Goal: Transaction & Acquisition: Purchase product/service

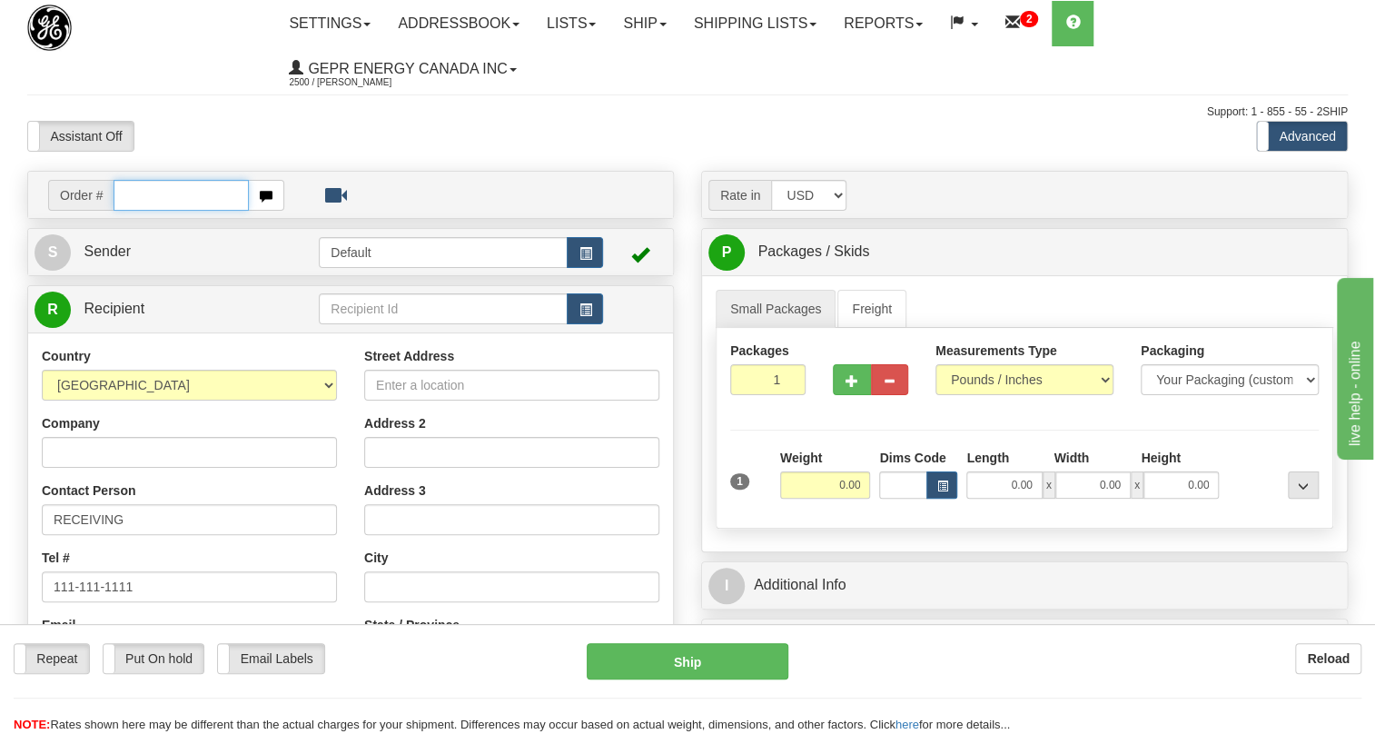
paste input "0086690720"
click at [141, 196] on input "0086690720" at bounding box center [180, 195] width 135 height 31
type input "86690720"
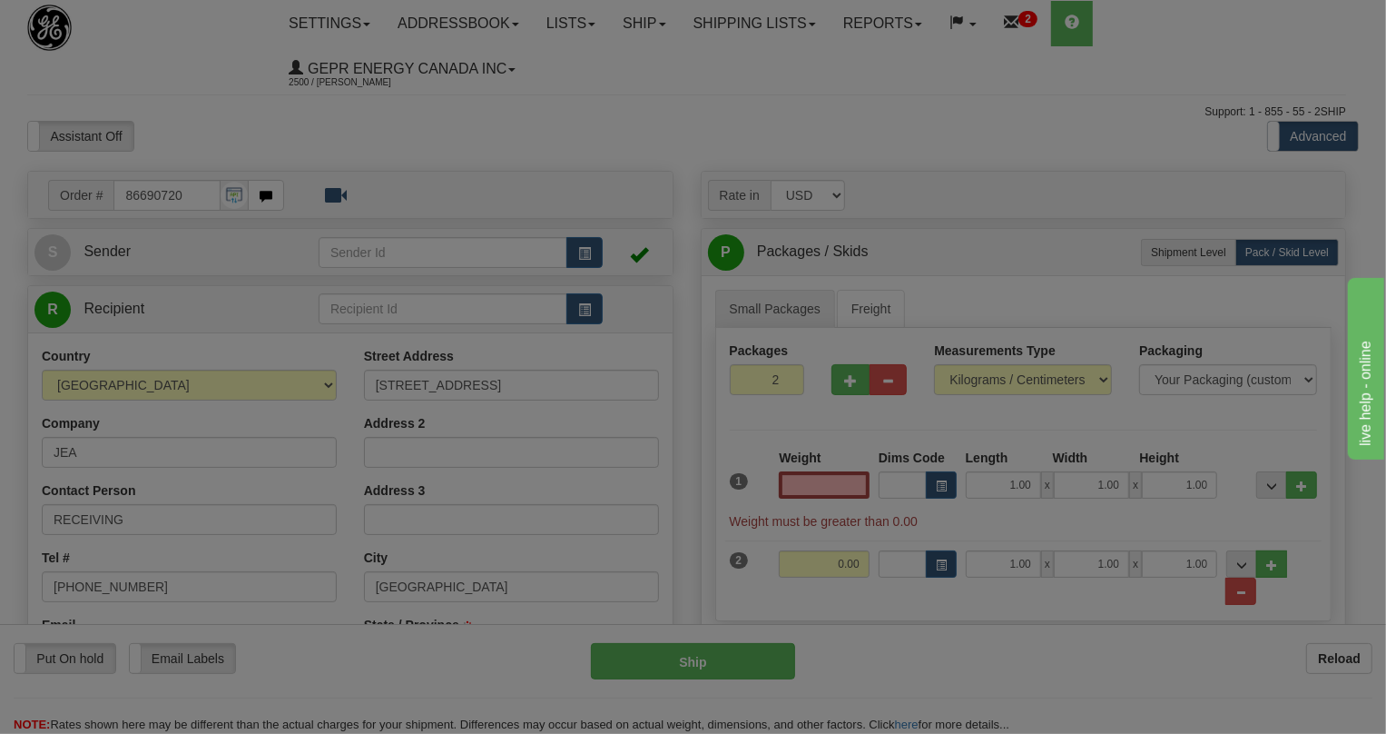
type input "JACKSONVILLE"
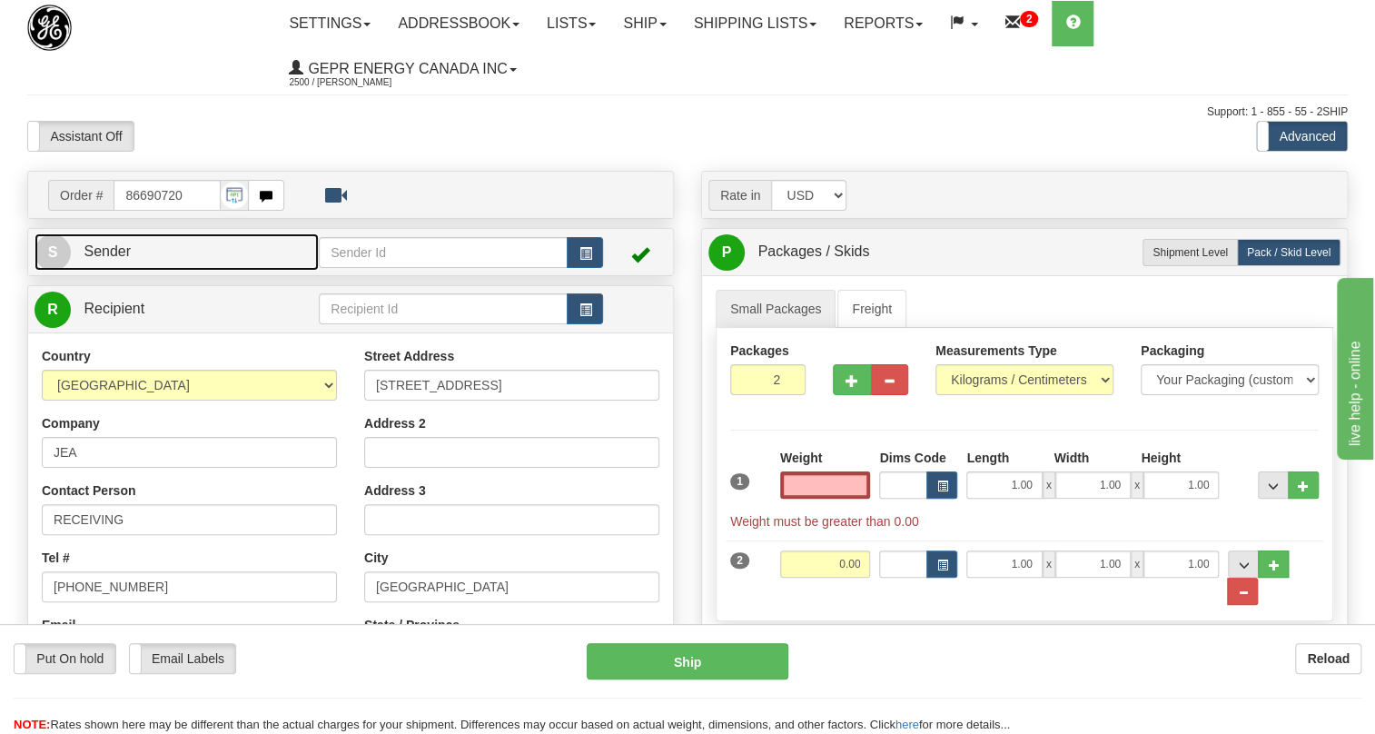
type input "0.00"
click at [120, 251] on span "Sender" at bounding box center [107, 250] width 47 height 15
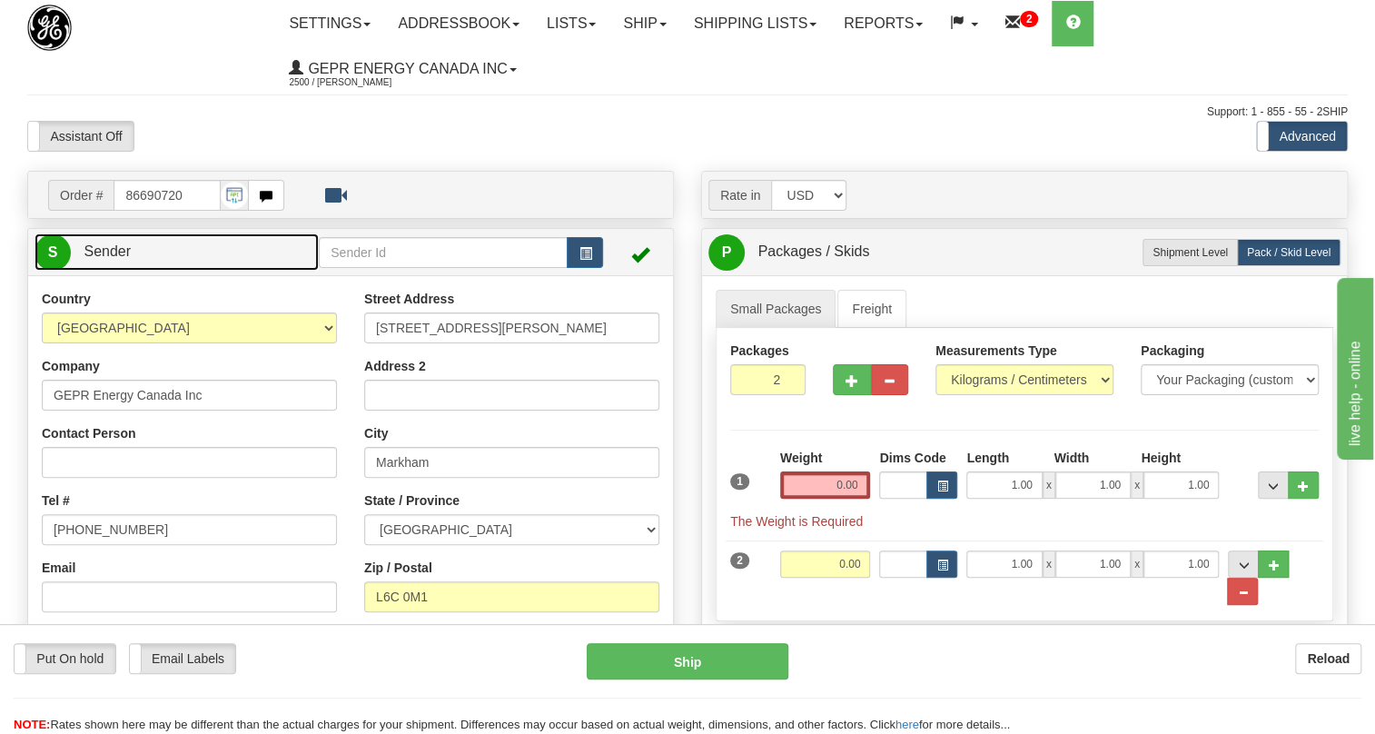
type input "MARKHAM"
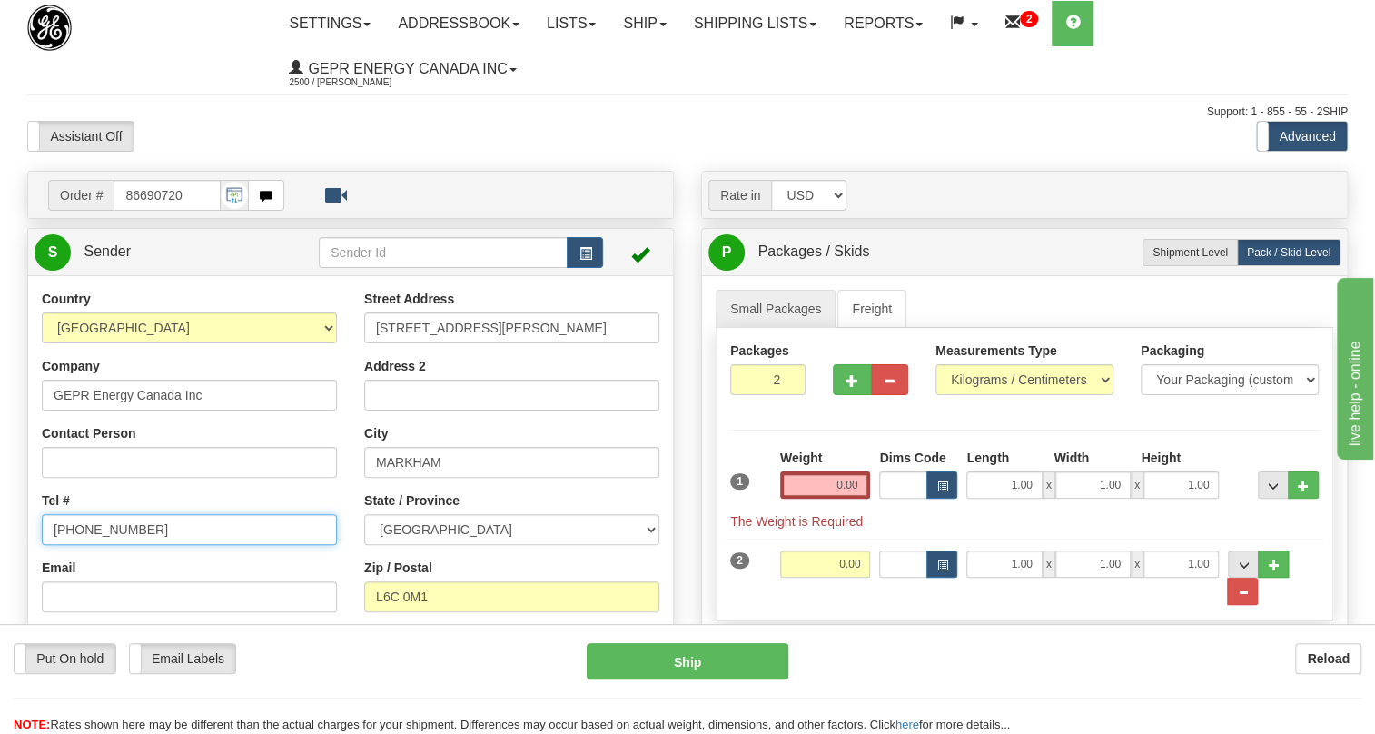
click at [113, 532] on input "(779)7960565" at bounding box center [189, 529] width 295 height 31
paste input "[PHONE_NUMBER]"
type input "[PHONE_NUMBER]"
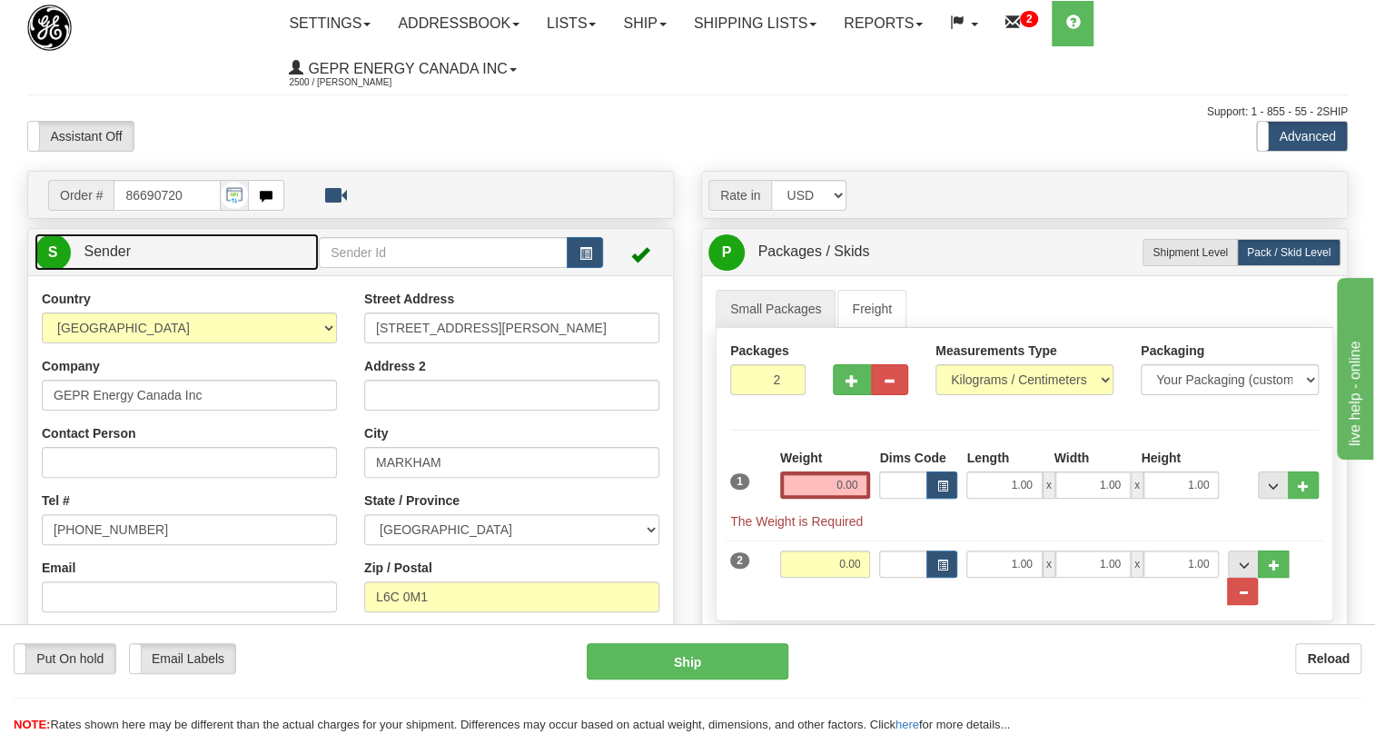
click at [114, 254] on span "Sender" at bounding box center [107, 250] width 47 height 15
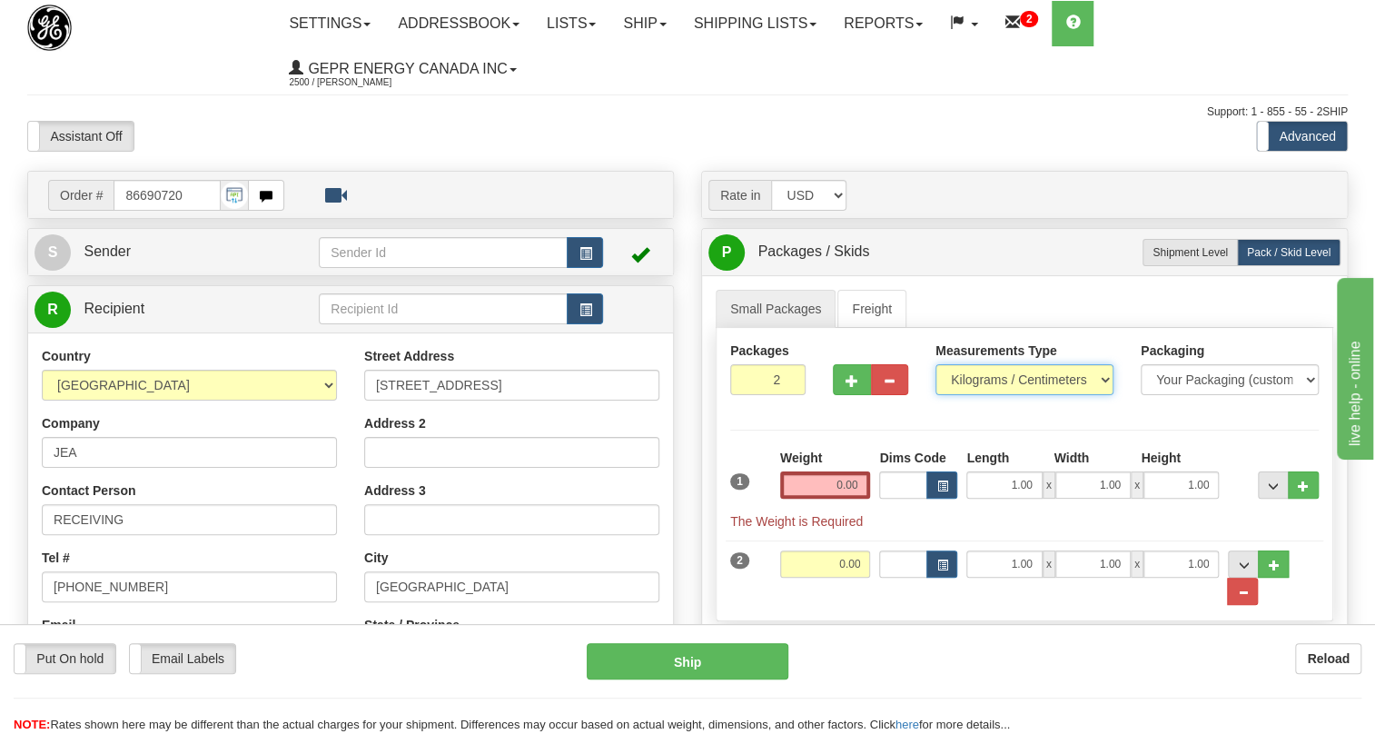
click at [978, 376] on select "Pounds / Inches Kilograms / Centimeters" at bounding box center [1024, 379] width 178 height 31
select select "0"
click at [935, 364] on select "Pounds / Inches Kilograms / Centimeters" at bounding box center [1024, 379] width 178 height 31
click at [823, 481] on input "0.00" at bounding box center [825, 484] width 91 height 27
type input "0.00"
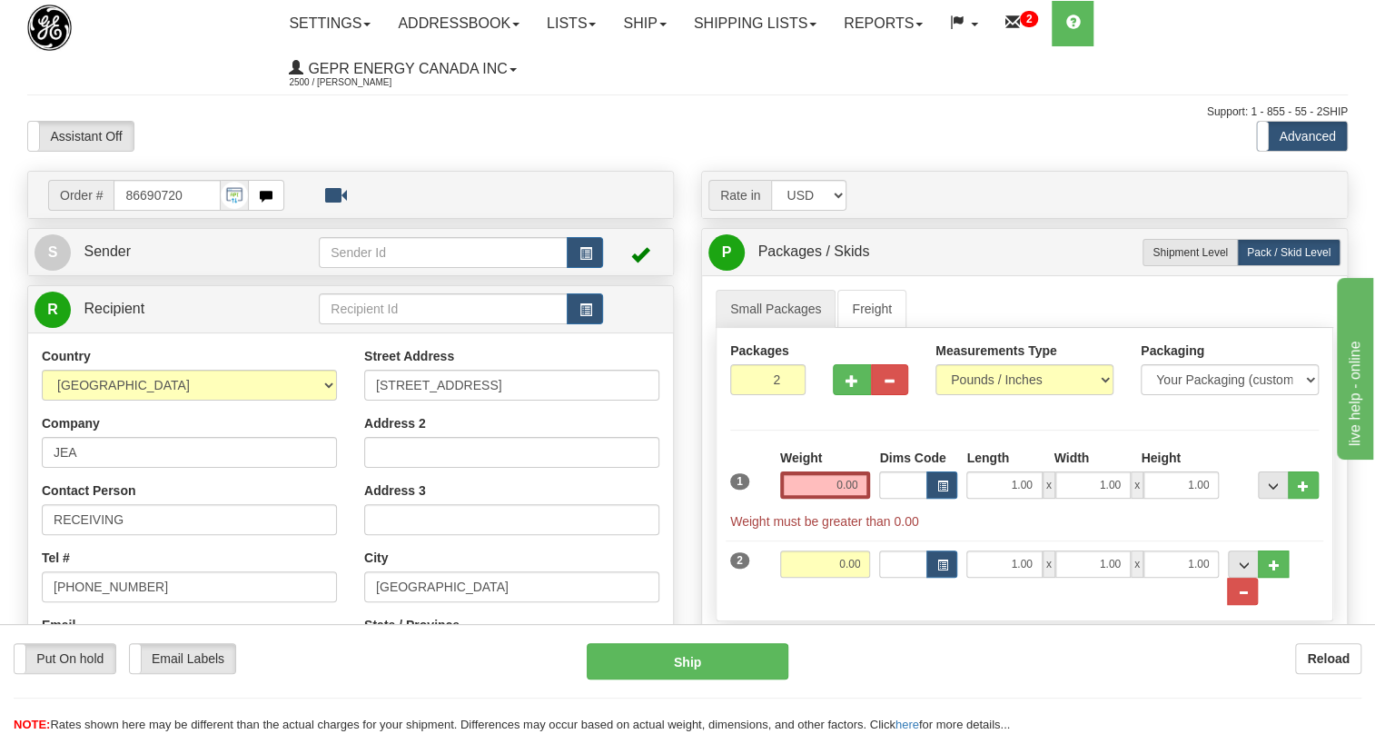
click at [871, 724] on div "NOTE: Rates shown here may be different than the actual charges for your shipme…" at bounding box center [687, 724] width 1375 height 17
click at [836, 488] on input "0.00" at bounding box center [825, 484] width 91 height 27
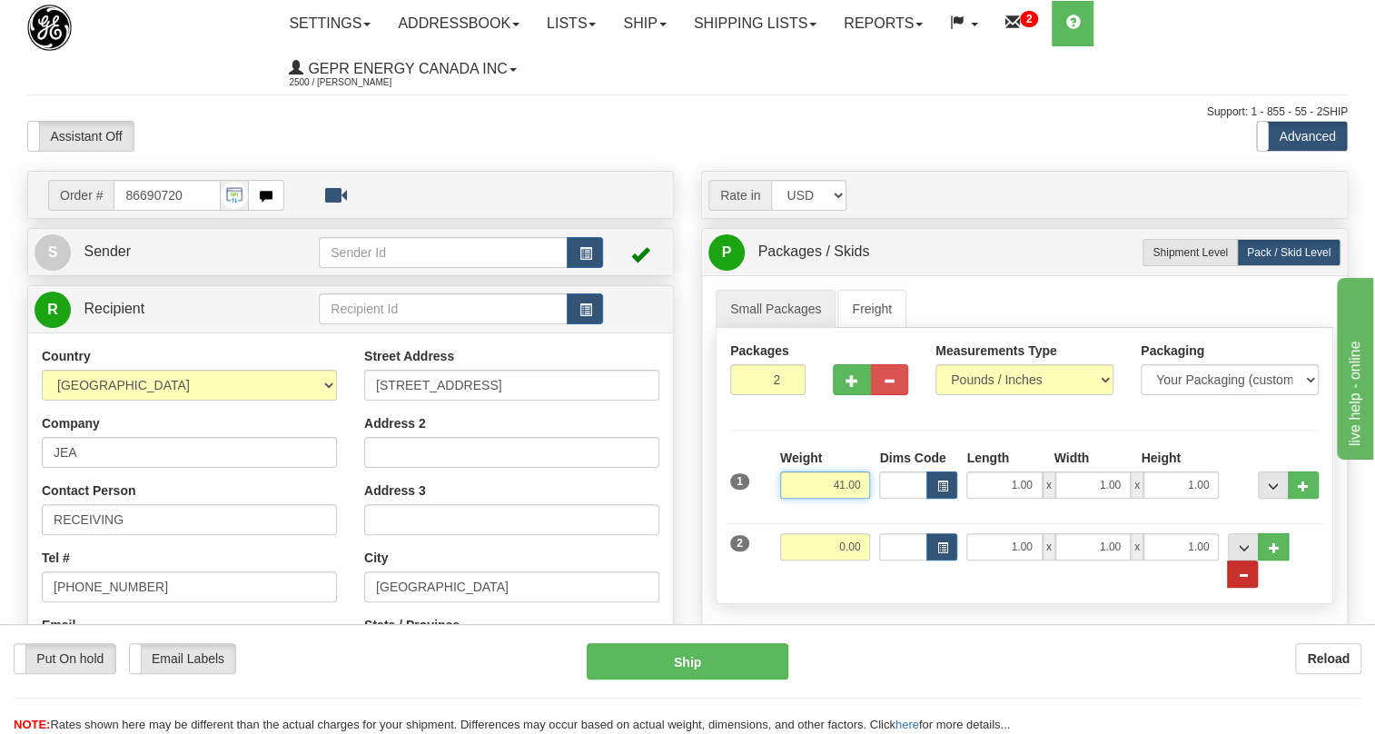
type input "41.00"
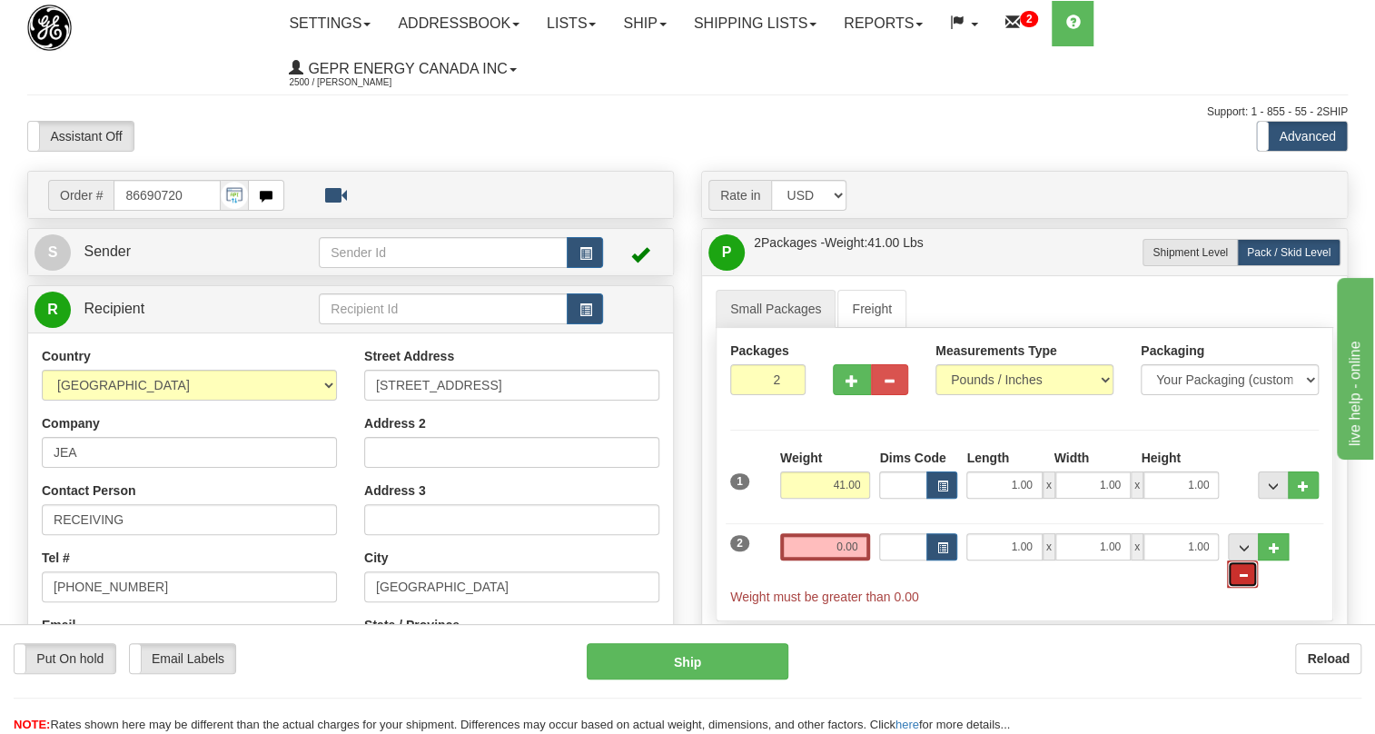
click at [1248, 570] on span "..." at bounding box center [1242, 575] width 11 height 10
type input "1"
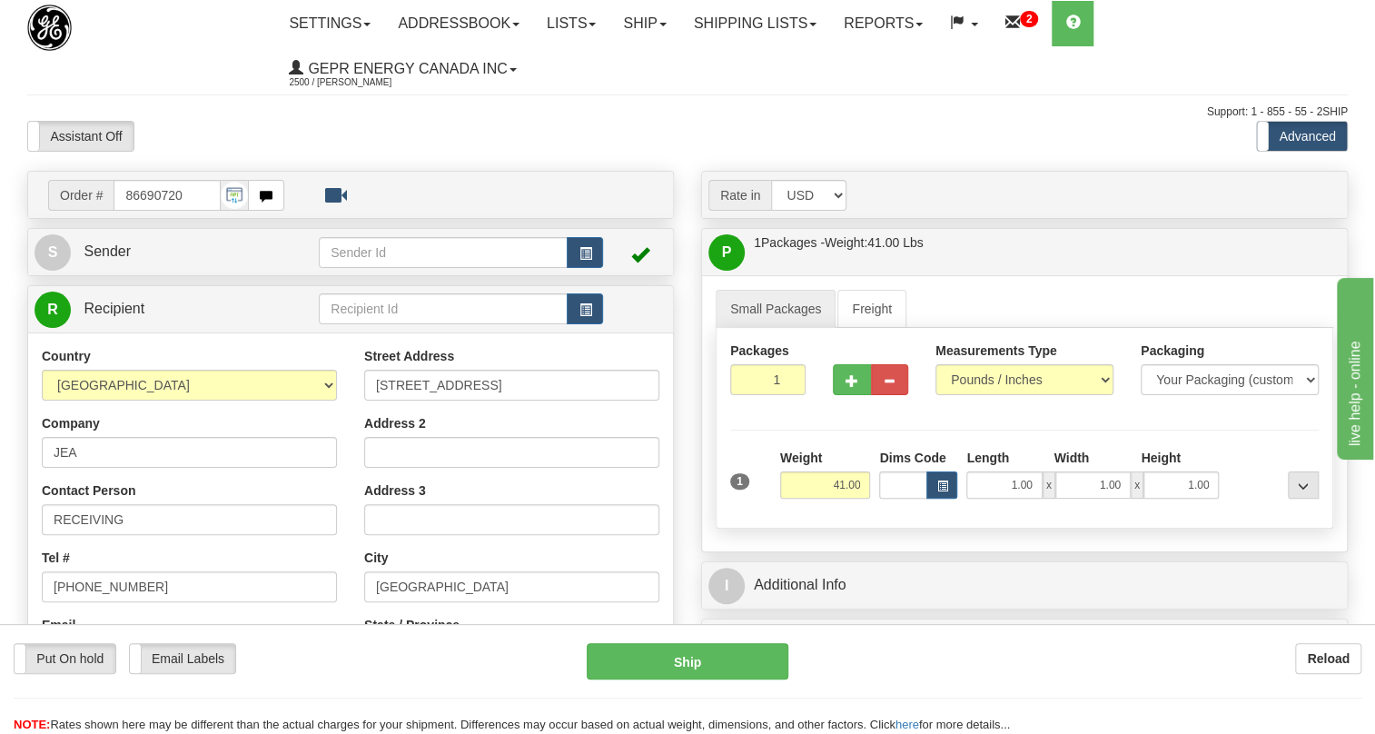
click at [327, 631] on div "Put On hold Put On hold Email Labels Email Labels Edit Reload Ship Reload" at bounding box center [687, 679] width 1375 height 110
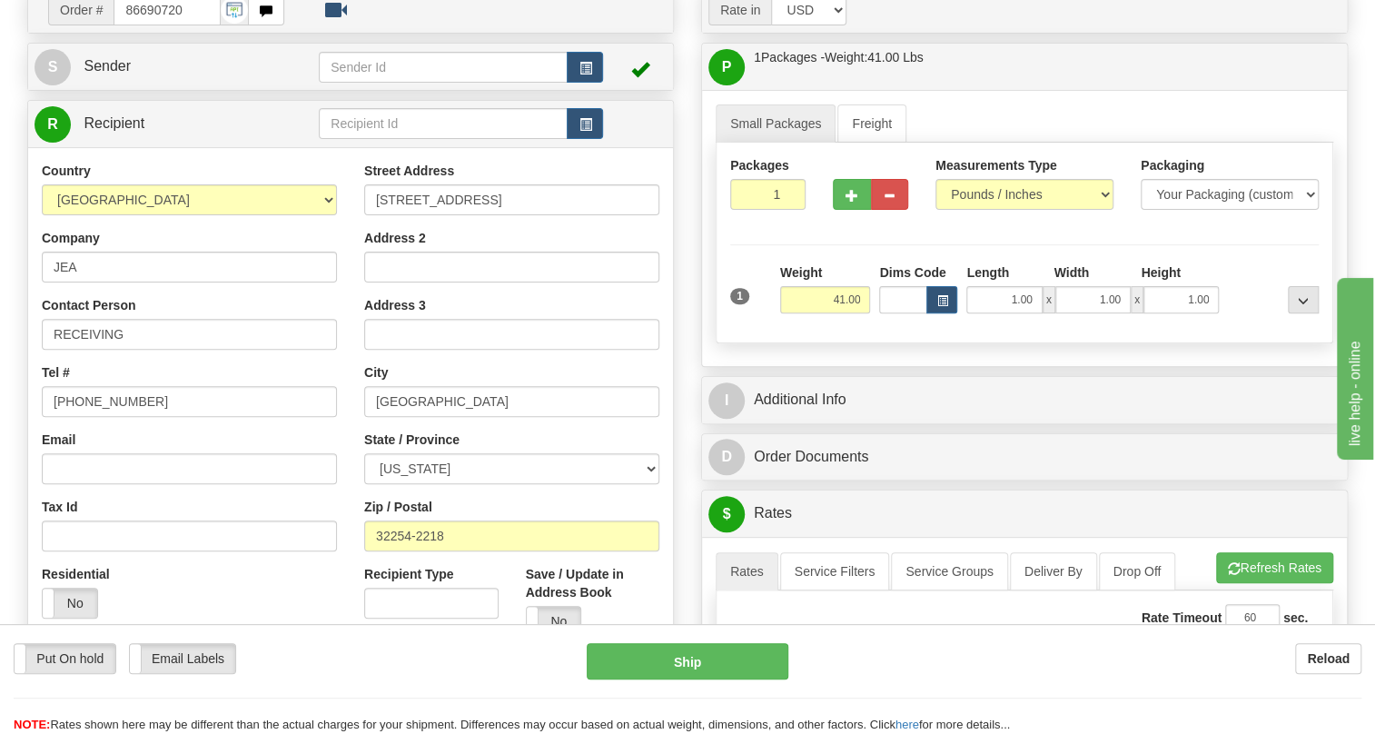
scroll to position [164, 0]
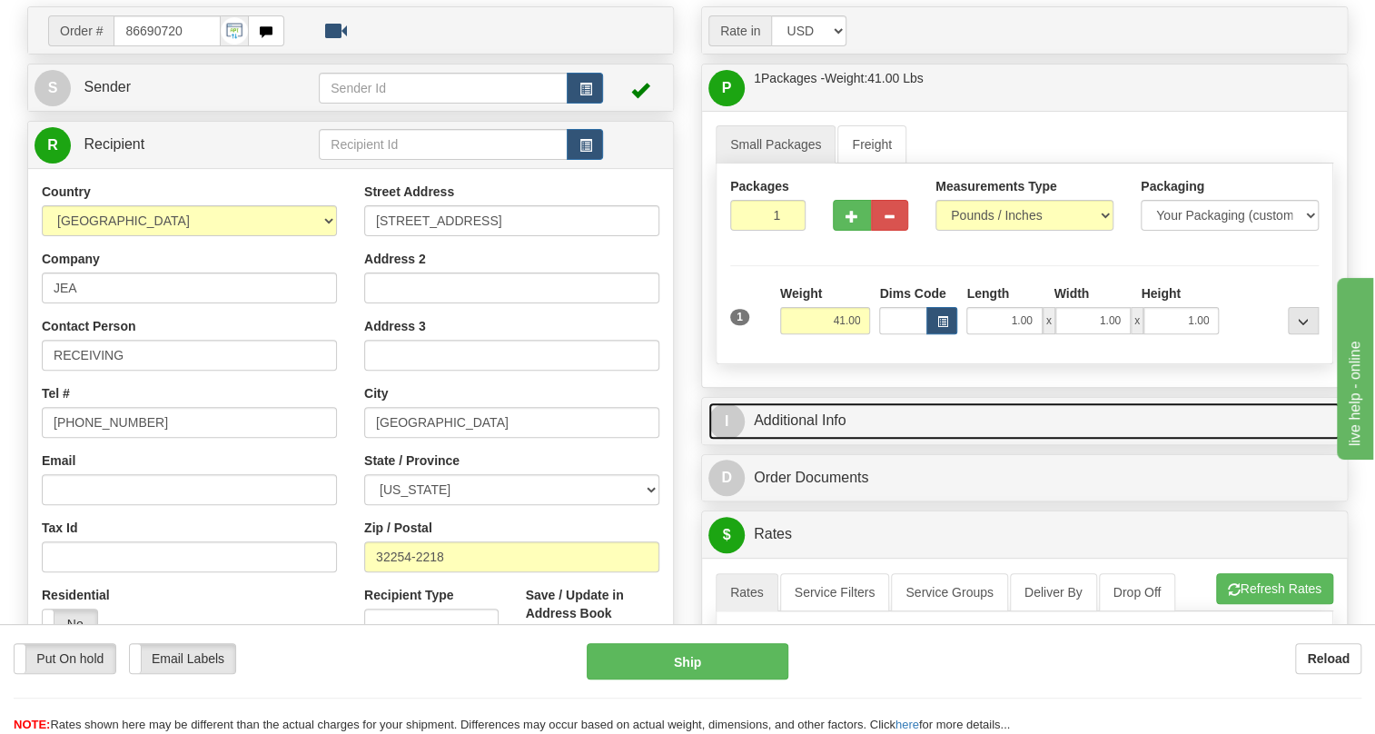
click at [811, 416] on link "I Additional Info" at bounding box center [1024, 420] width 632 height 37
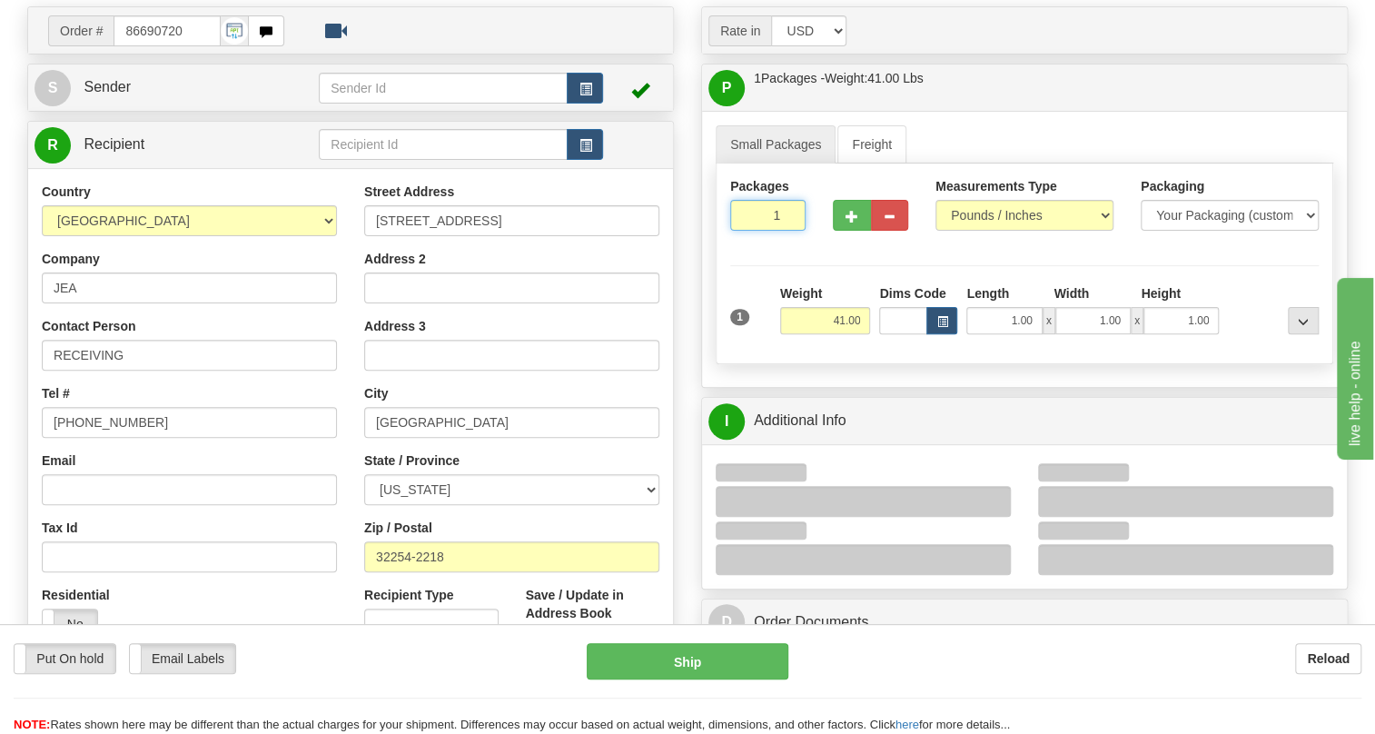
click at [760, 219] on input "1" at bounding box center [767, 215] width 75 height 31
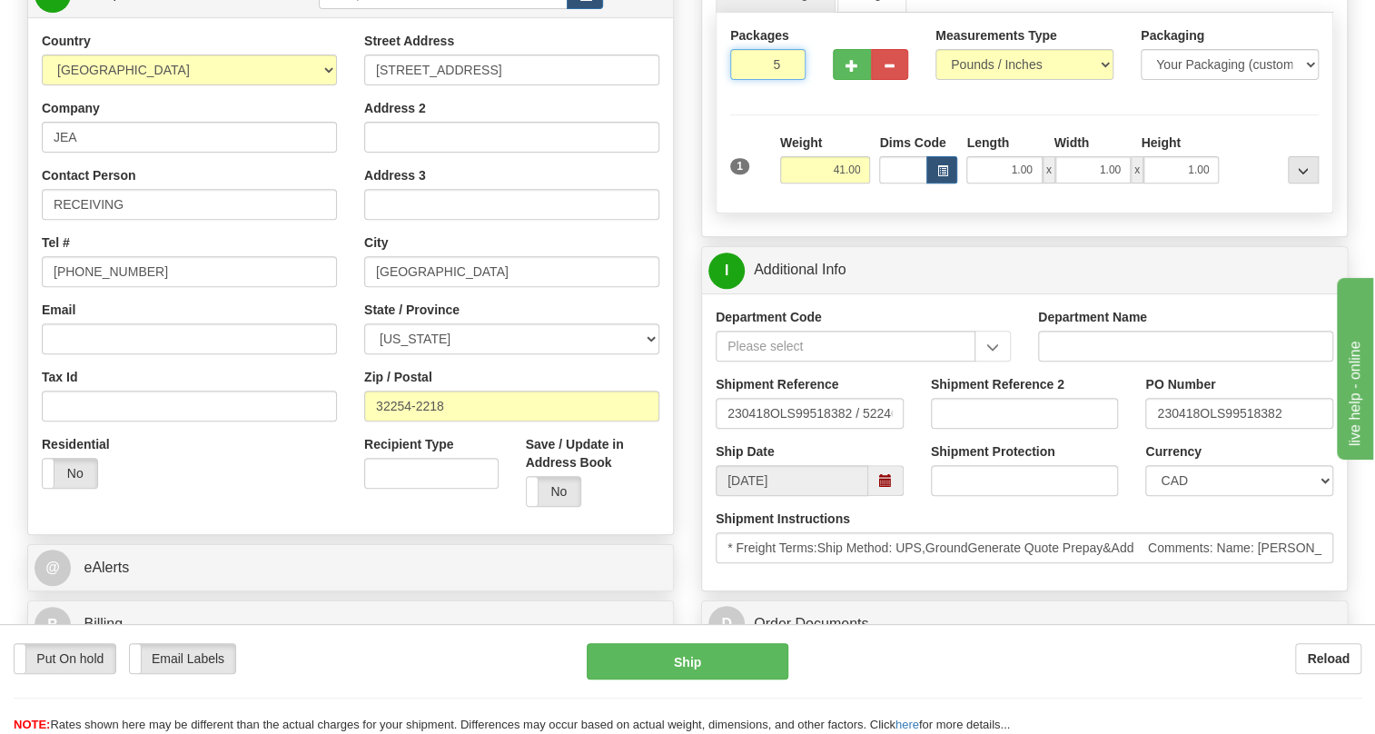
scroll to position [330, 0]
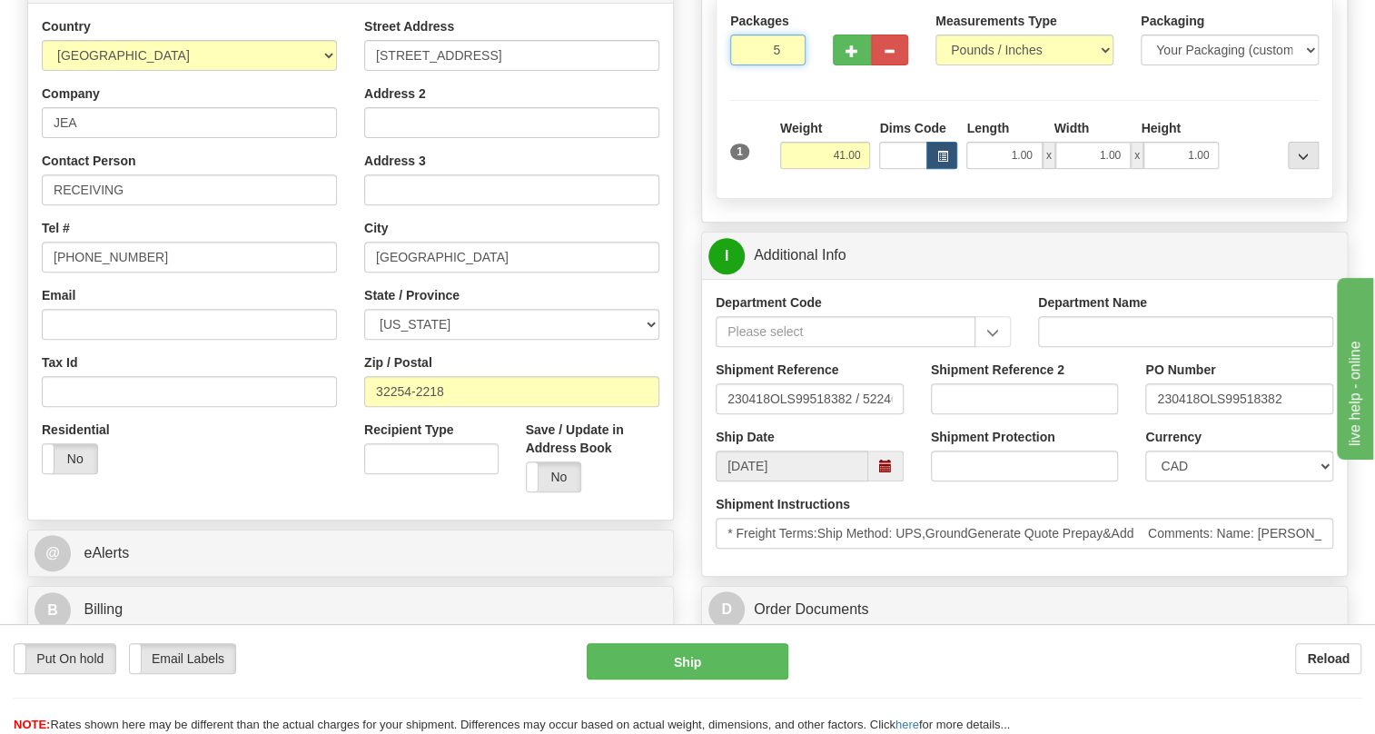
type input "5"
click at [1198, 460] on select "CAD USD EUR ZAR RON ANG ARN AUD AUS AWG BBD BFR BGN BHD BMD BND BRC BRL CHP CKZ…" at bounding box center [1239, 465] width 188 height 31
select select "1"
click at [1145, 450] on select "CAD USD EUR ZAR RON ANG ARN AUD AUS AWG BBD BFR BGN BHD BMD BND BRC BRL CHP CKZ…" at bounding box center [1239, 465] width 188 height 31
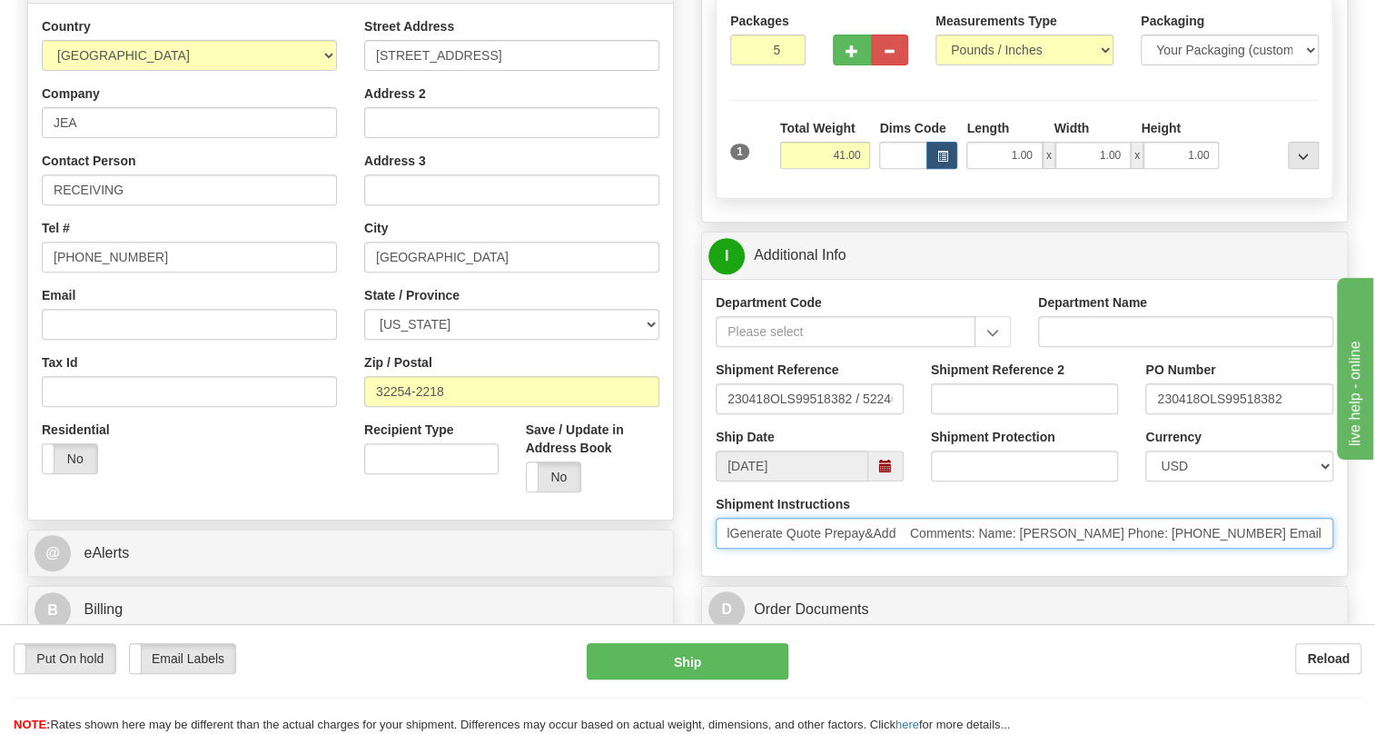
scroll to position [0, 313]
drag, startPoint x: 1085, startPoint y: 536, endPoint x: 1056, endPoint y: 535, distance: 29.1
click at [1056, 535] on input "* Freight Terms:Ship Method: UPS,GroundGenerate Quote Prepay&Add Comments: Name…" at bounding box center [1023, 533] width 617 height 31
click at [1044, 534] on input "* Freight Terms:Ship Method: UPS,GroundGenerate Quote Prepay&Add Comments: Name…" at bounding box center [1023, 533] width 617 height 31
drag, startPoint x: 1046, startPoint y: 530, endPoint x: 949, endPoint y: 534, distance: 97.2
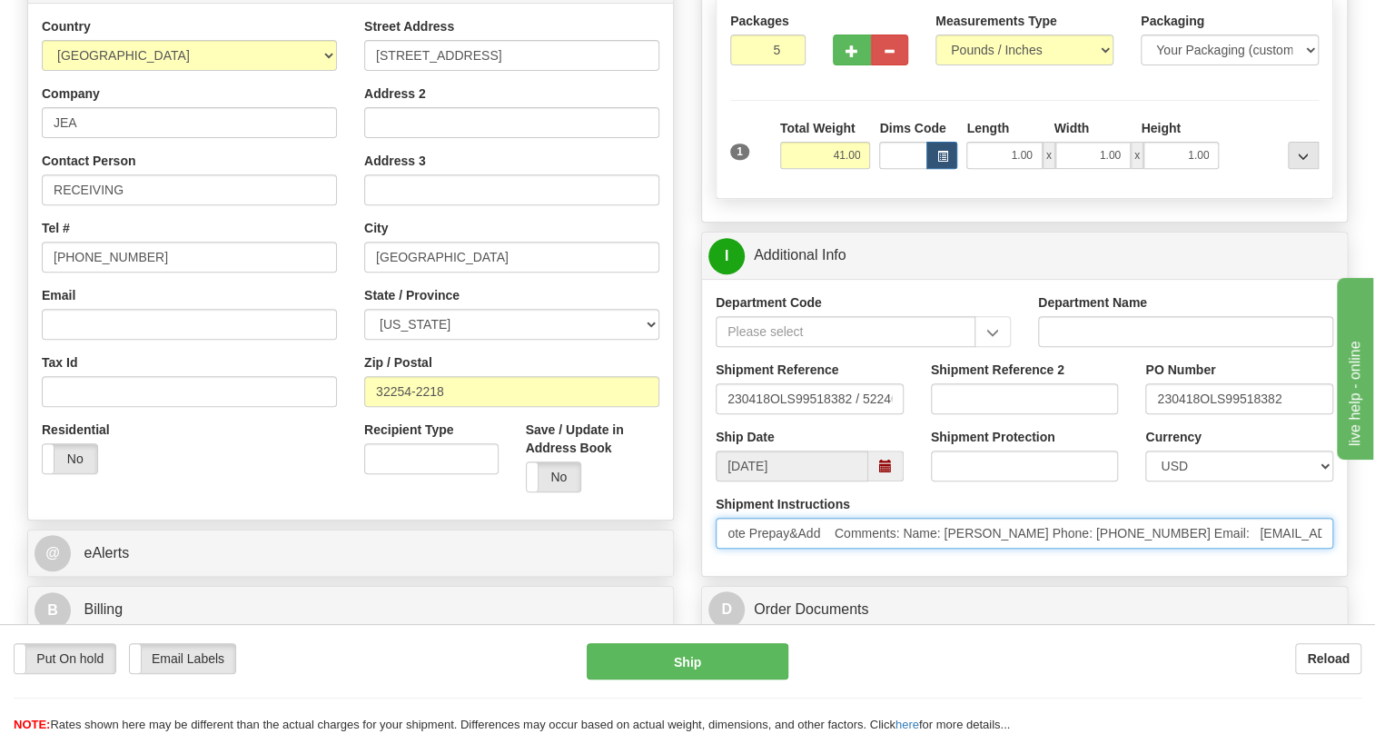
click at [949, 534] on input "* Freight Terms:Ship Method: UPS,GroundGenerate Quote Prepay&Add Comments: Name…" at bounding box center [1023, 533] width 617 height 31
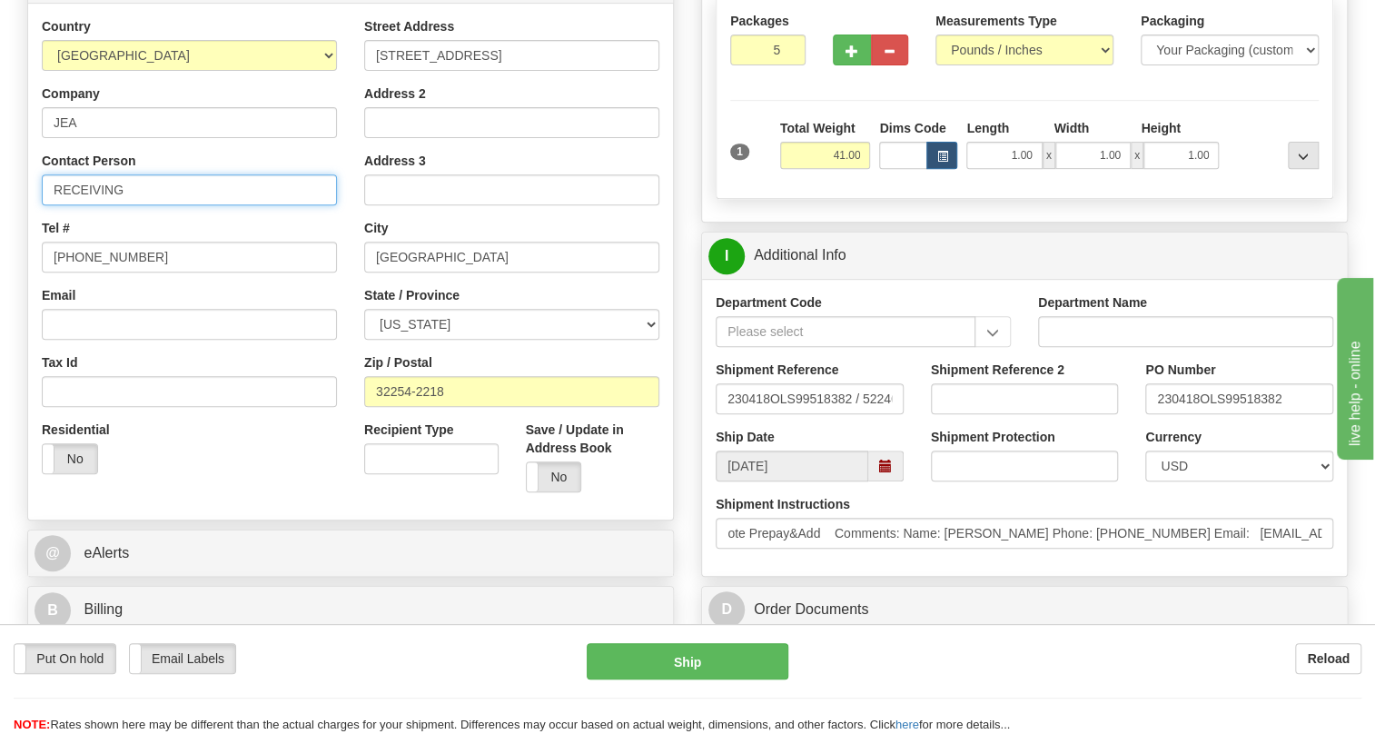
scroll to position [0, 0]
click at [141, 193] on input "RECEIVING" at bounding box center [189, 189] width 295 height 31
paste input "Grant Rohrbaugh"
type input "RECEIVING / Grant Rohrbaugh"
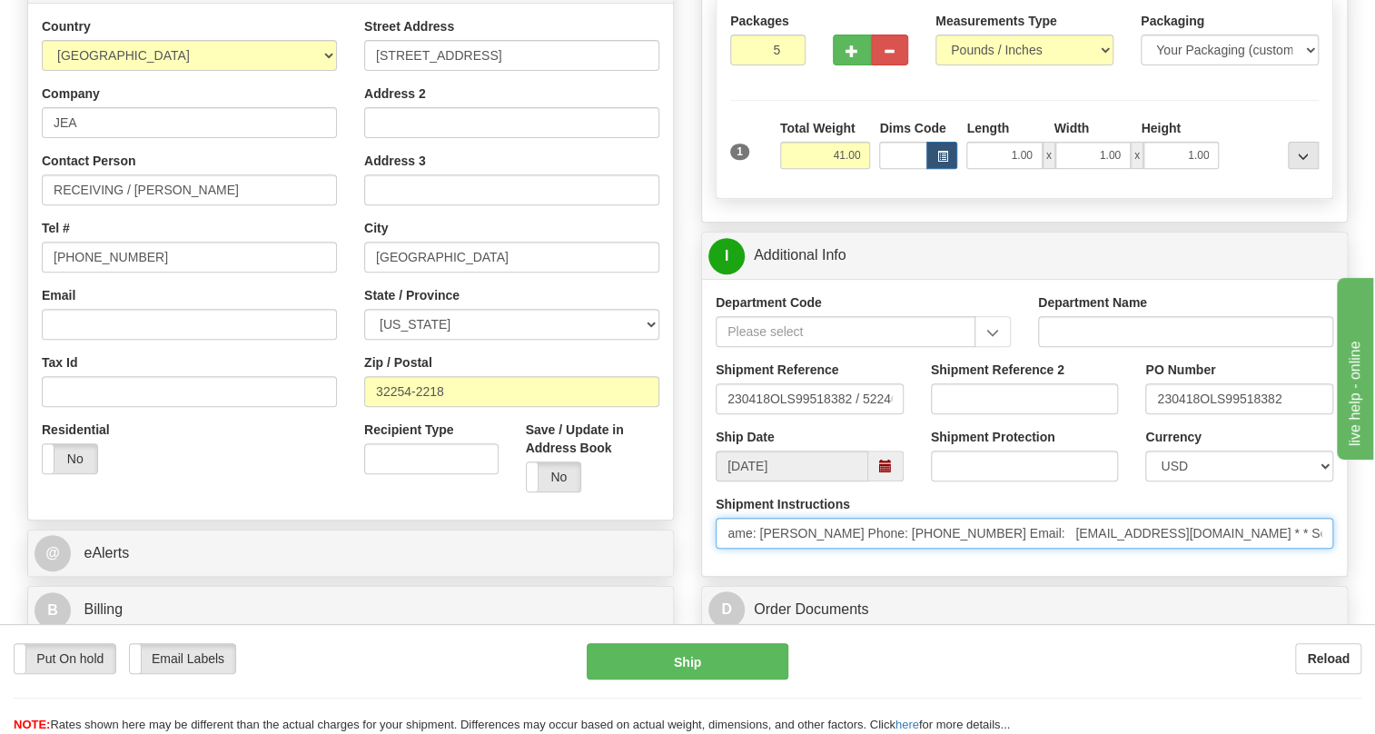
scroll to position [0, 541]
drag, startPoint x: 1170, startPoint y: 530, endPoint x: 1235, endPoint y: 546, distance: 66.3
click at [1235, 546] on input "* Freight Terms:Ship Method: UPS,GroundGenerate Quote Prepay&Add Comments: Name…" at bounding box center [1023, 533] width 617 height 31
click at [946, 531] on input "* Freight Terms:Ship Method: UPS,GroundGenerate Quote Prepay&Add Comments: Name…" at bounding box center [1023, 533] width 617 height 31
drag, startPoint x: 944, startPoint y: 532, endPoint x: 866, endPoint y: 541, distance: 78.6
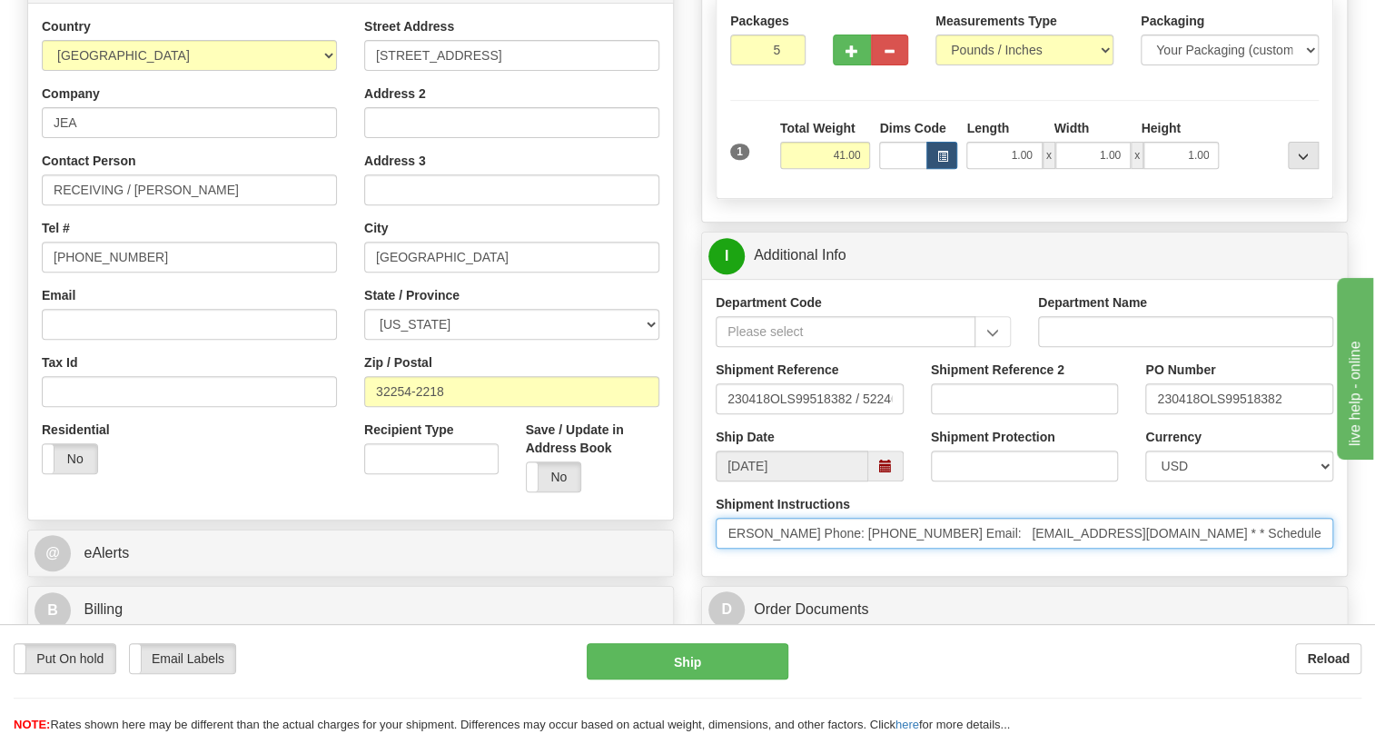
click at [866, 541] on input "* Freight Terms:Ship Method: UPS,GroundGenerate Quote Prepay&Add Comments: Name…" at bounding box center [1023, 533] width 617 height 31
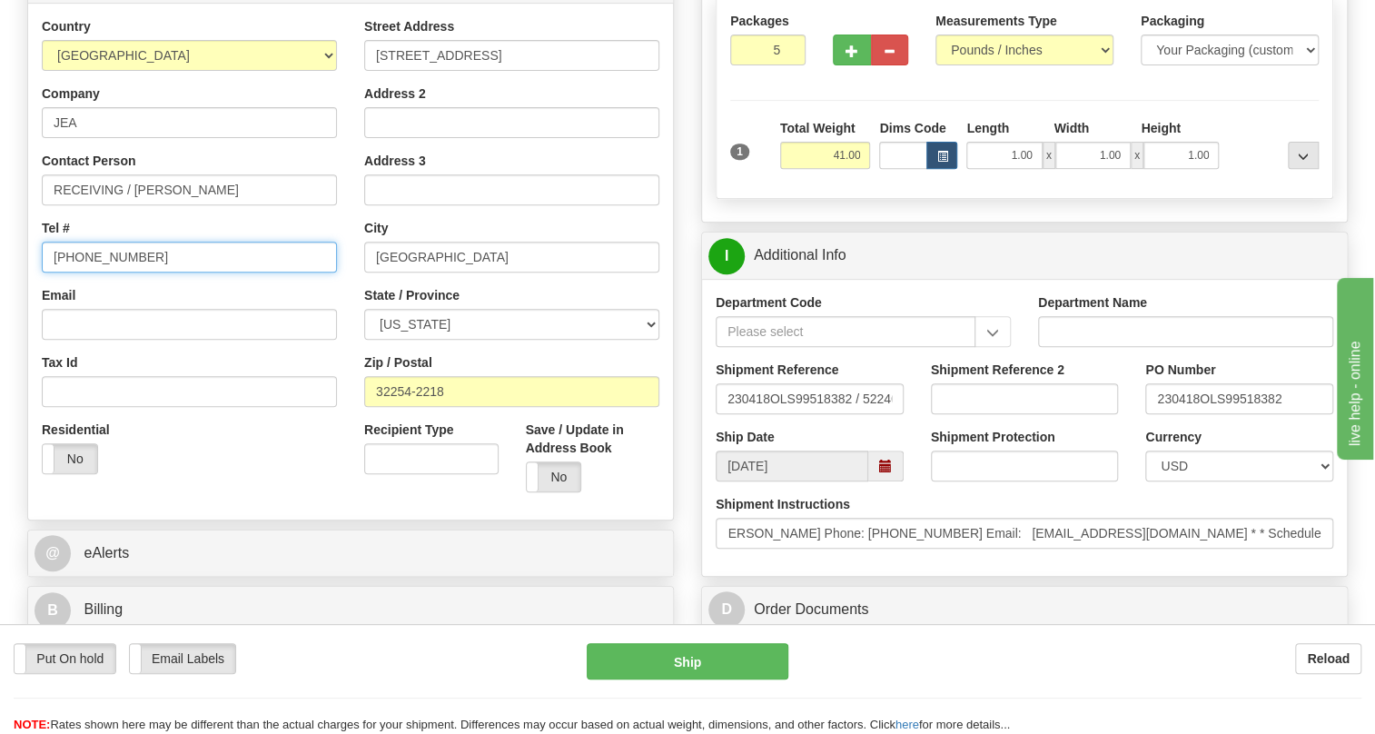
scroll to position [0, 0]
click at [97, 254] on input "[PHONE_NUMBER]" at bounding box center [189, 257] width 295 height 31
paste input "904-665-4057"
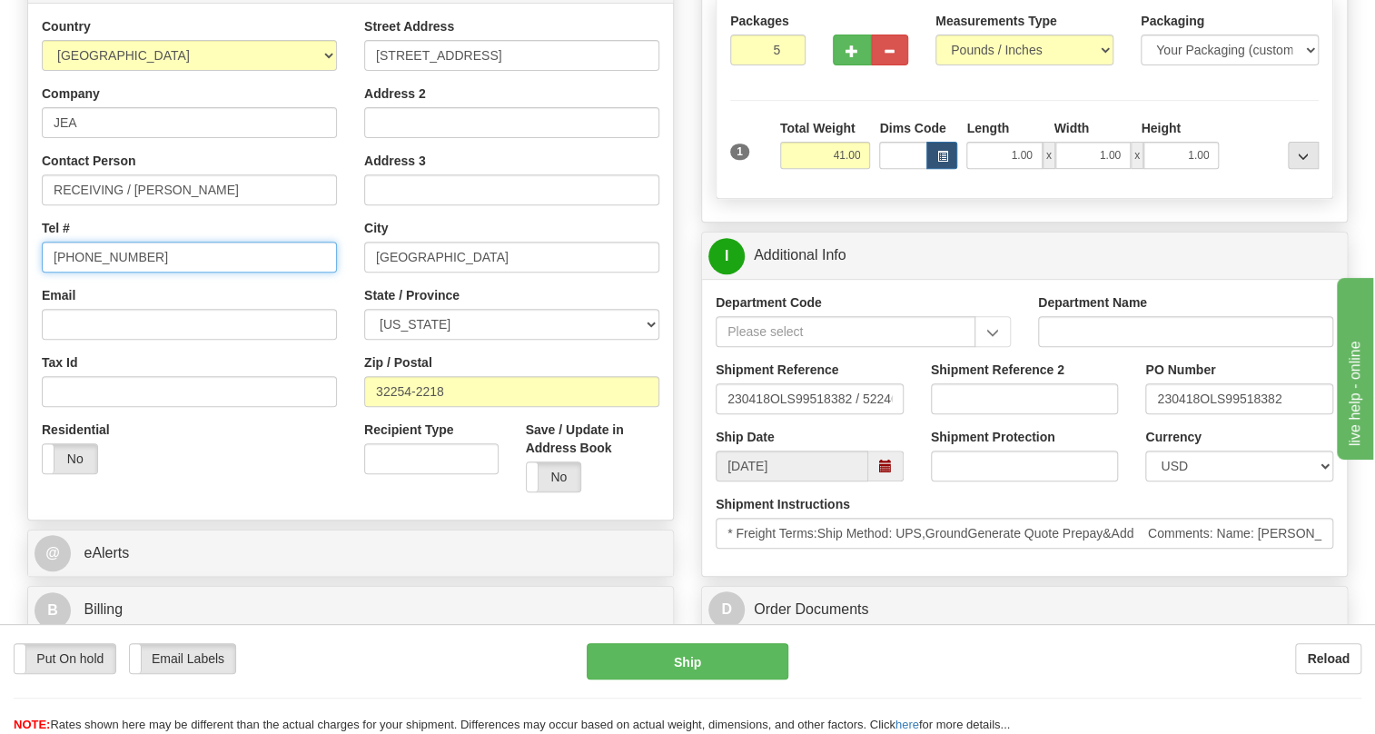
type input "904-665-4057"
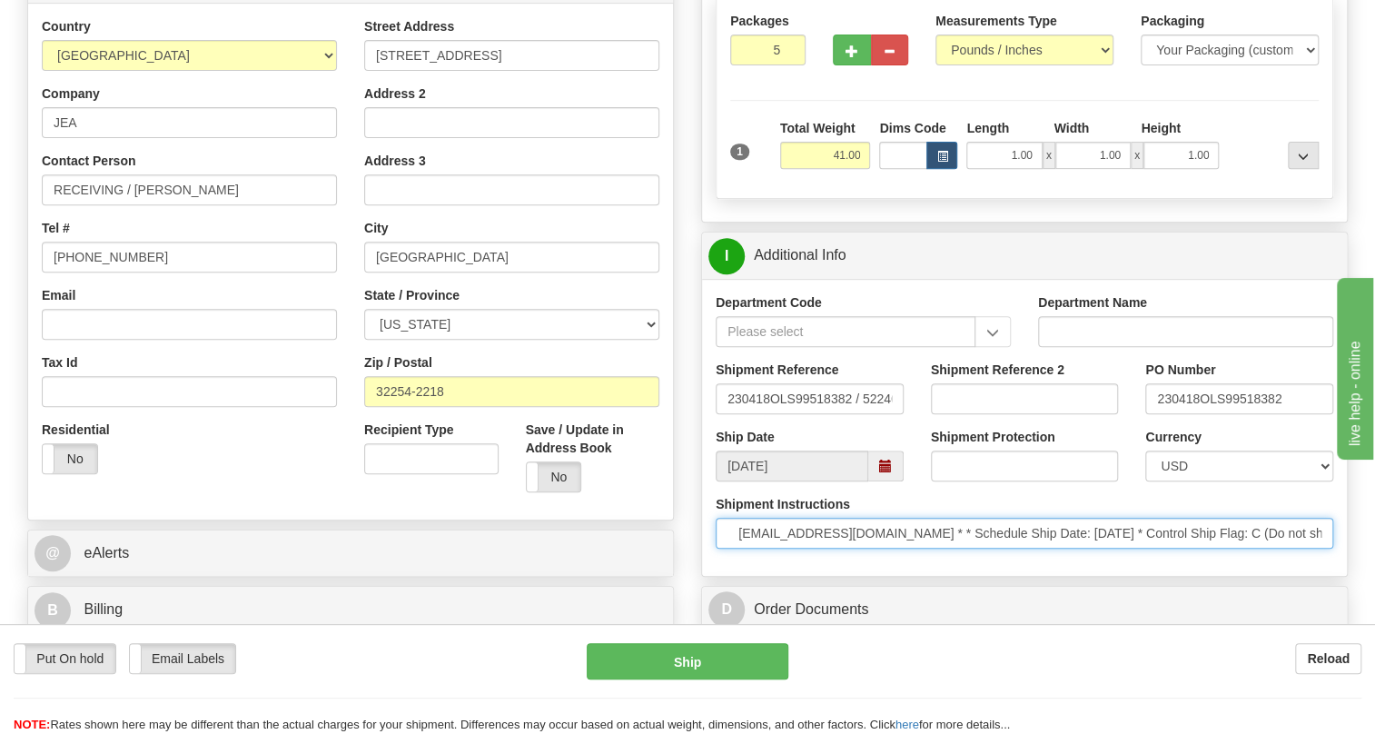
scroll to position [0, 919]
drag, startPoint x: 1225, startPoint y: 532, endPoint x: 1297, endPoint y: 536, distance: 72.7
click at [1298, 537] on input "* Freight Terms:Ship Method: UPS,GroundGenerate Quote Prepay&Add Comments: Name…" at bounding box center [1023, 533] width 617 height 31
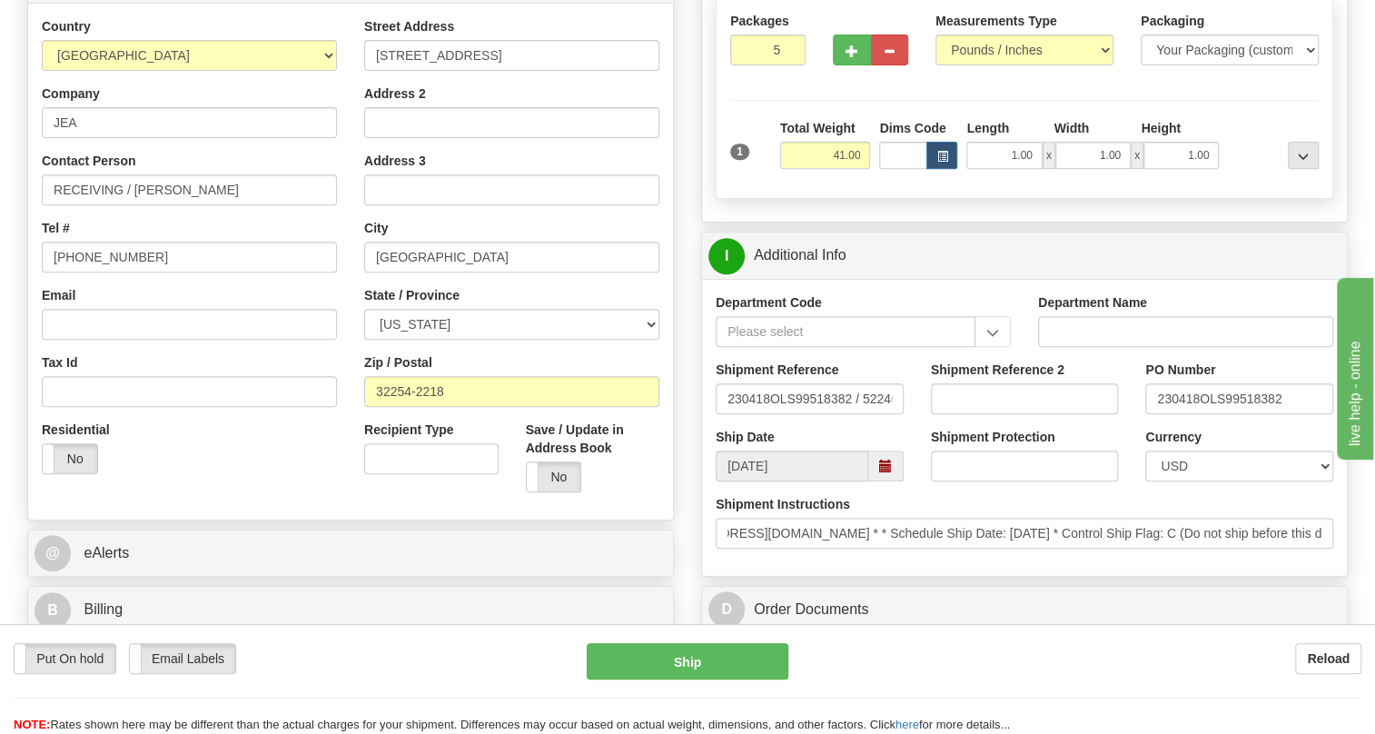
click at [1145, 562] on div "Department Code Department Name Shipment Reference 230418OLS99518382 / 522469 S…" at bounding box center [1024, 427] width 645 height 297
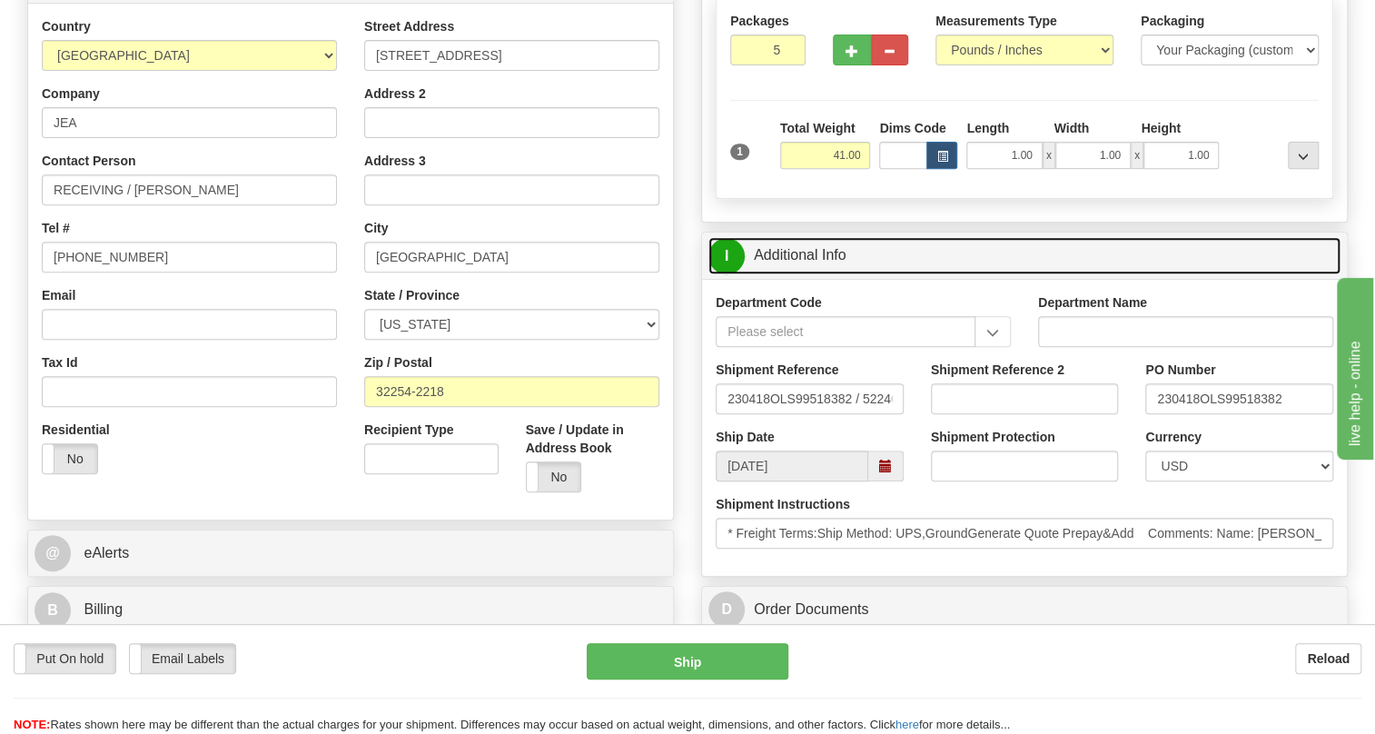
click at [804, 259] on link "I Additional Info" at bounding box center [1024, 255] width 632 height 37
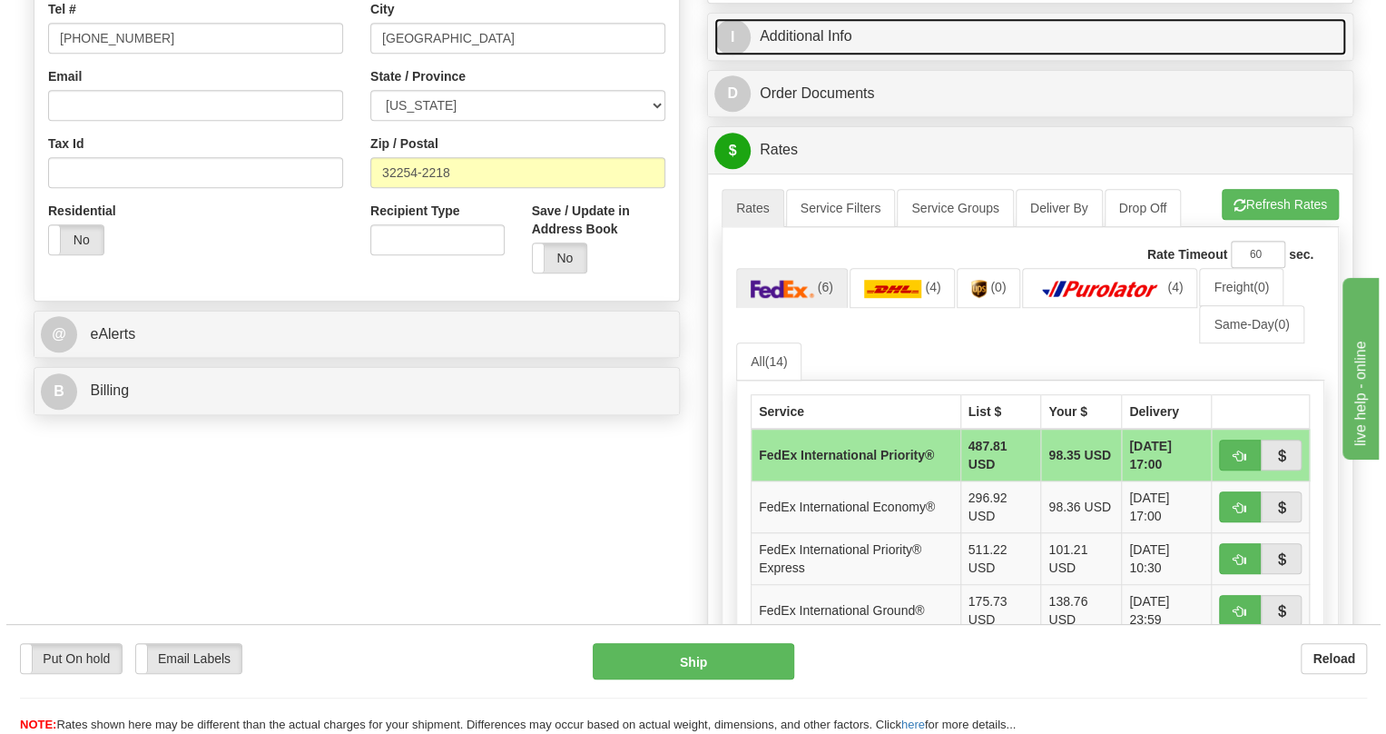
scroll to position [577, 0]
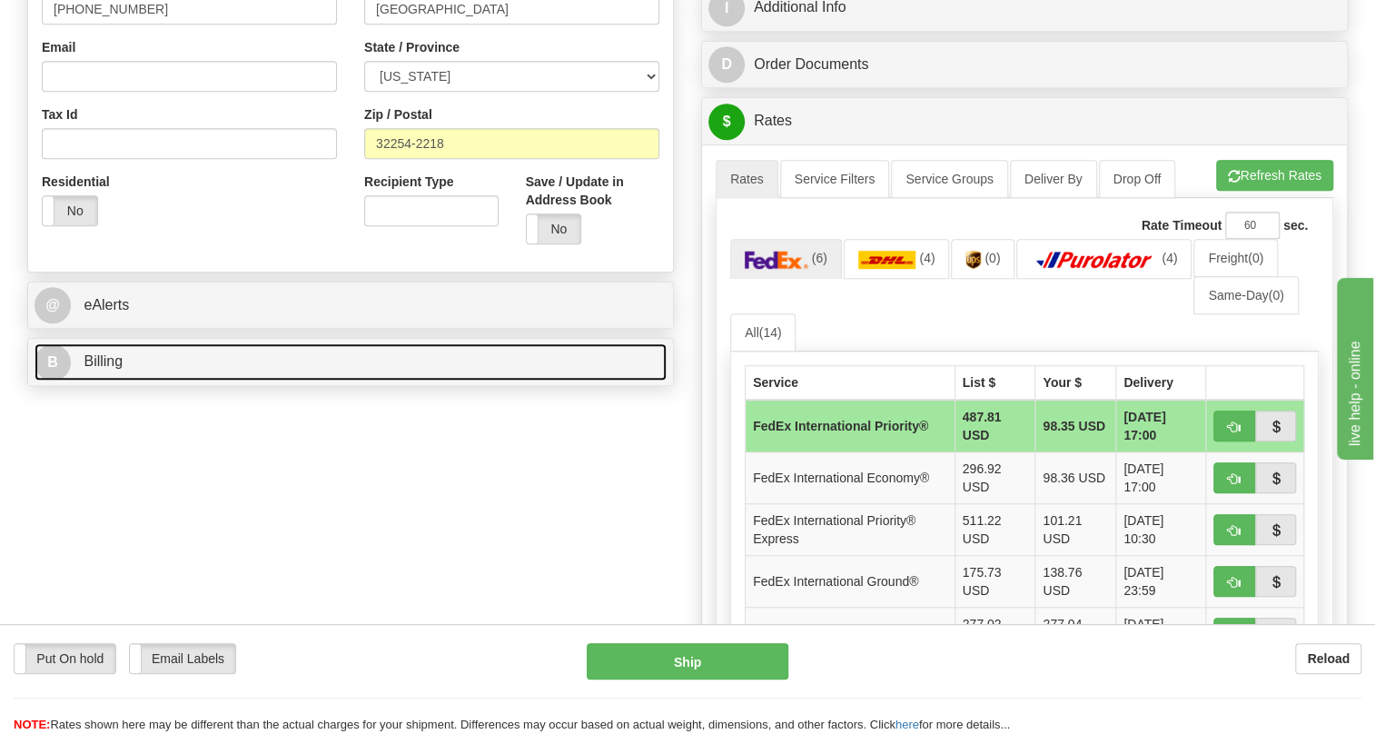
click at [108, 364] on span "Billing" at bounding box center [103, 360] width 39 height 15
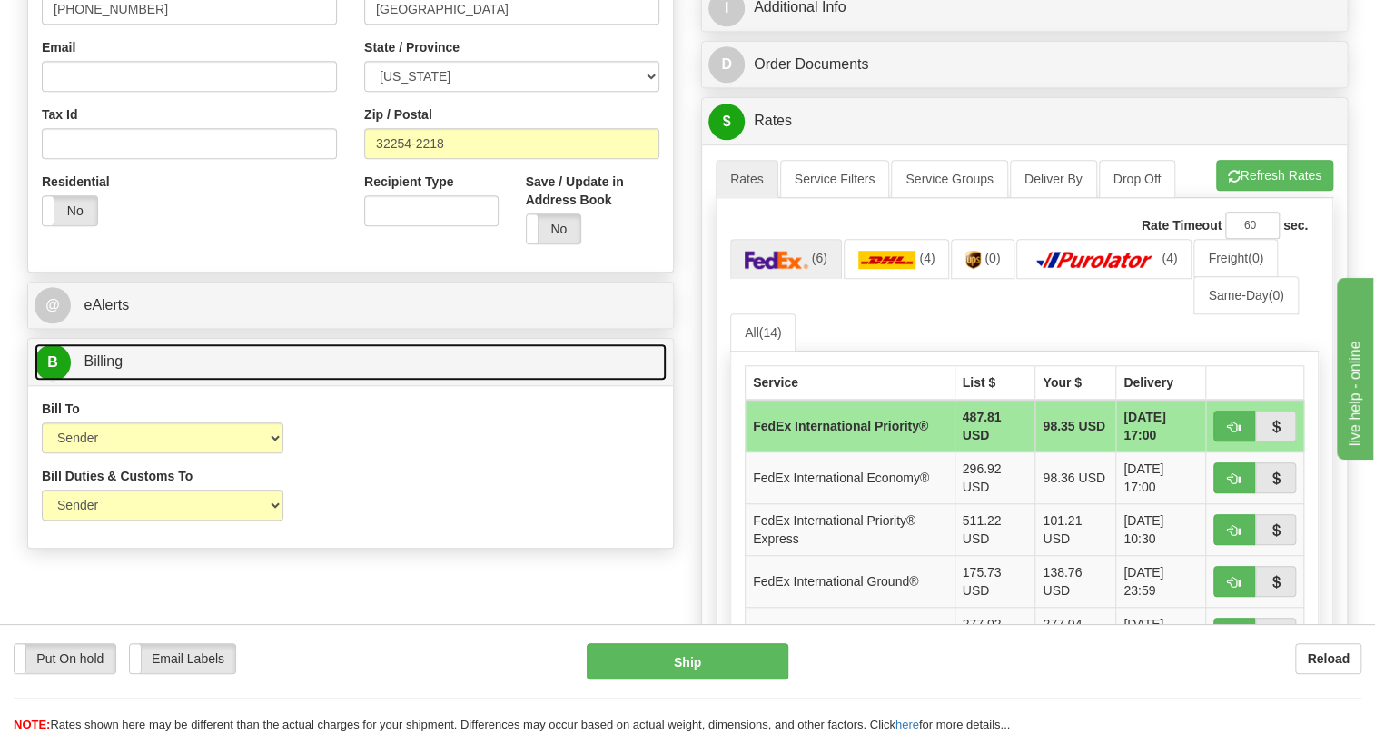
click at [108, 364] on span "Billing" at bounding box center [103, 360] width 39 height 15
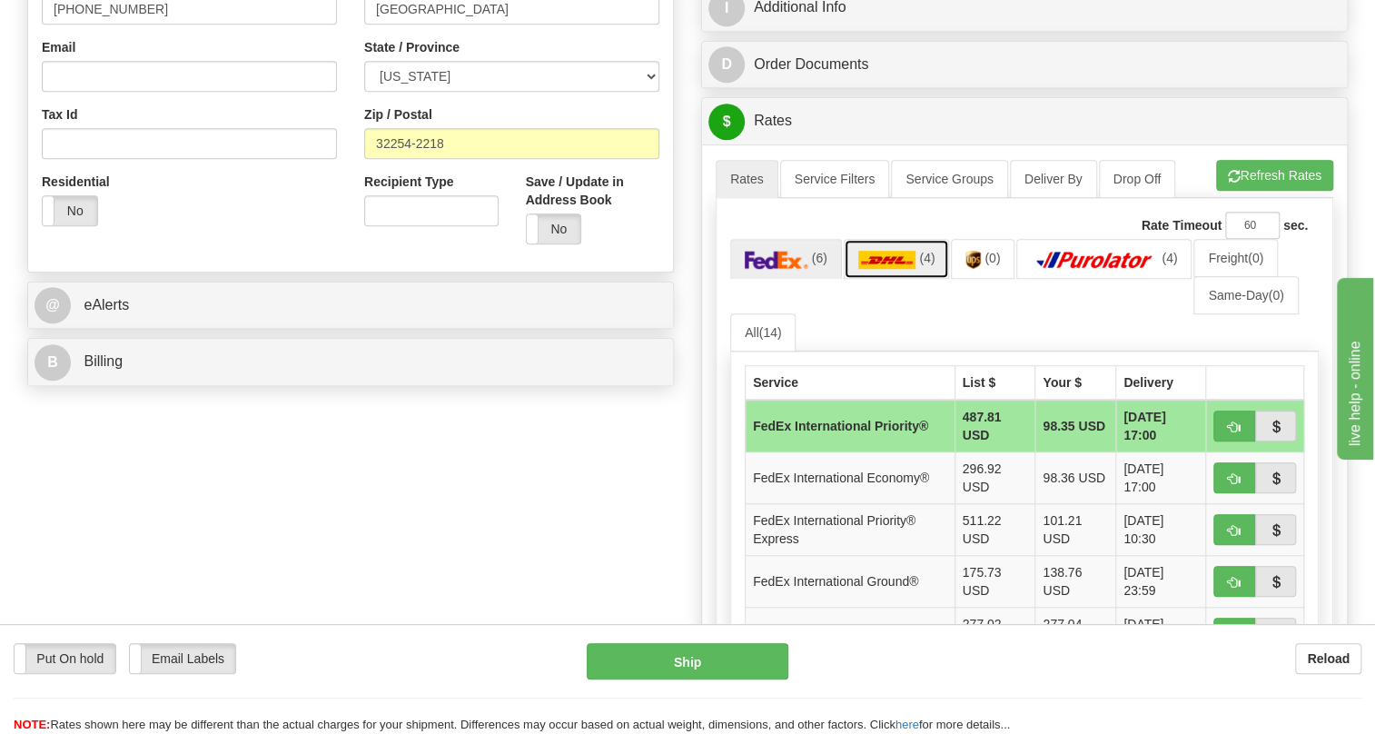
click at [871, 261] on img at bounding box center [887, 260] width 58 height 18
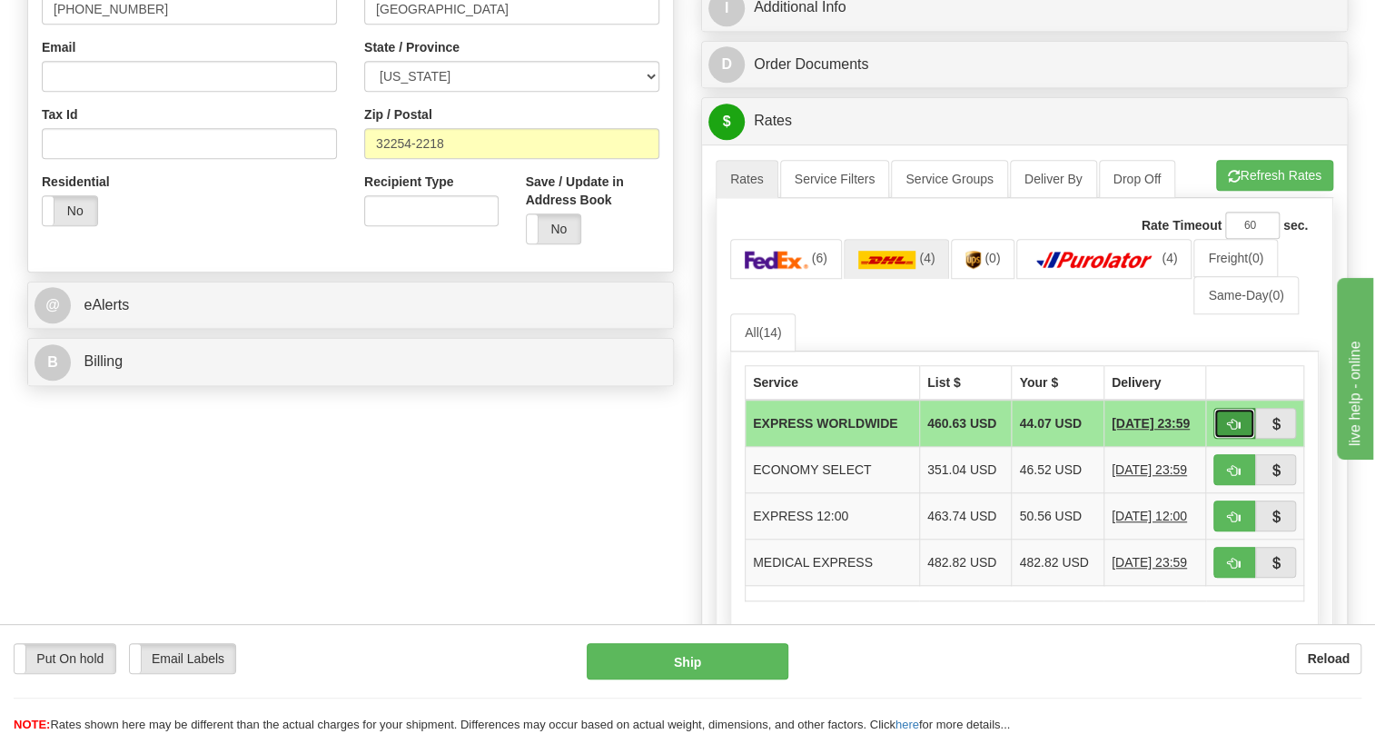
click at [1238, 419] on span "button" at bounding box center [1234, 425] width 13 height 12
type input "P"
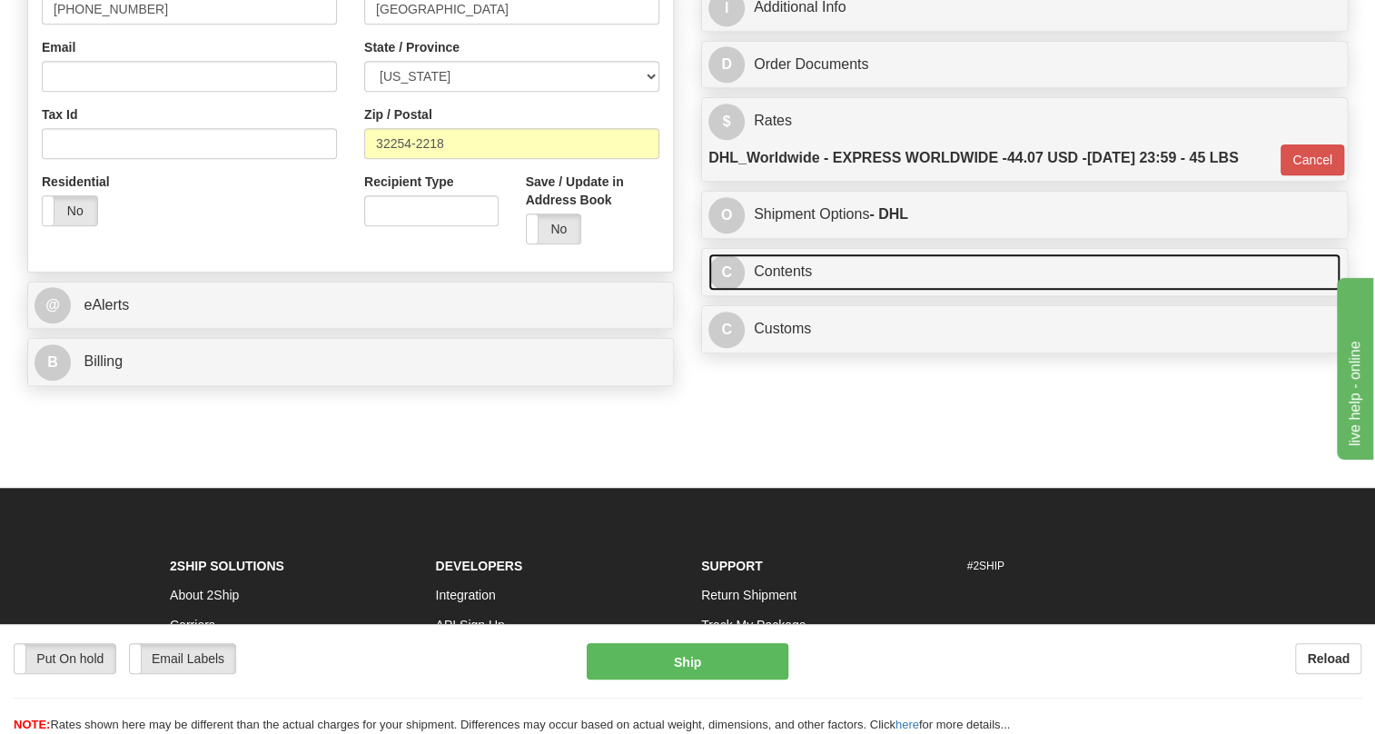
click at [789, 274] on link "C Contents" at bounding box center [1024, 271] width 632 height 37
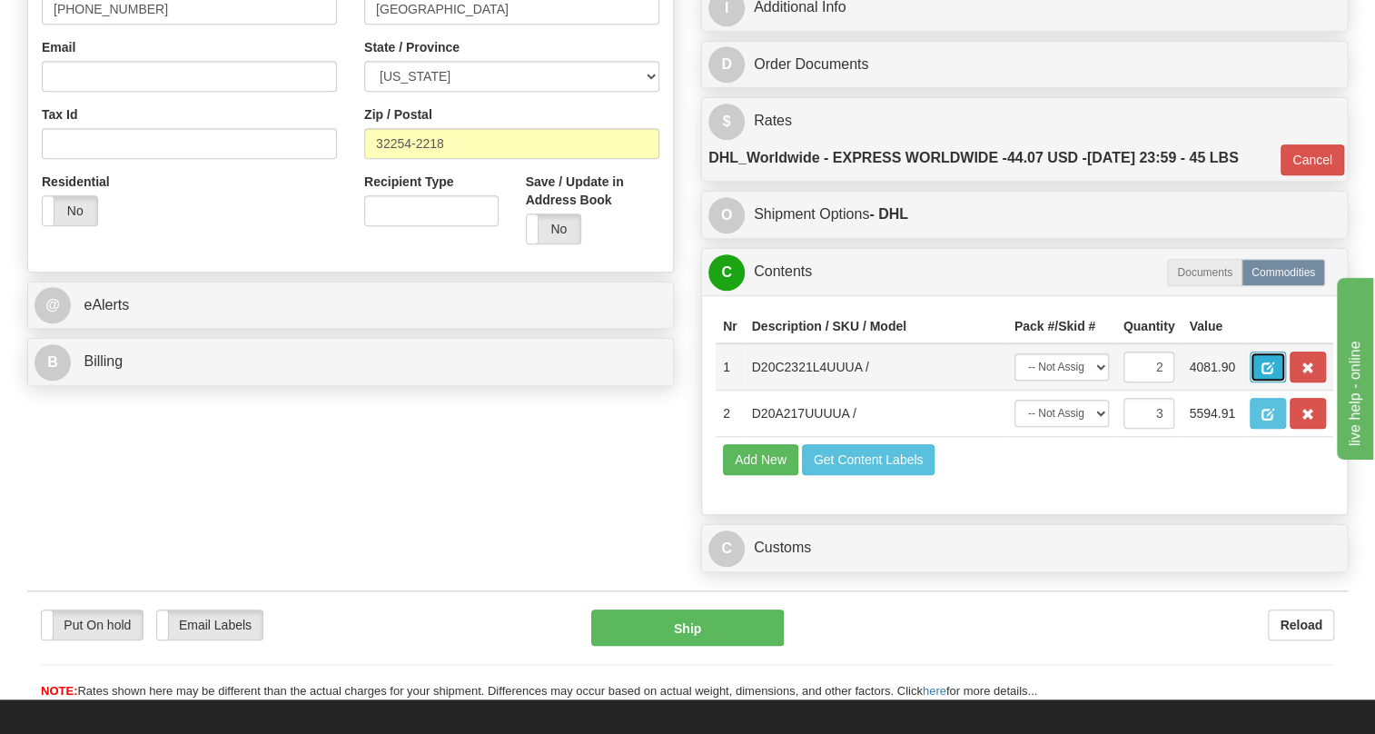
click at [1262, 364] on span "button" at bounding box center [1267, 368] width 13 height 12
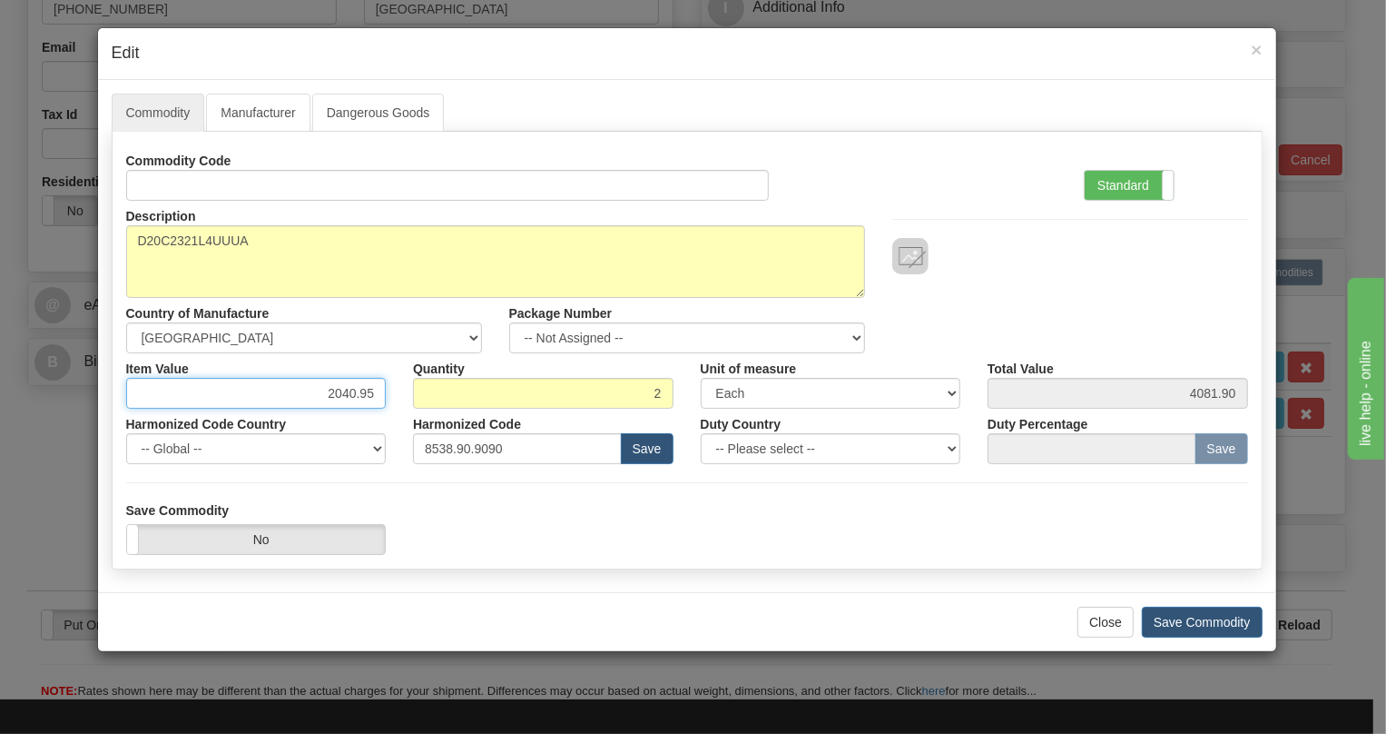
click at [347, 391] on input "2040.95" at bounding box center [256, 393] width 261 height 31
type input "1569.65"
type input "3139.30"
click at [1117, 186] on label "Standard" at bounding box center [1129, 185] width 89 height 29
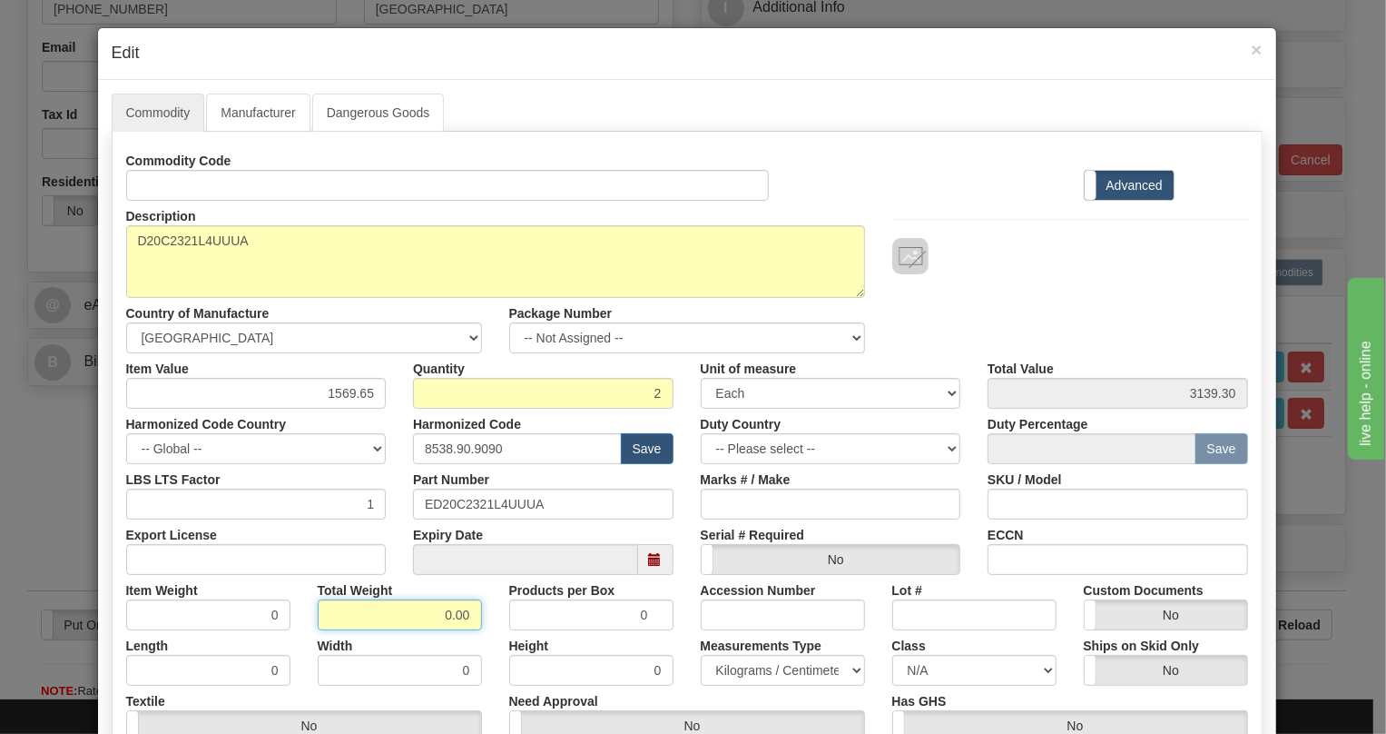
click at [413, 613] on input "0.00" at bounding box center [400, 614] width 164 height 31
type input "1.00"
type input "0.5000"
click at [724, 668] on select "Pounds / Inches Kilograms / Centimeters" at bounding box center [783, 670] width 164 height 31
select select "0"
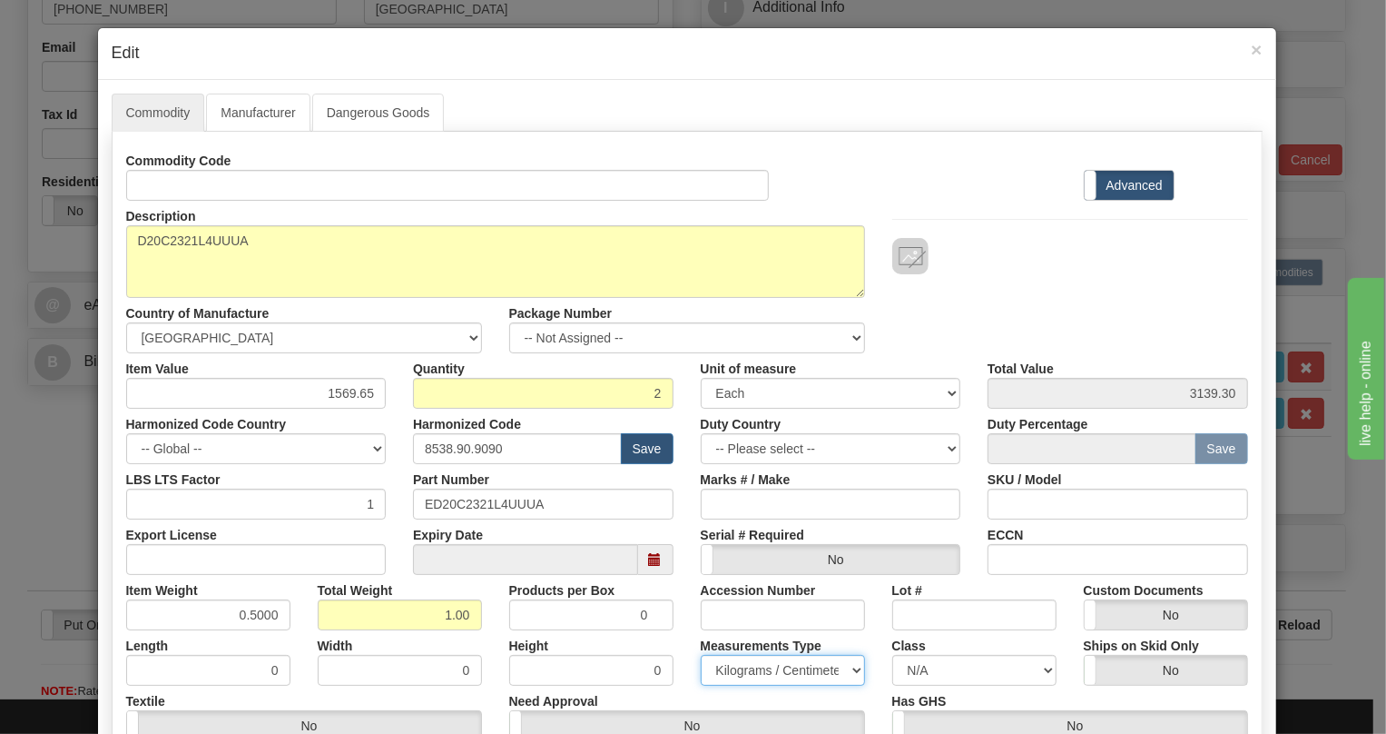
click at [701, 655] on select "Pounds / Inches Kilograms / Centimeters" at bounding box center [783, 670] width 164 height 31
click at [687, 617] on div "Accession Number" at bounding box center [783, 602] width 192 height 55
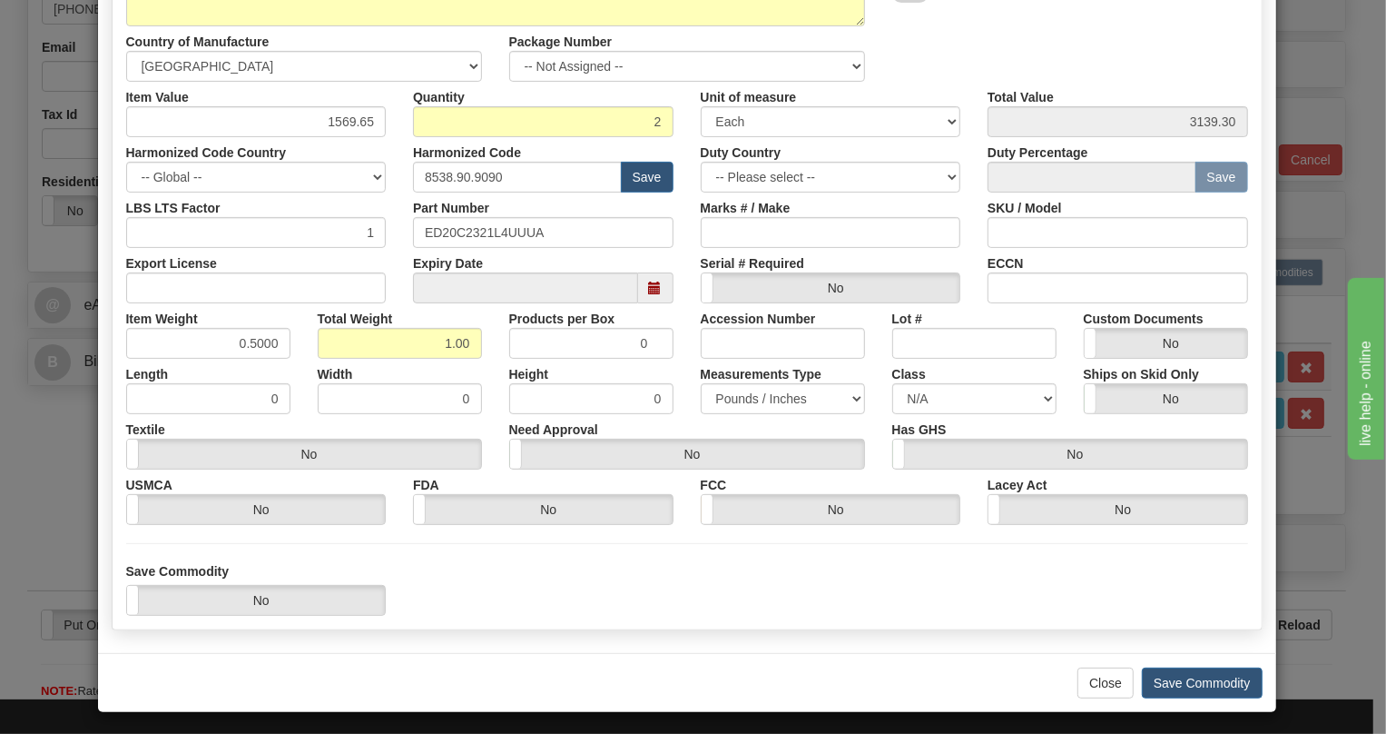
scroll to position [276, 0]
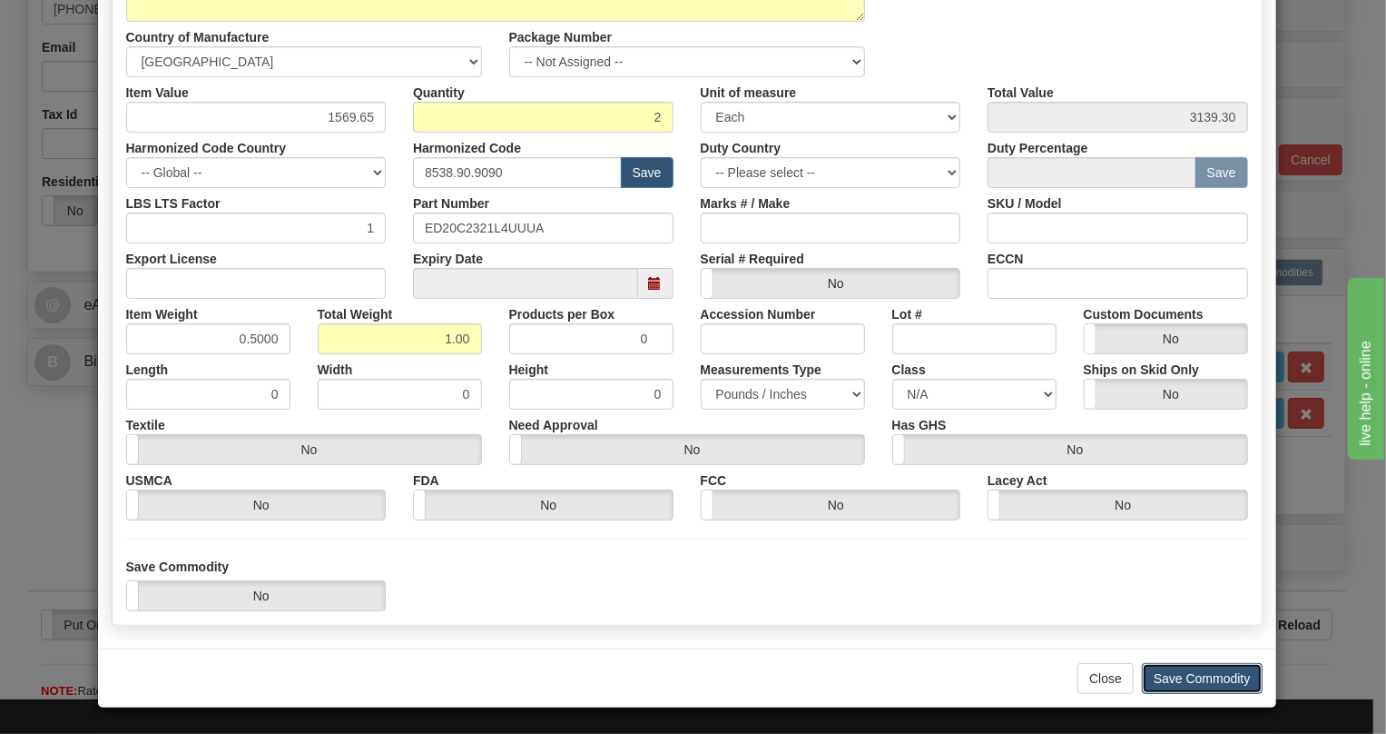
click at [1192, 681] on button "Save Commodity" at bounding box center [1202, 678] width 121 height 31
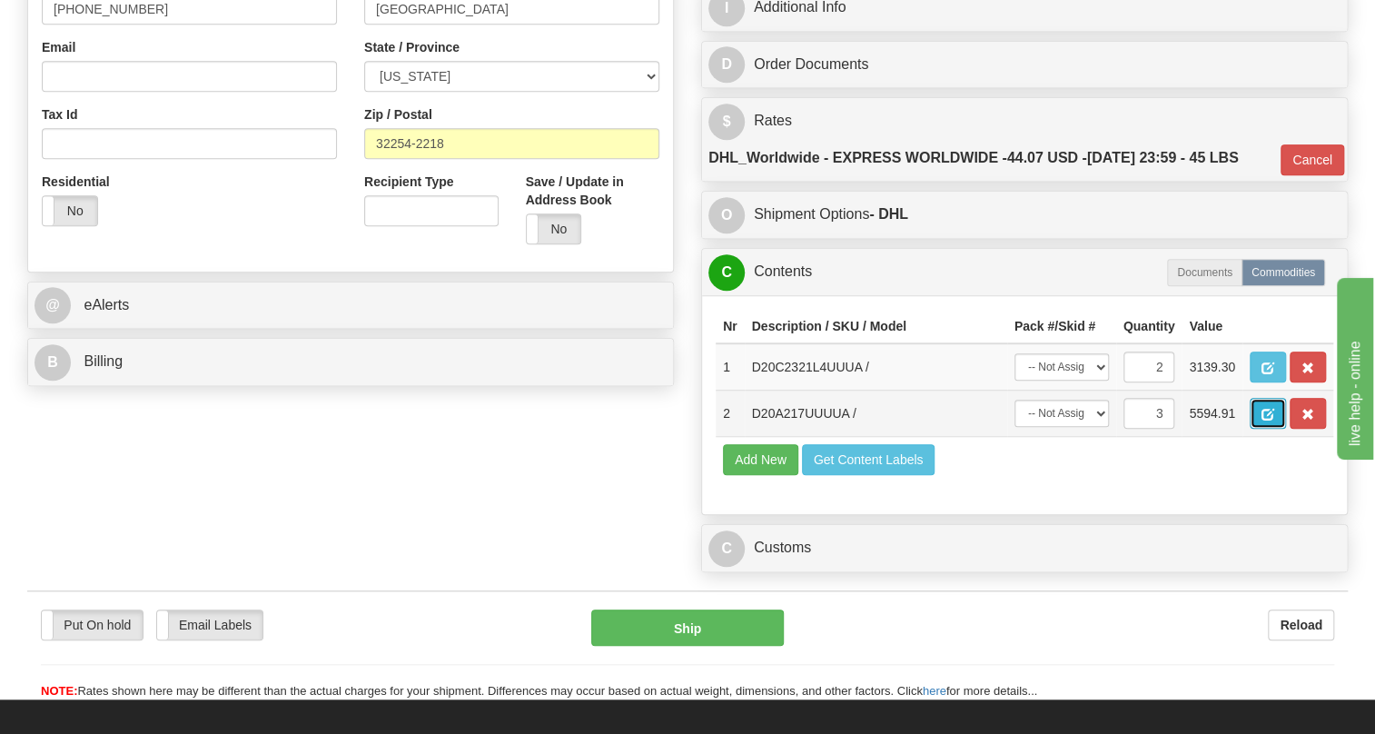
click at [1264, 413] on span "button" at bounding box center [1267, 415] width 13 height 12
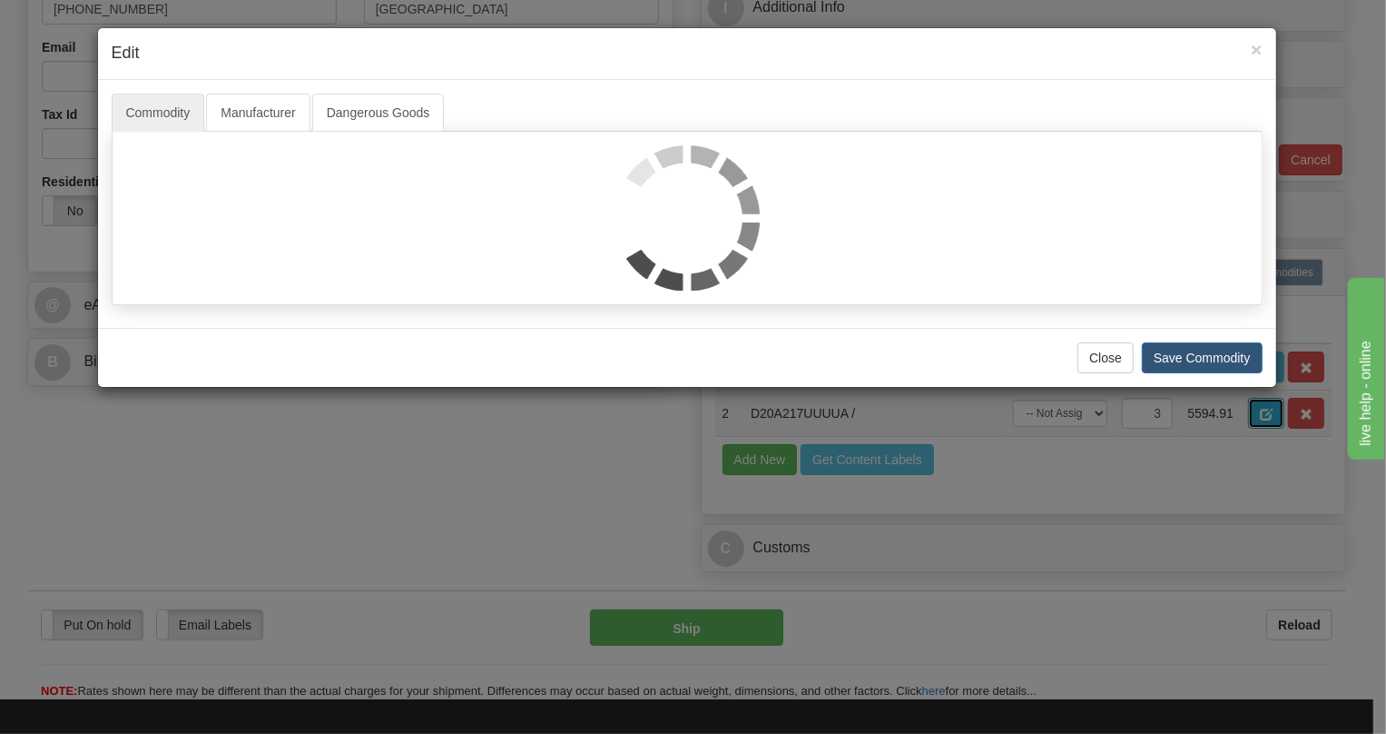
scroll to position [0, 0]
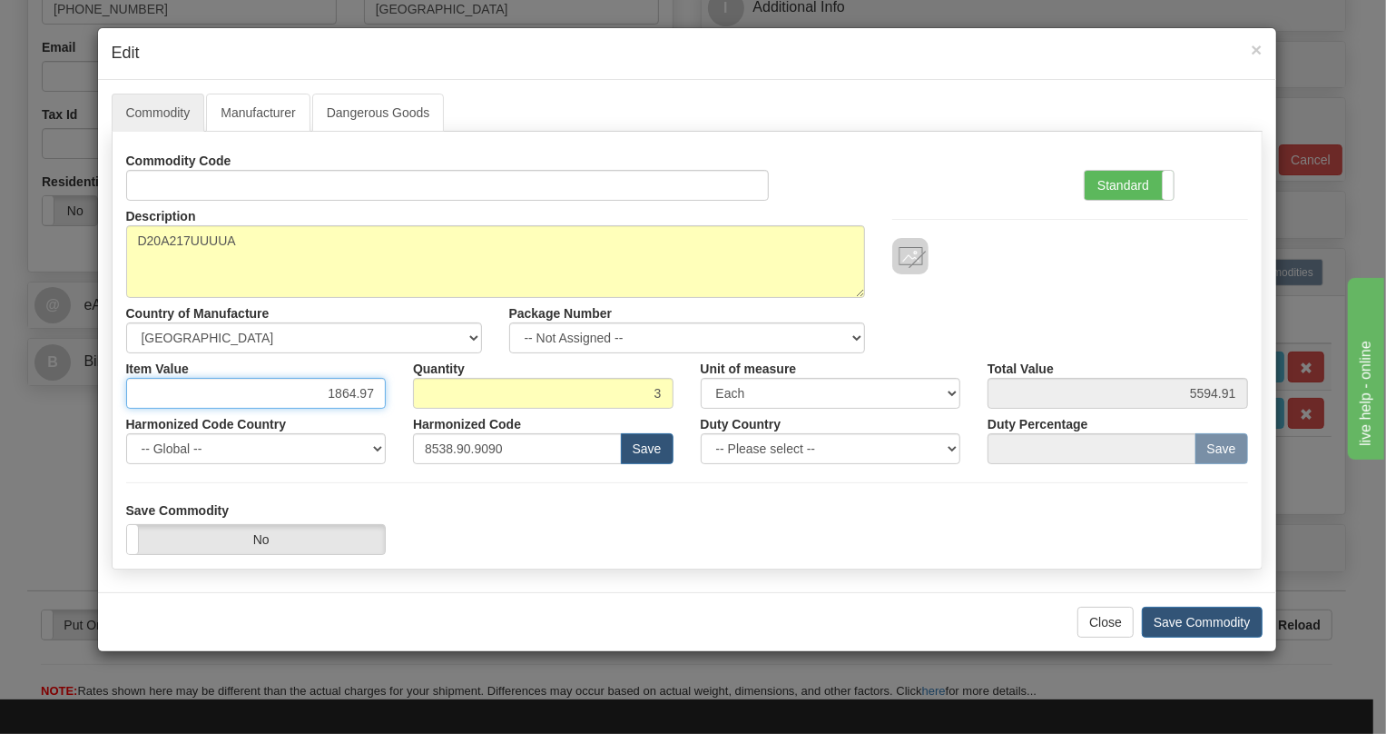
click at [360, 392] on input "1864.97" at bounding box center [256, 393] width 261 height 31
type input "1127.87"
type input "3383.61"
click at [1117, 185] on label "Standard" at bounding box center [1129, 185] width 89 height 29
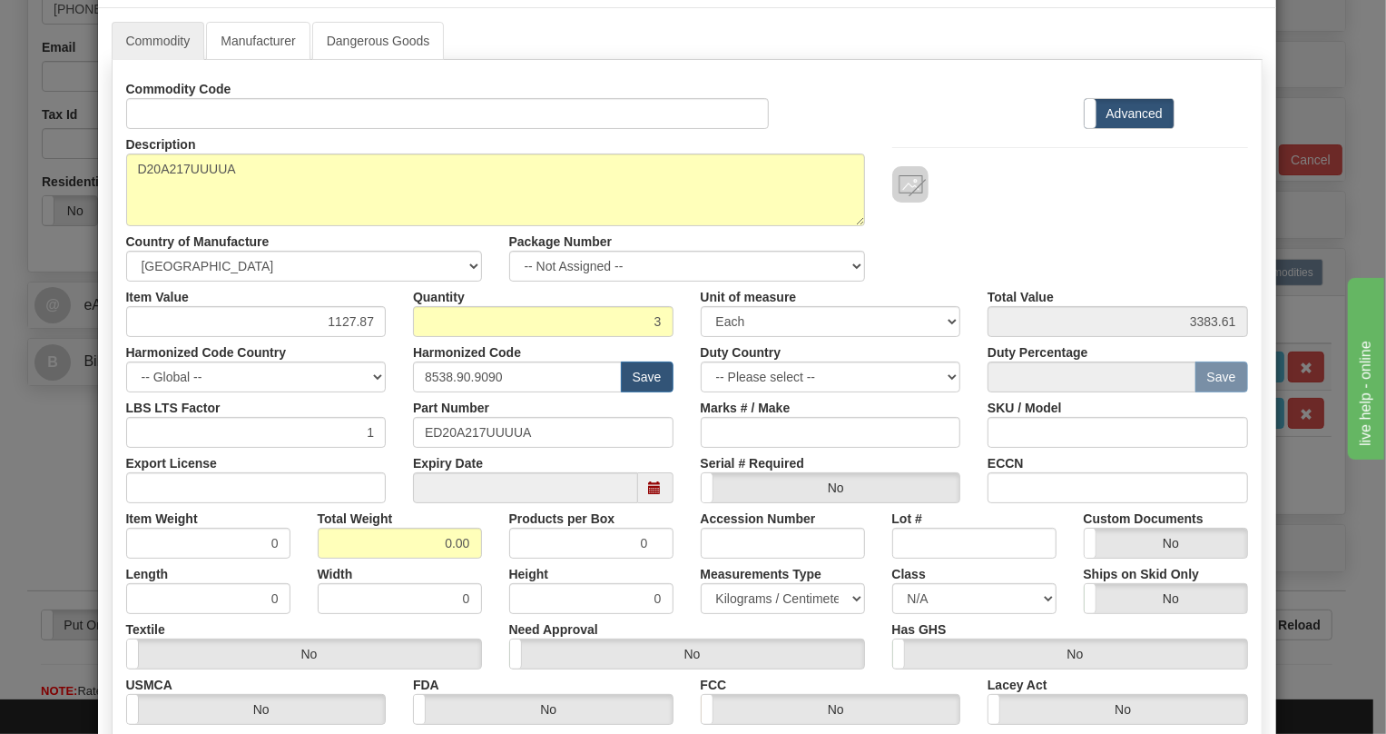
scroll to position [164, 0]
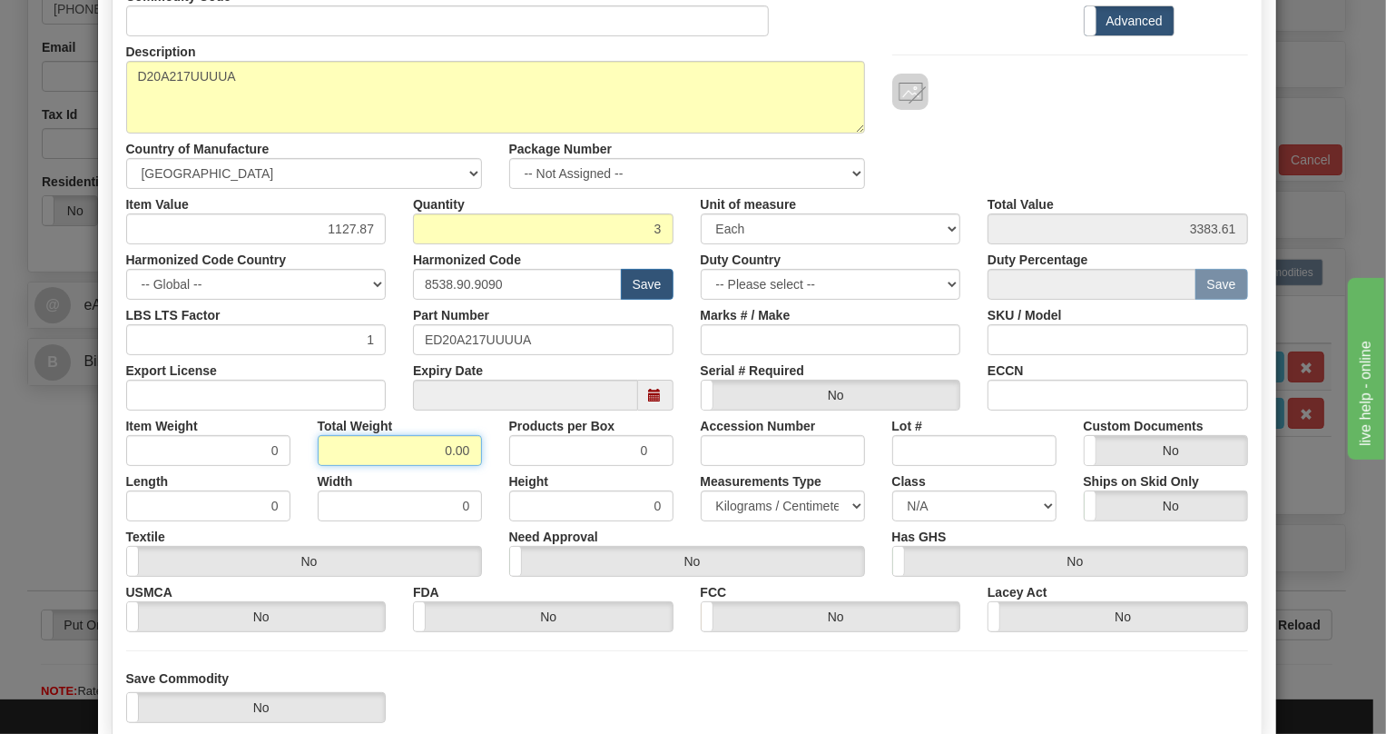
click at [430, 448] on input "0.00" at bounding box center [400, 450] width 164 height 31
type input "1.00"
type input "0.3333"
click at [753, 504] on select "Pounds / Inches Kilograms / Centimeters" at bounding box center [783, 505] width 164 height 31
select select "0"
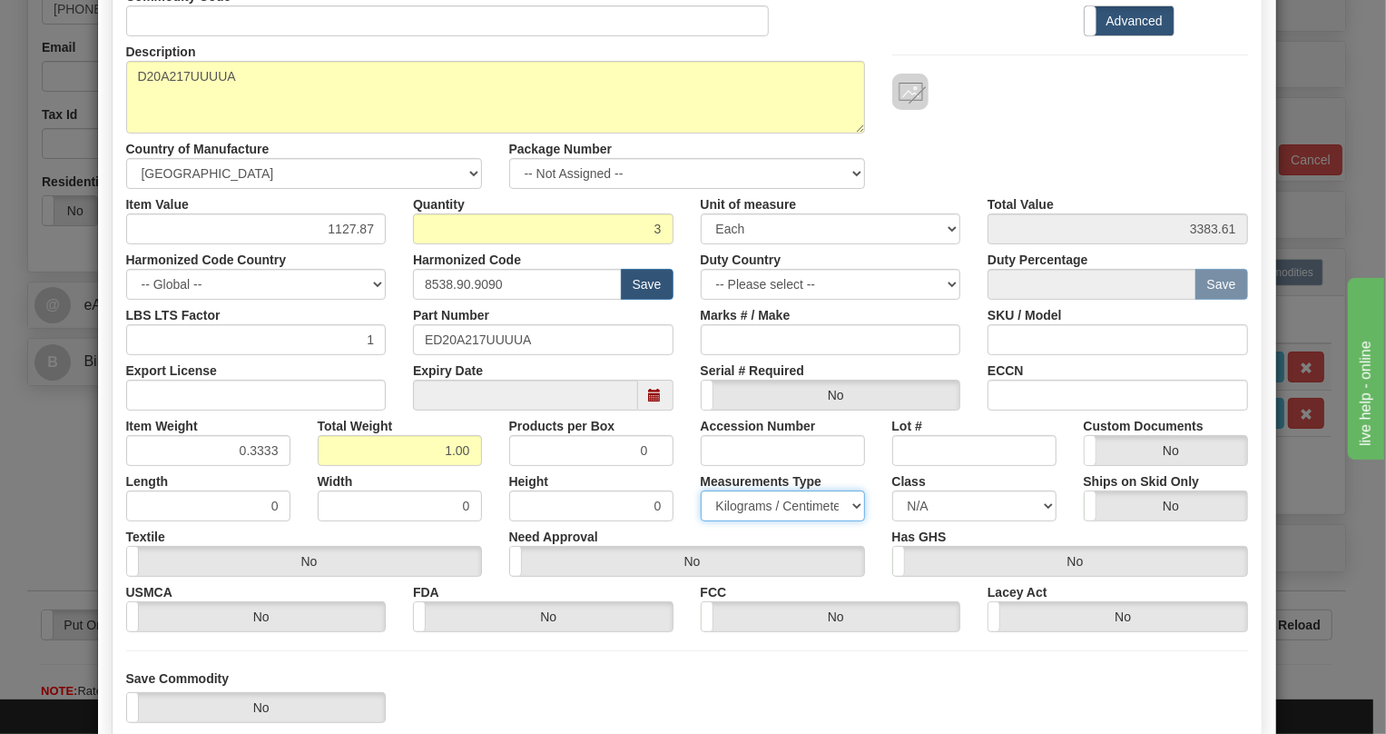
click at [701, 490] on select "Pounds / Inches Kilograms / Centimeters" at bounding box center [783, 505] width 164 height 31
drag, startPoint x: 263, startPoint y: 450, endPoint x: 272, endPoint y: 467, distance: 18.7
click at [272, 467] on div "Commodity Code Standard Advanced Description D20A217UUUUA Country of Manufactur…" at bounding box center [687, 306] width 1122 height 651
type input "0.3335"
click at [467, 529] on div "Textile Yes No" at bounding box center [304, 548] width 383 height 55
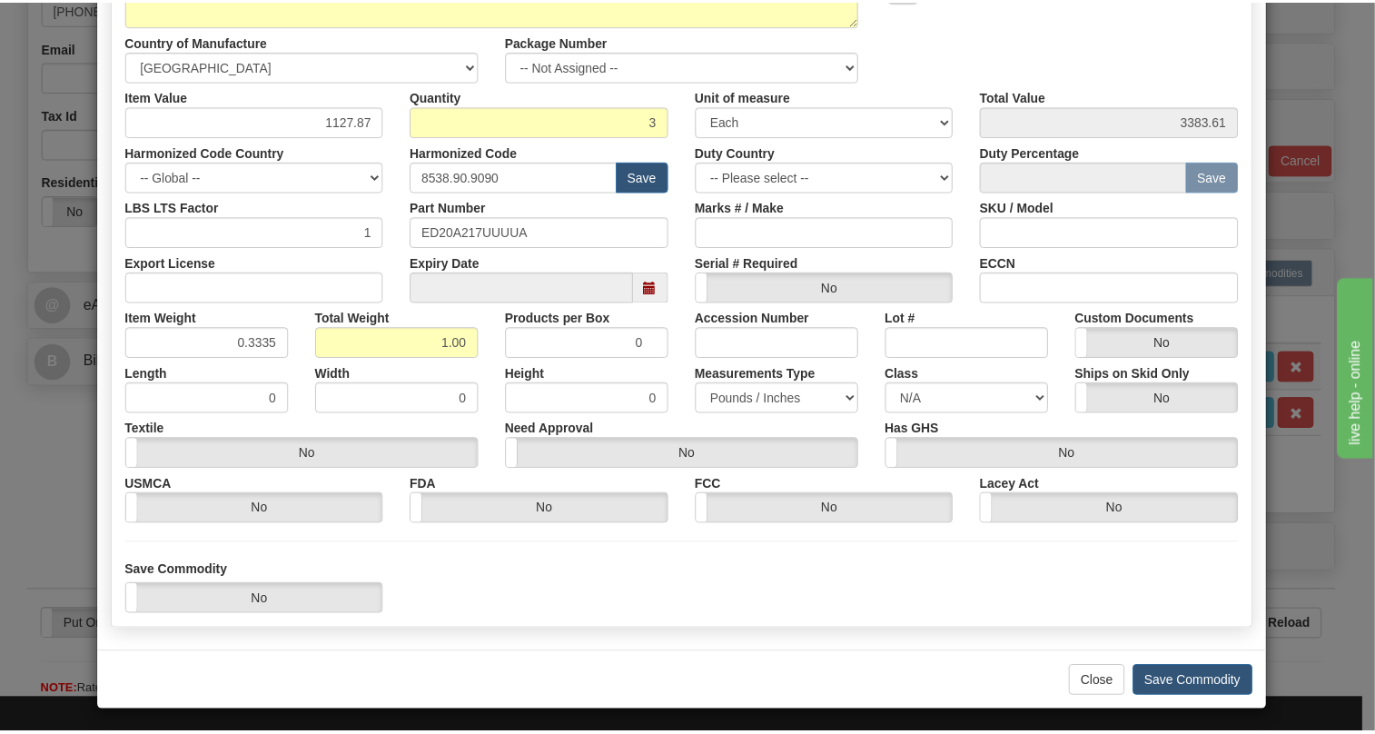
scroll to position [276, 0]
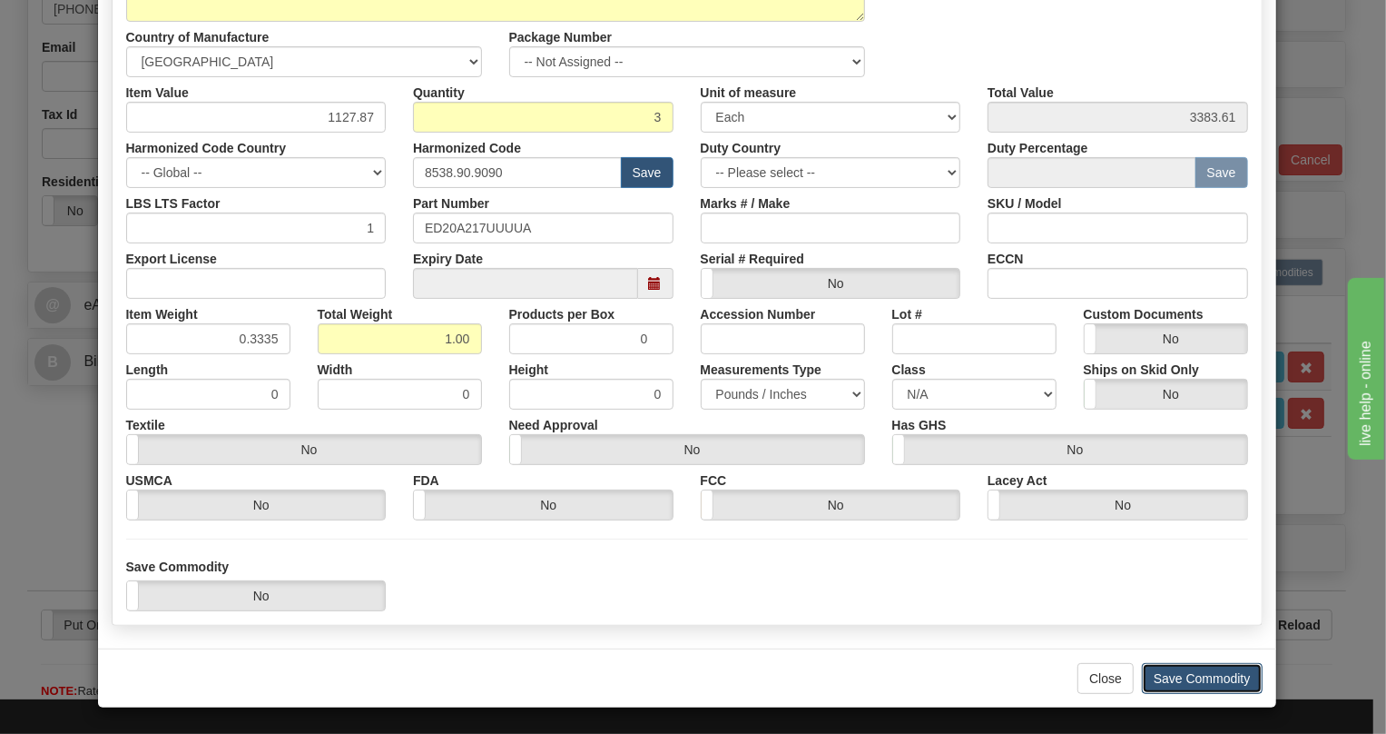
click at [1200, 681] on button "Save Commodity" at bounding box center [1202, 678] width 121 height 31
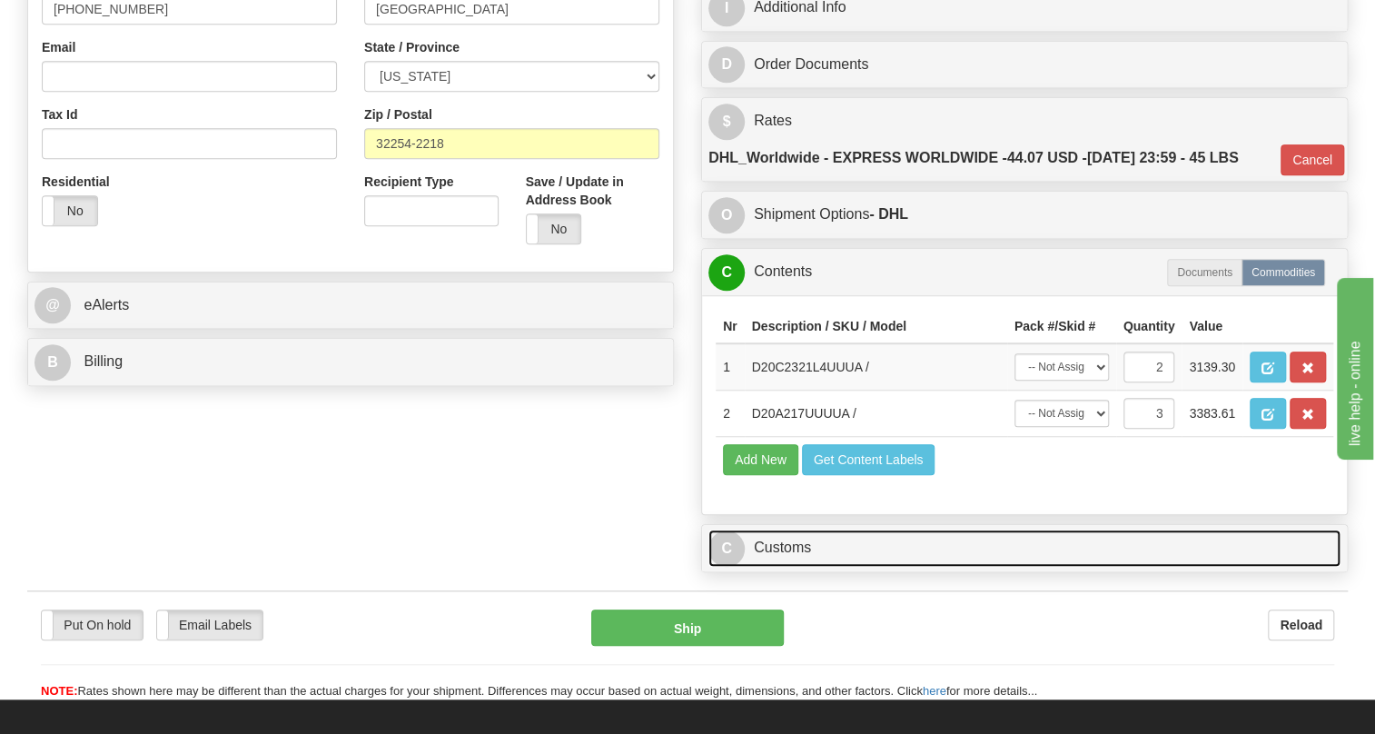
click at [791, 554] on link "C Customs" at bounding box center [1024, 547] width 632 height 37
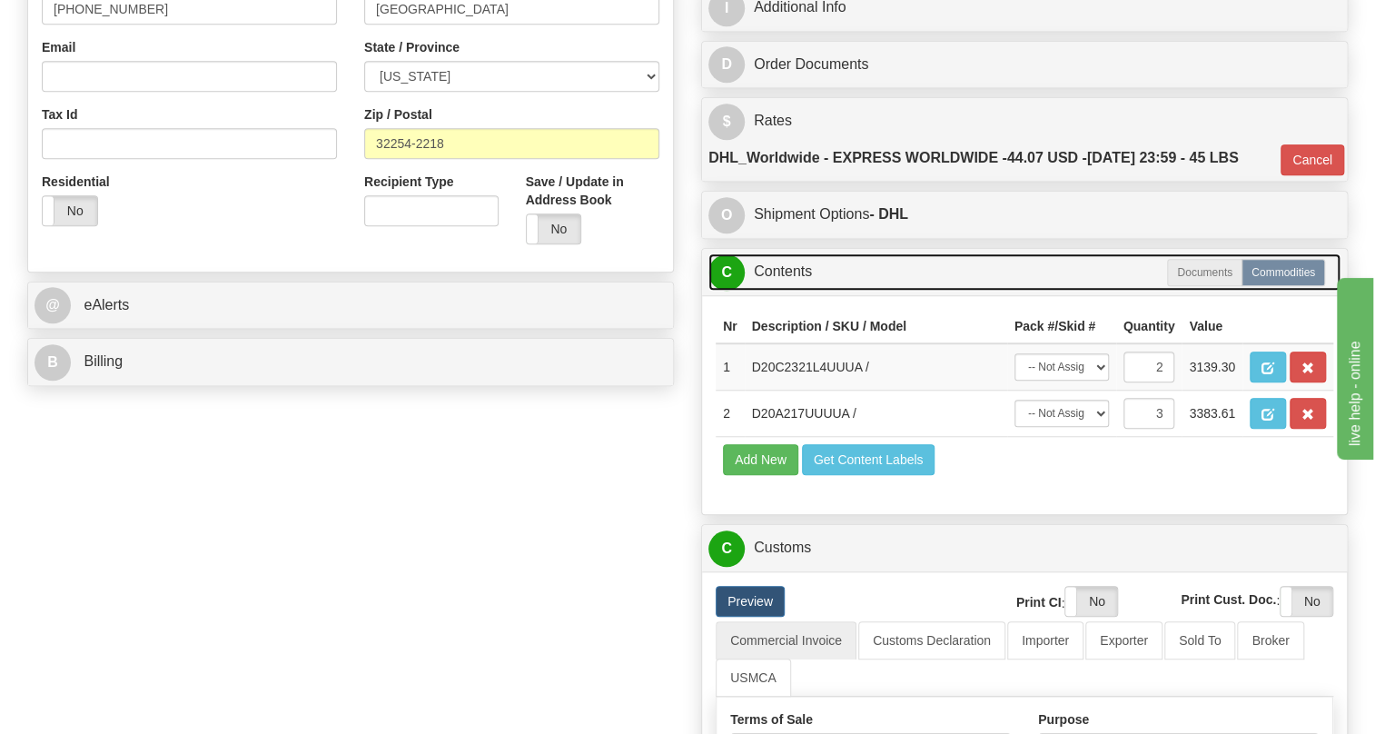
click at [789, 270] on link "C Contents" at bounding box center [1024, 271] width 632 height 37
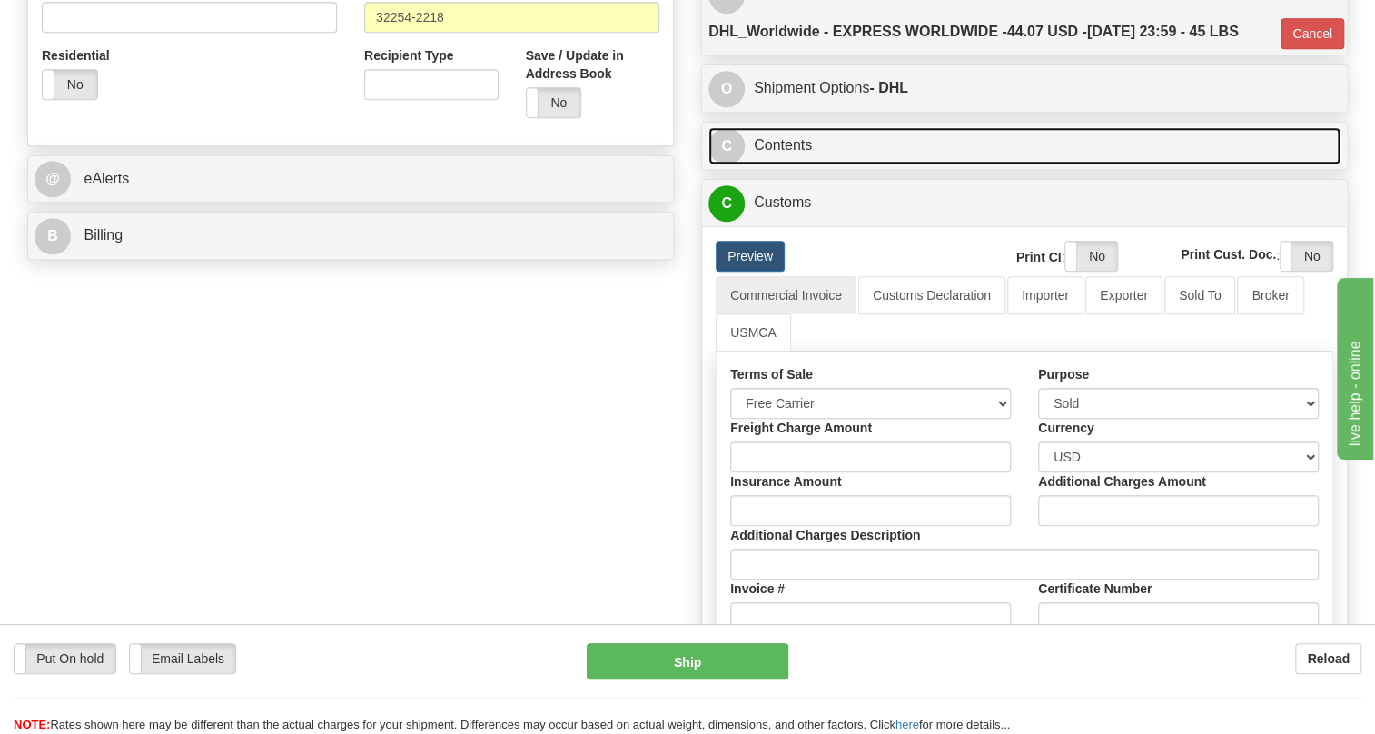
scroll to position [743, 0]
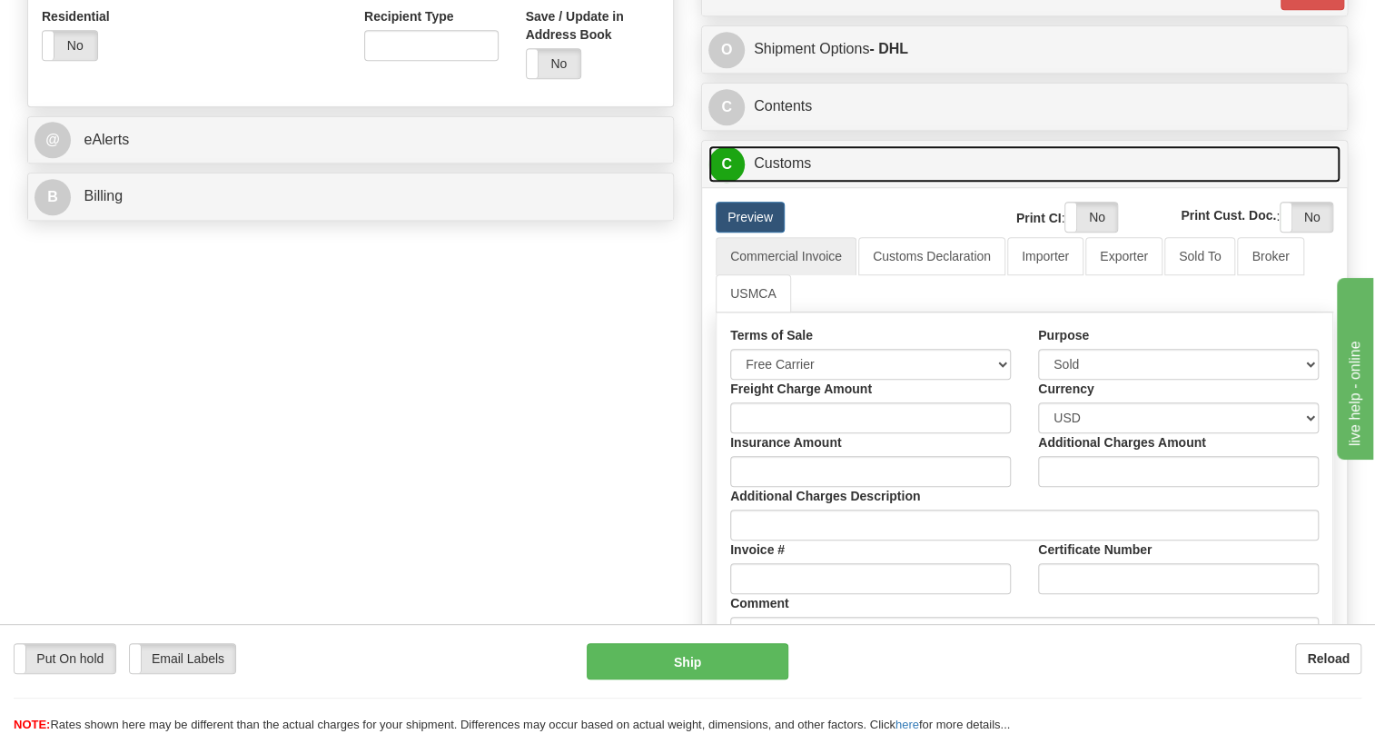
click at [789, 164] on link "C Customs" at bounding box center [1024, 163] width 632 height 37
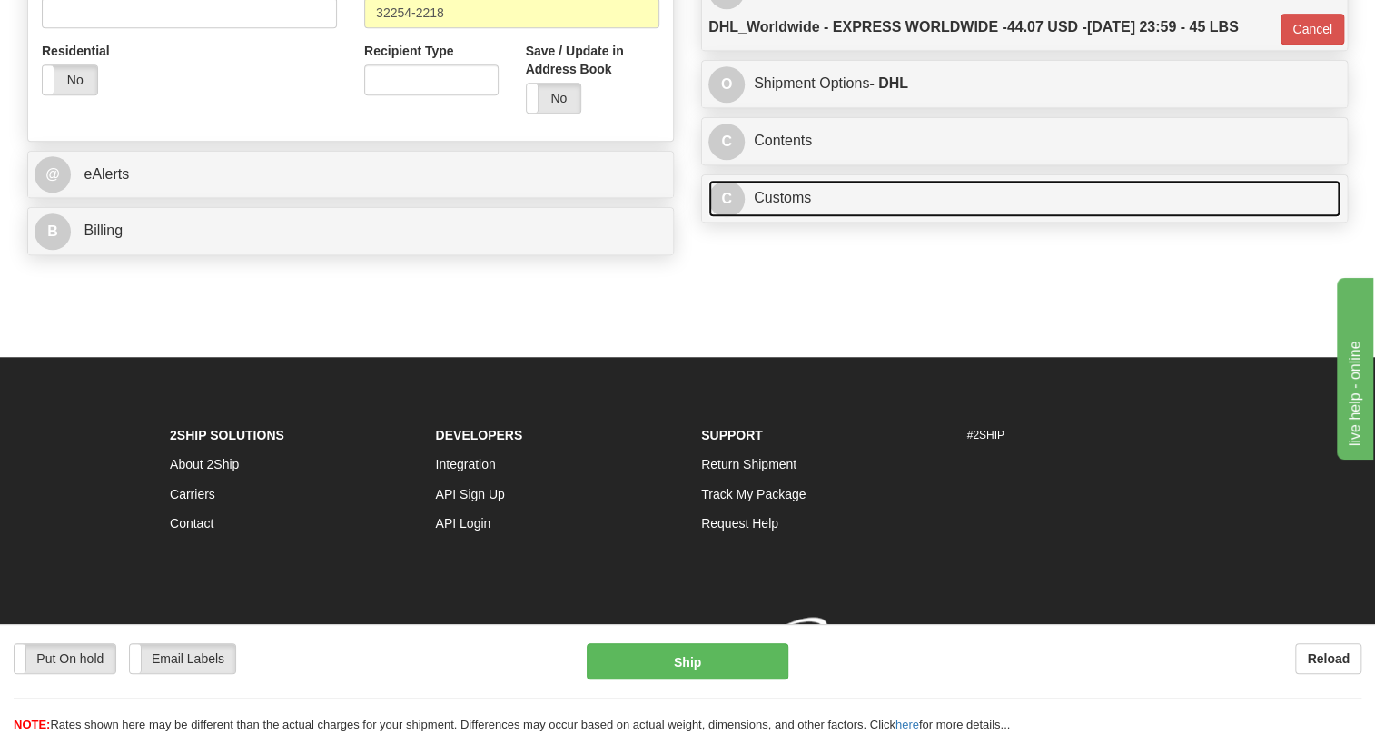
scroll to position [715, 0]
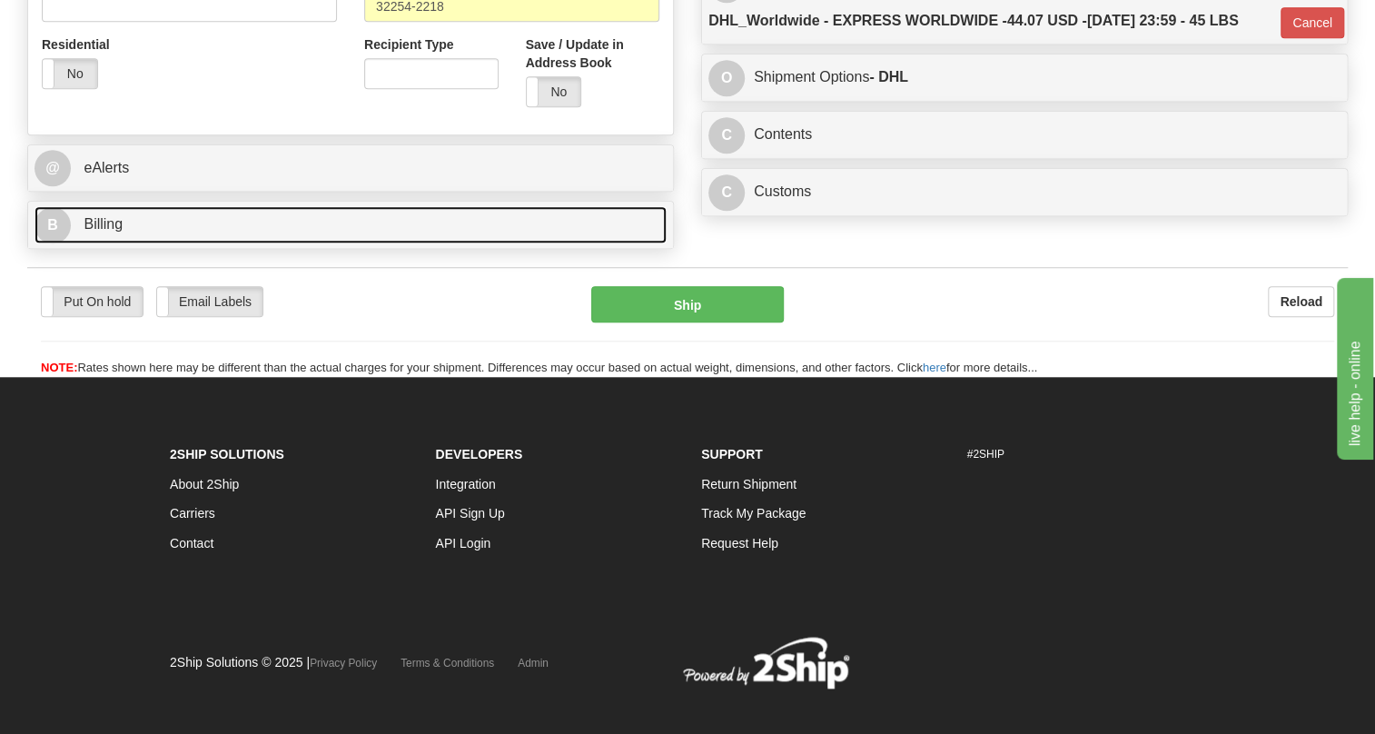
click at [90, 221] on span "Billing" at bounding box center [103, 223] width 39 height 15
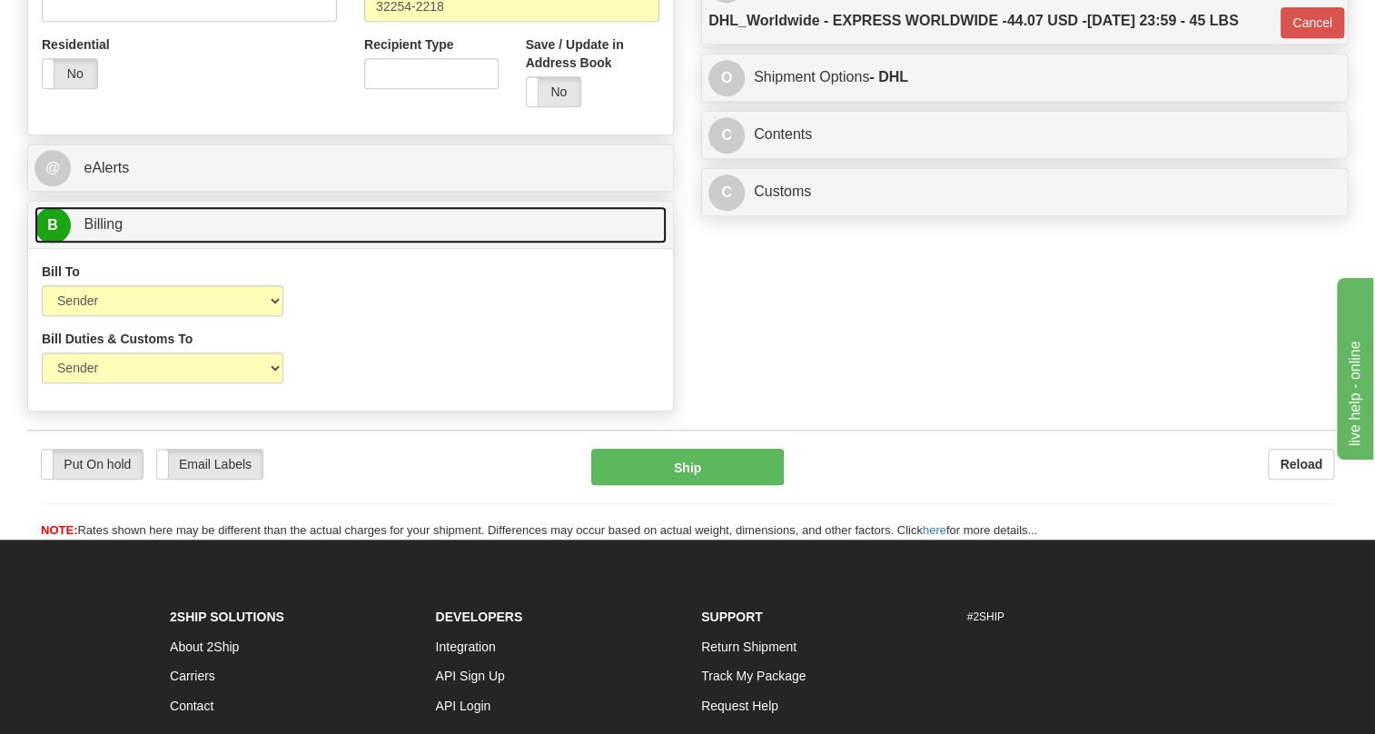
click at [90, 221] on span "Billing" at bounding box center [103, 223] width 39 height 15
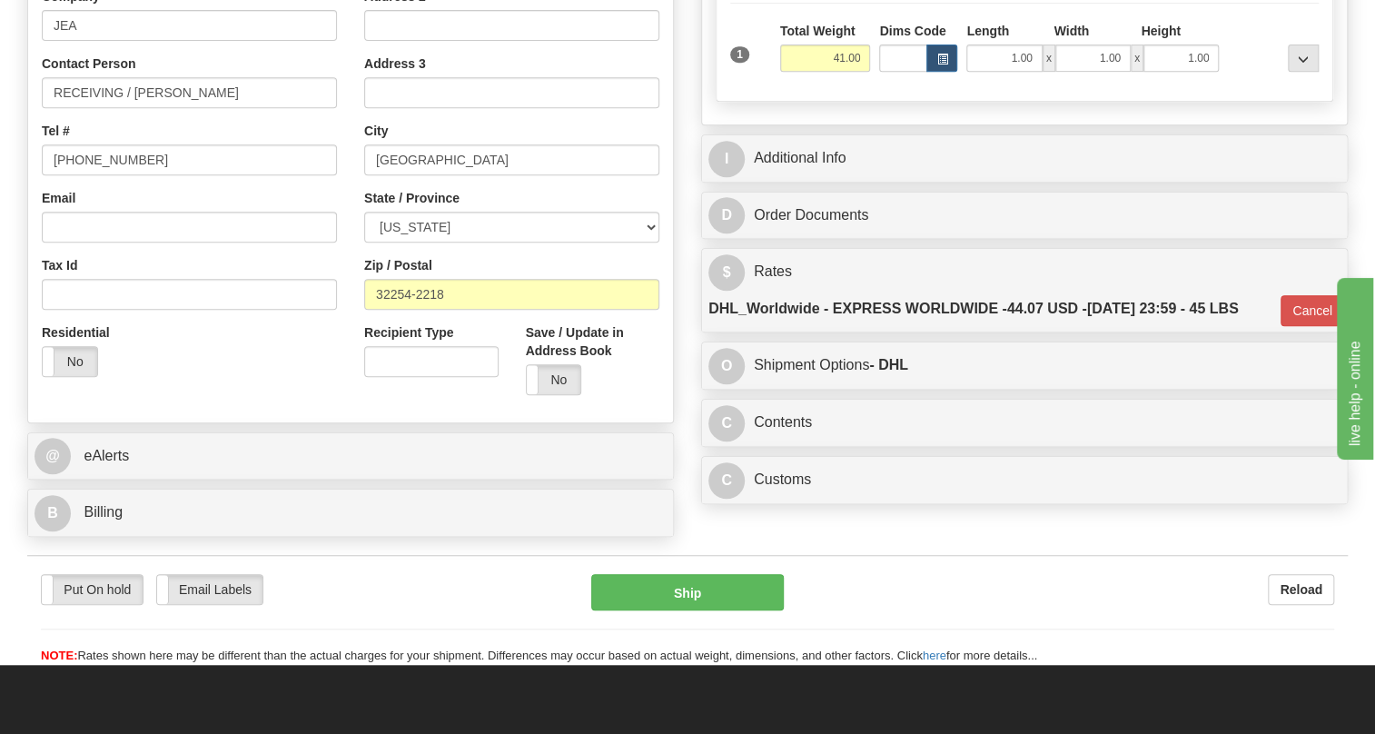
scroll to position [467, 0]
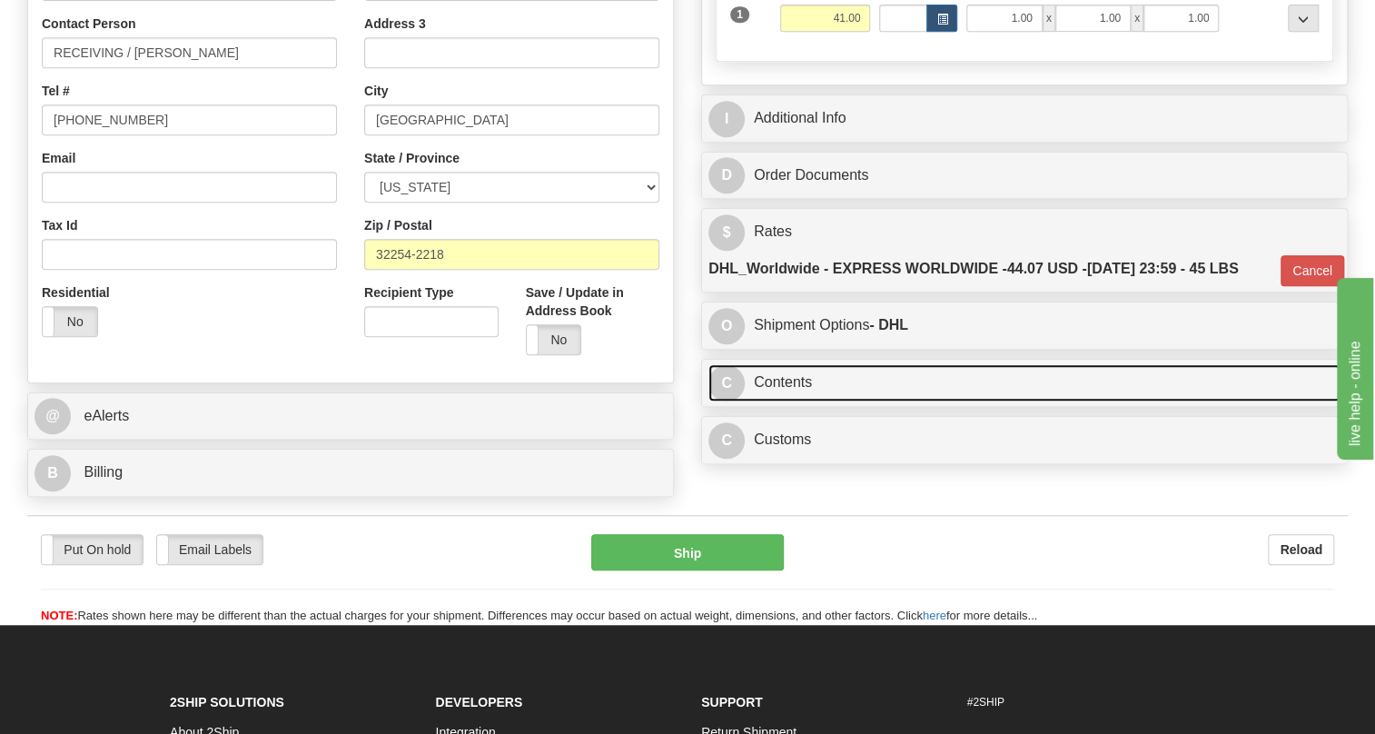
click at [787, 381] on link "C Contents" at bounding box center [1024, 382] width 632 height 37
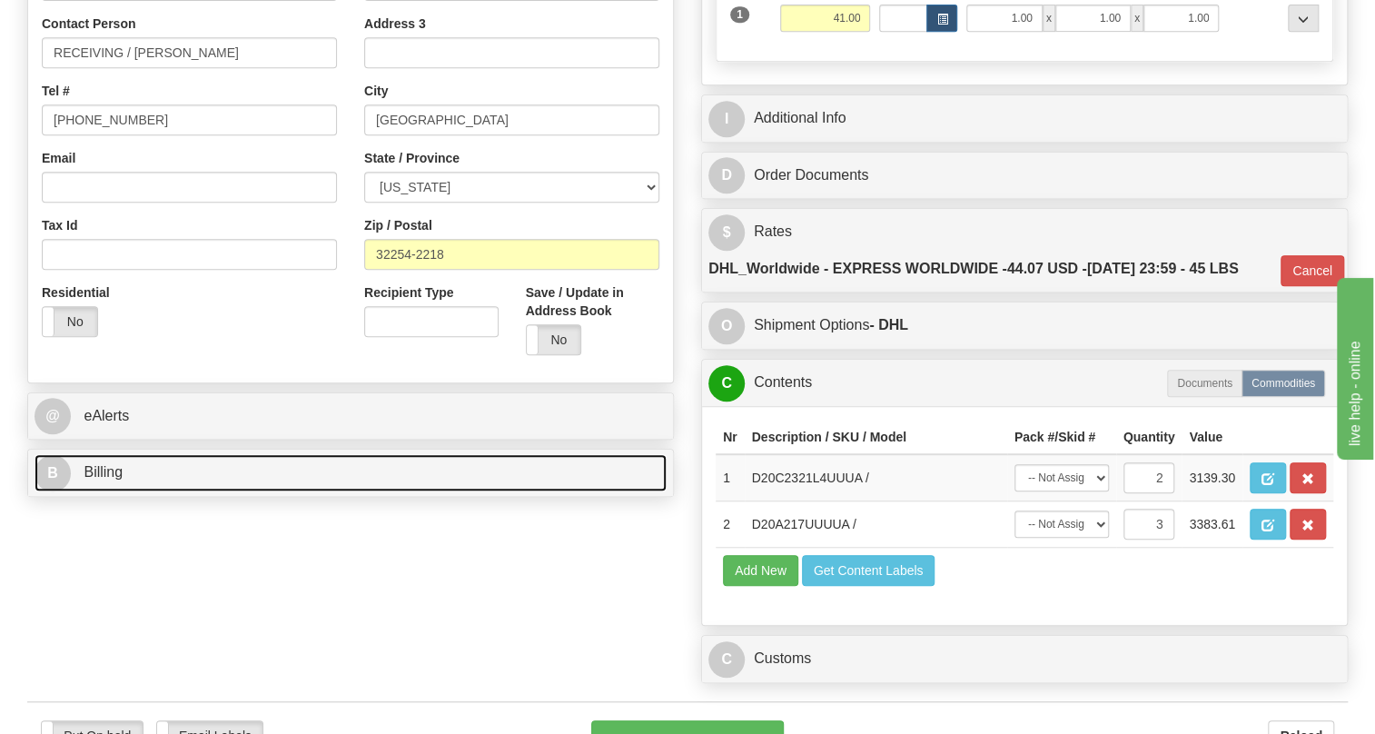
click at [113, 474] on span "Billing" at bounding box center [103, 471] width 39 height 15
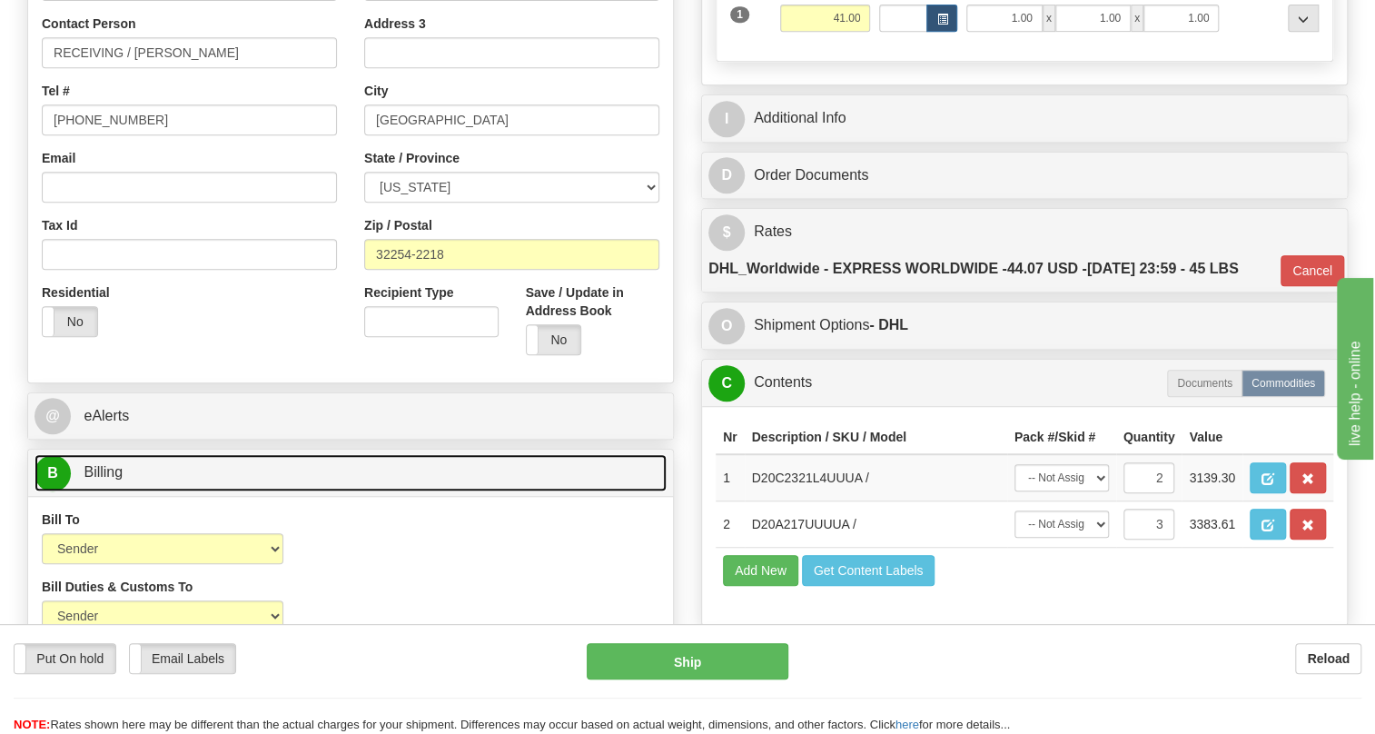
click at [103, 470] on span "Billing" at bounding box center [103, 471] width 39 height 15
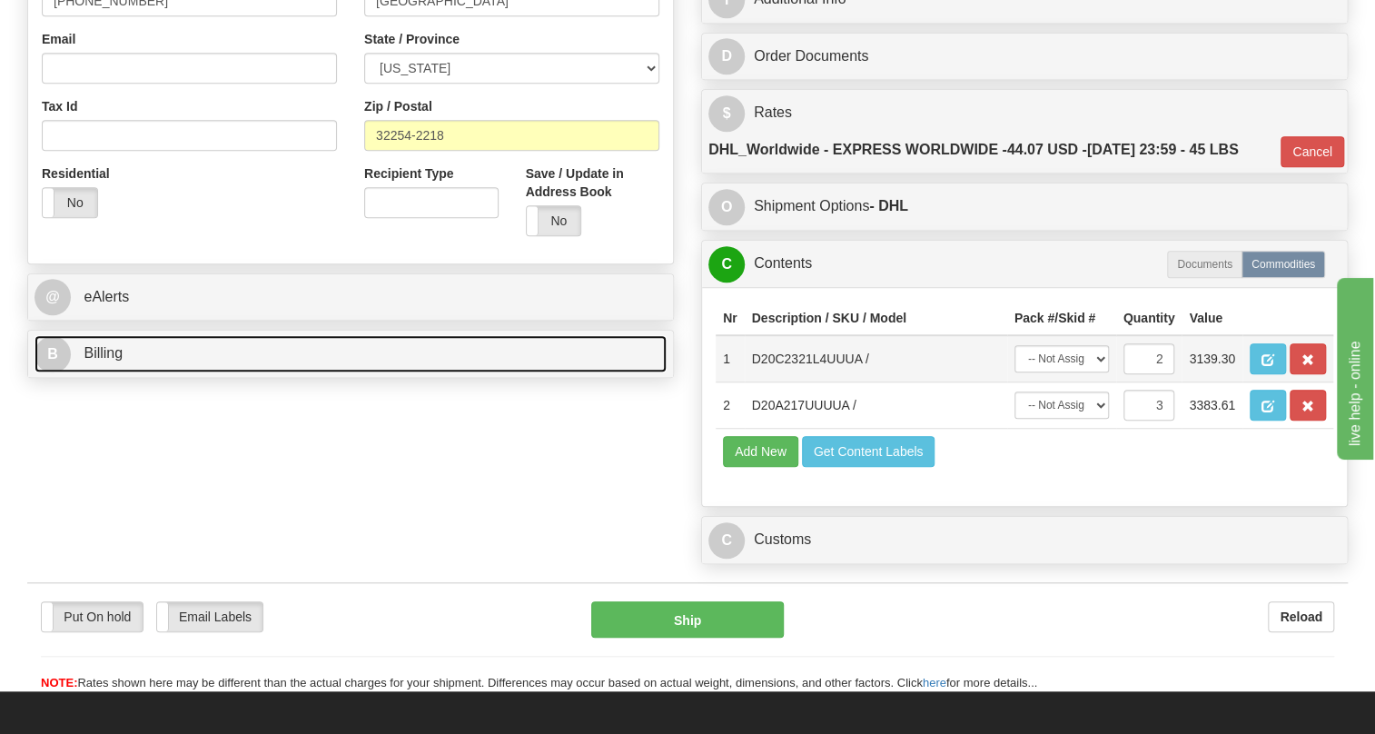
scroll to position [632, 0]
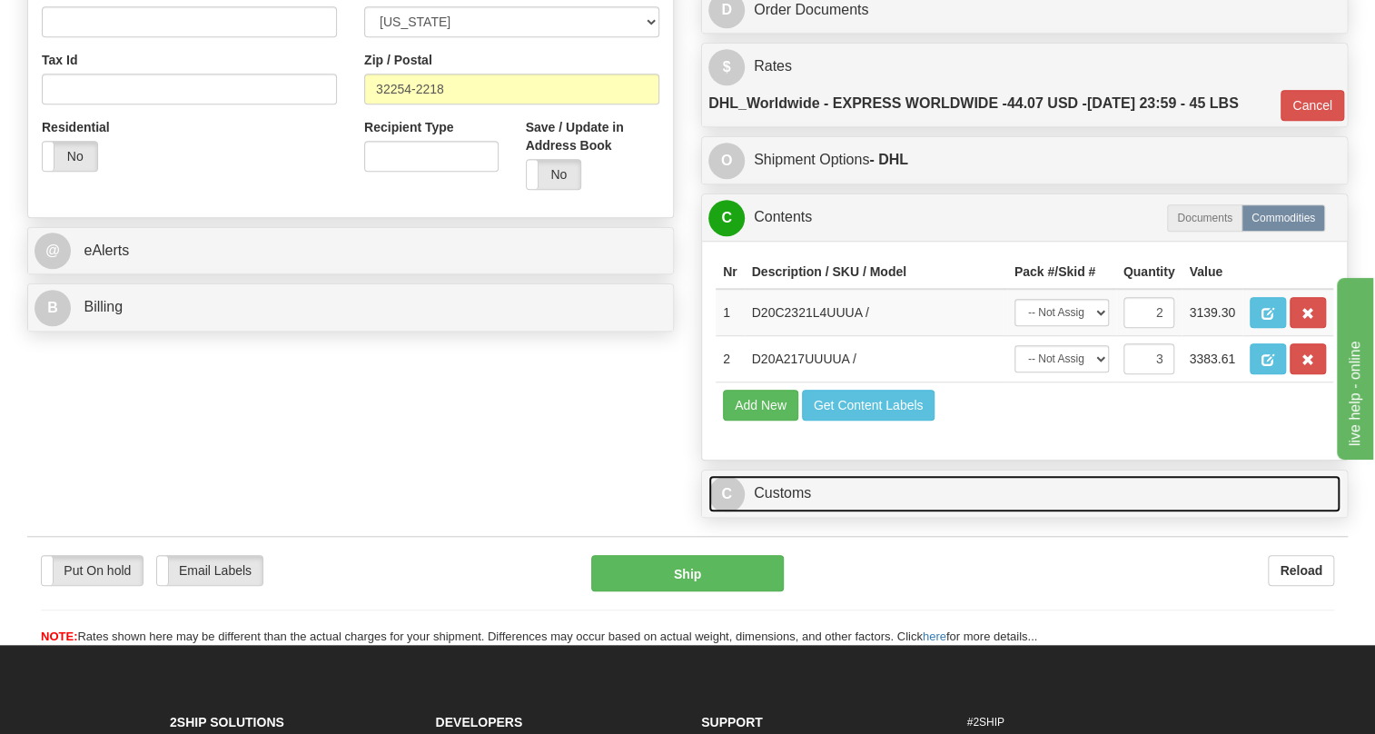
click at [795, 492] on link "C Customs" at bounding box center [1024, 493] width 632 height 37
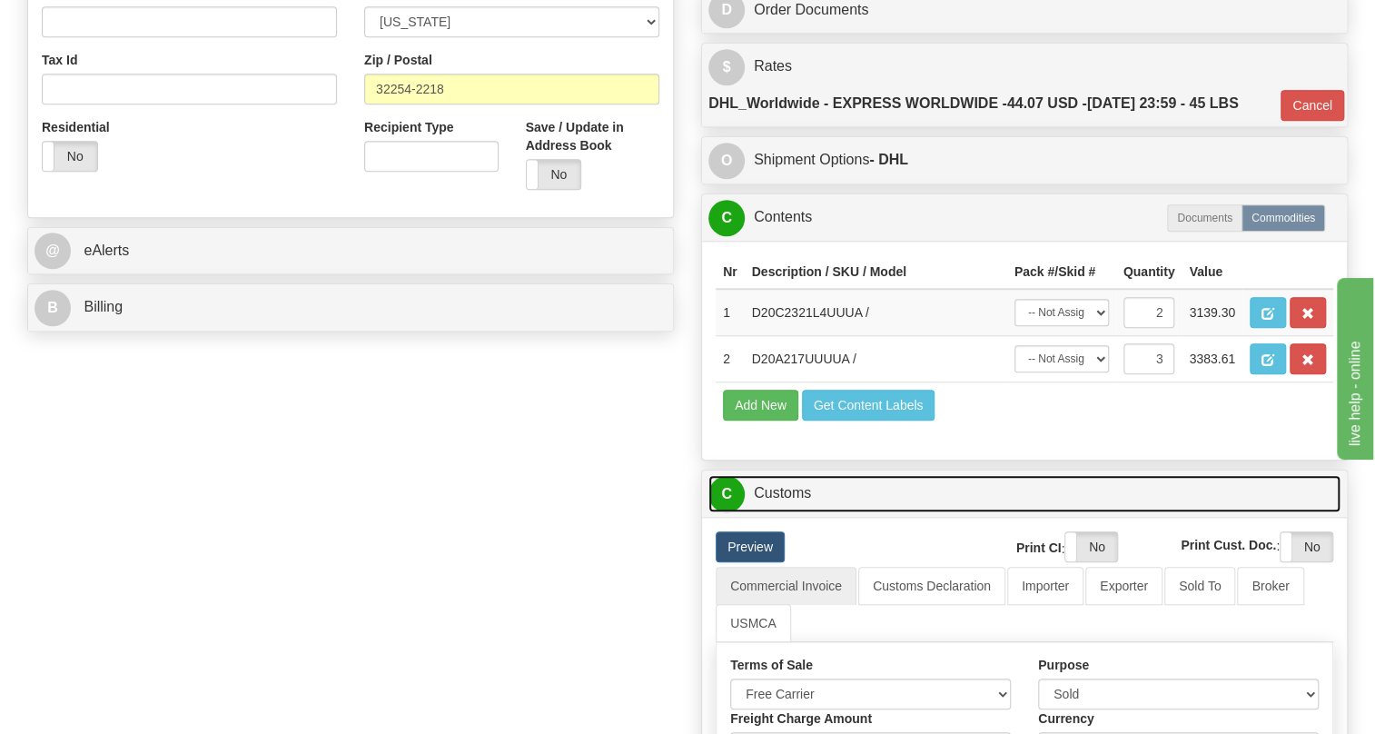
click at [795, 492] on link "C Customs" at bounding box center [1024, 493] width 632 height 37
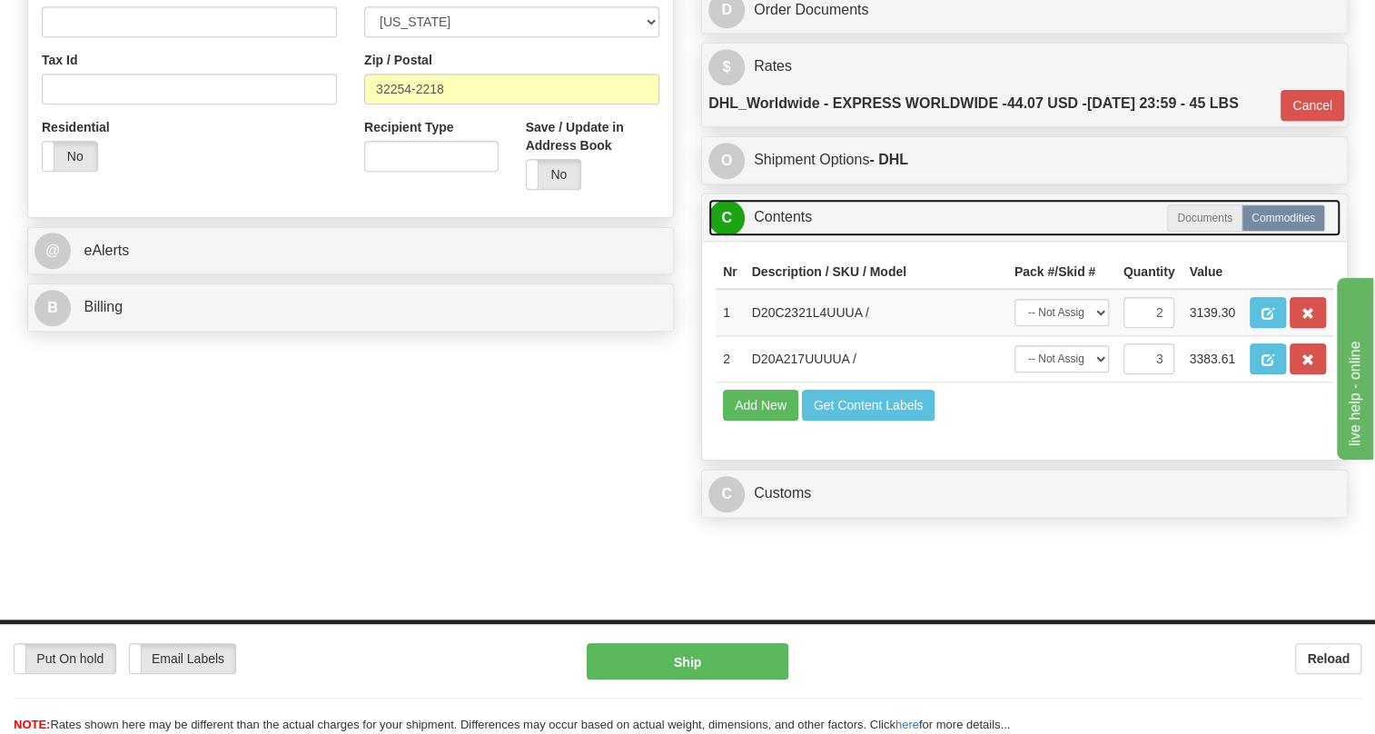
click at [791, 216] on link "C Contents" at bounding box center [1024, 217] width 632 height 37
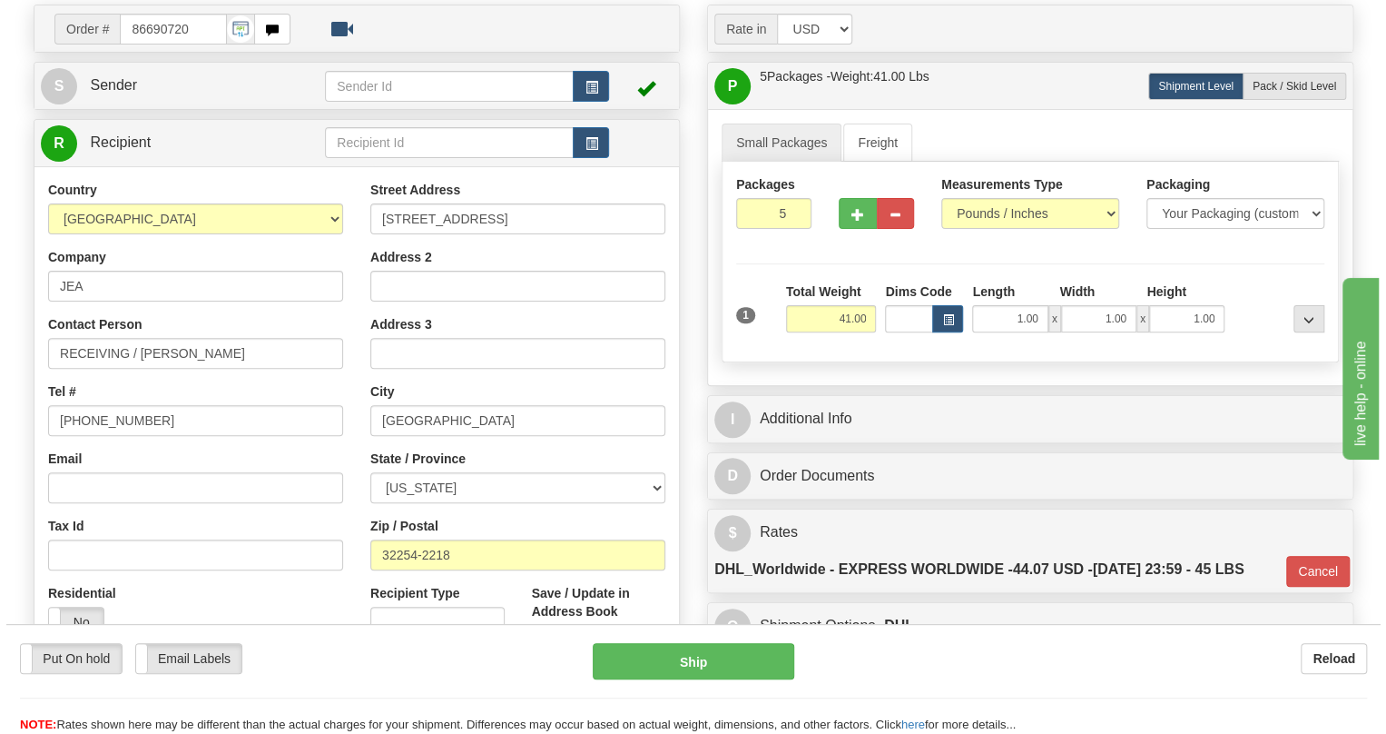
scroll to position [136, 0]
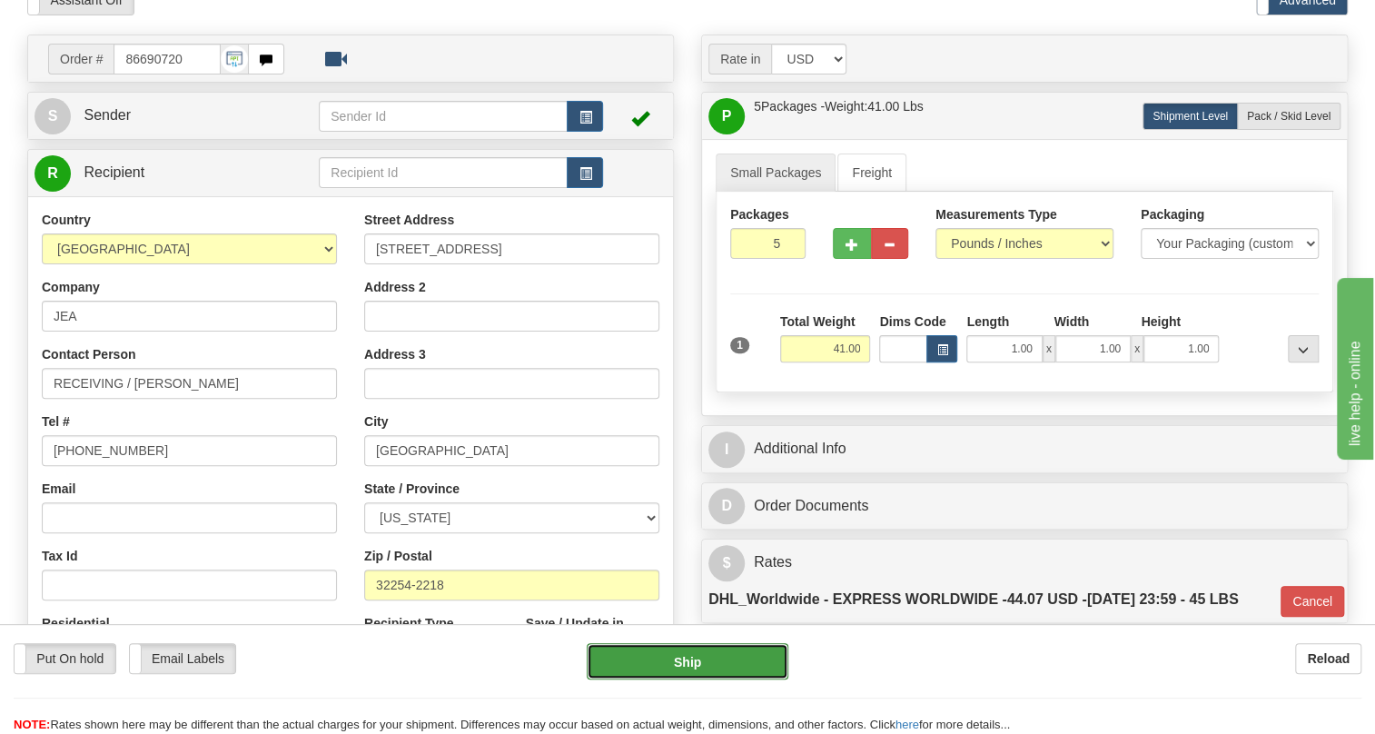
click at [695, 661] on button "Ship" at bounding box center [688, 661] width 202 height 36
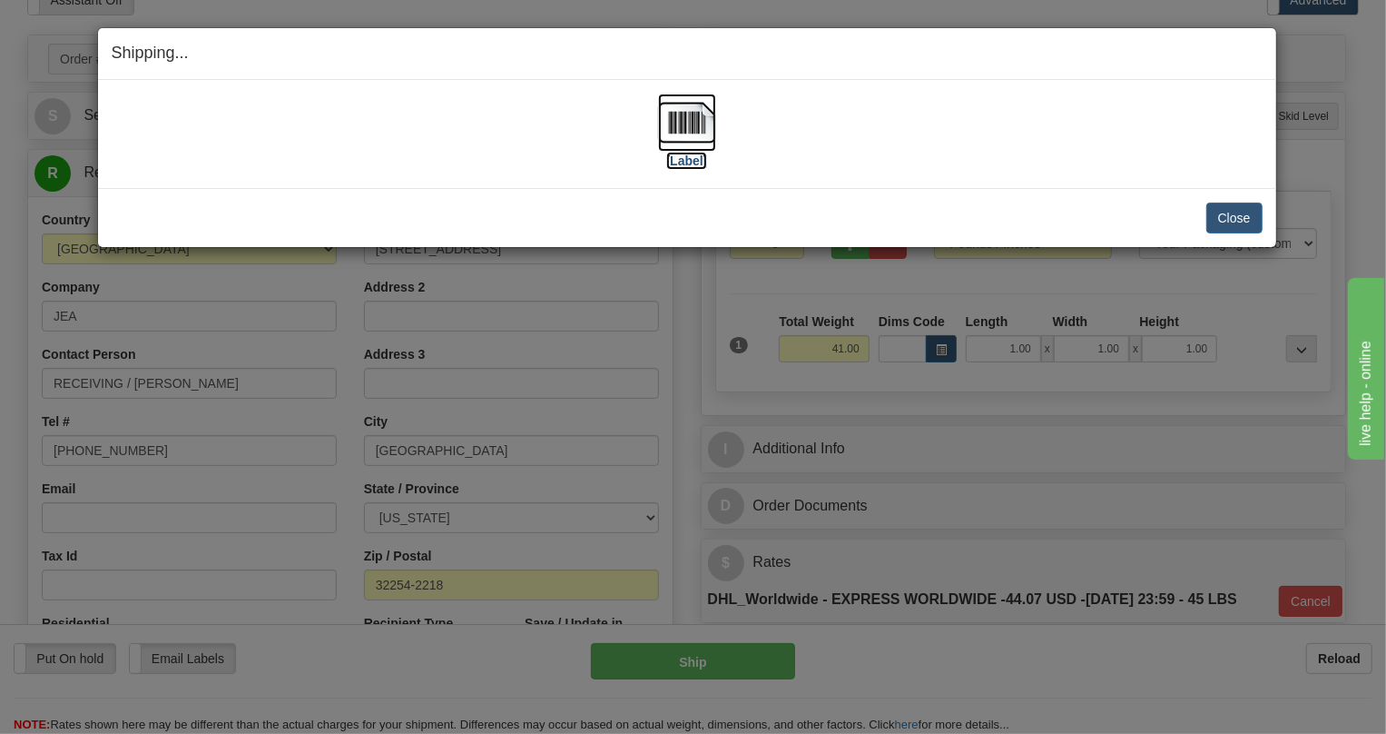
click at [685, 128] on img at bounding box center [687, 123] width 58 height 58
click at [1226, 215] on button "Close" at bounding box center [1235, 217] width 56 height 31
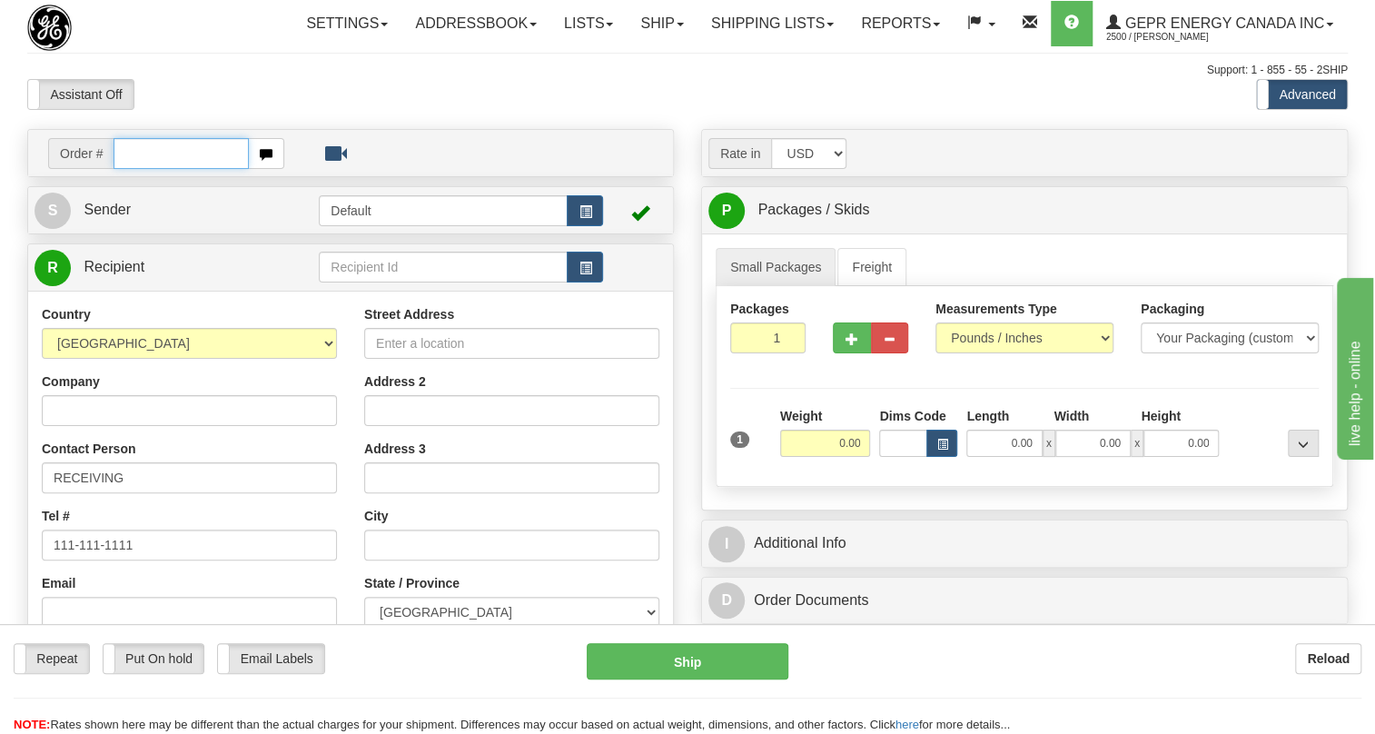
click at [123, 169] on input "text" at bounding box center [180, 153] width 135 height 31
paste input "0086690722"
click at [134, 169] on input "0086690722" at bounding box center [180, 153] width 135 height 31
type input "86690722"
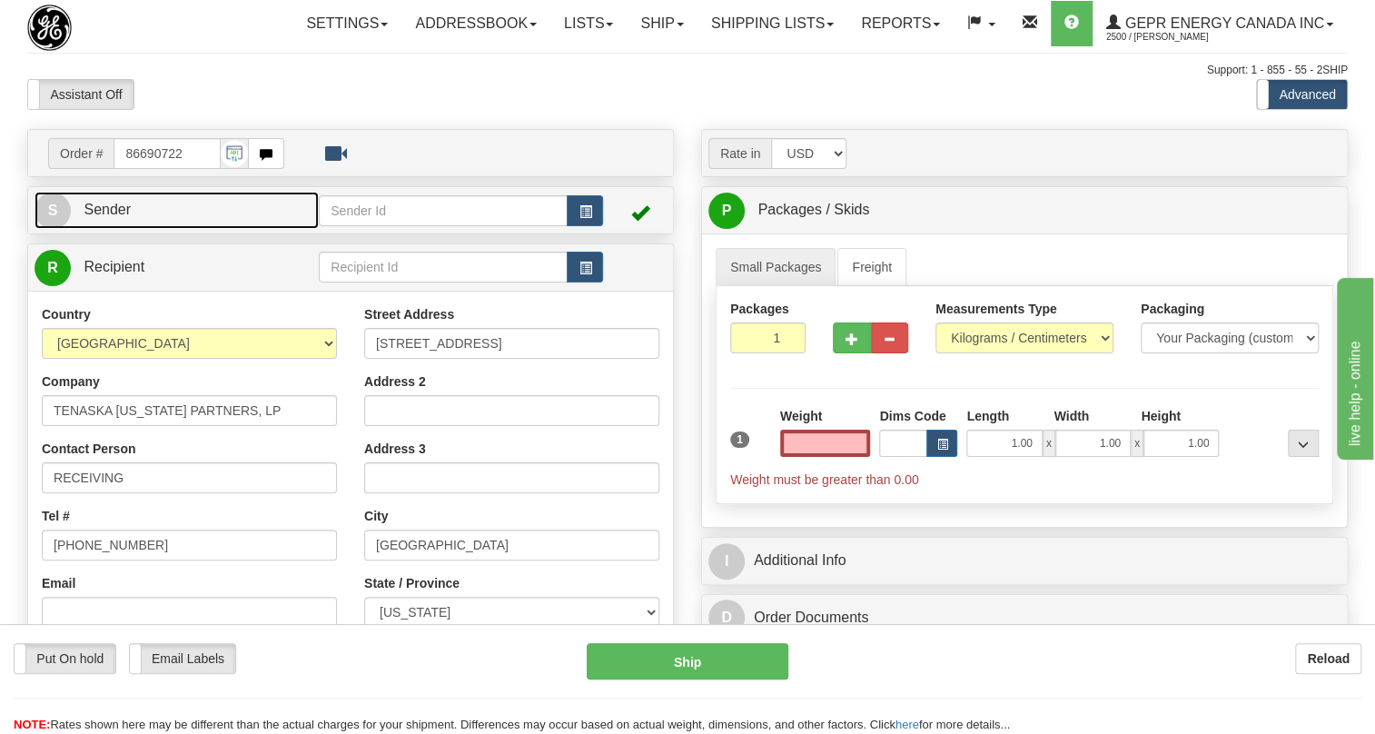
type input "0.00"
click at [233, 229] on link "S Sender" at bounding box center [177, 210] width 284 height 37
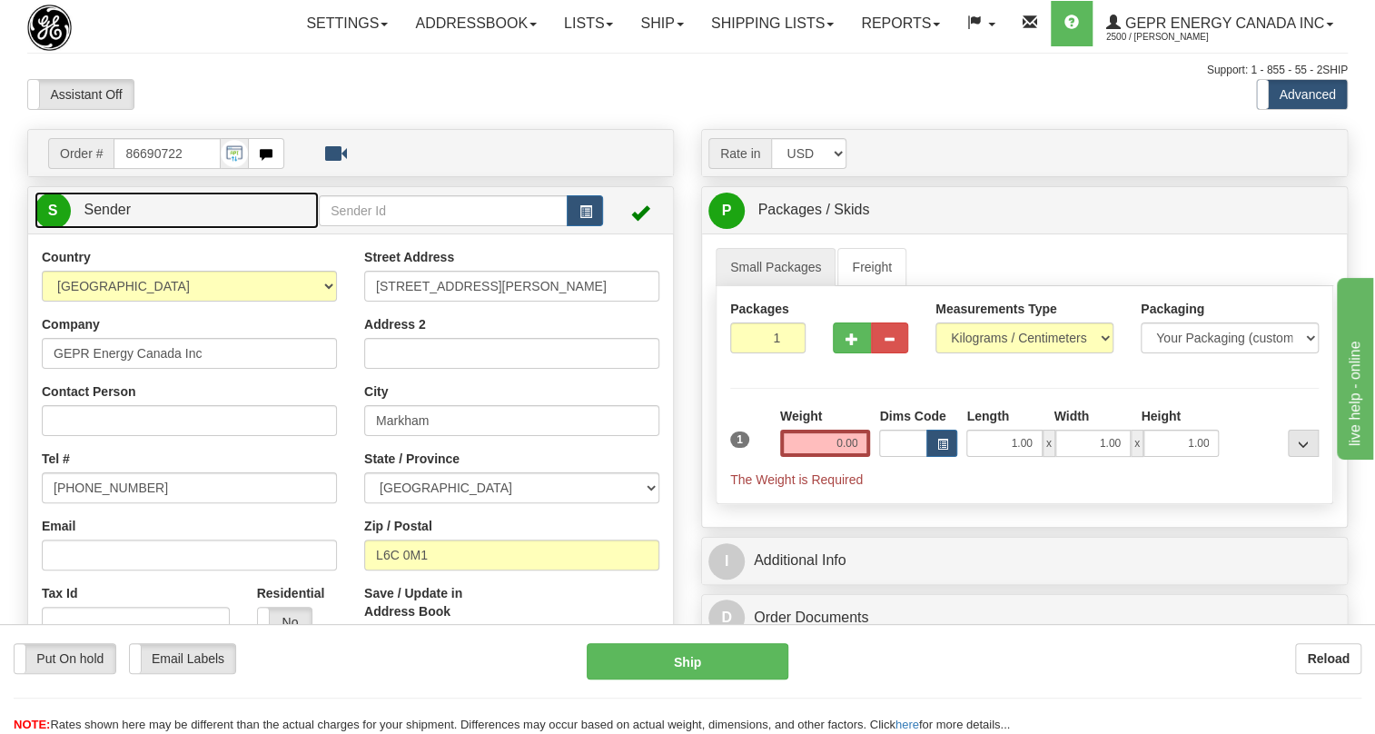
type input "MARKHAM"
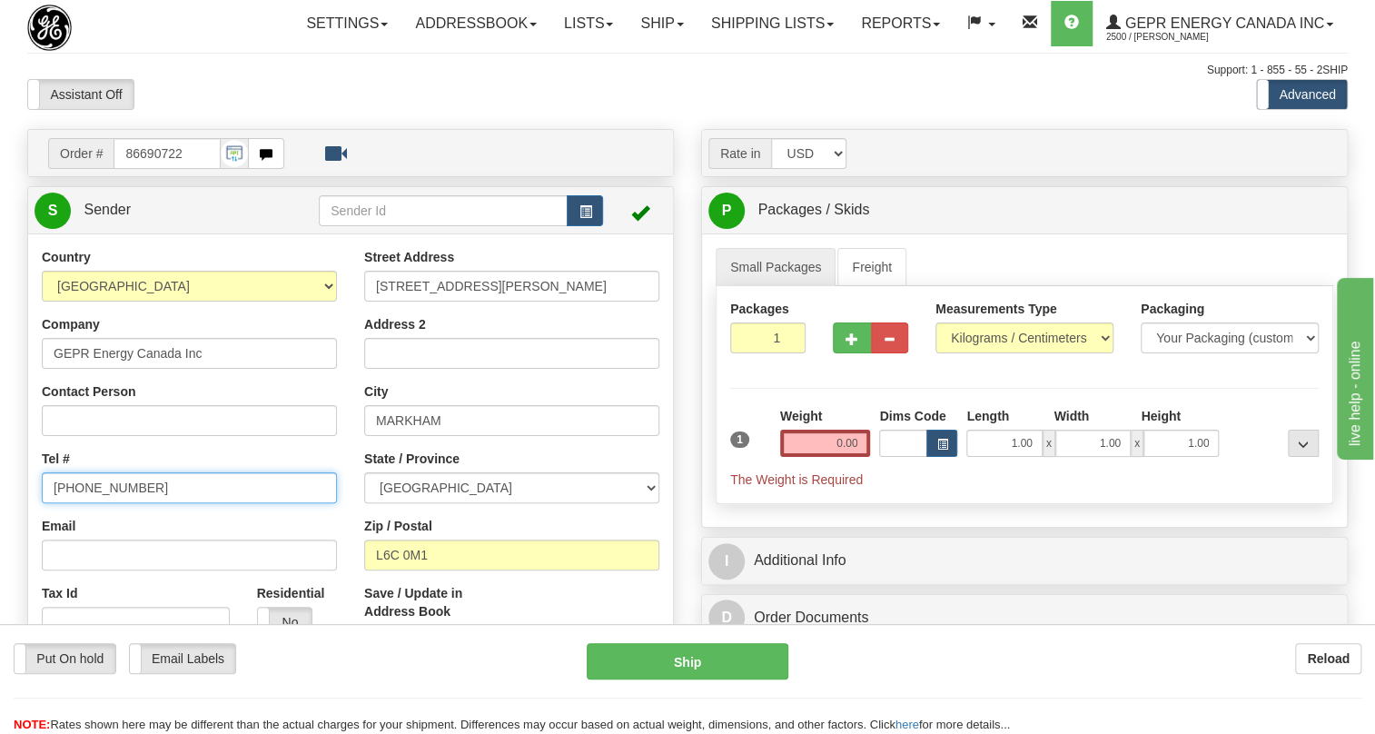
click at [100, 503] on input "(779)7960565" at bounding box center [189, 487] width 295 height 31
click at [101, 503] on input "(779)7960565" at bounding box center [189, 487] width 295 height 31
paste input "[PHONE_NUMBER]"
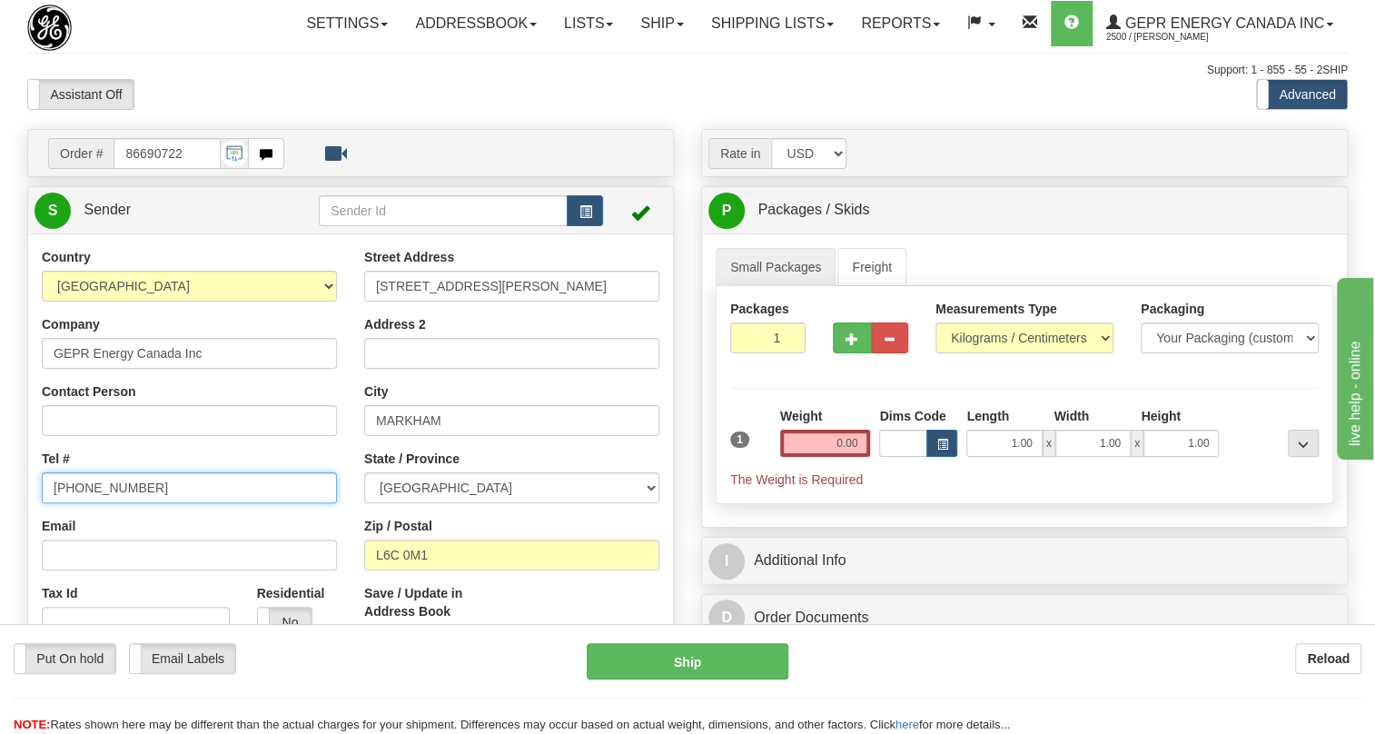
type input "[PHONE_NUMBER]"
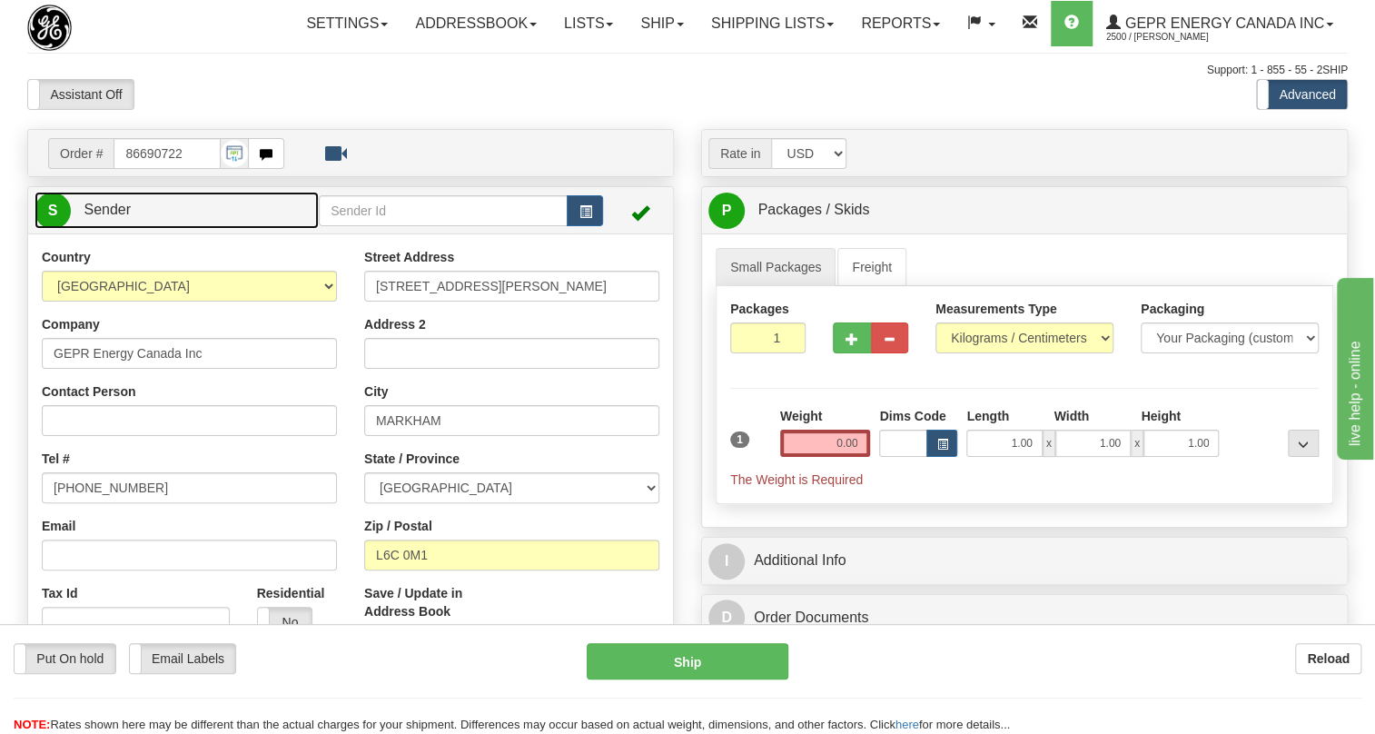
click at [103, 217] on span "Sender" at bounding box center [107, 209] width 47 height 15
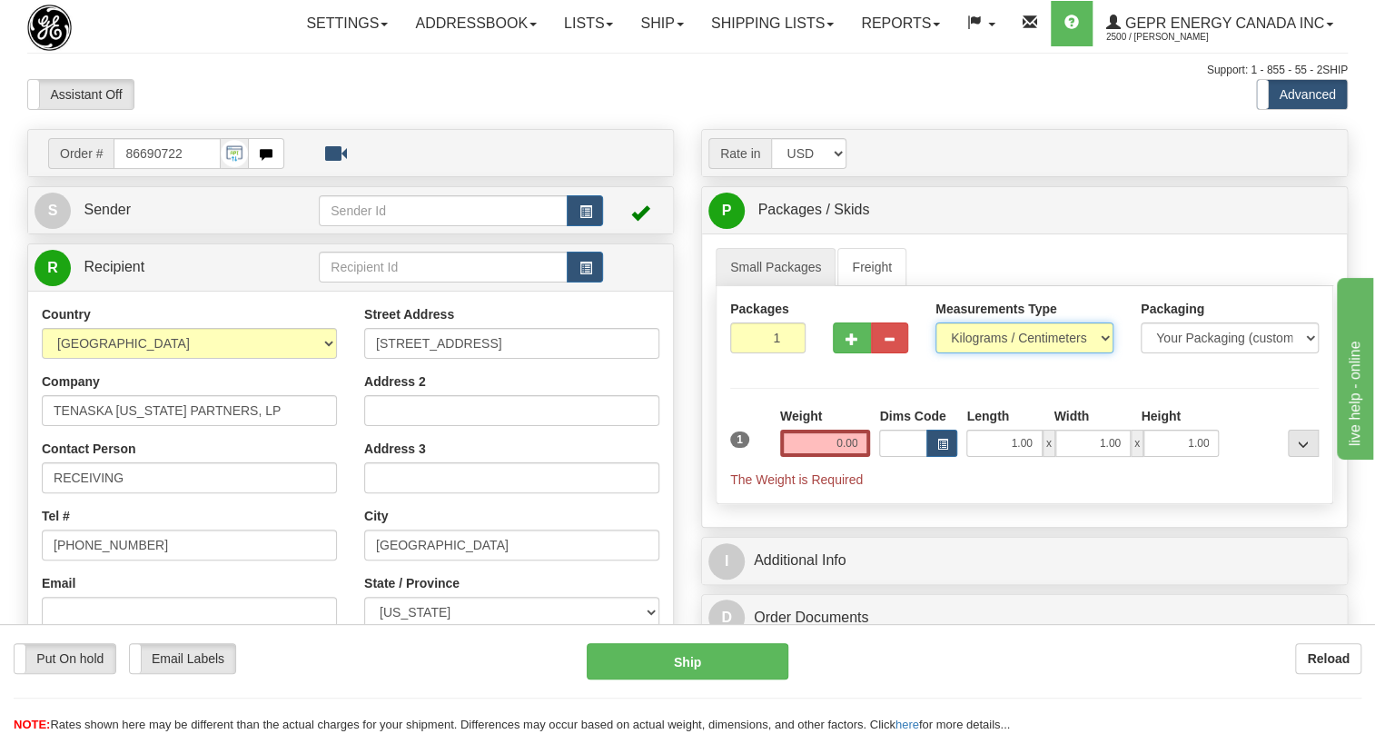
click at [1022, 353] on select "Pounds / Inches Kilograms / Centimeters" at bounding box center [1024, 337] width 178 height 31
select select "0"
click at [935, 353] on select "Pounds / Inches Kilograms / Centimeters" at bounding box center [1024, 337] width 178 height 31
click at [829, 457] on input "0.00" at bounding box center [825, 442] width 91 height 27
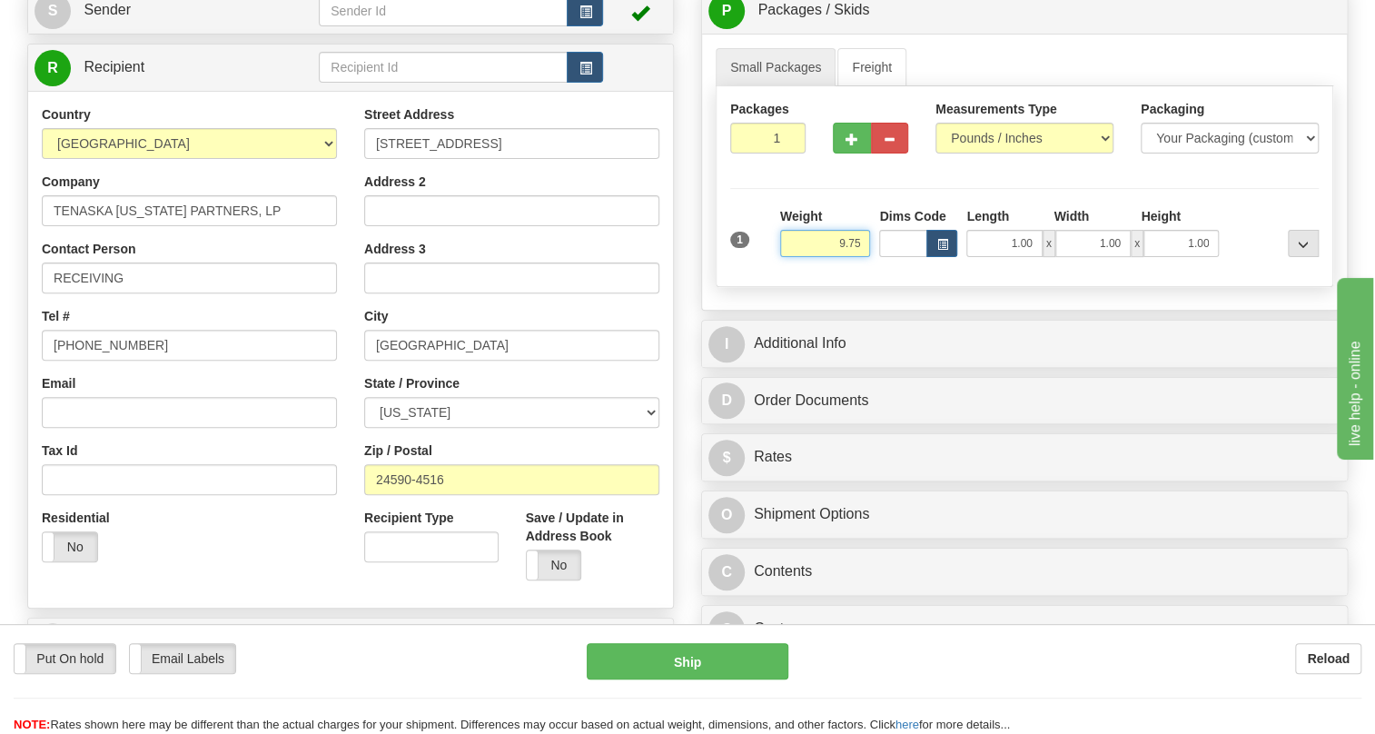
scroll to position [247, 0]
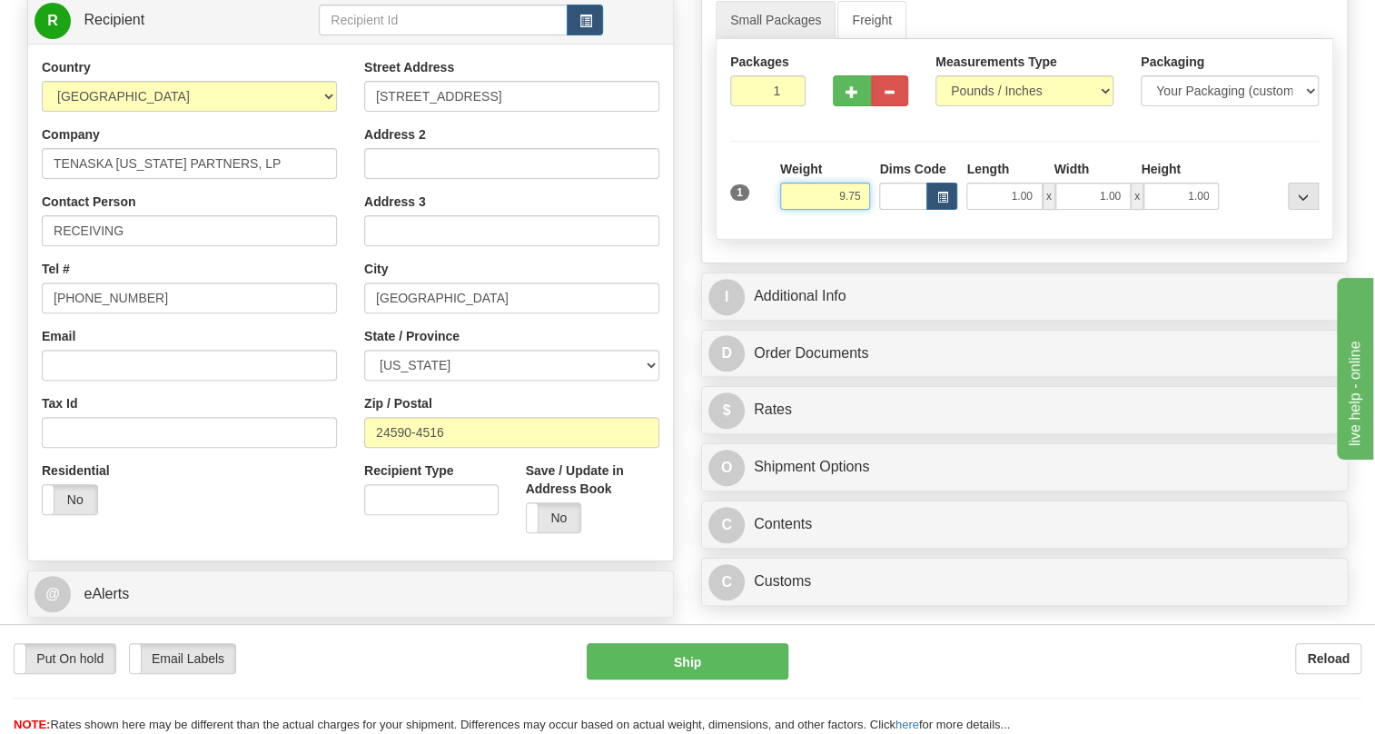
type input "9.75"
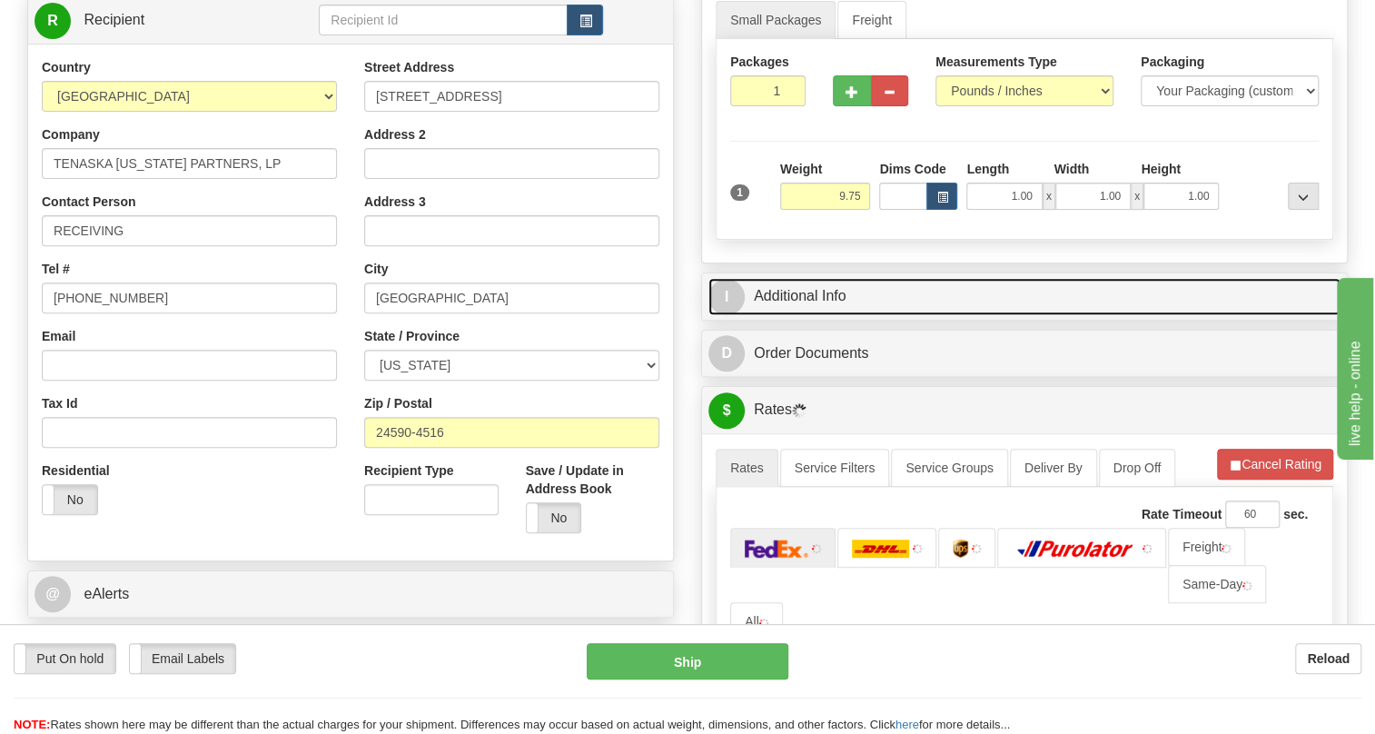
click at [827, 315] on link "I Additional Info" at bounding box center [1024, 296] width 632 height 37
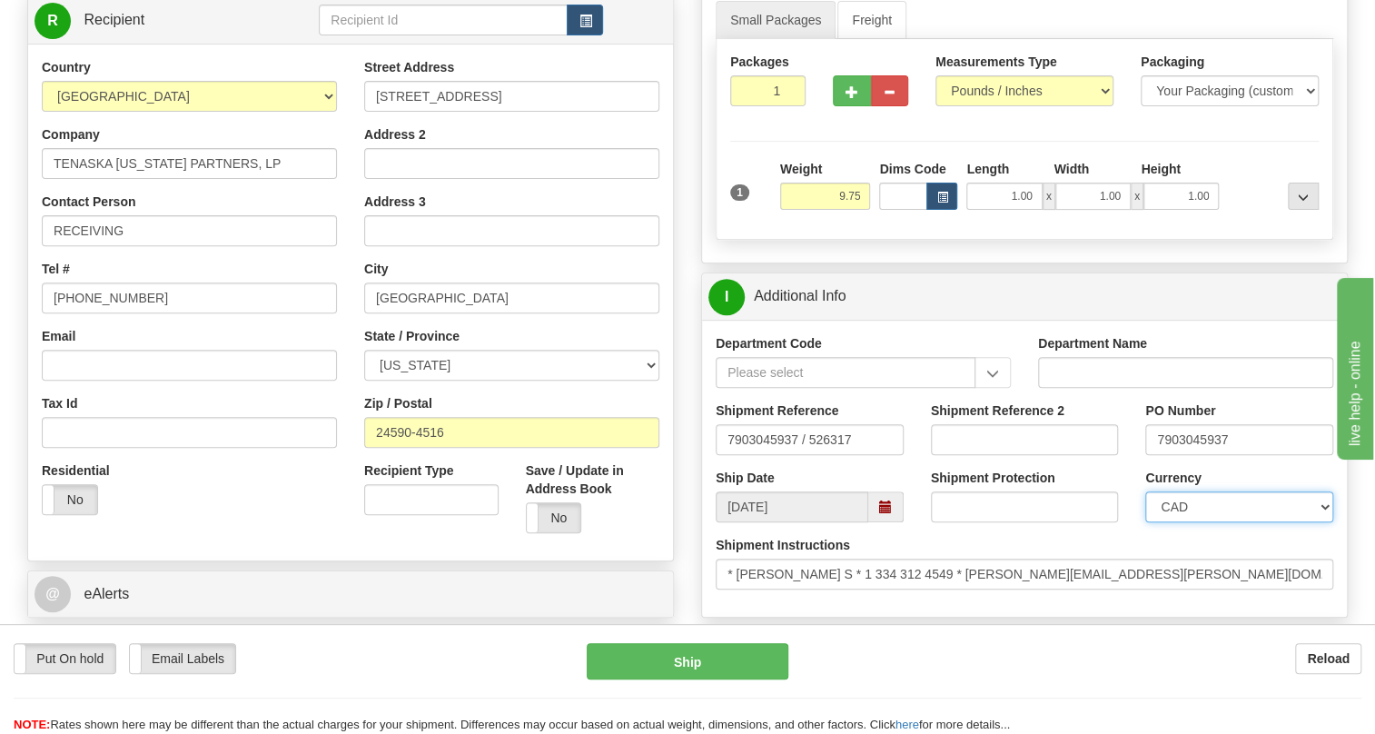
click at [1232, 522] on select "CAD USD EUR ZAR RON ANG ARN AUD AUS AWG BBD BFR BGN BHD BMD BND BRC BRL CHP CKZ…" at bounding box center [1239, 506] width 188 height 31
select select "1"
click at [1145, 522] on select "CAD USD EUR ZAR RON ANG ARN AUD AUS AWG BBD BFR BGN BHD BMD BND BRC BRL CHP CKZ…" at bounding box center [1239, 506] width 188 height 31
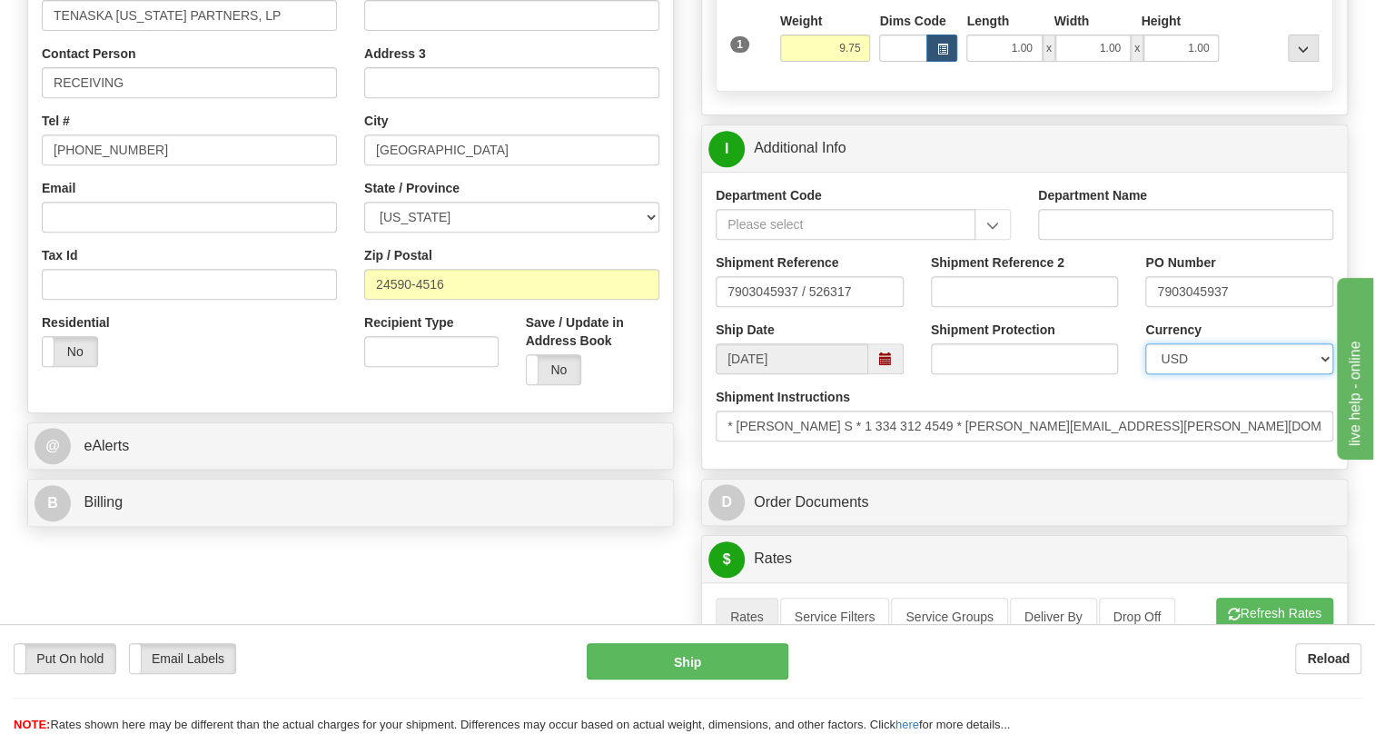
scroll to position [412, 0]
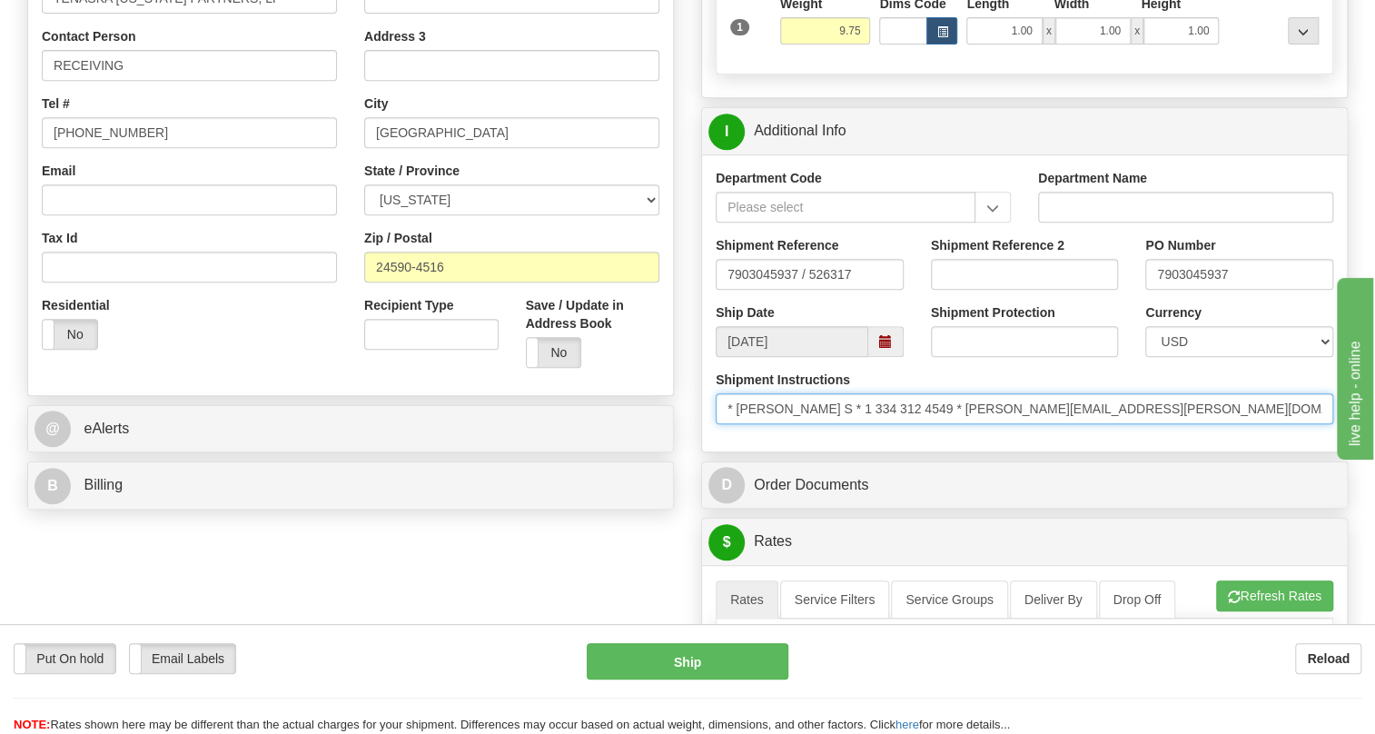
drag, startPoint x: 823, startPoint y: 445, endPoint x: 742, endPoint y: 453, distance: 82.1
click at [742, 424] on input "* [PERSON_NAME] S * 1 334 312 4549 * [PERSON_NAME][EMAIL_ADDRESS][PERSON_NAME][…" at bounding box center [1023, 408] width 617 height 31
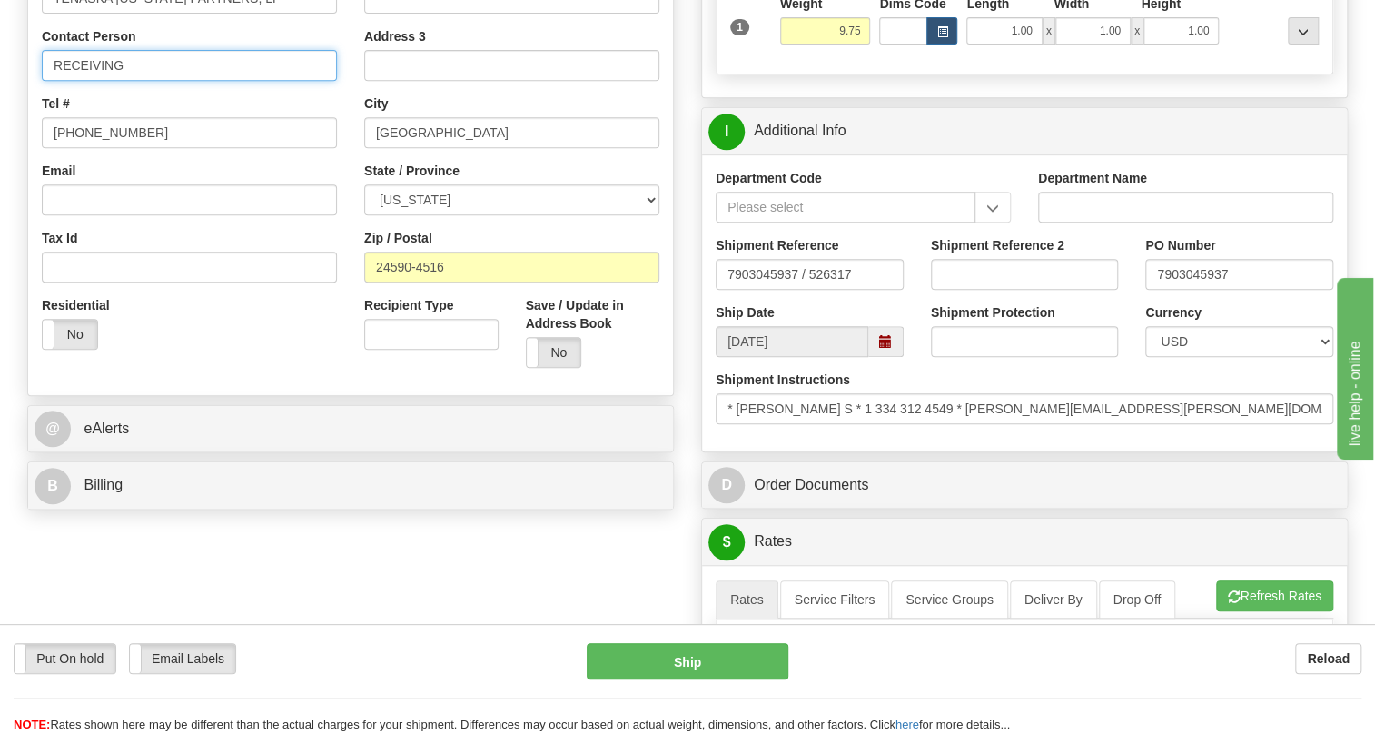
click at [166, 81] on input "RECEIVING" at bounding box center [189, 65] width 295 height 31
paste input "Bandy, Floyd S"
type input "RECEIVING / Bandy, Floyd S"
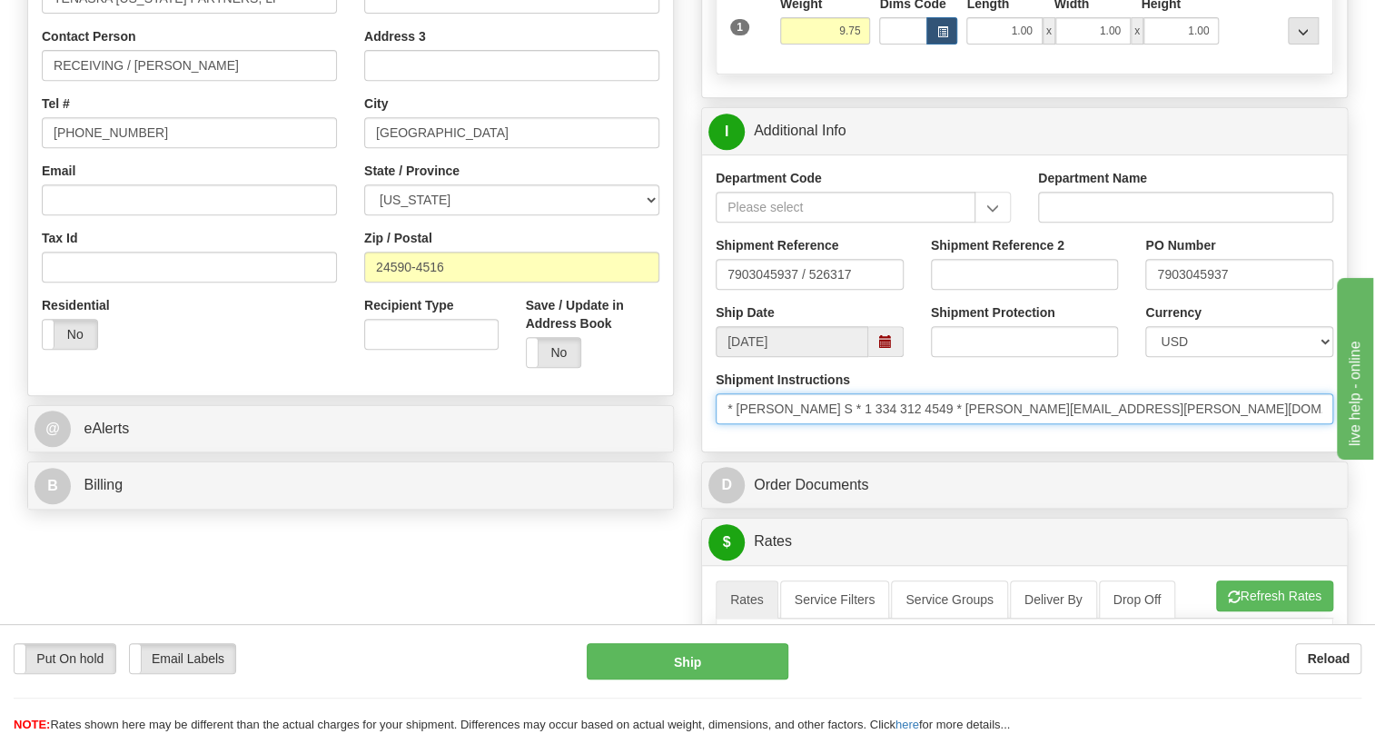
drag, startPoint x: 921, startPoint y: 445, endPoint x: 837, endPoint y: 451, distance: 83.8
click at [837, 424] on input "* [PERSON_NAME] S * 1 334 312 4549 * [PERSON_NAME][EMAIL_ADDRESS][PERSON_NAME][…" at bounding box center [1023, 408] width 617 height 31
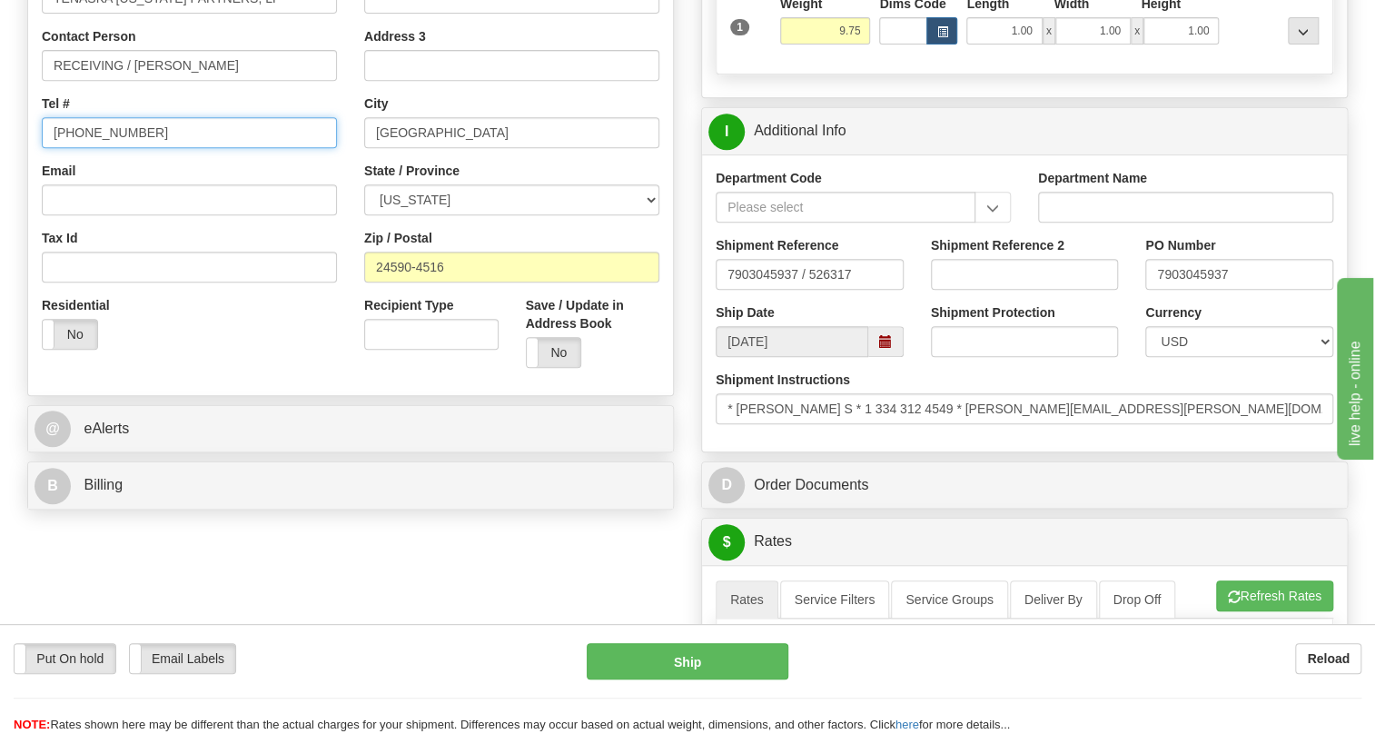
click at [112, 148] on input "(779)7960565" at bounding box center [189, 132] width 295 height 31
paste input "1 334 312 4549"
type input "1 334 312 4549"
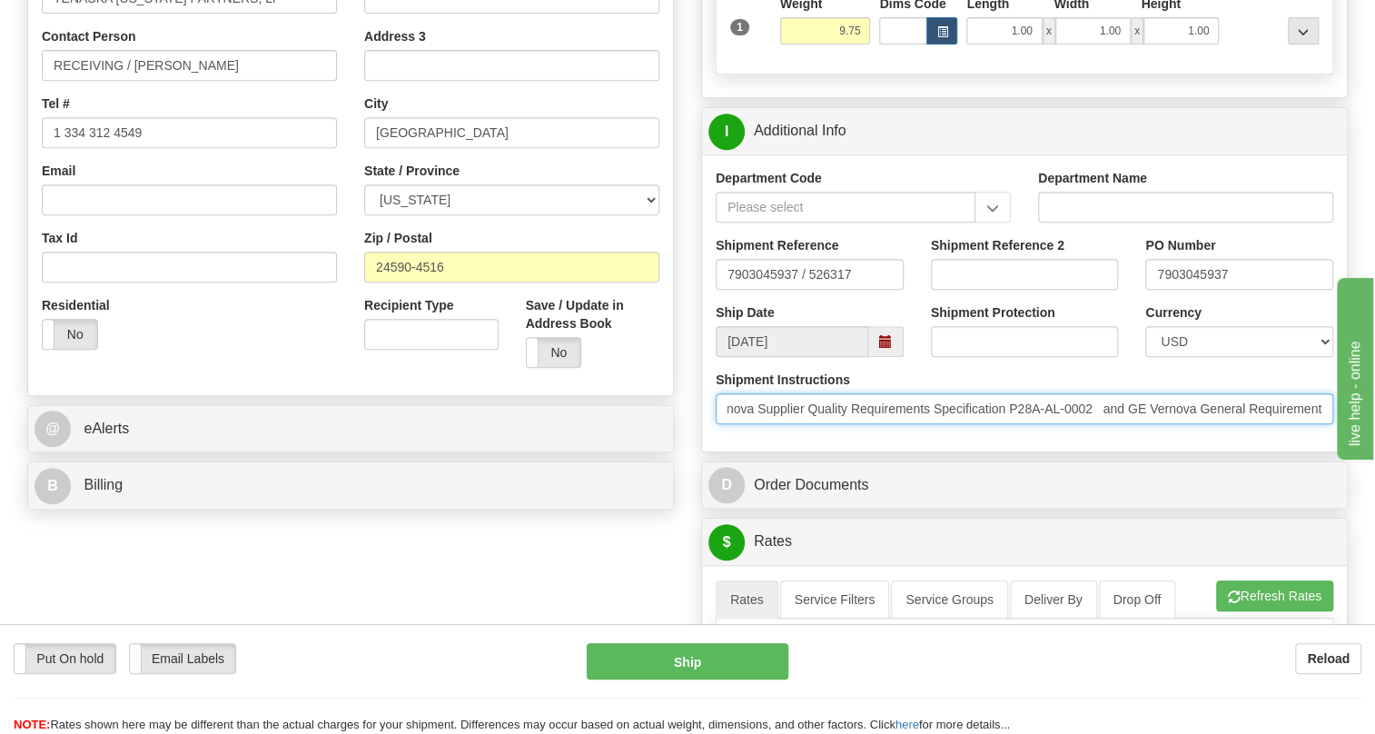
scroll to position [0, 917]
drag, startPoint x: 1134, startPoint y: 460, endPoint x: 1344, endPoint y: 470, distance: 210.0
click at [1344, 438] on div "Shipment Instructions * Bandy, Floyd S * 1 334 312 4549 * floyd.bandy@ge.com * …" at bounding box center [1024, 403] width 645 height 67
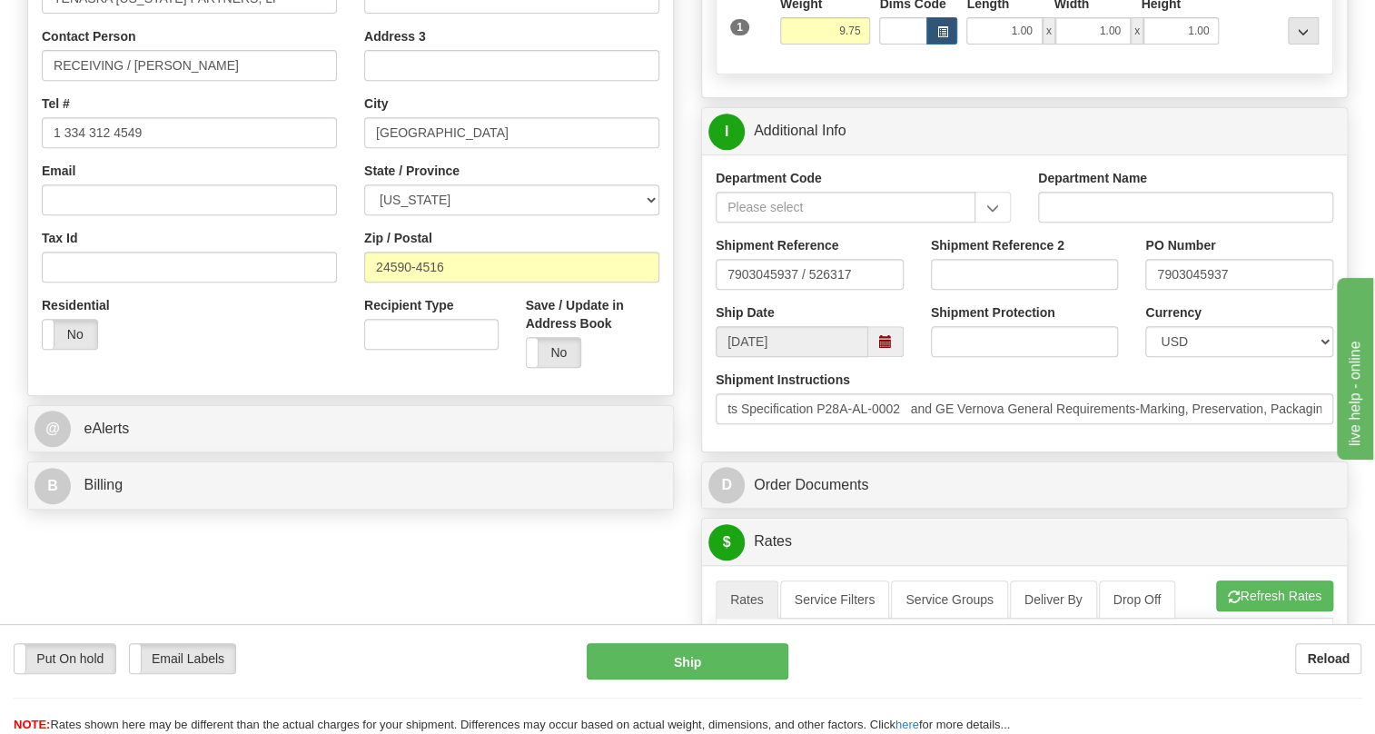
scroll to position [0, 0]
click at [906, 438] on div "Shipment Instructions * Bandy, Floyd S * 1 334 312 4549 * floyd.bandy@ge.com * …" at bounding box center [1024, 403] width 645 height 67
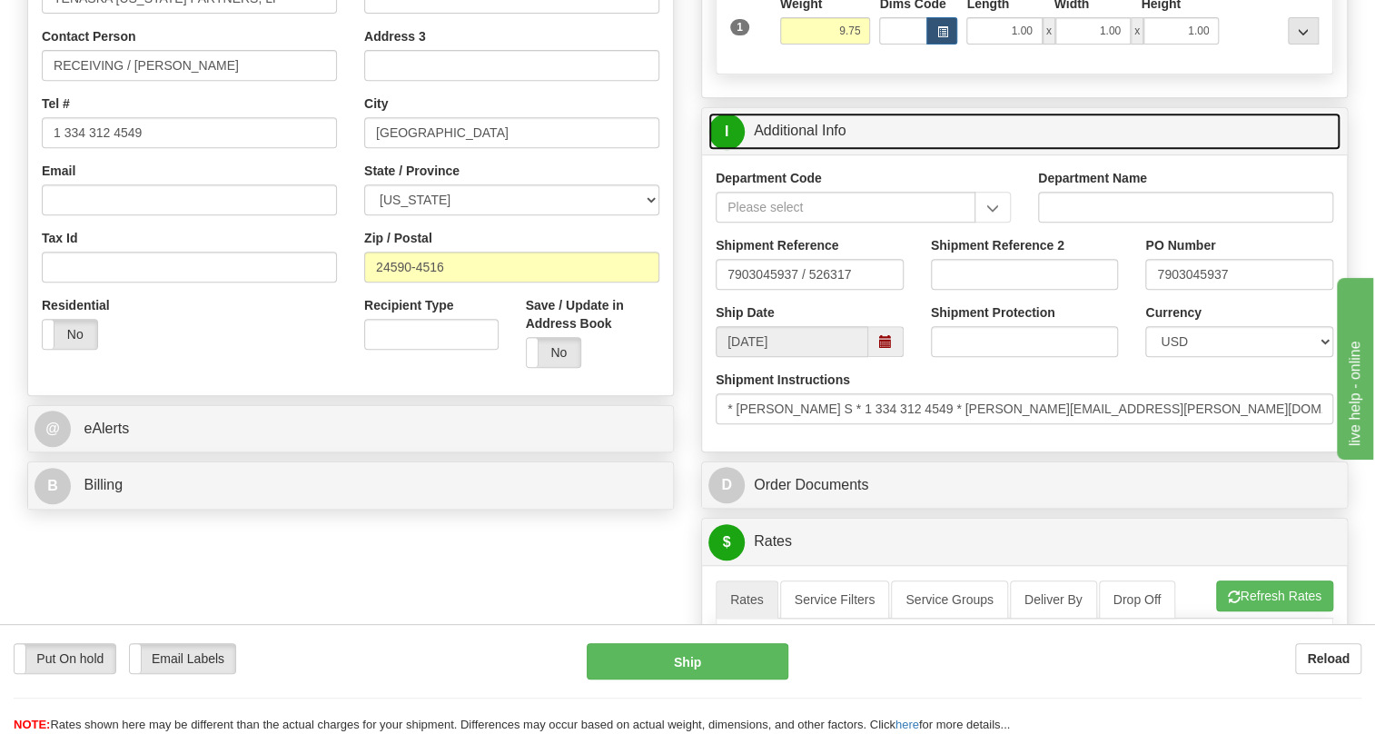
click at [795, 150] on link "I Additional Info" at bounding box center [1024, 131] width 632 height 37
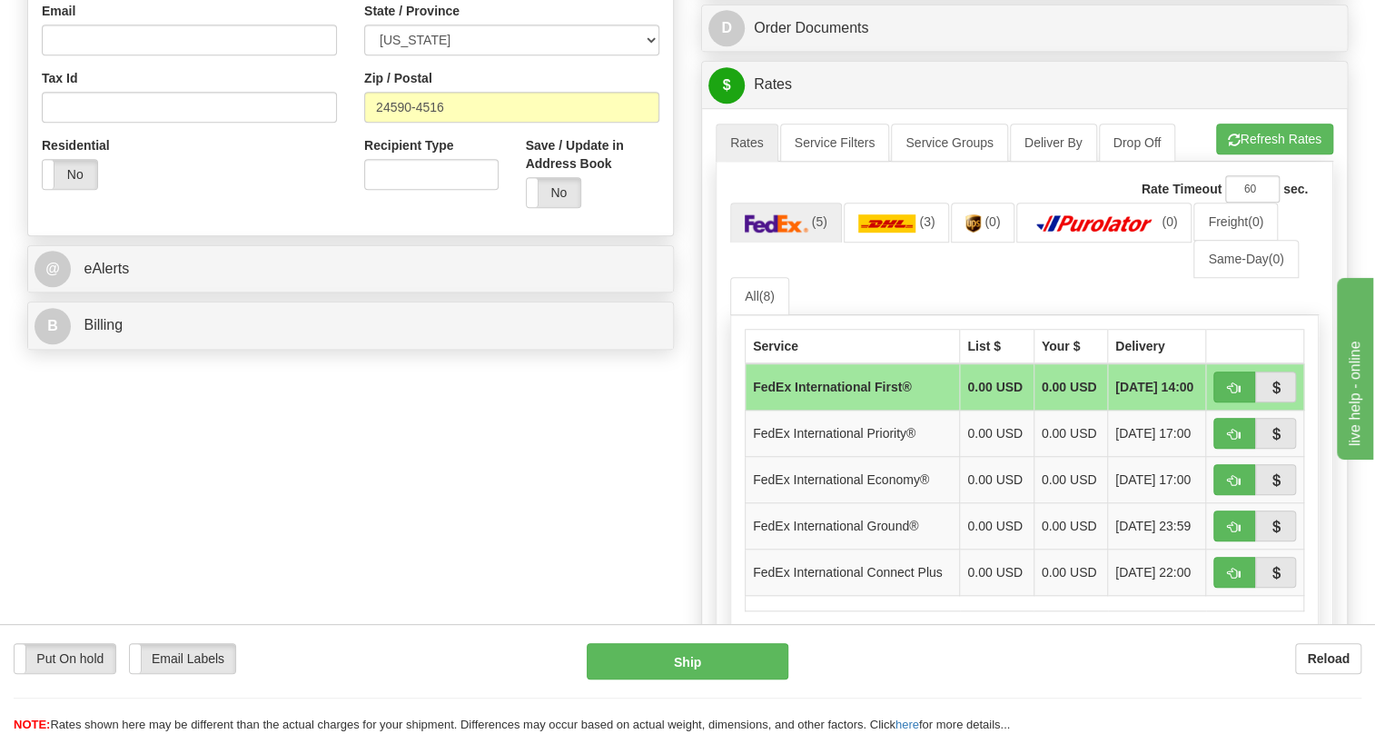
scroll to position [577, 0]
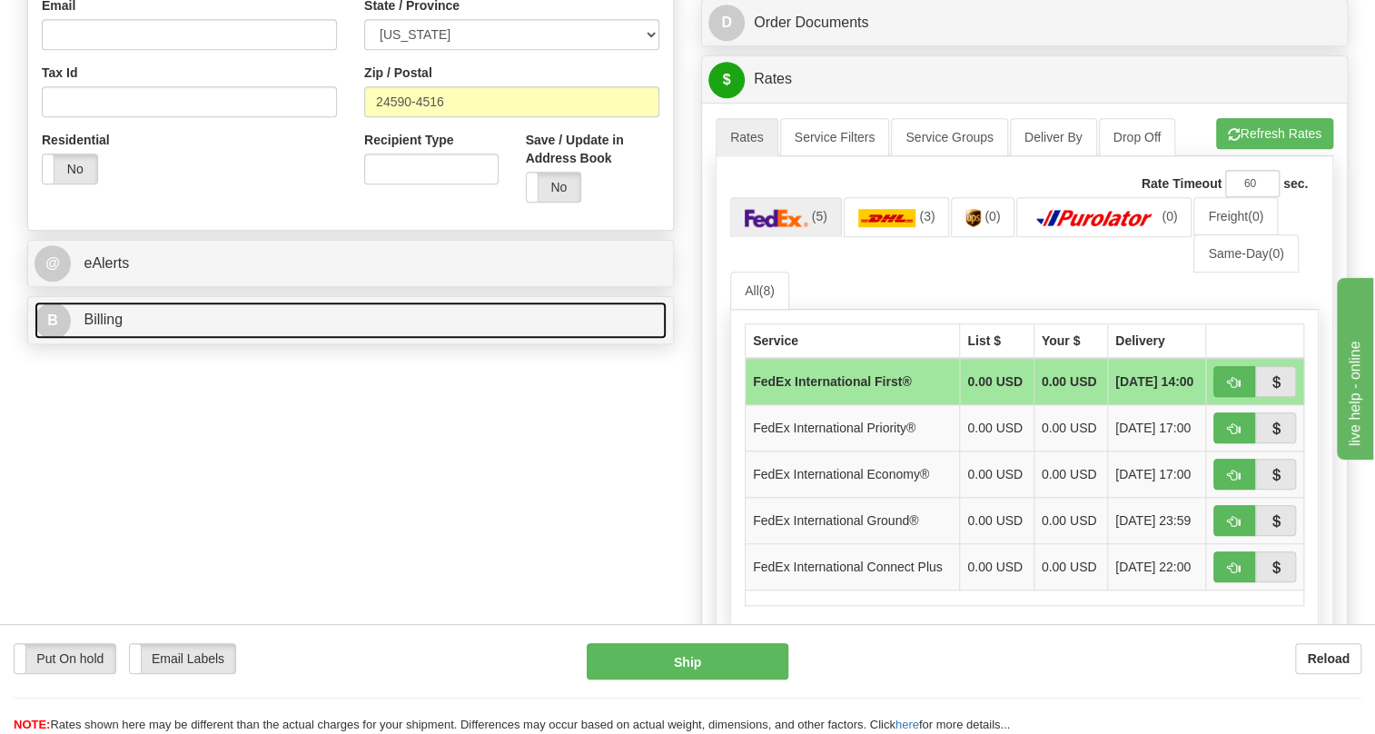
click at [105, 327] on span "Billing" at bounding box center [103, 318] width 39 height 15
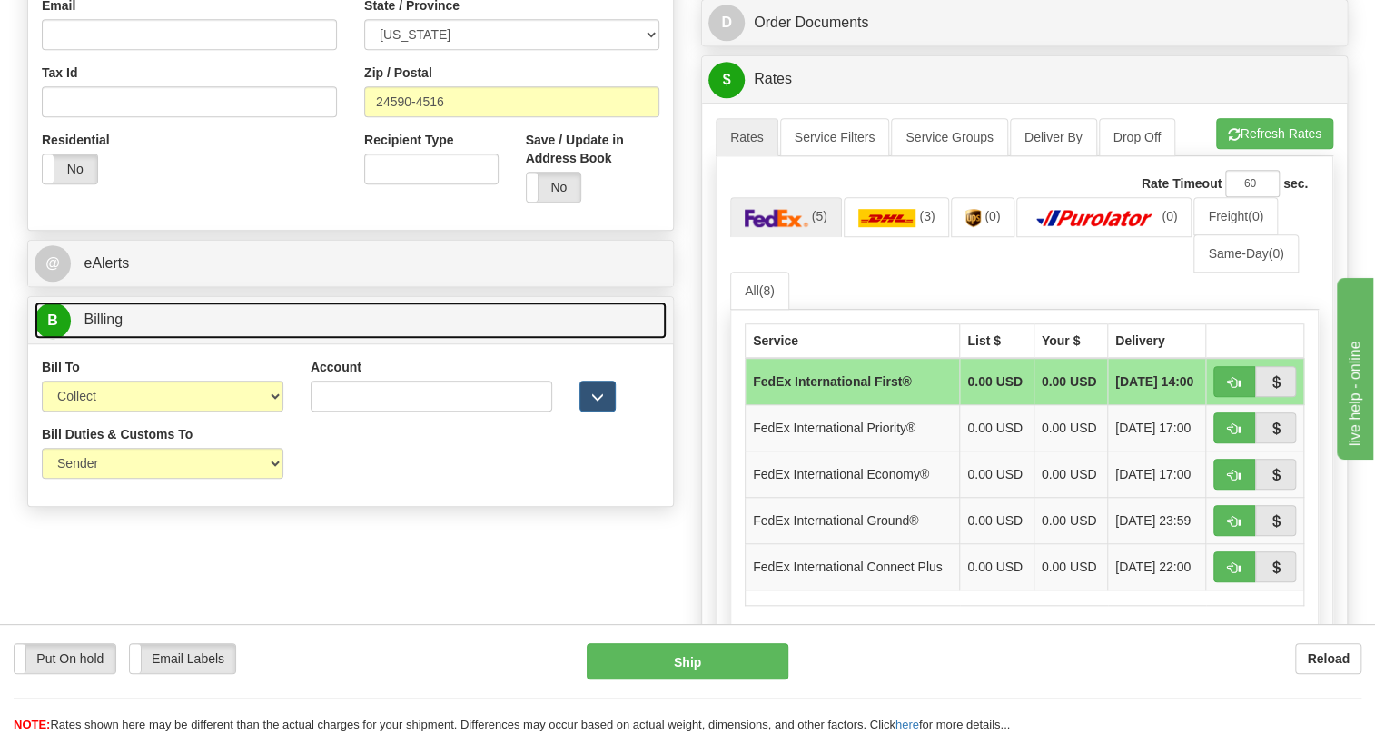
click at [114, 327] on span "Billing" at bounding box center [103, 318] width 39 height 15
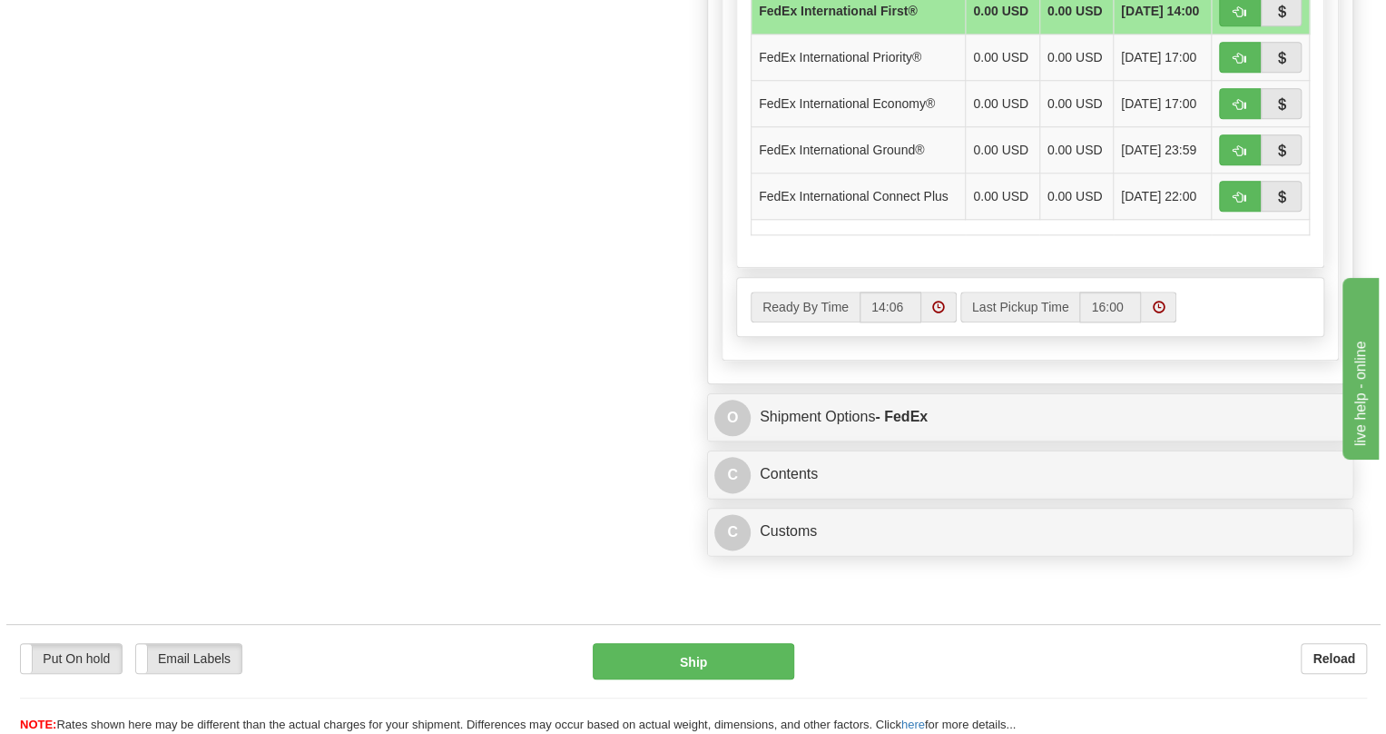
scroll to position [990, 0]
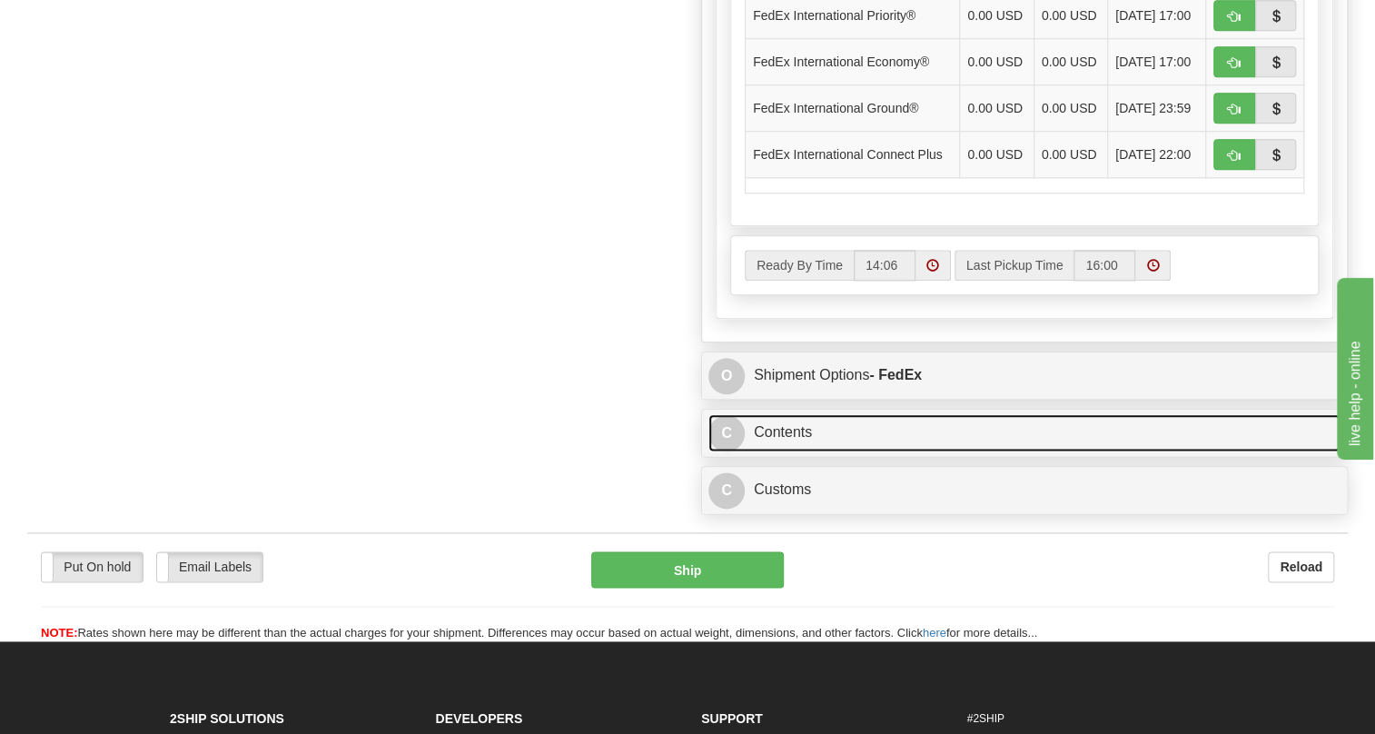
click at [793, 451] on link "C Contents" at bounding box center [1024, 432] width 632 height 37
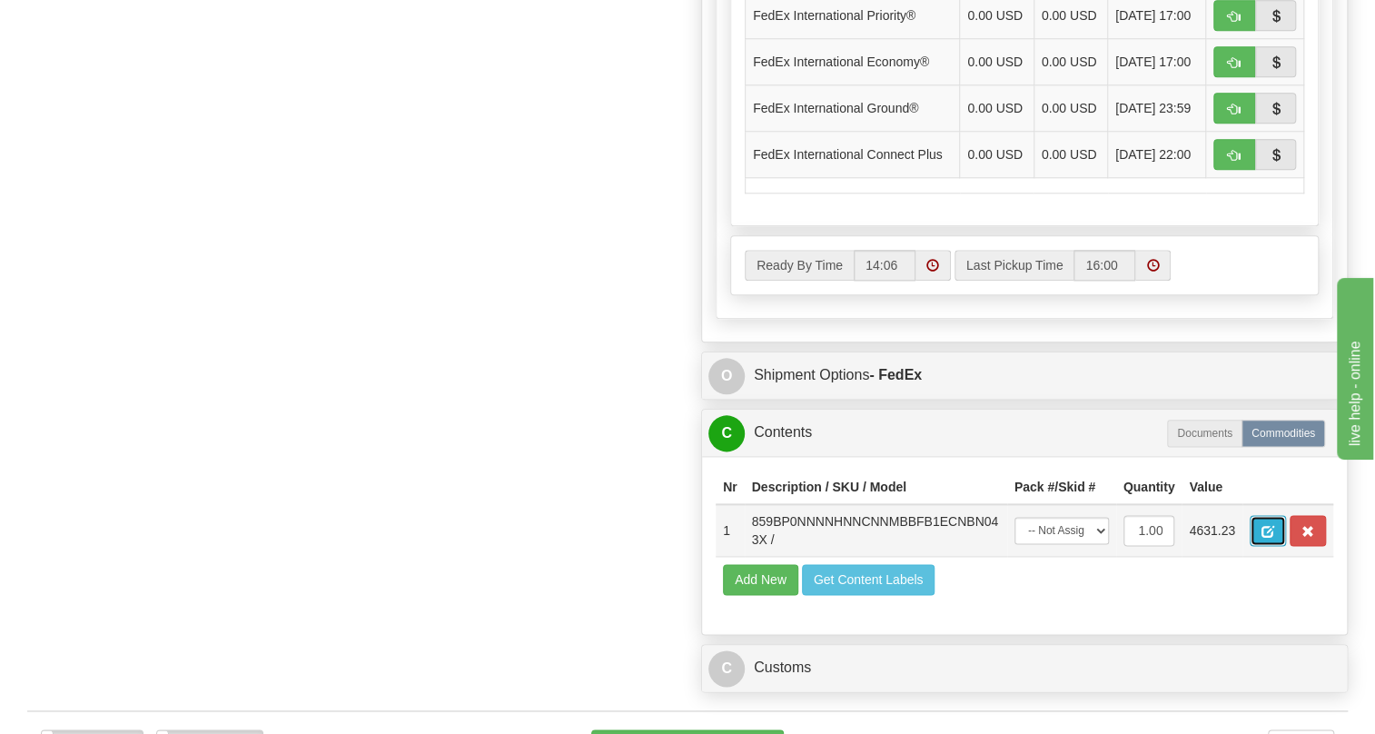
click at [1257, 546] on button "button" at bounding box center [1267, 530] width 36 height 31
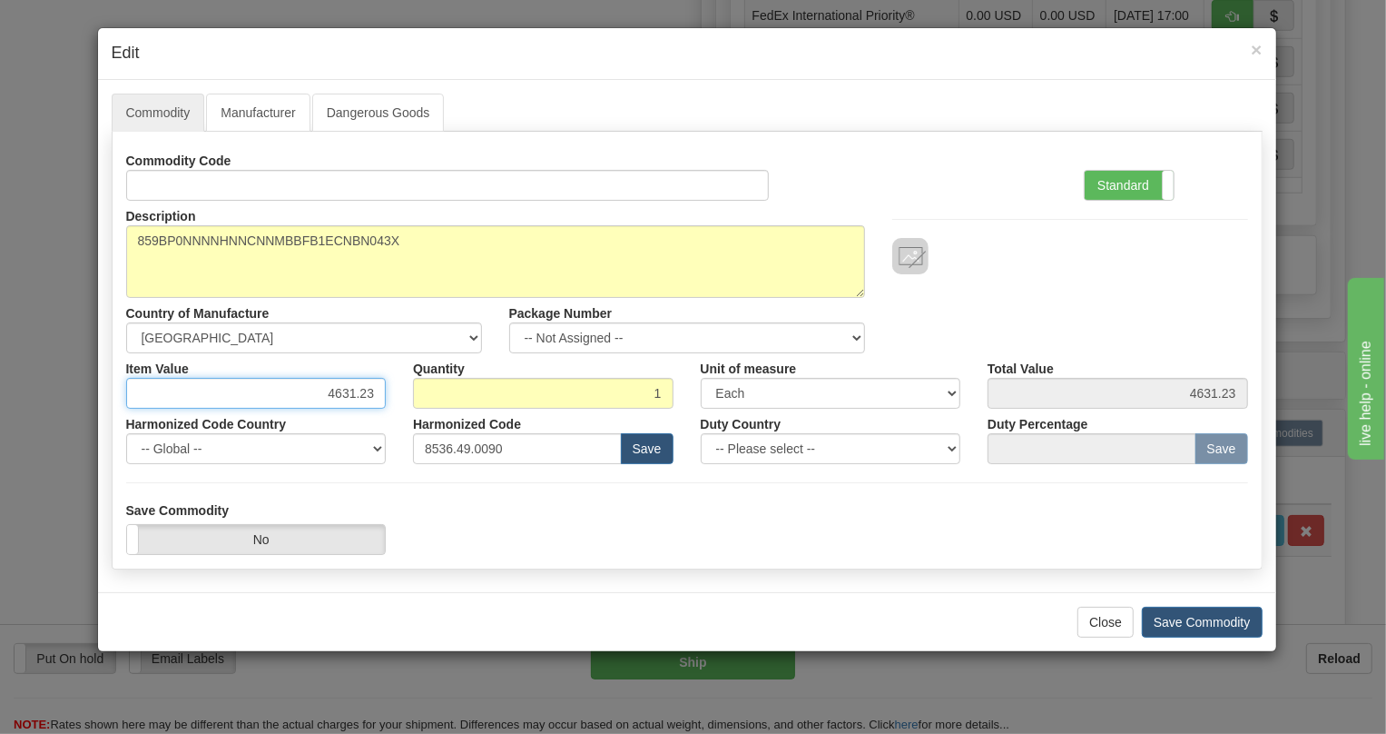
click at [342, 390] on input "4631.23" at bounding box center [256, 393] width 261 height 31
type input "3591.07"
click at [1124, 185] on label "Standard" at bounding box center [1129, 185] width 89 height 29
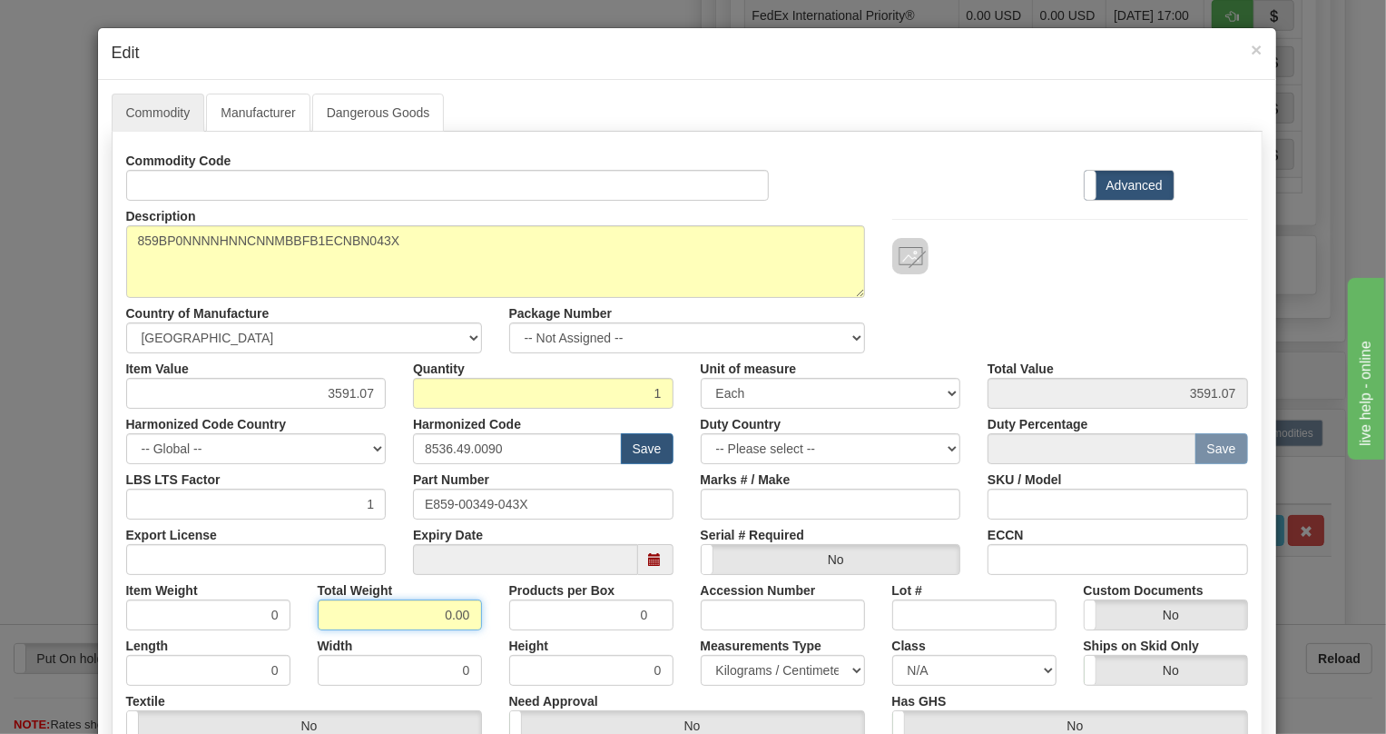
click at [427, 620] on input "0.00" at bounding box center [400, 614] width 164 height 31
type input "1.00"
type input "1.0000"
click at [759, 672] on select "Pounds / Inches Kilograms / Centimeters" at bounding box center [783, 670] width 164 height 31
select select "0"
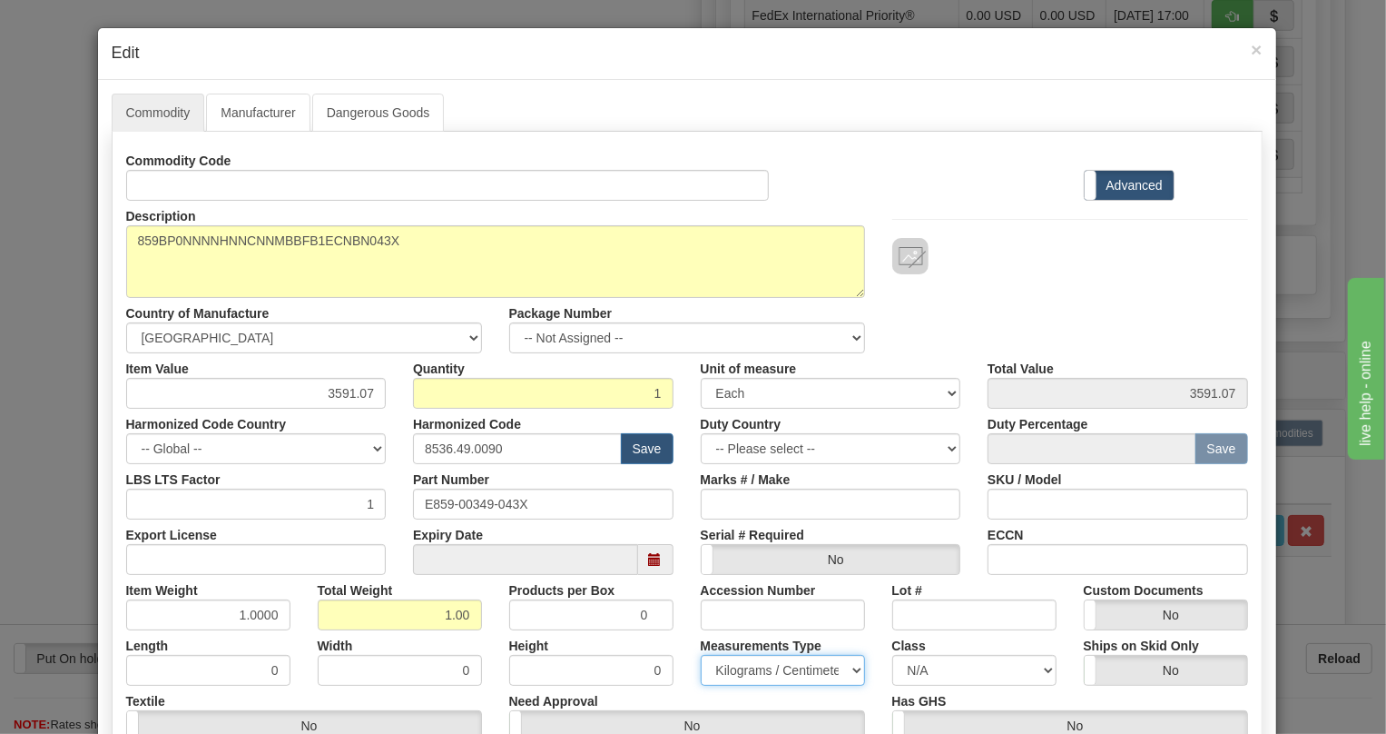
click at [701, 655] on select "Pounds / Inches Kilograms / Centimeters" at bounding box center [783, 670] width 164 height 31
click at [687, 637] on div "Measurements Type Pounds / Inches Kilograms / Centimeters" at bounding box center [783, 657] width 192 height 55
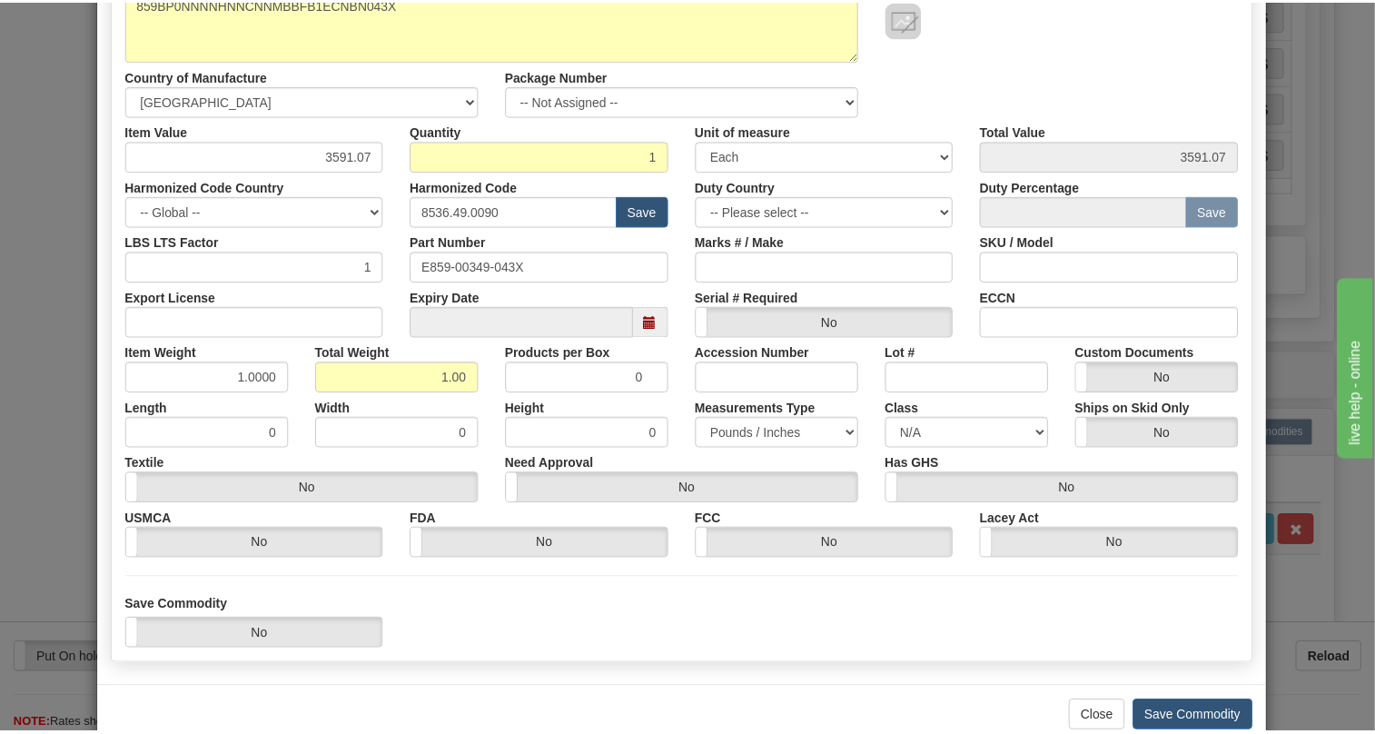
scroll to position [276, 0]
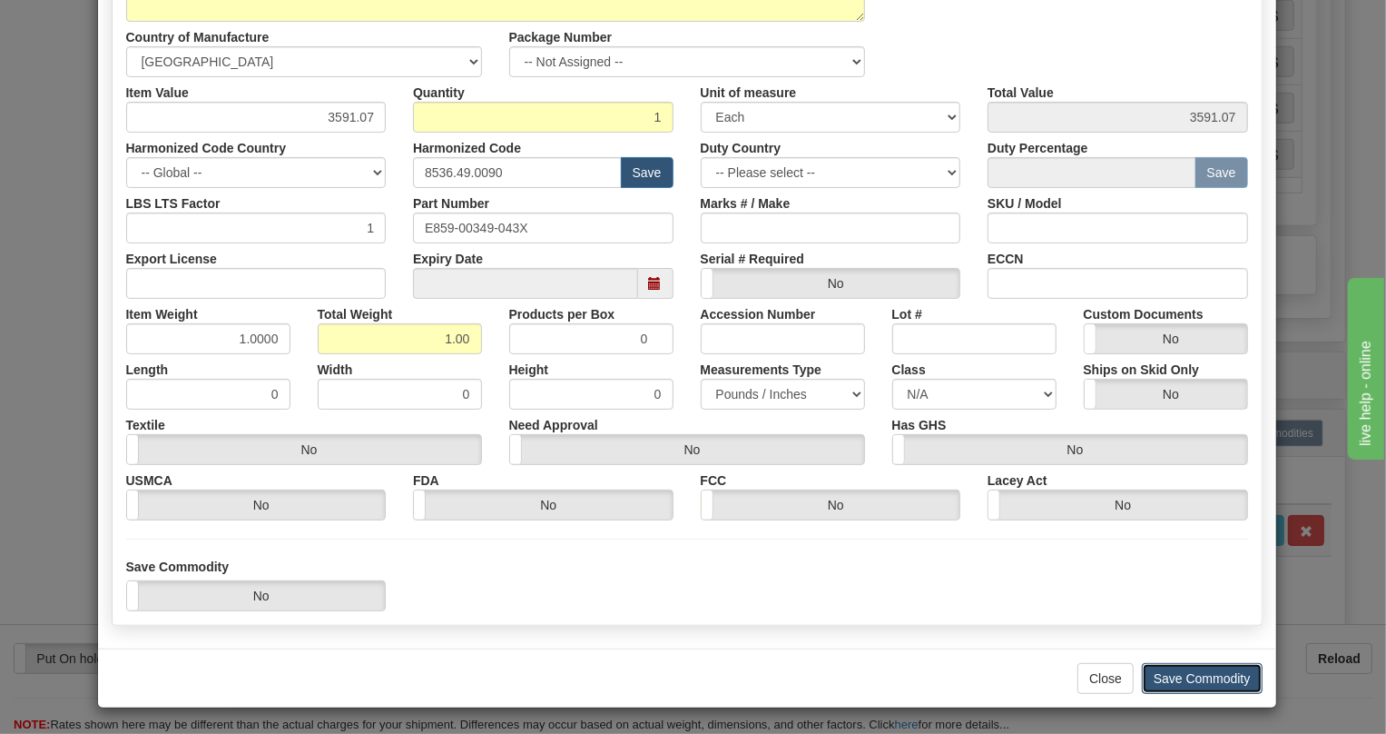
click at [1188, 677] on button "Save Commodity" at bounding box center [1202, 678] width 121 height 31
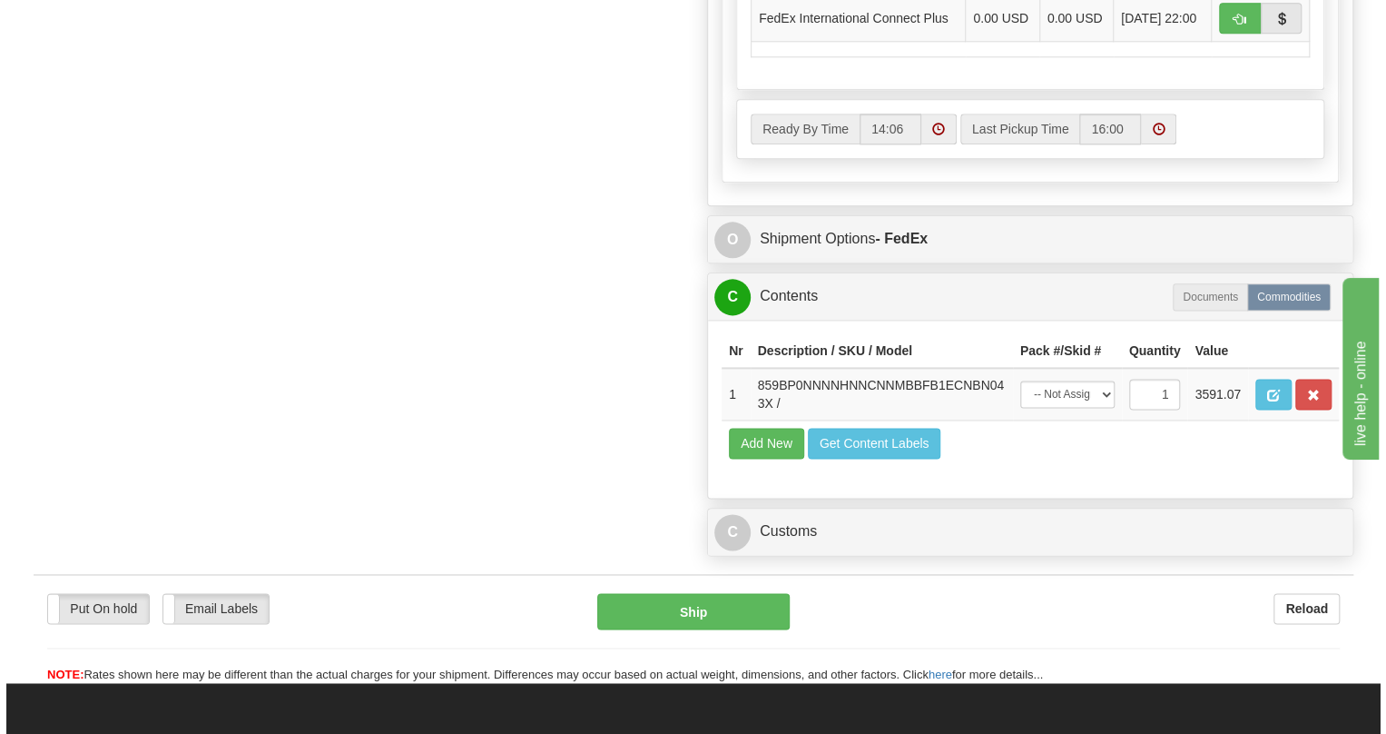
scroll to position [1155, 0]
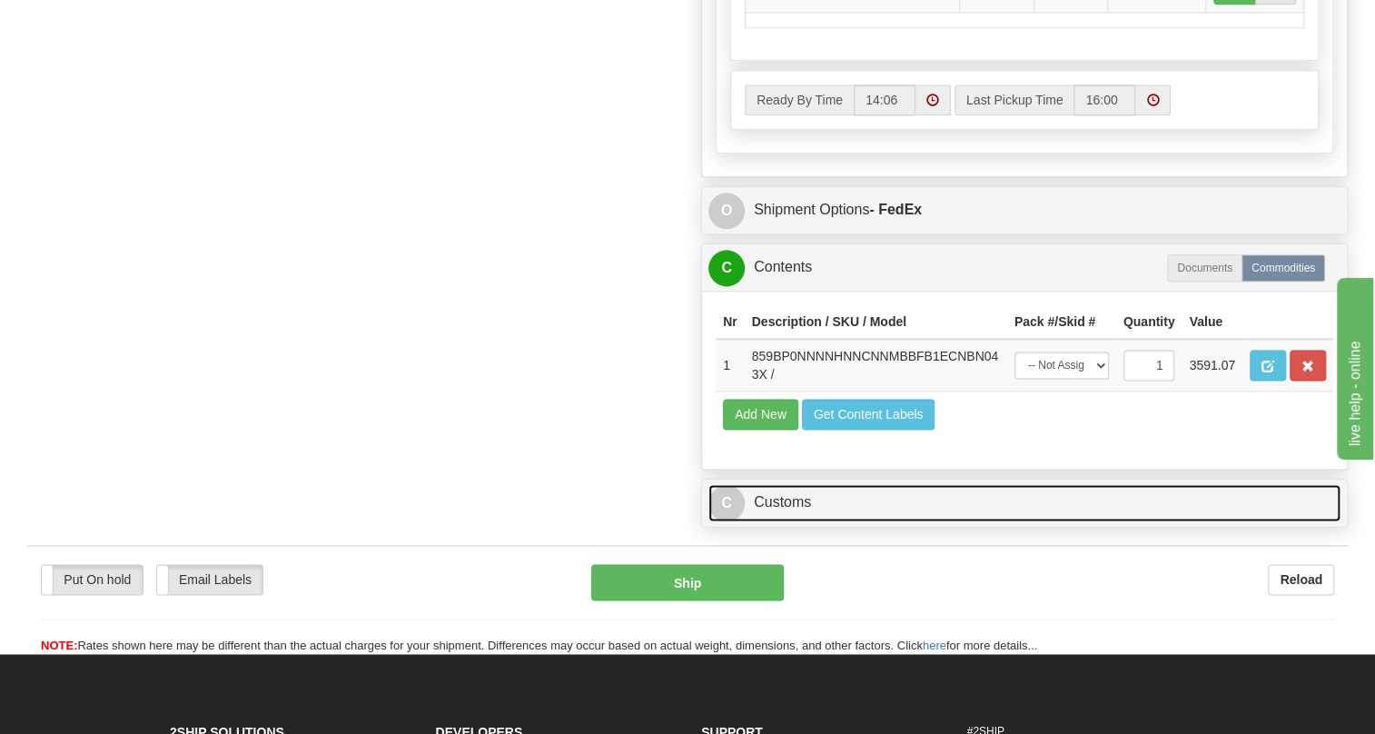
click at [796, 521] on link "C Customs" at bounding box center [1024, 502] width 632 height 37
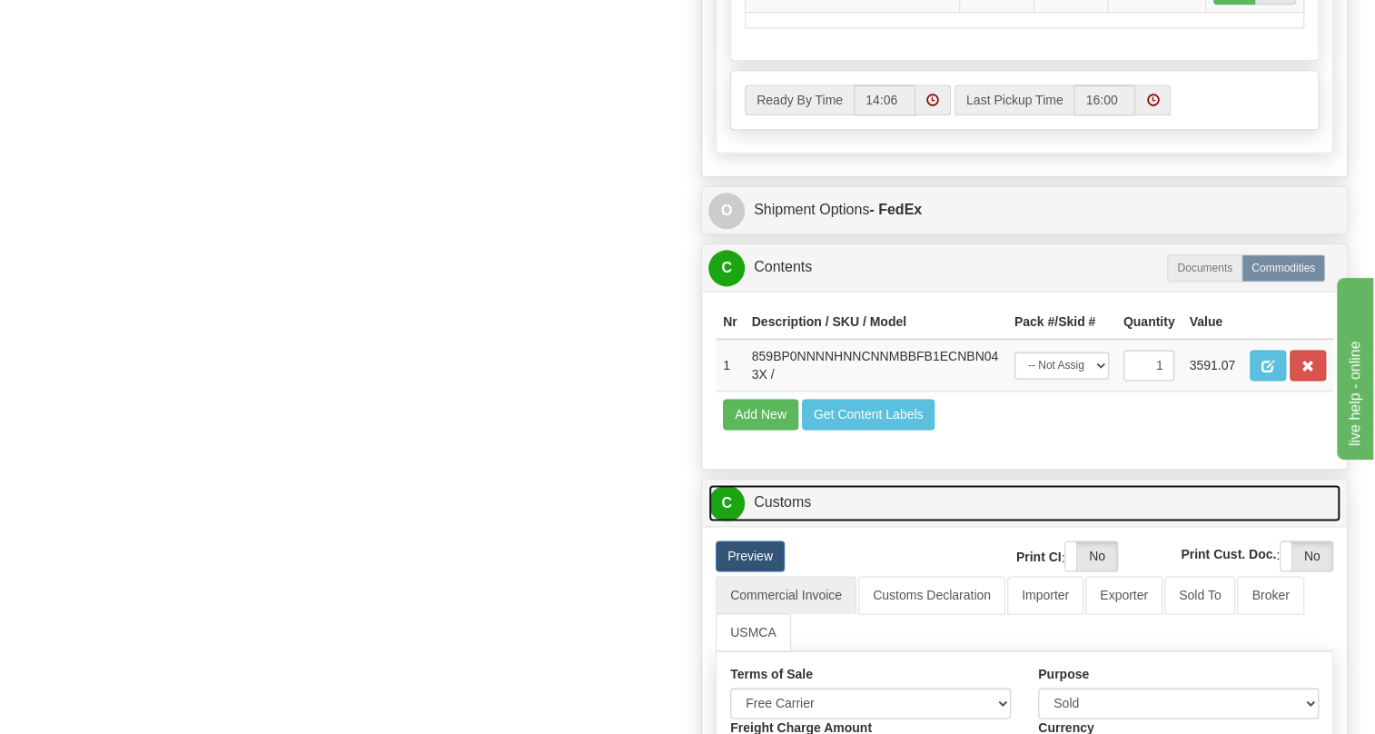
click at [796, 521] on link "C Customs" at bounding box center [1024, 502] width 632 height 37
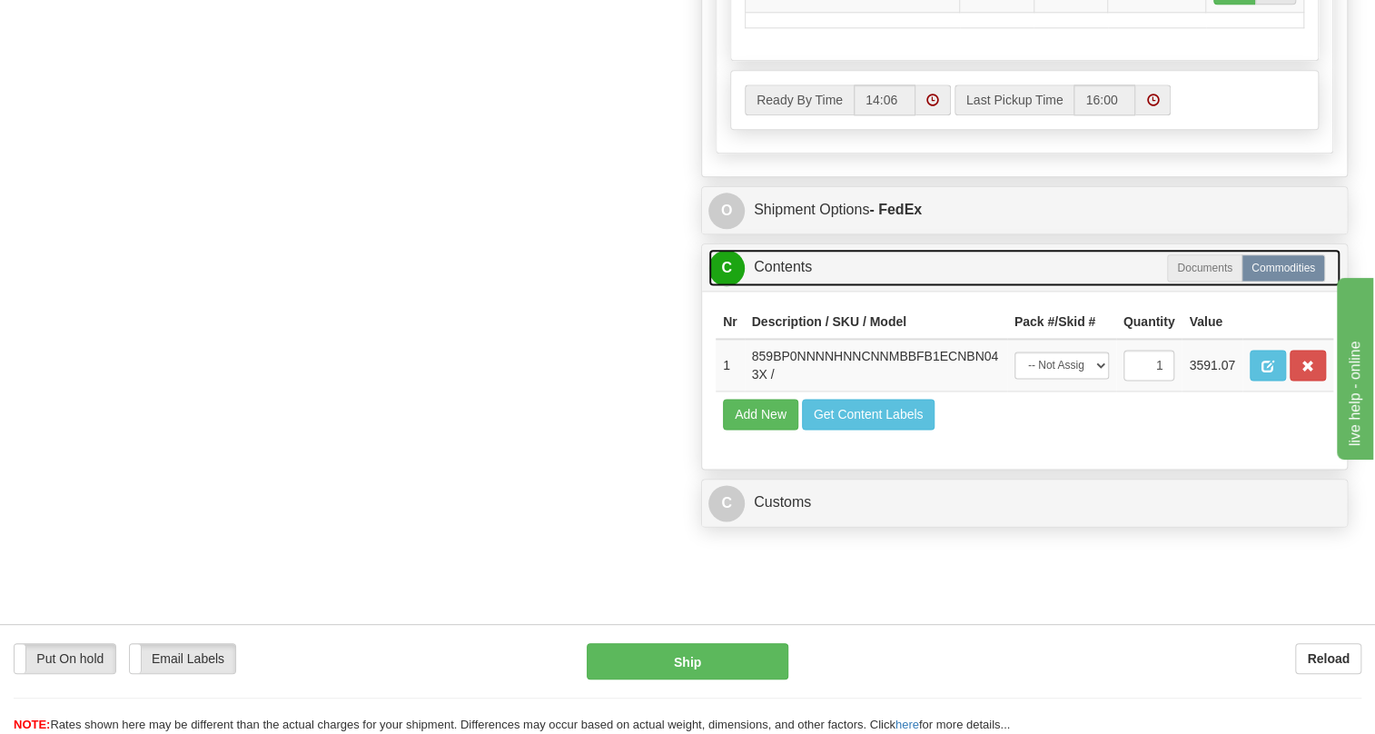
drag, startPoint x: 770, startPoint y: 301, endPoint x: 770, endPoint y: 101, distance: 199.7
click at [770, 286] on link "C Contents" at bounding box center [1024, 267] width 632 height 37
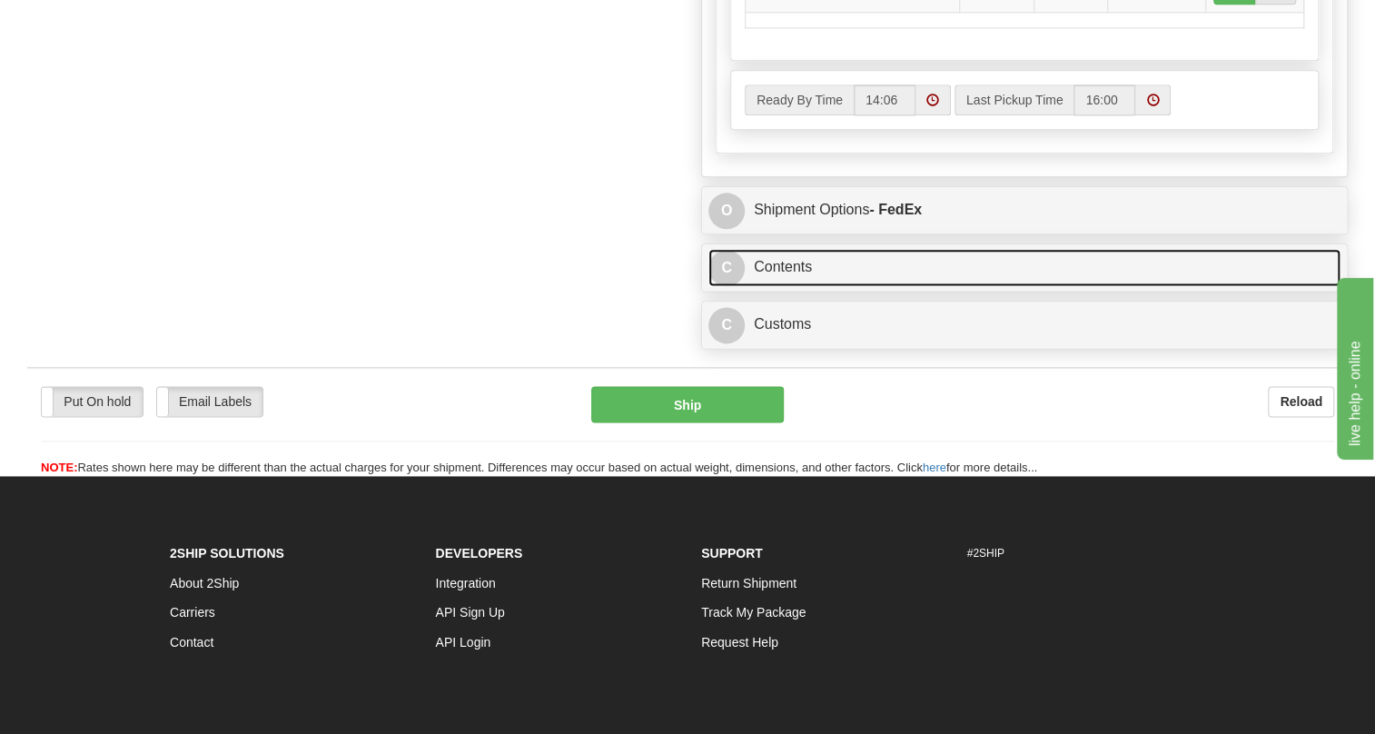
click at [794, 286] on link "C Contents" at bounding box center [1024, 267] width 632 height 37
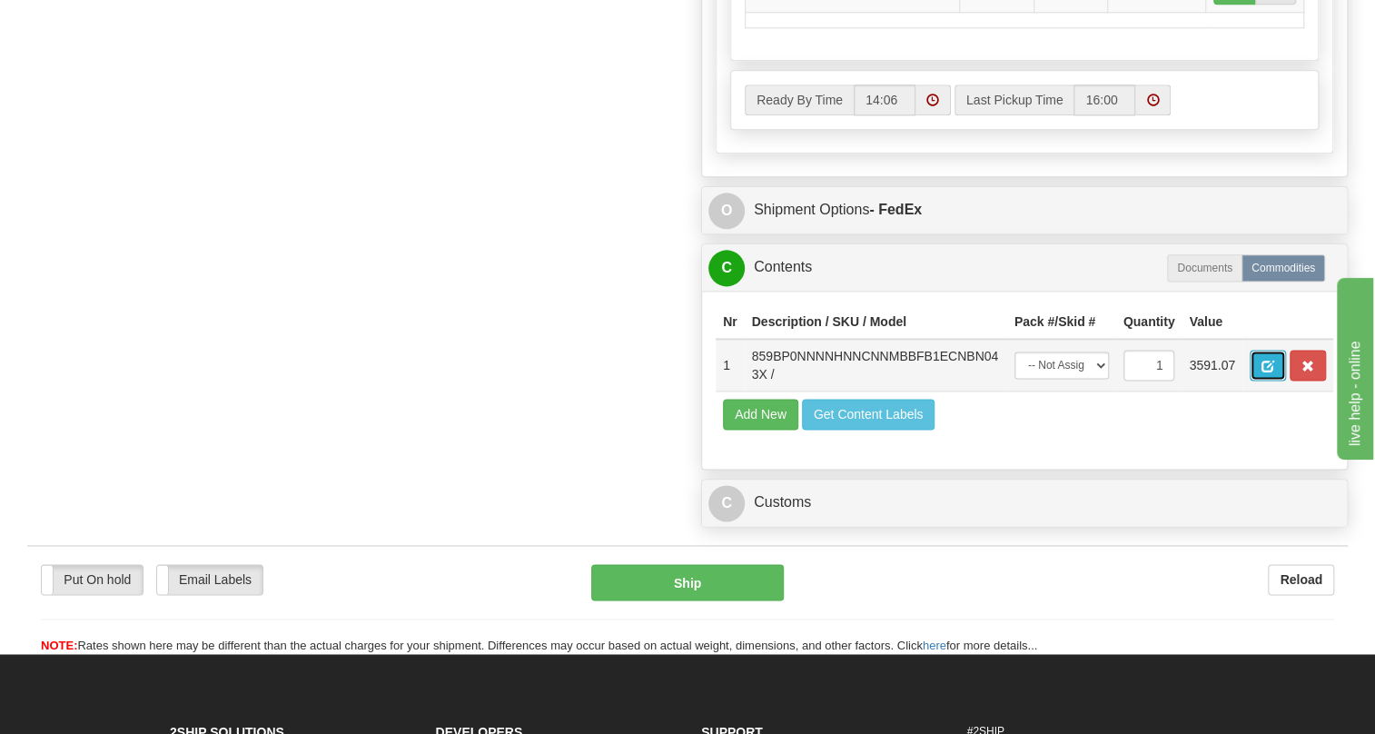
click at [1271, 372] on span "button" at bounding box center [1267, 366] width 13 height 12
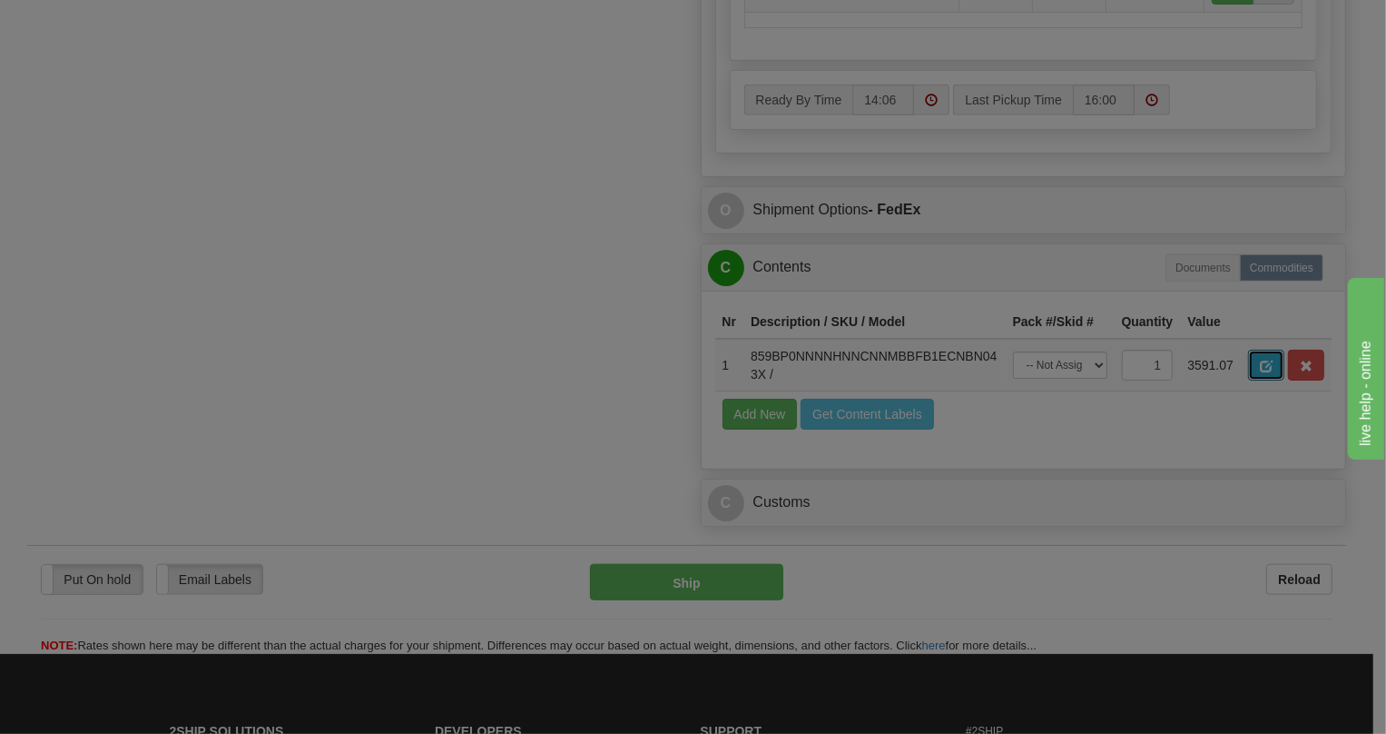
scroll to position [0, 0]
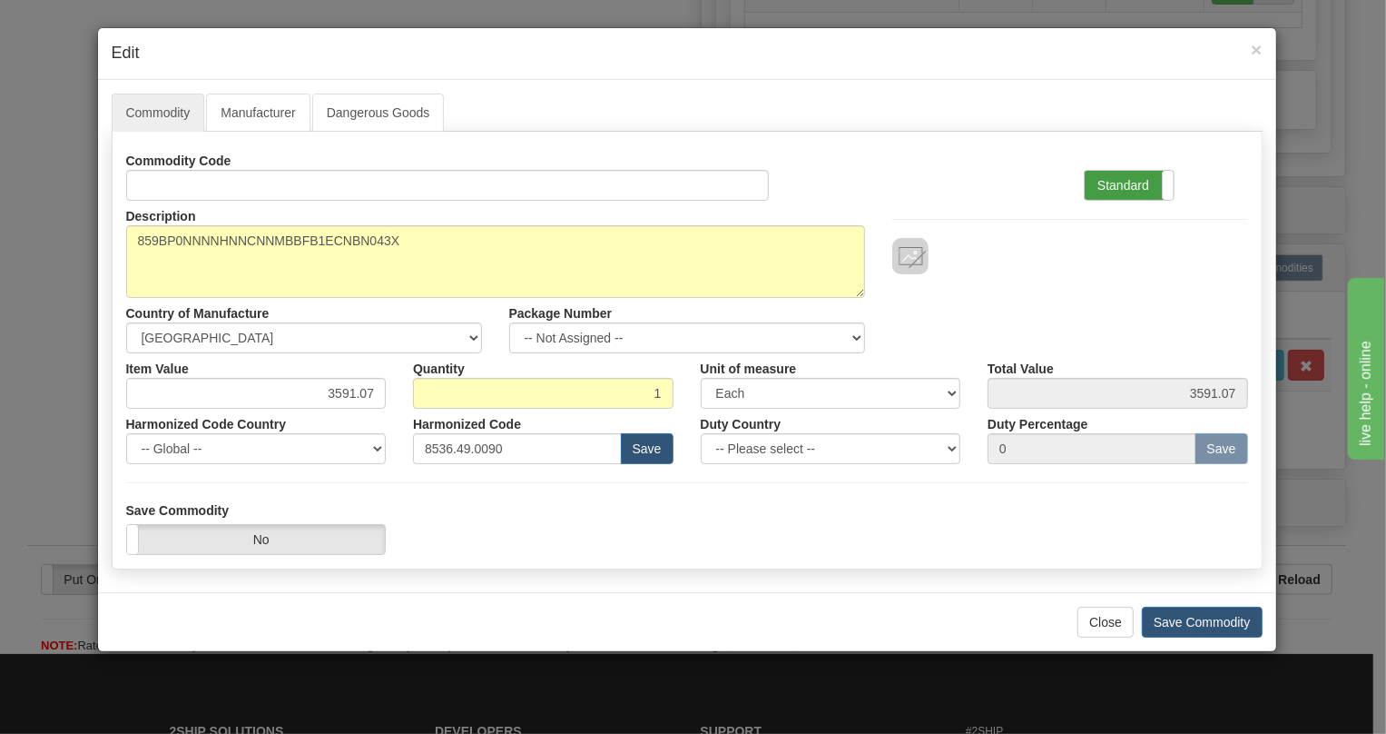
click at [1114, 184] on label "Standard" at bounding box center [1129, 185] width 89 height 29
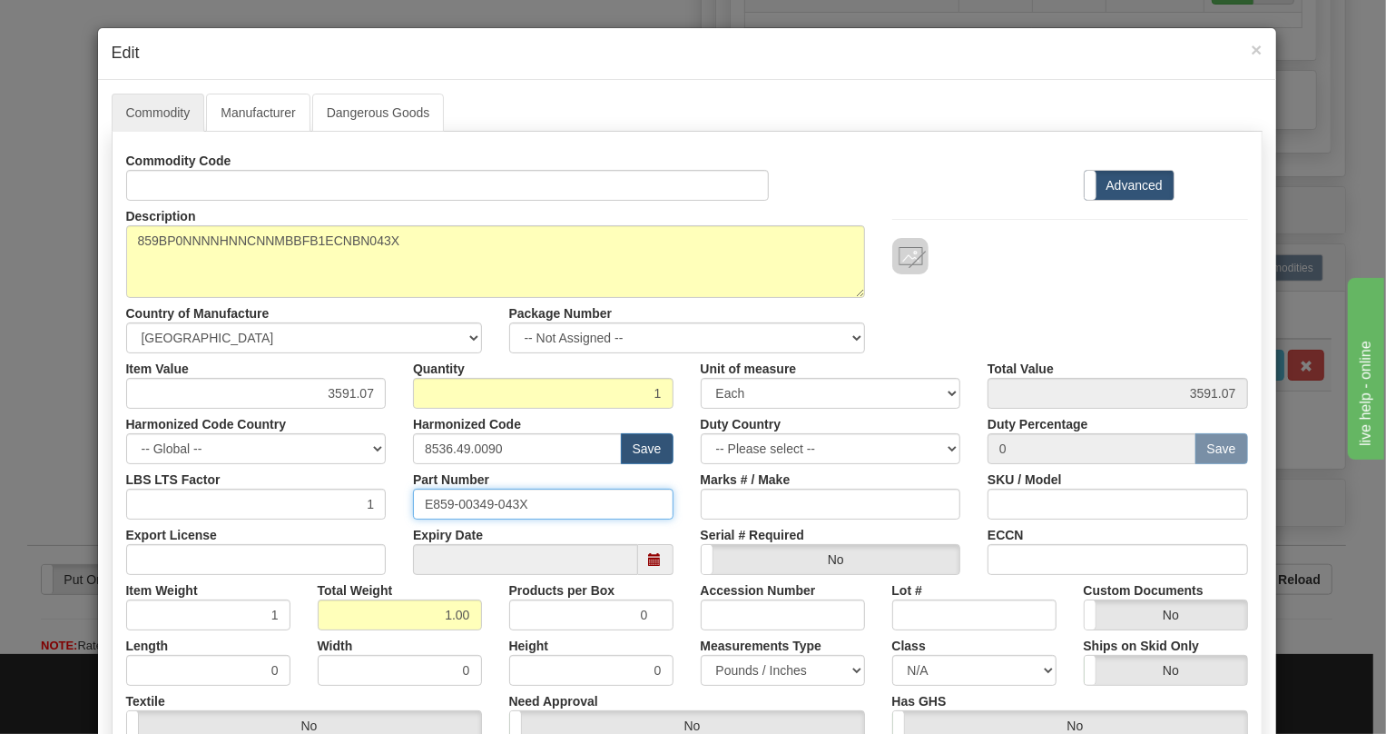
click at [474, 506] on input "E859-00349-043X" at bounding box center [543, 503] width 261 height 31
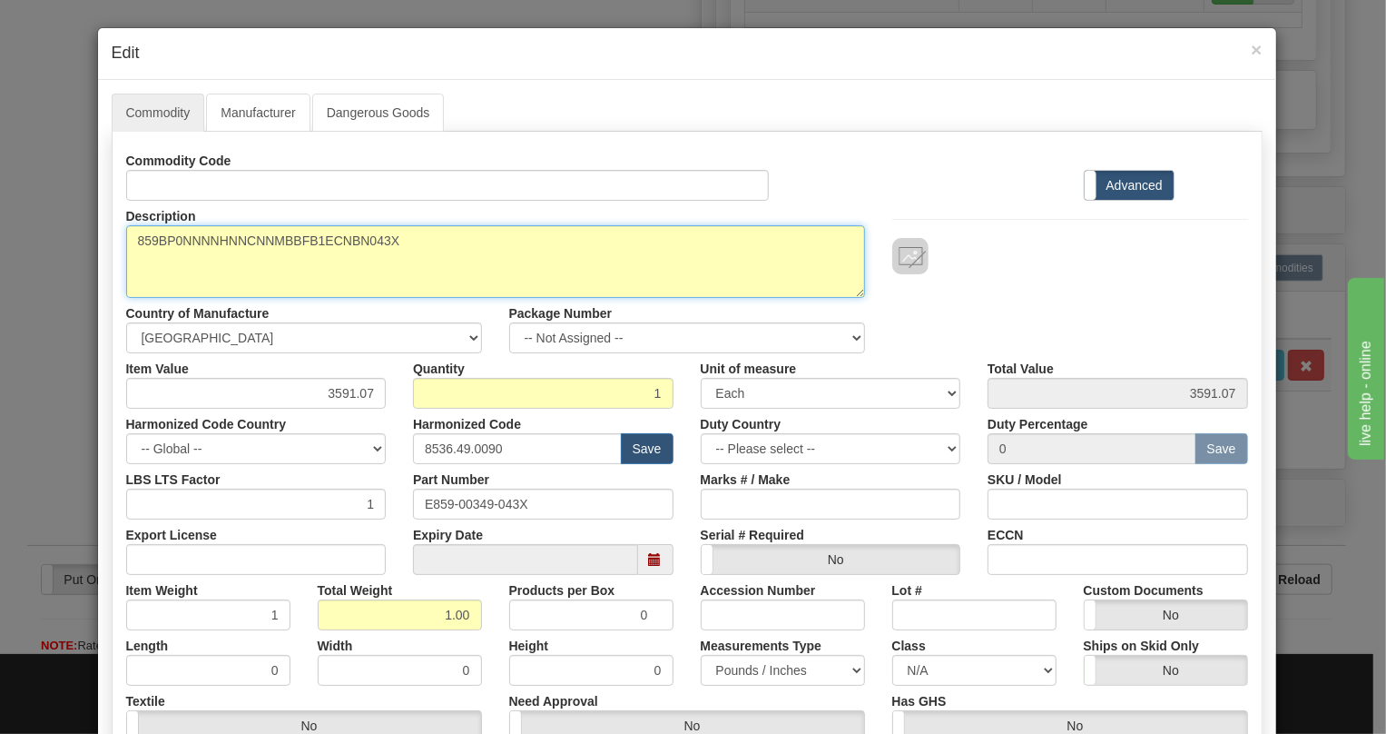
click at [291, 242] on textarea "859BP0NNNNHNNCNNMBBFB1ECNBN043X" at bounding box center [495, 261] width 739 height 73
paste textarea
type textarea "859BP0NNNNHNNCNNMBBFB1ECNBN"
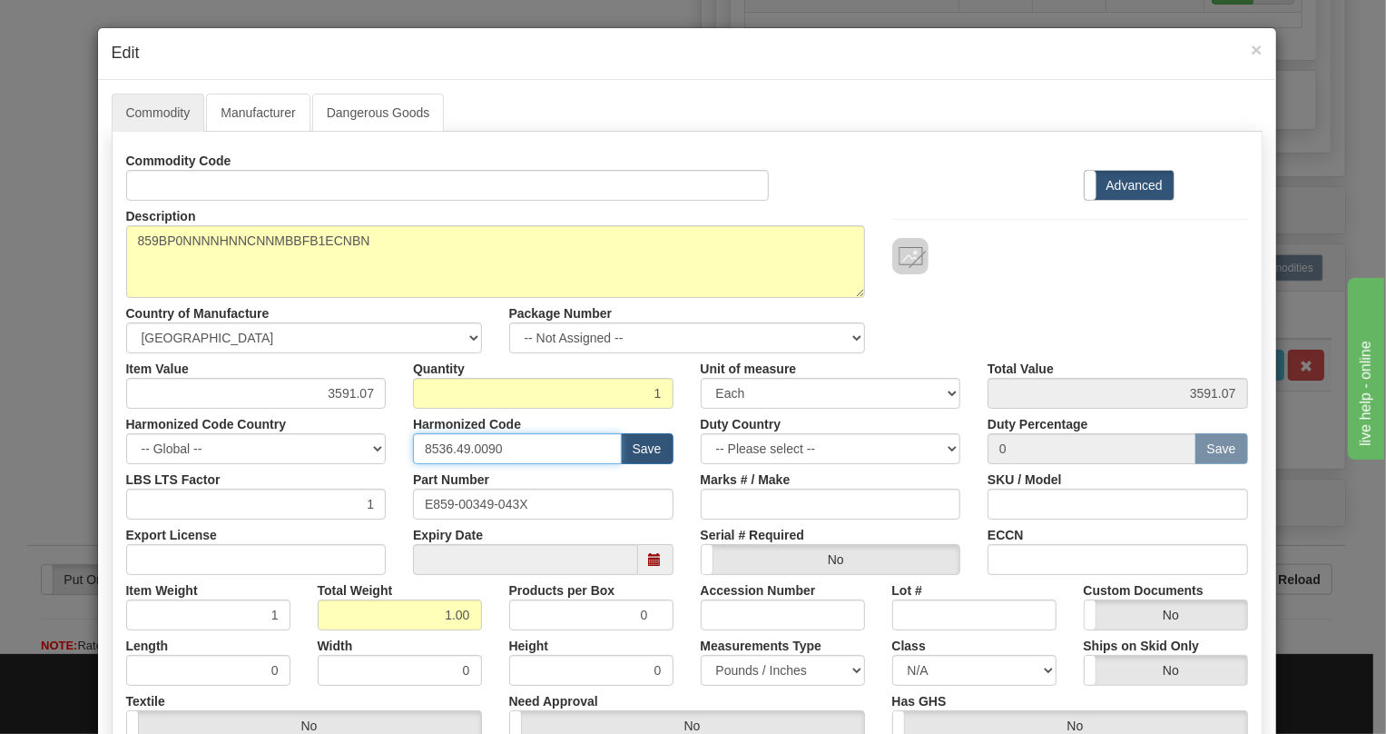
click at [473, 449] on input "8536.49.0090" at bounding box center [517, 448] width 209 height 31
paste input "7.10.916"
type input "8537.10.9160"
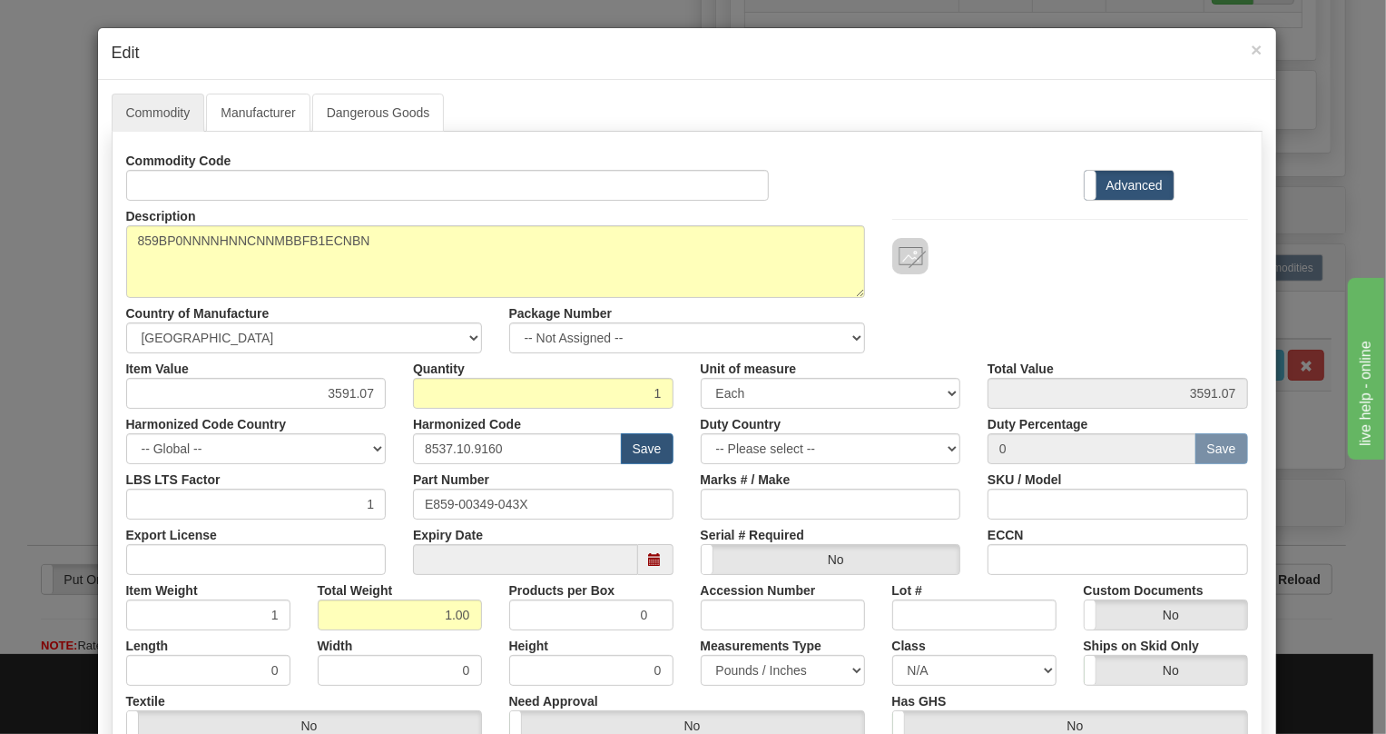
click at [399, 484] on div "Part Number E859-00349-043X" at bounding box center [543, 491] width 288 height 55
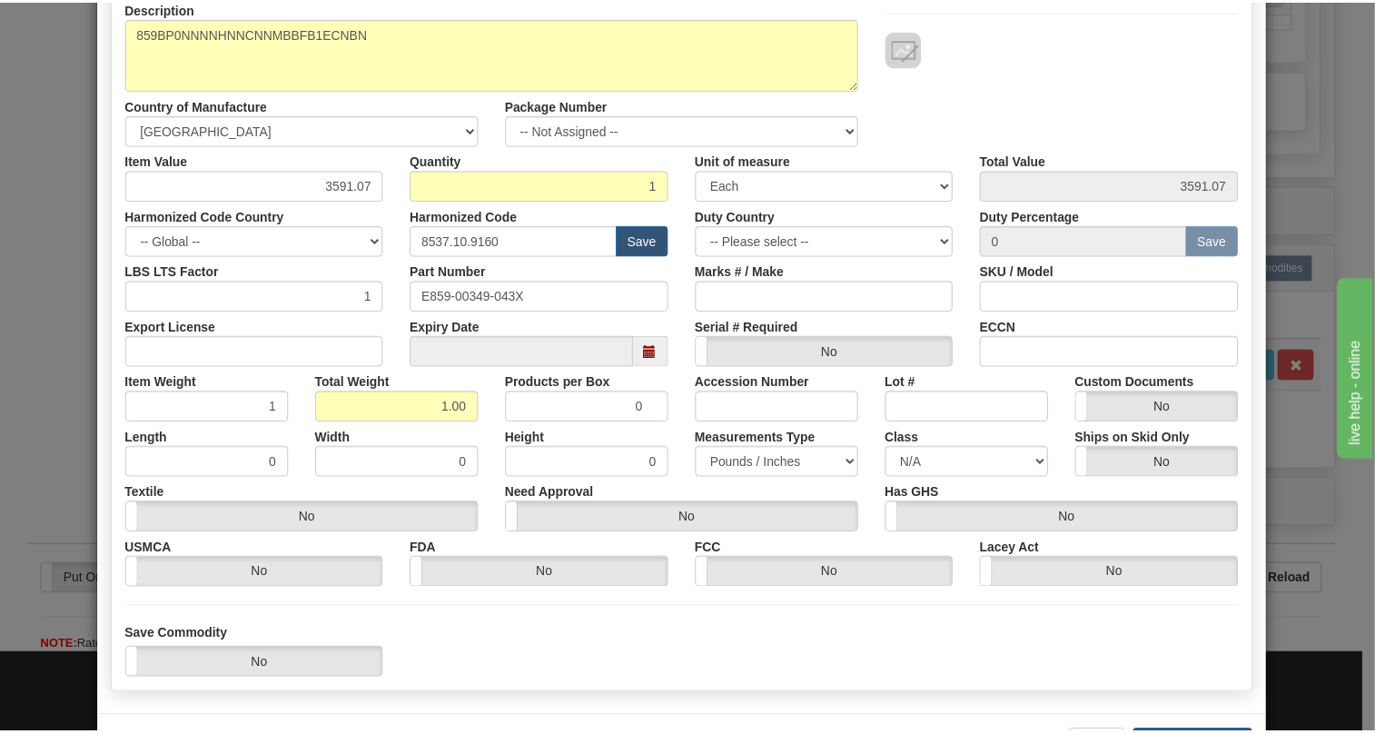
scroll to position [276, 0]
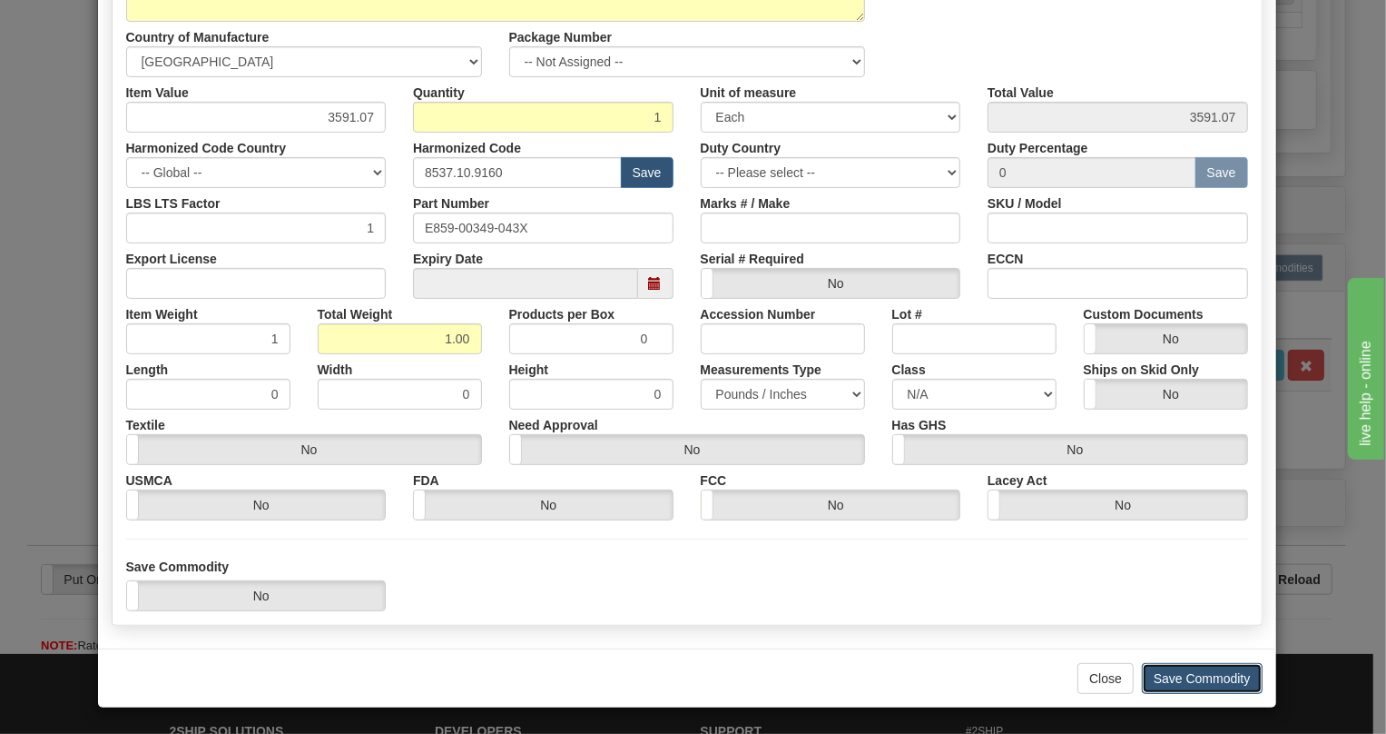
click at [1189, 676] on button "Save Commodity" at bounding box center [1202, 678] width 121 height 31
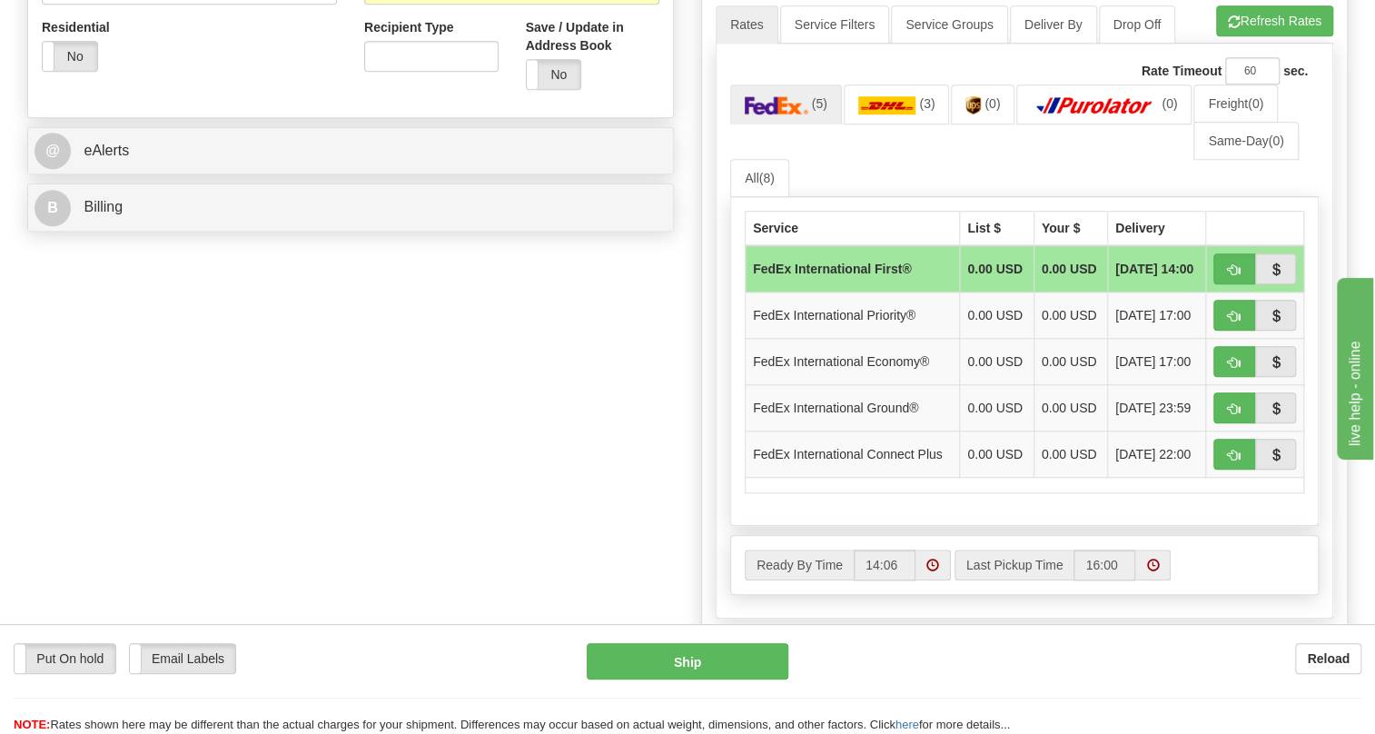
scroll to position [660, 0]
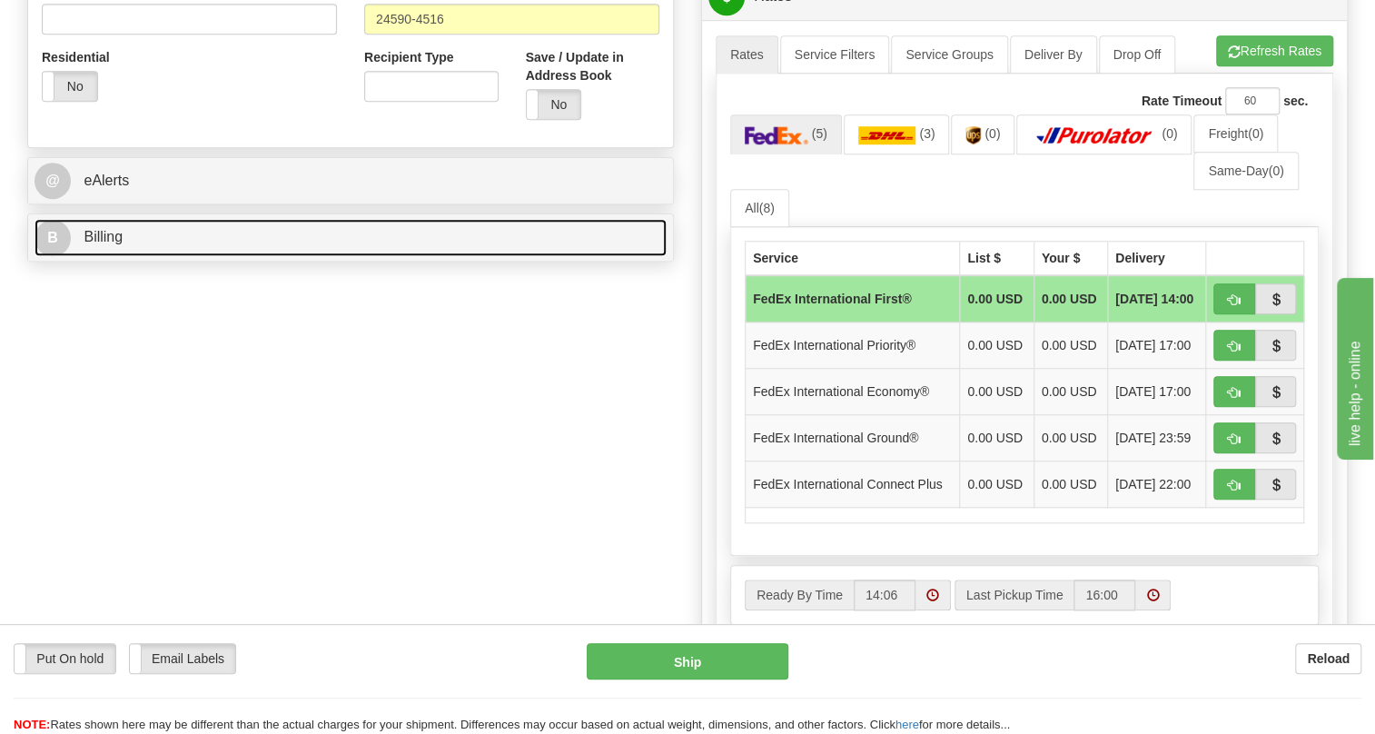
click at [114, 244] on span "Billing" at bounding box center [103, 236] width 39 height 15
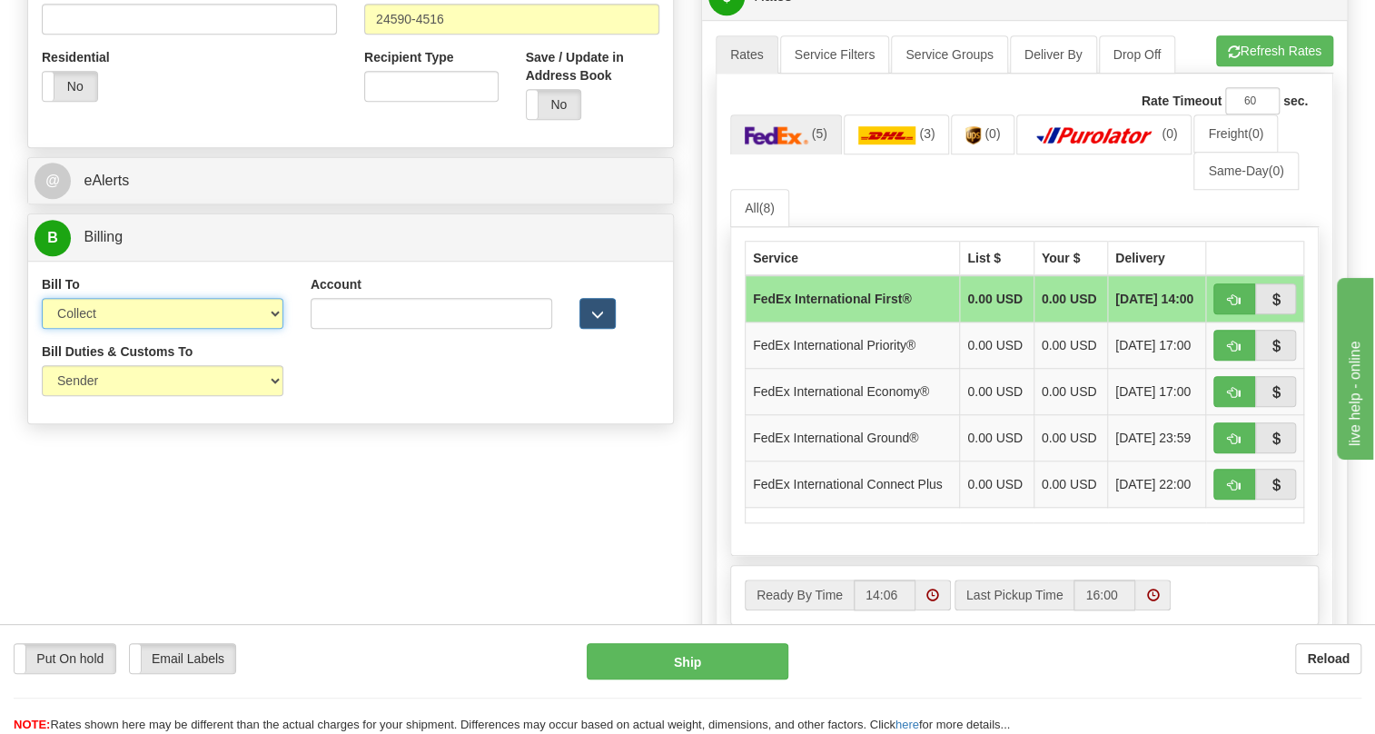
click at [109, 329] on select "Sender Recipient Third Party Collect" at bounding box center [163, 313] width 242 height 31
select select "1"
click at [42, 329] on select "Sender Recipient Third Party Collect" at bounding box center [163, 313] width 242 height 31
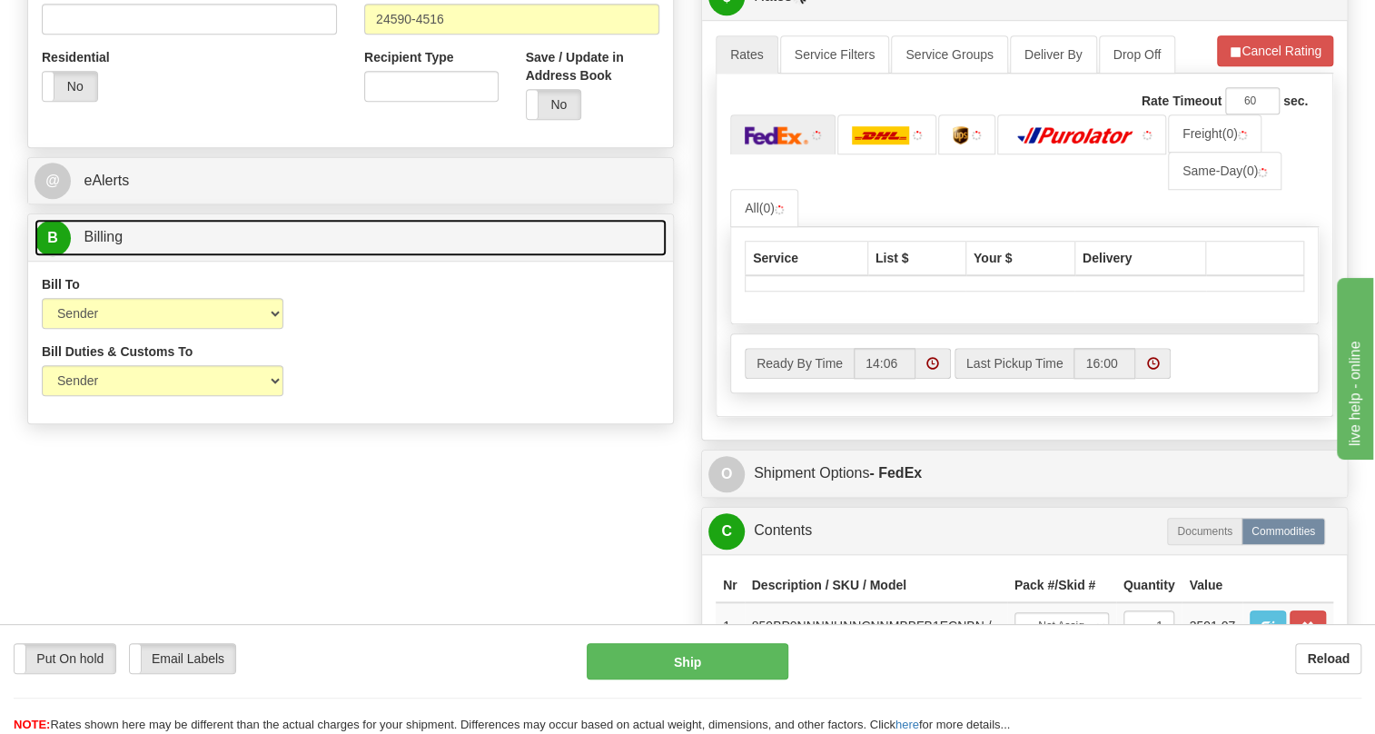
click at [114, 244] on span "Billing" at bounding box center [103, 236] width 39 height 15
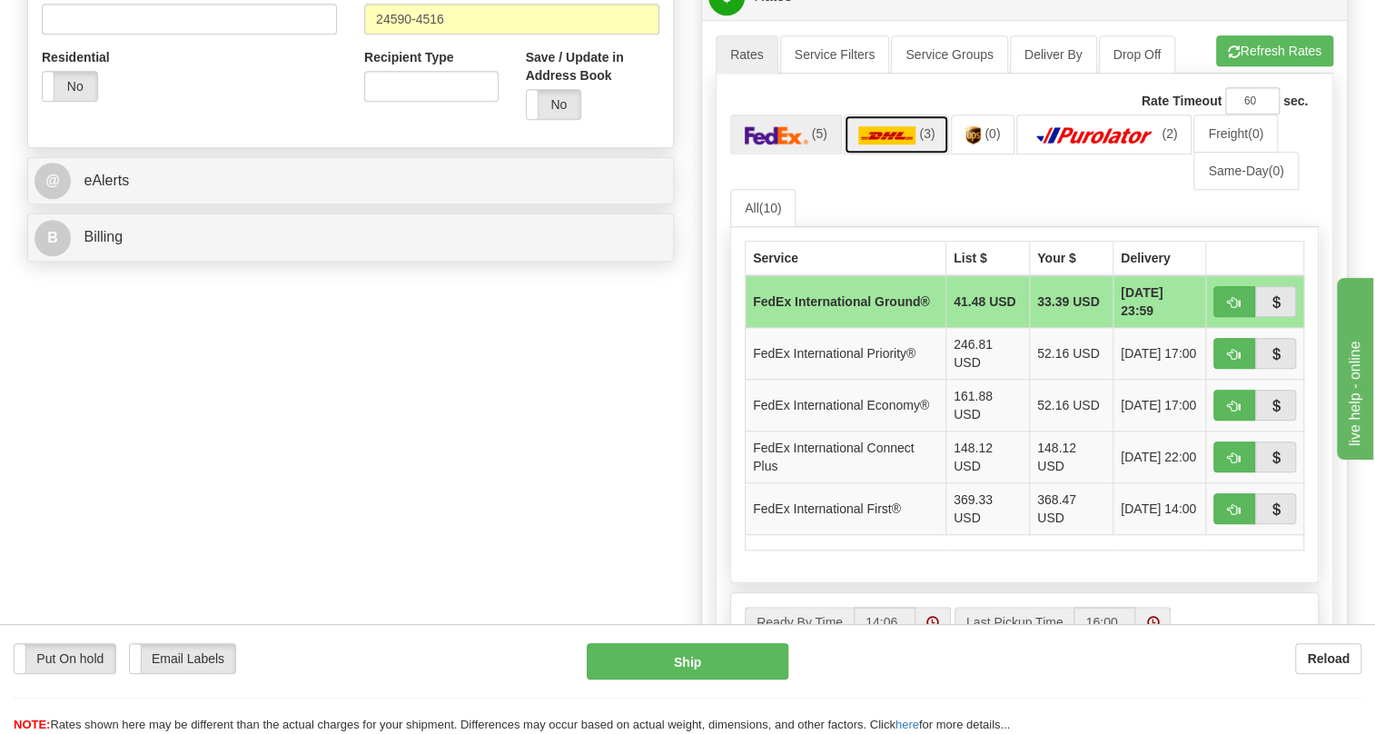
click at [883, 153] on link "(3)" at bounding box center [896, 133] width 106 height 39
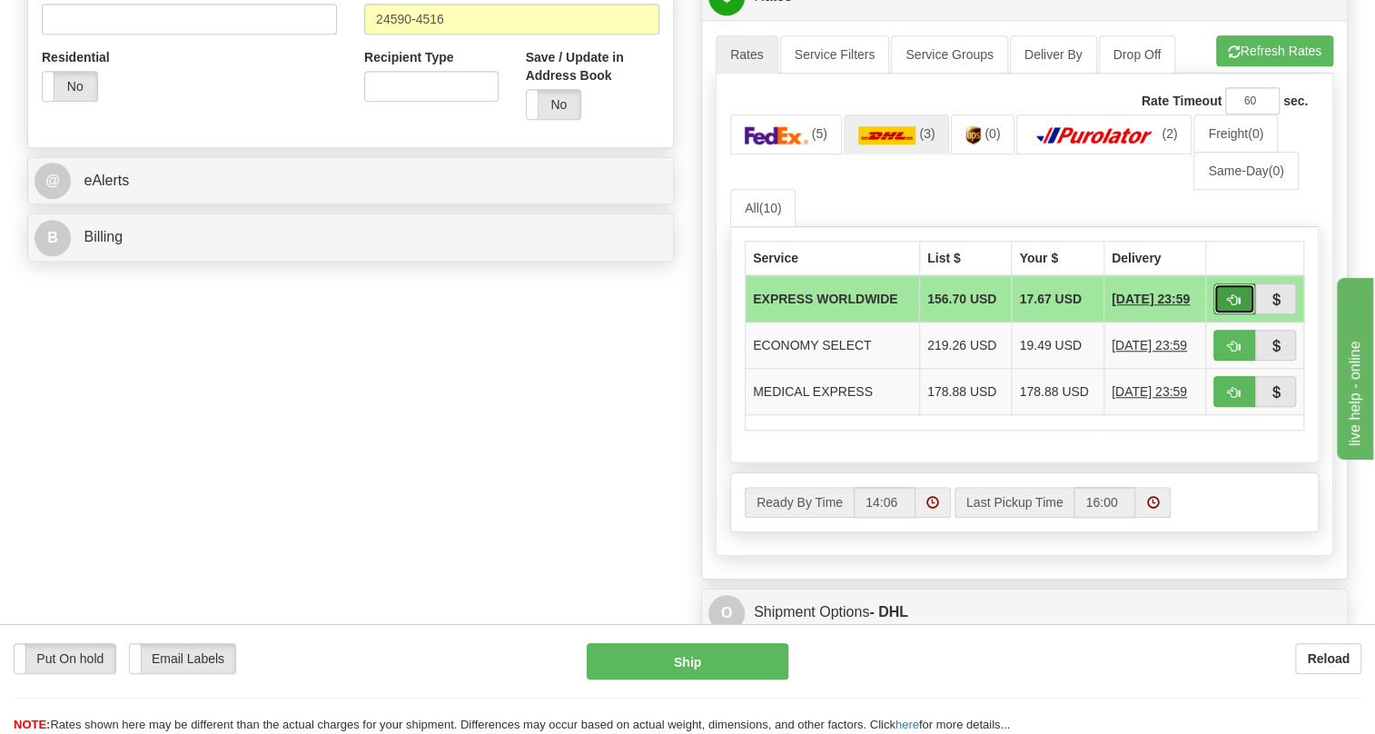
click at [1235, 306] on span "button" at bounding box center [1234, 300] width 13 height 12
type input "P"
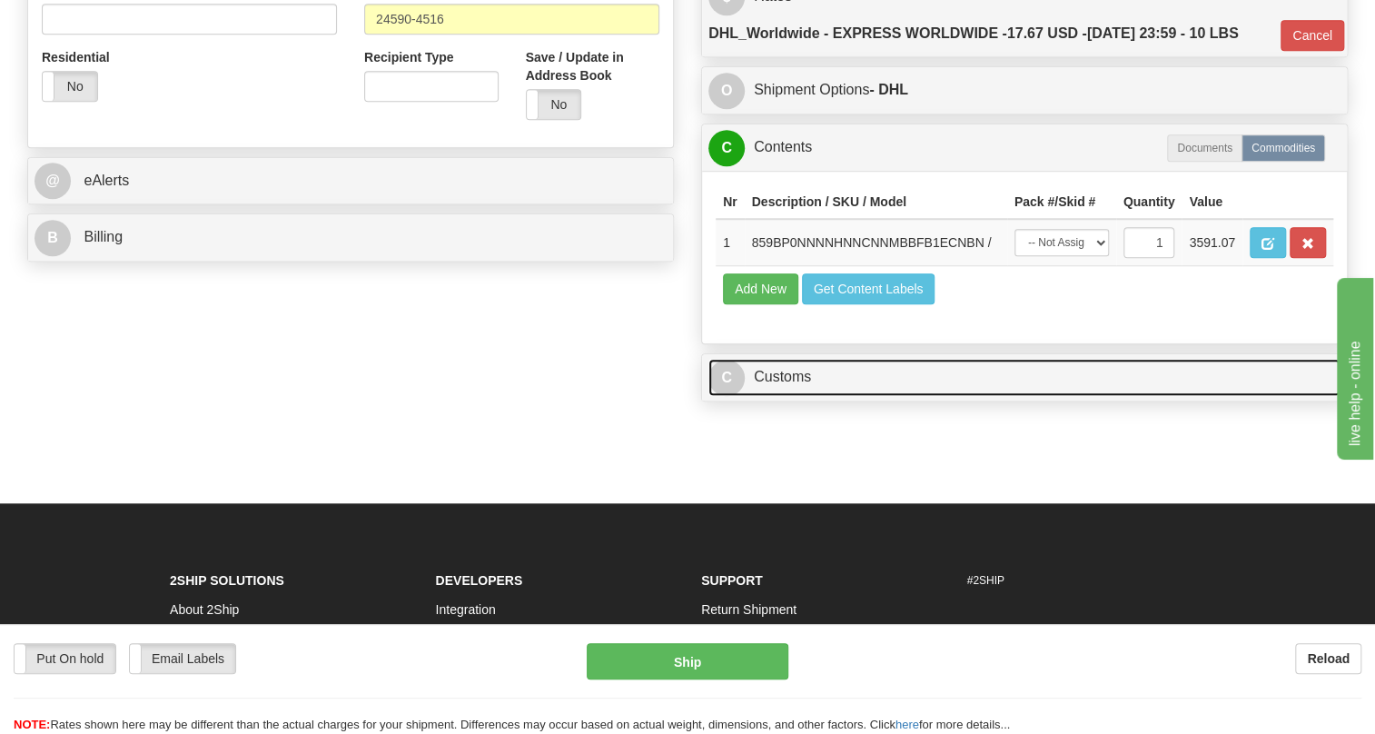
click at [798, 396] on link "C Customs" at bounding box center [1024, 377] width 632 height 37
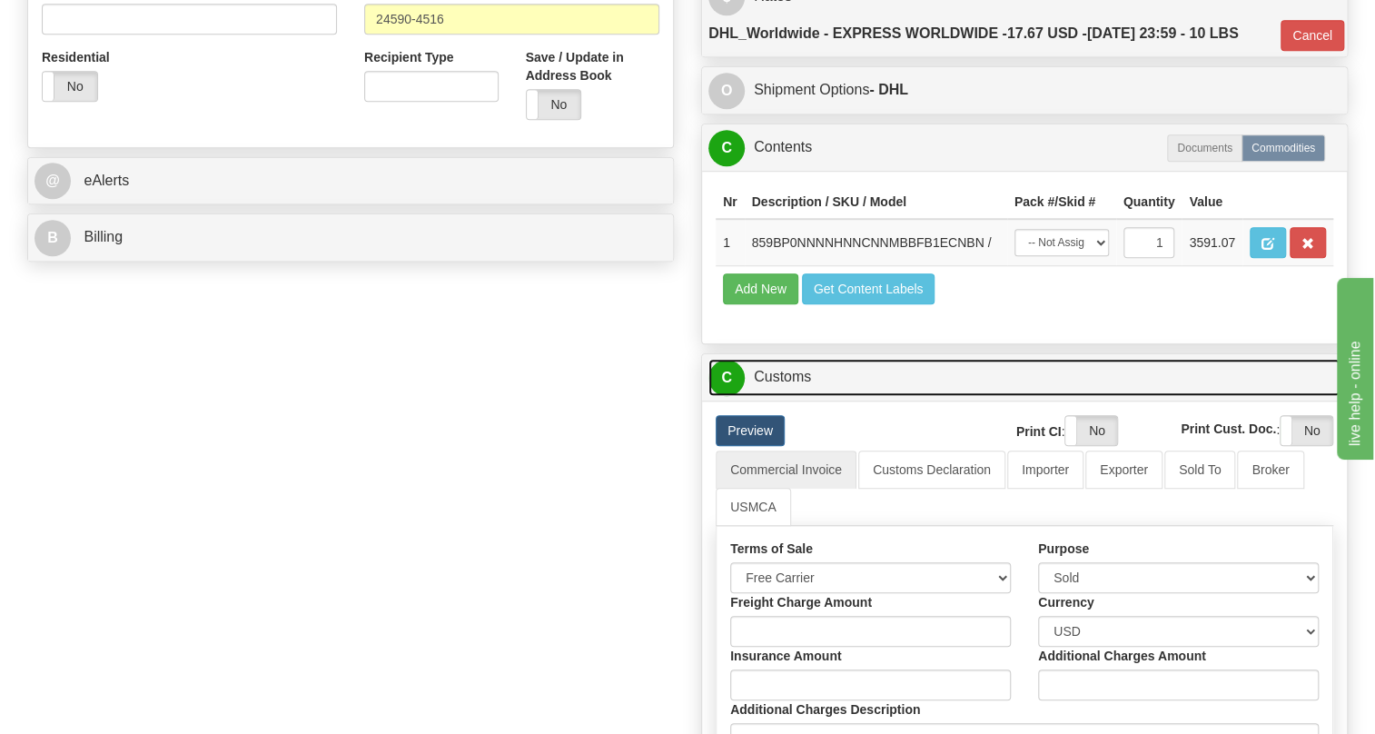
click at [798, 396] on link "C Customs" at bounding box center [1024, 377] width 632 height 37
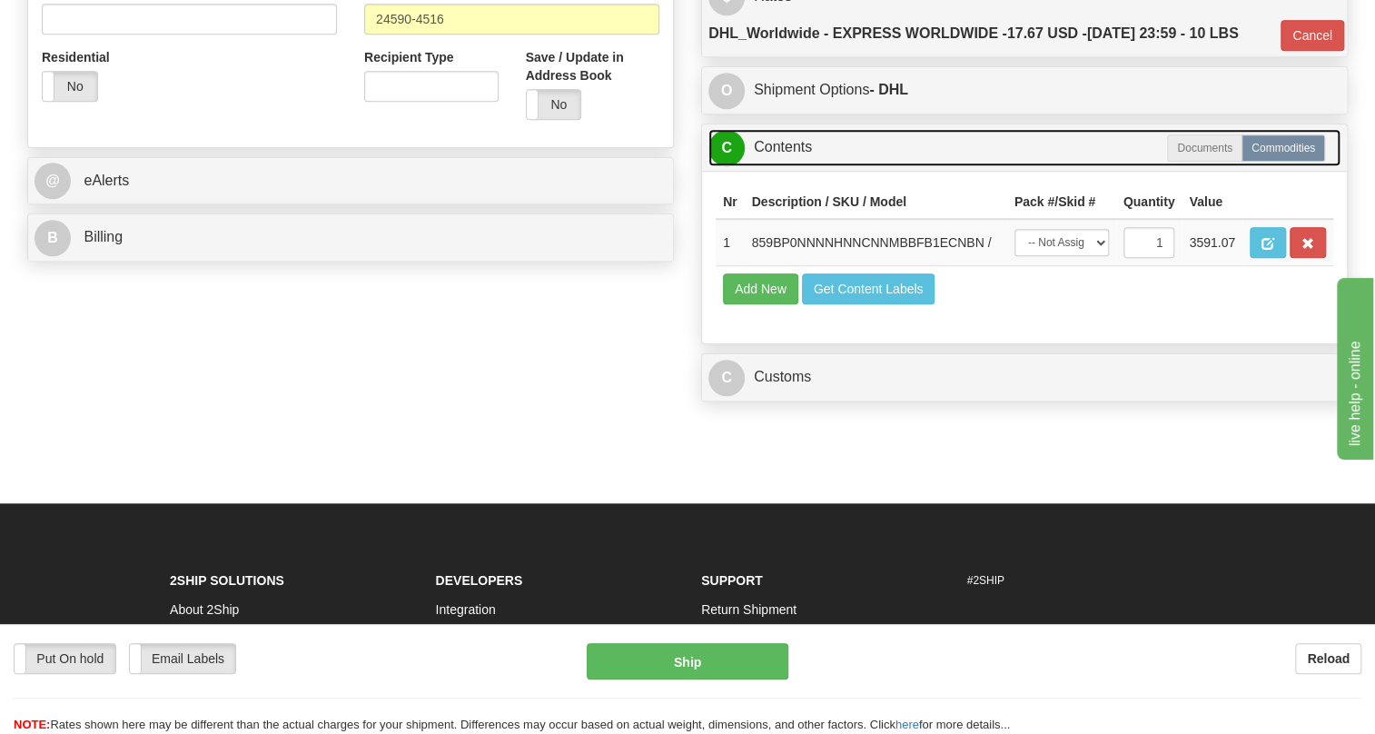
click at [797, 166] on link "C Contents" at bounding box center [1024, 147] width 632 height 37
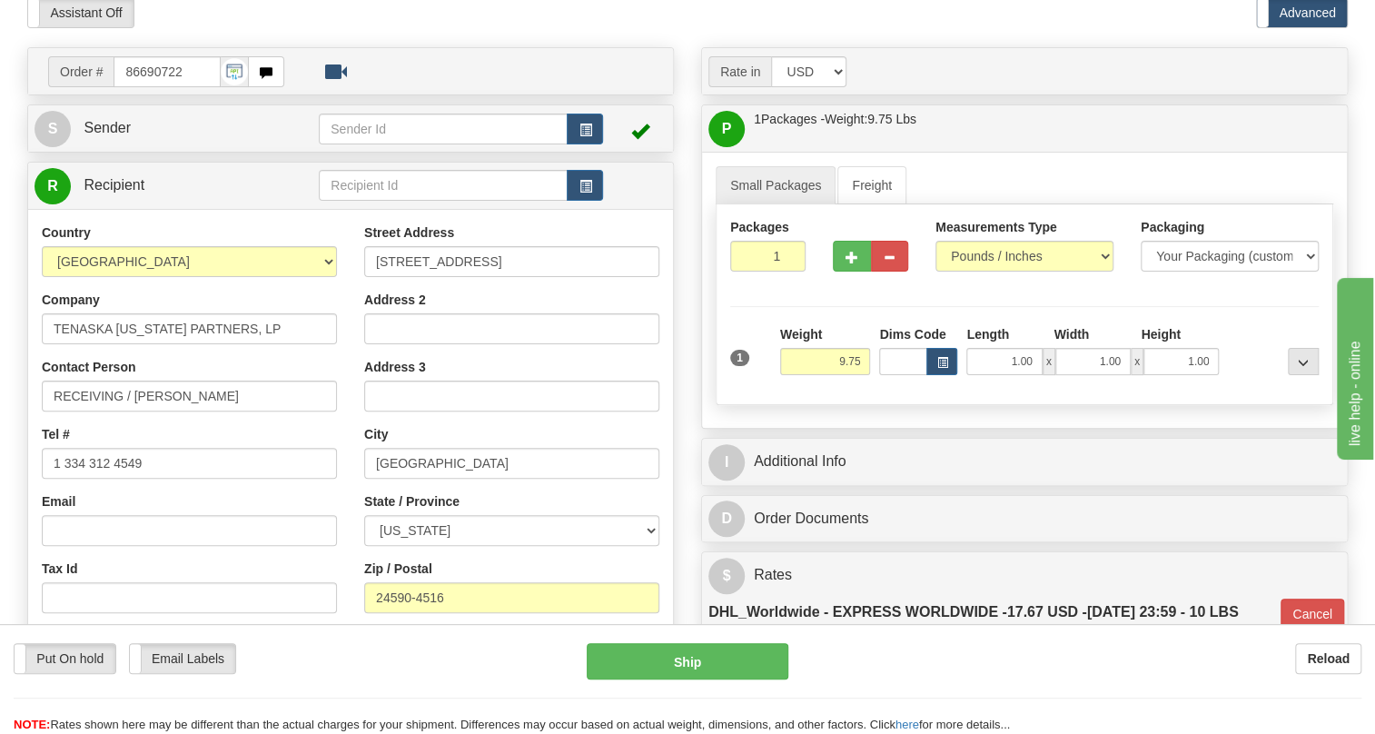
scroll to position [164, 0]
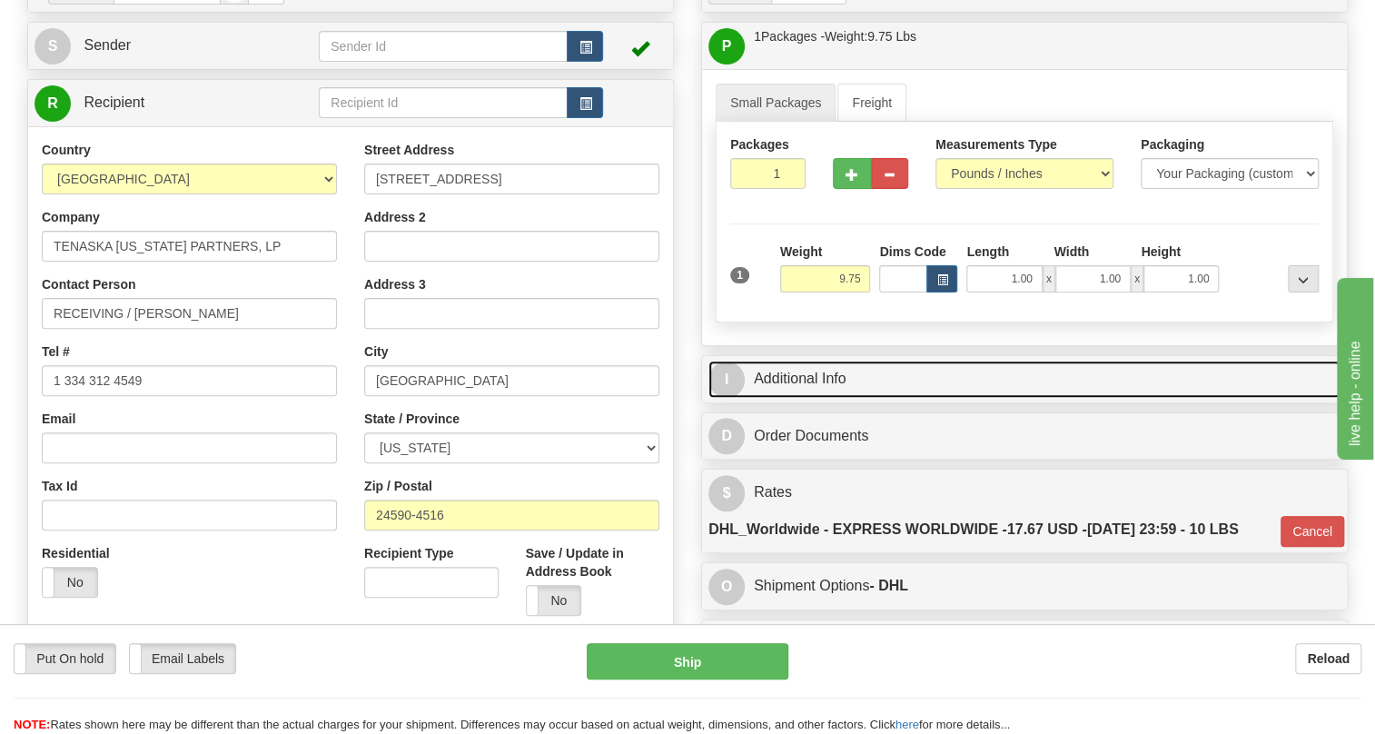
click at [817, 398] on link "I Additional Info" at bounding box center [1024, 378] width 632 height 37
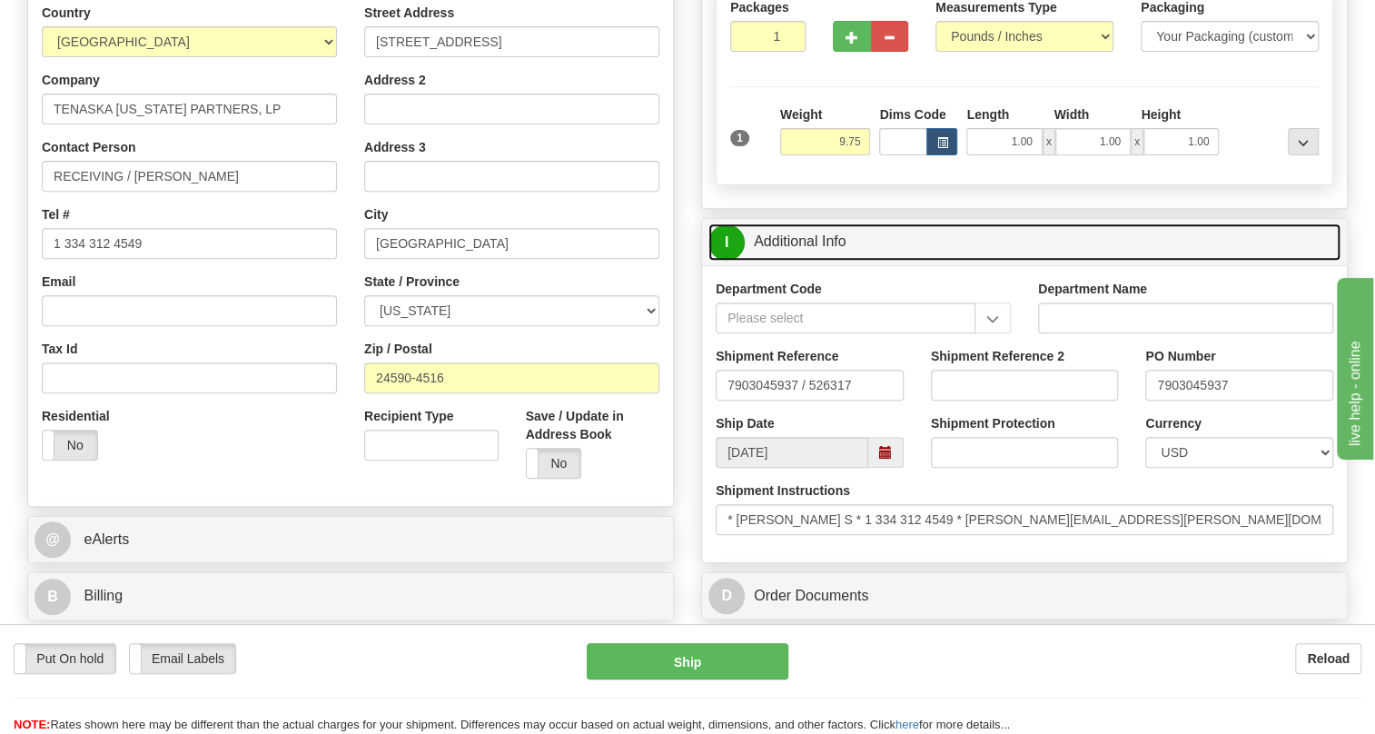
scroll to position [330, 0]
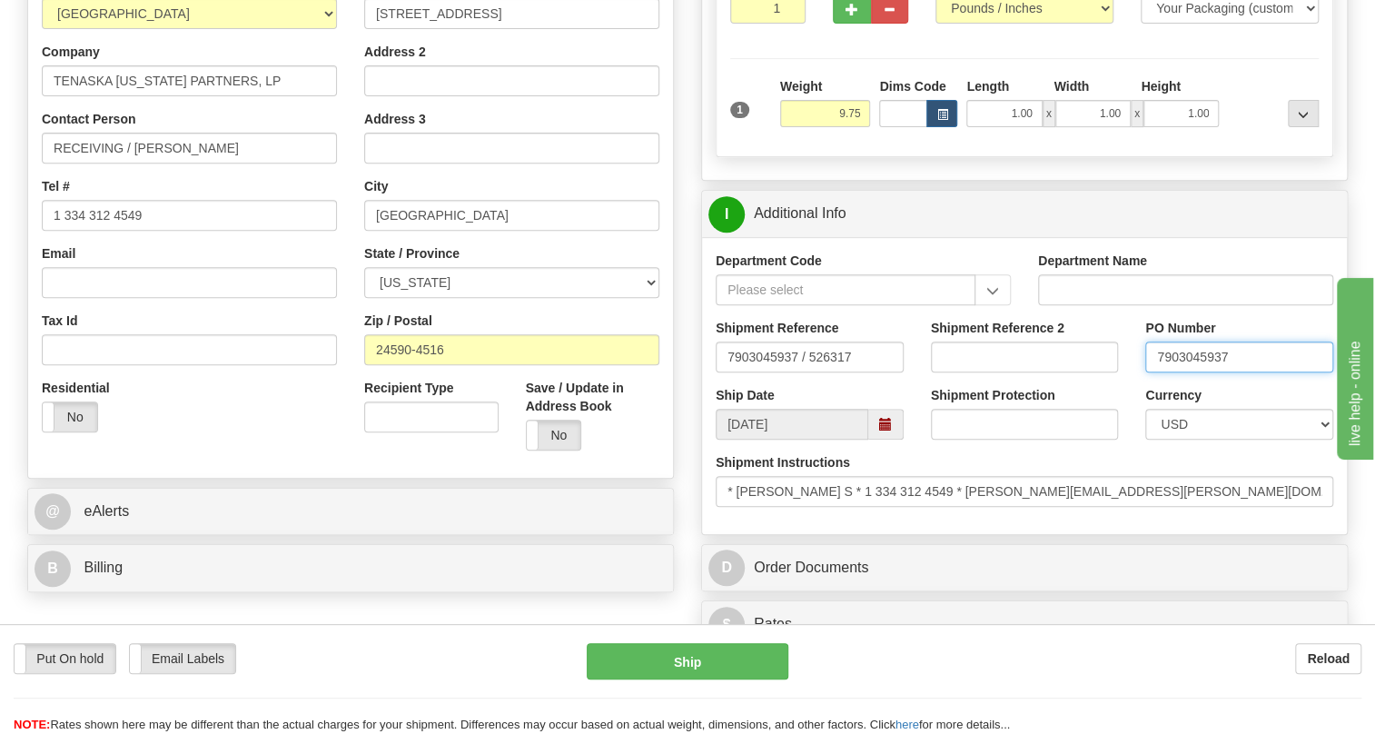
click at [1194, 372] on input "7903045937" at bounding box center [1239, 356] width 188 height 31
click at [392, 96] on input "Address 2" at bounding box center [511, 80] width 295 height 31
drag, startPoint x: 136, startPoint y: 188, endPoint x: -15, endPoint y: 213, distance: 153.7
click at [0, 213] on html "Training Course Close Toggle navigation Settings Shipping Preferences New Sende…" at bounding box center [687, 37] width 1375 height 734
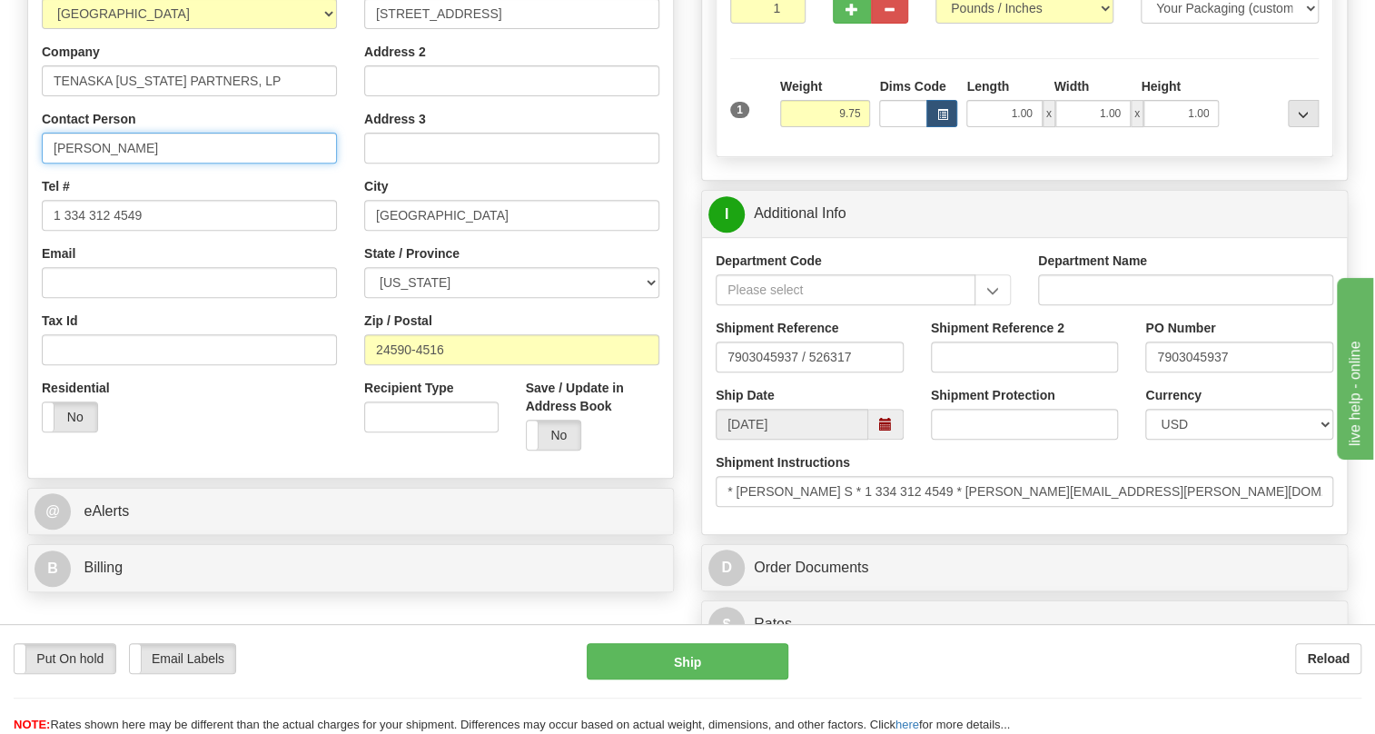
click at [167, 163] on input "Bandy, Floyd S" at bounding box center [189, 148] width 295 height 31
paste input "7903045937"
type input "Bandy, Floyd S / PO# 7903045937"
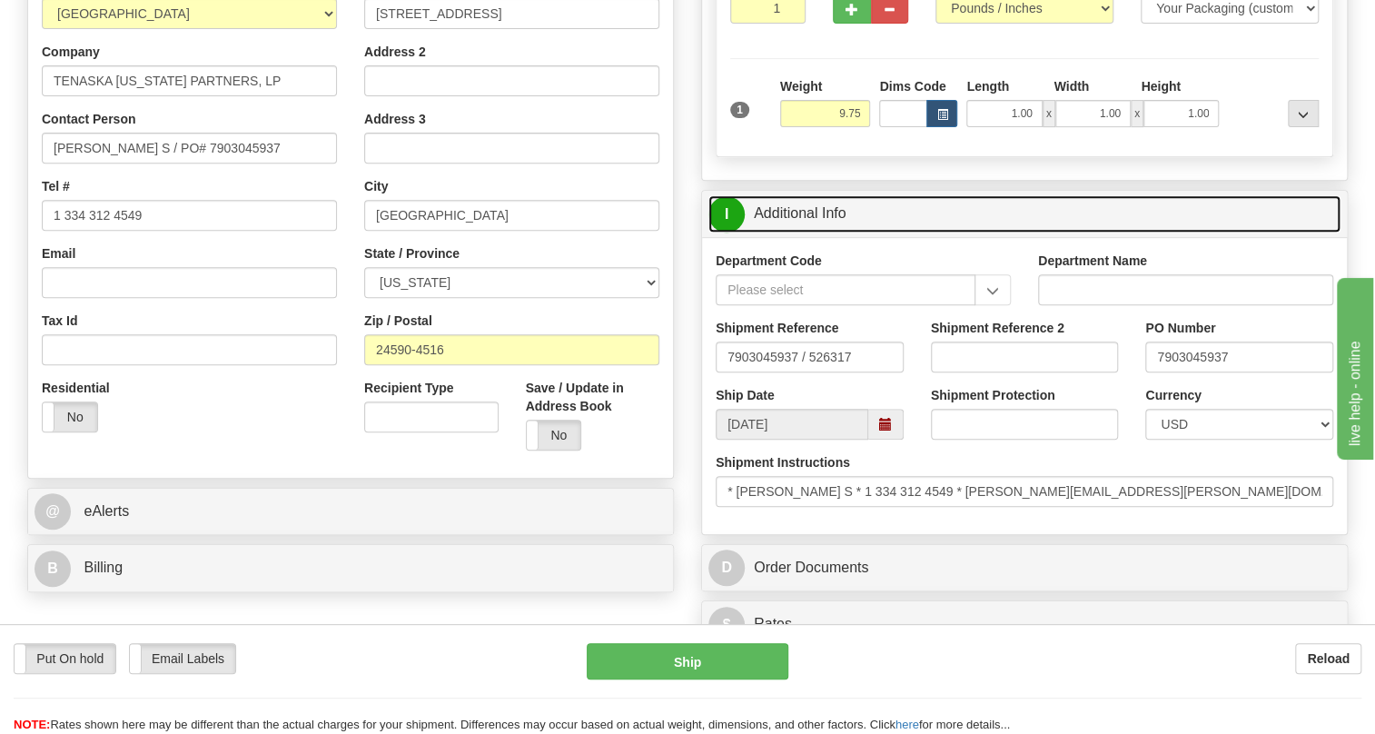
click at [814, 232] on link "I Additional Info" at bounding box center [1024, 213] width 632 height 37
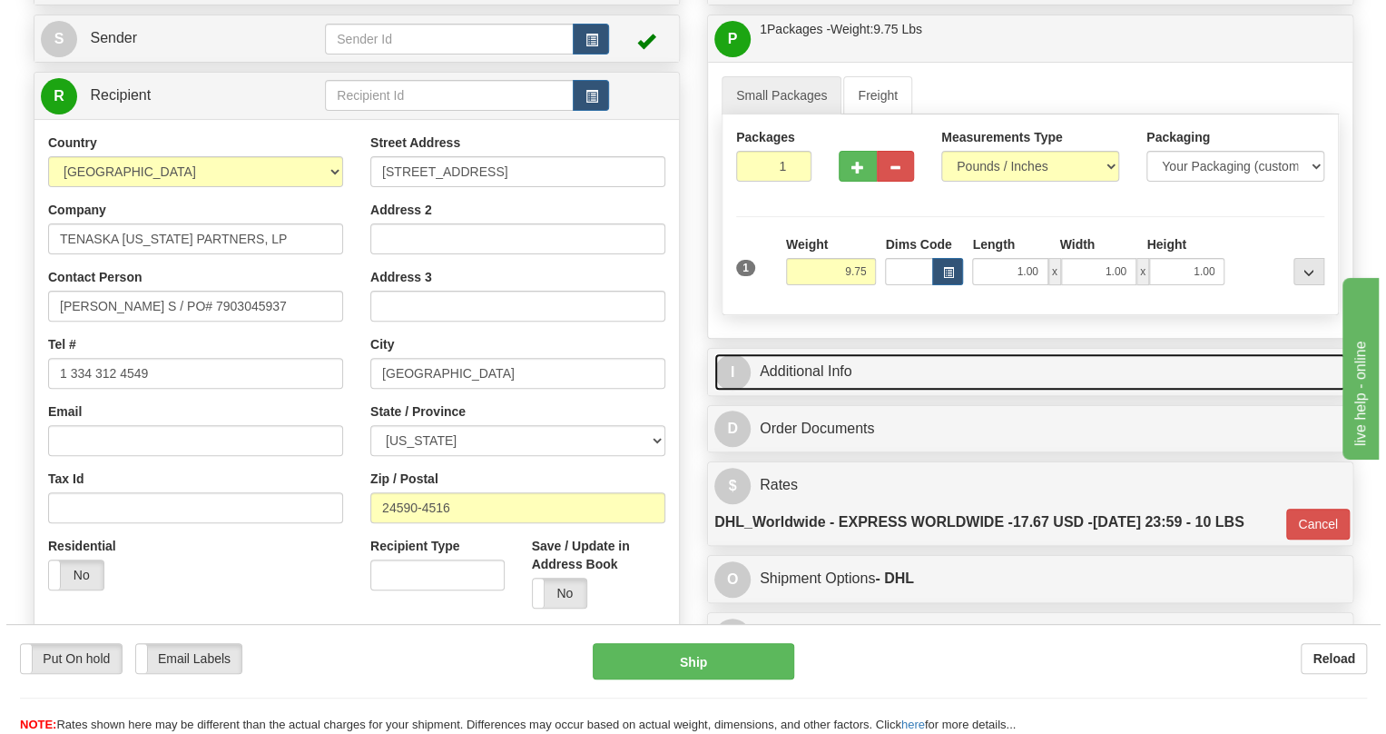
scroll to position [164, 0]
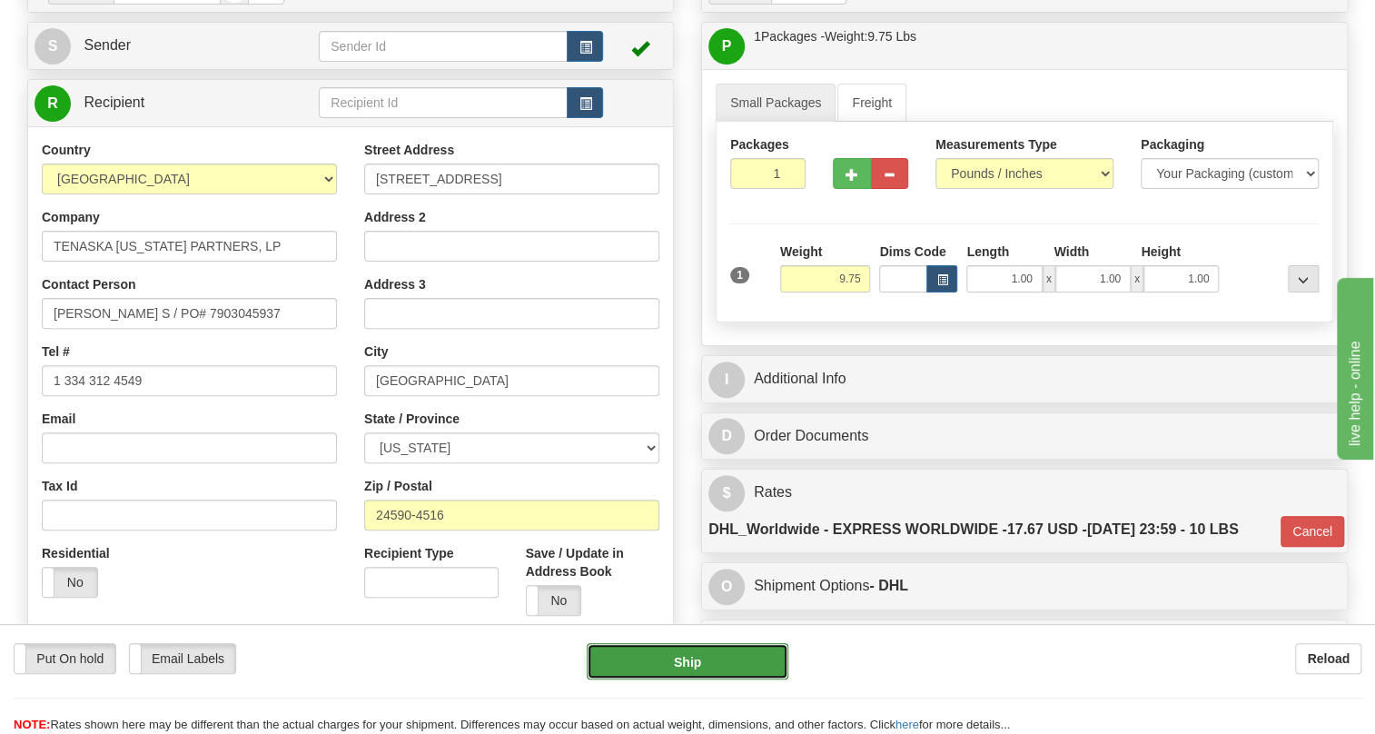
click at [685, 665] on button "Ship" at bounding box center [688, 661] width 202 height 36
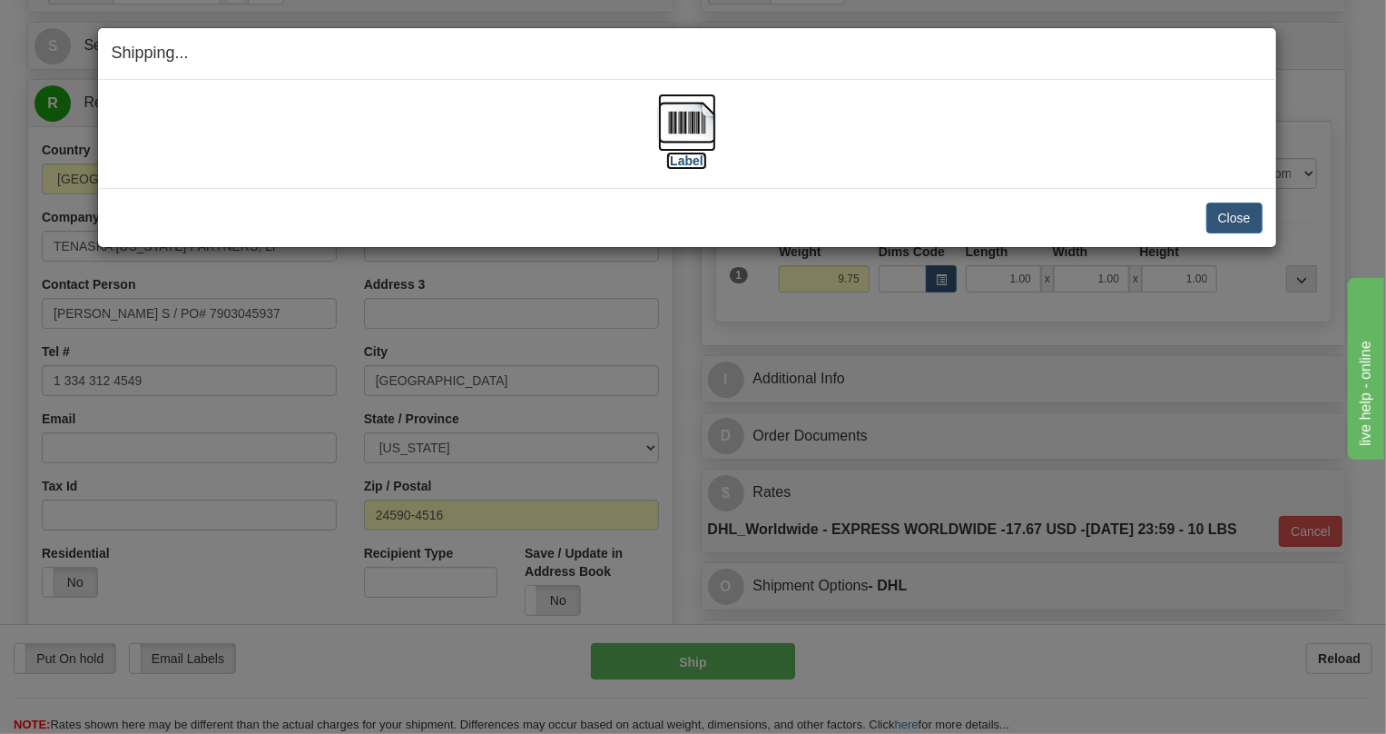
click at [696, 127] on img at bounding box center [687, 123] width 58 height 58
click at [1225, 224] on button "Close" at bounding box center [1235, 217] width 56 height 31
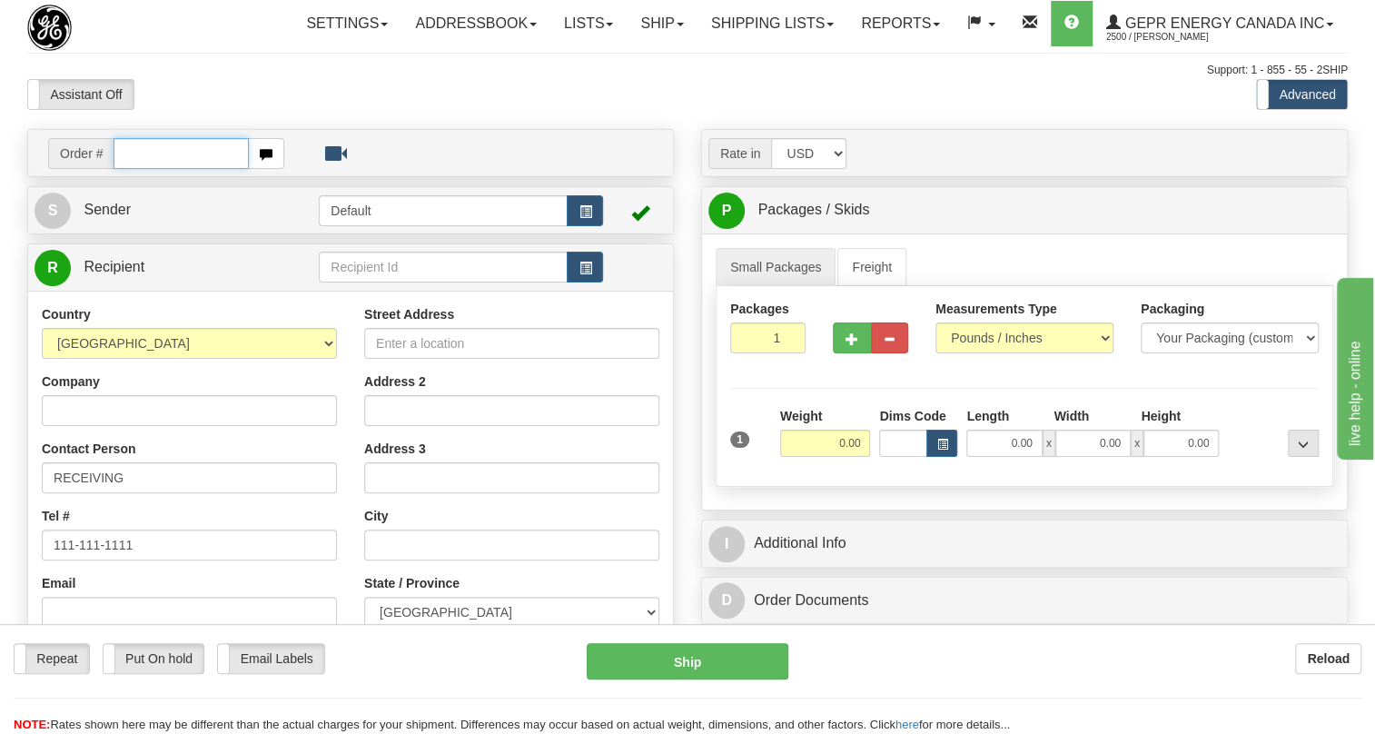
paste input "0086690723"
click at [138, 169] on input "0086690723" at bounding box center [180, 153] width 135 height 31
type input "86690723"
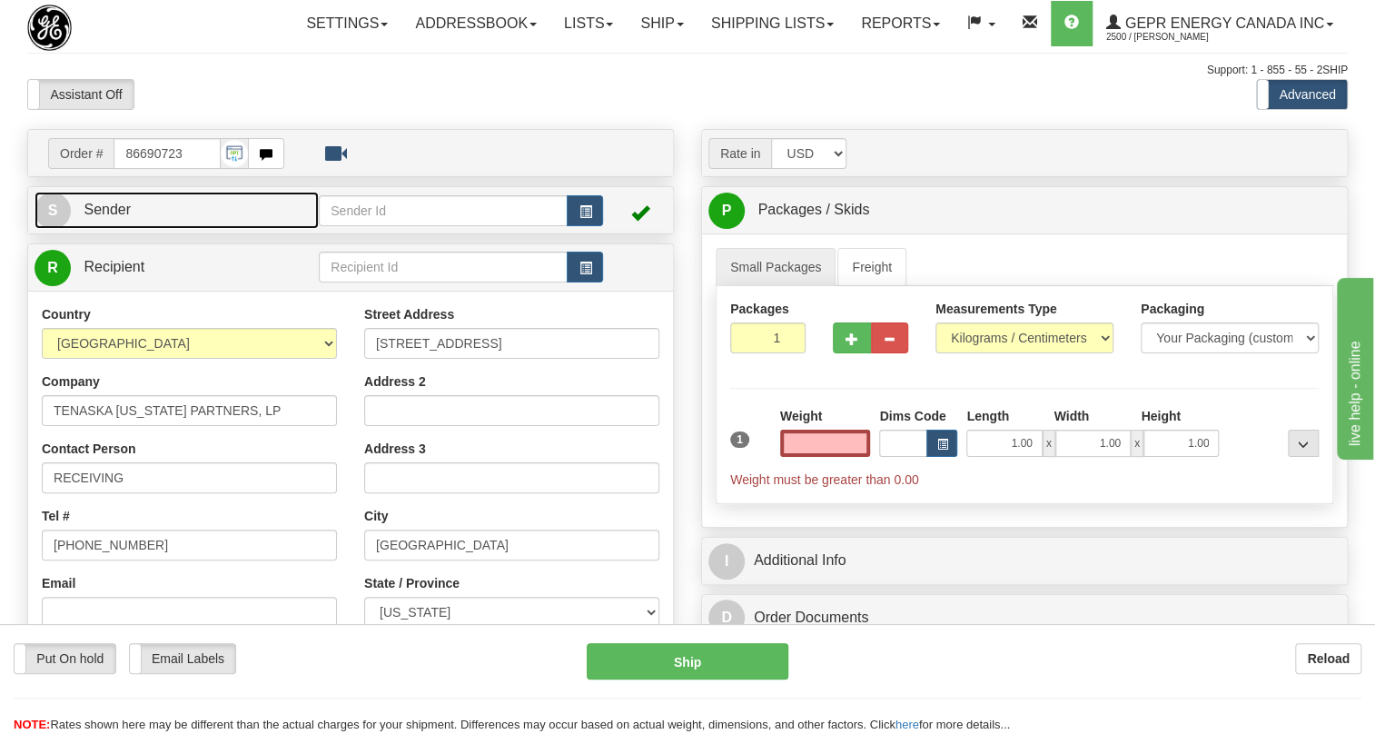
type input "0.00"
click at [104, 217] on span "Sender" at bounding box center [107, 209] width 47 height 15
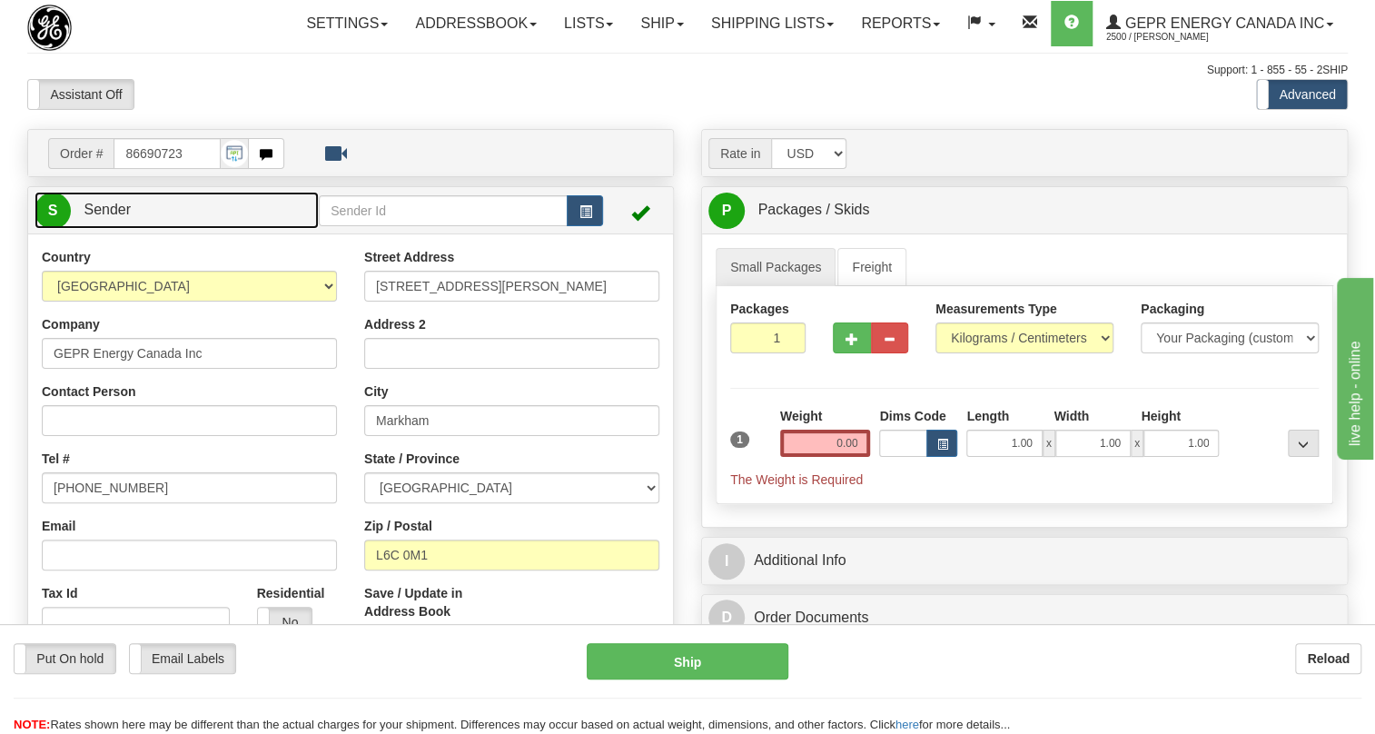
type input "MARKHAM"
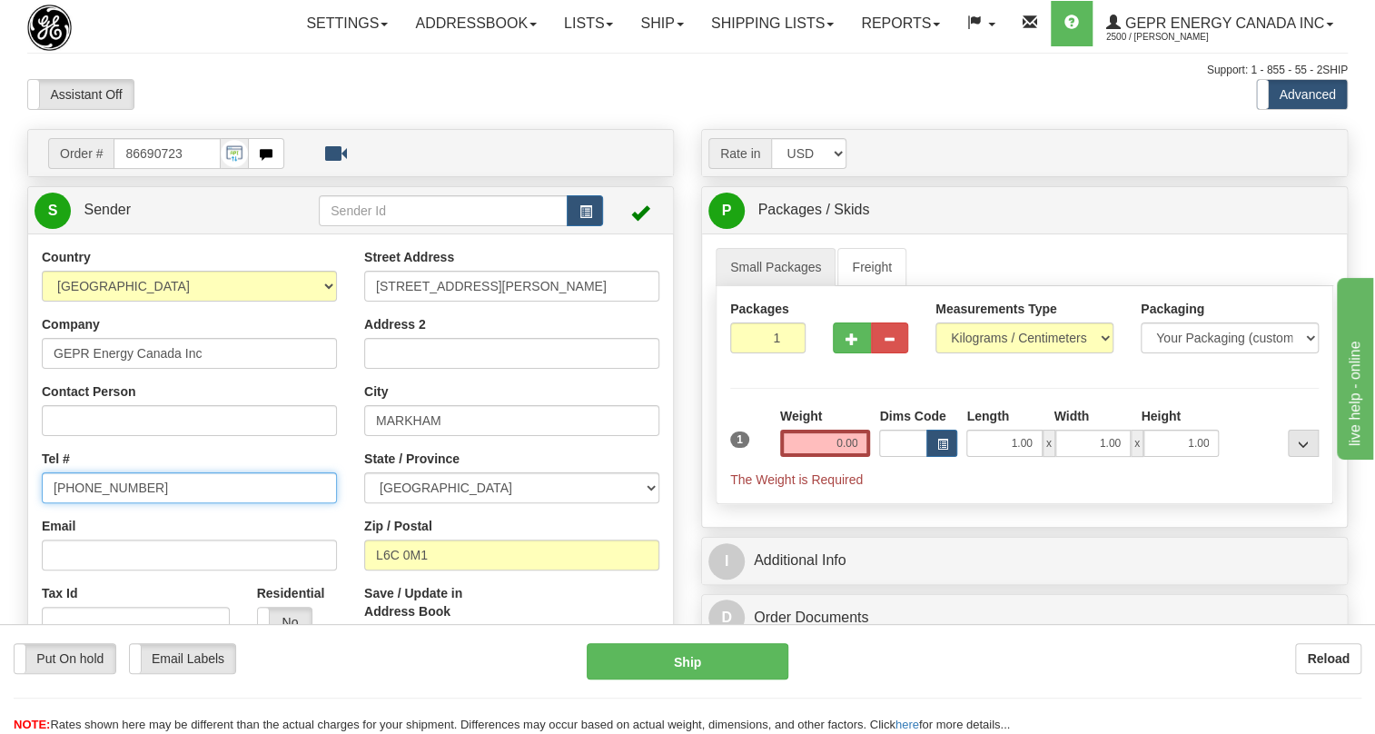
click at [105, 503] on input "(779)7960565" at bounding box center [189, 487] width 295 height 31
paste input "[PHONE_NUMBER]"
type input "[PHONE_NUMBER]"
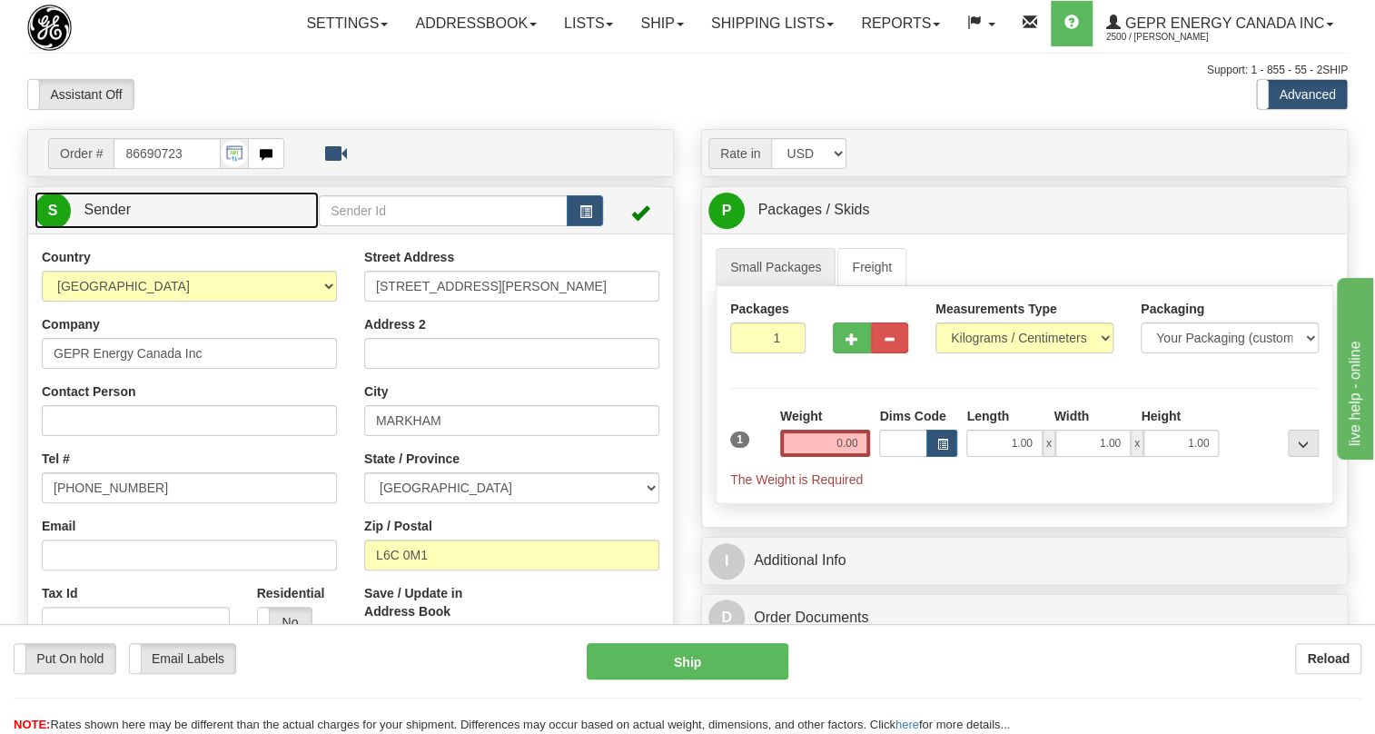
click at [124, 217] on span "Sender" at bounding box center [107, 209] width 47 height 15
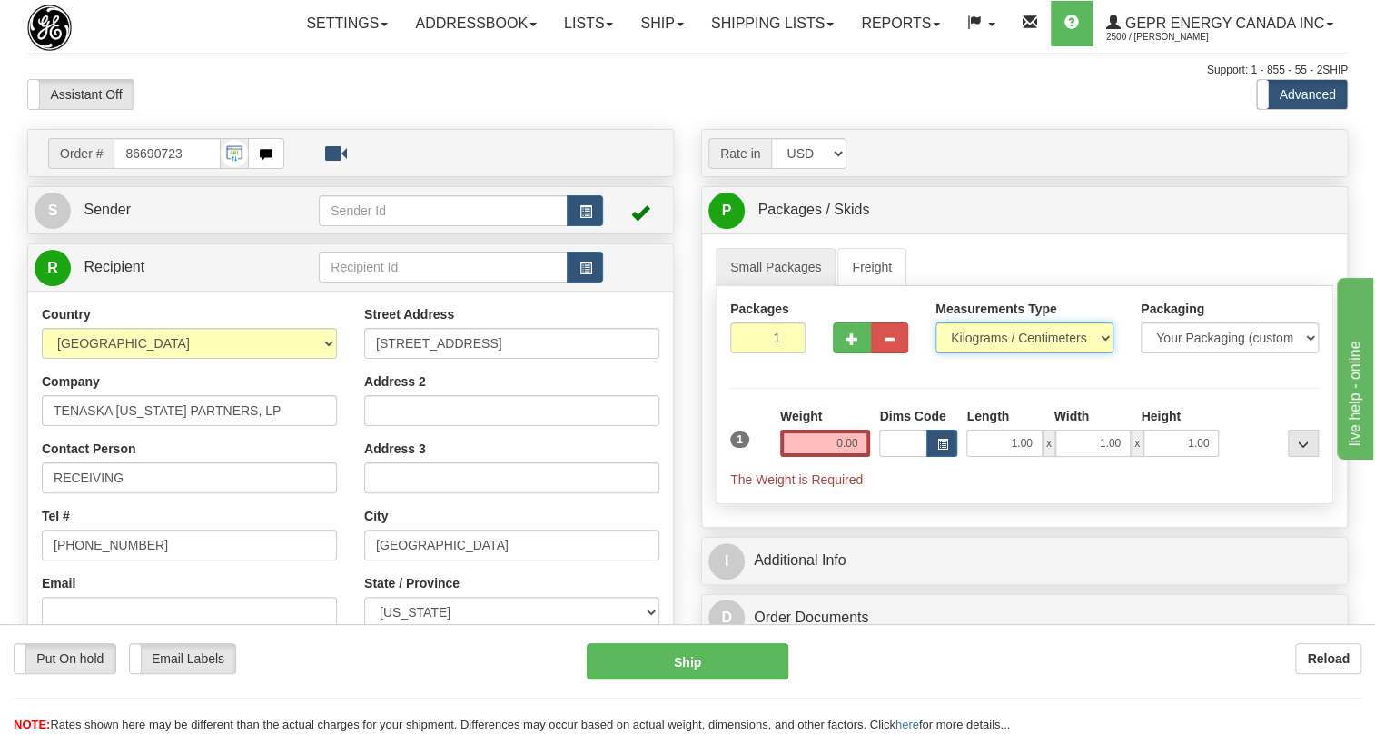
click at [987, 353] on select "Pounds / Inches Kilograms / Centimeters" at bounding box center [1024, 337] width 178 height 31
select select "0"
click at [935, 353] on select "Pounds / Inches Kilograms / Centimeters" at bounding box center [1024, 337] width 178 height 31
click at [833, 457] on input "0.00" at bounding box center [825, 442] width 91 height 27
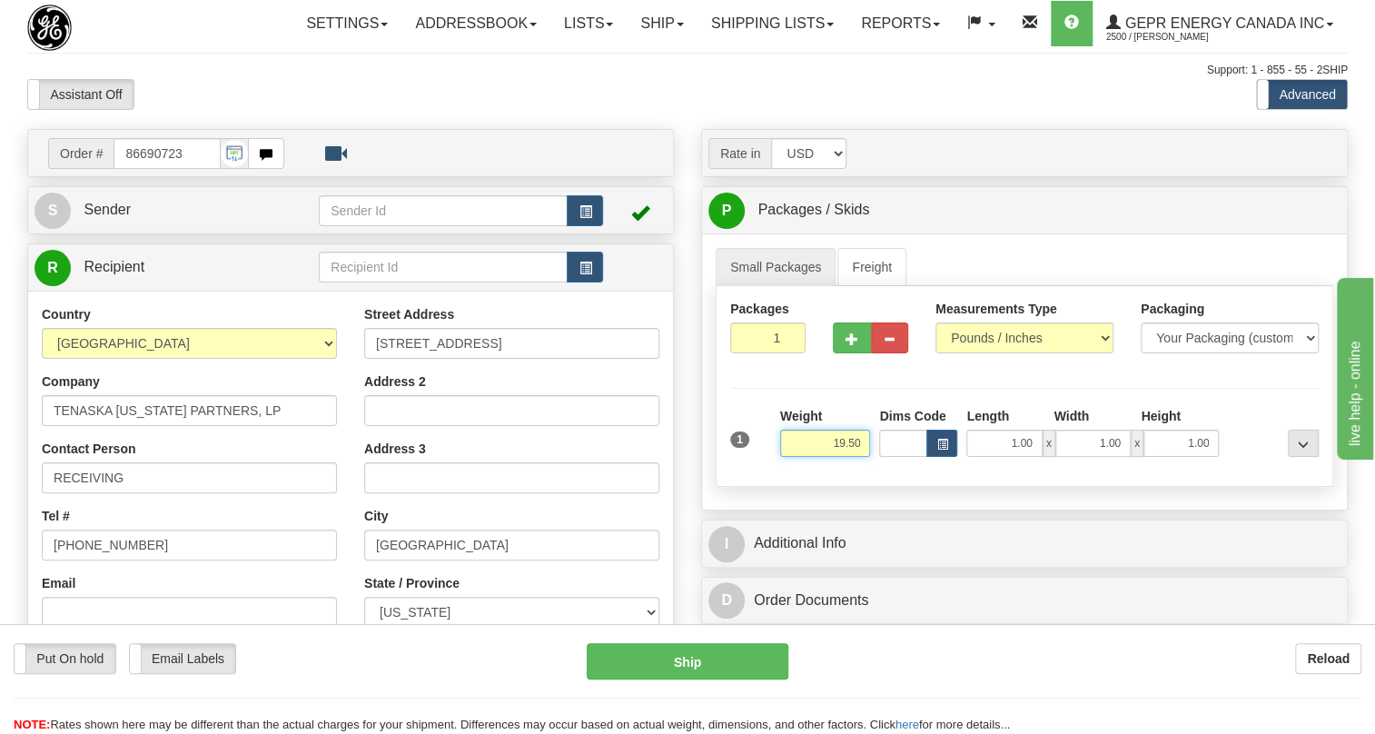
type input "19.50"
click at [754, 353] on input "1" at bounding box center [767, 337] width 75 height 31
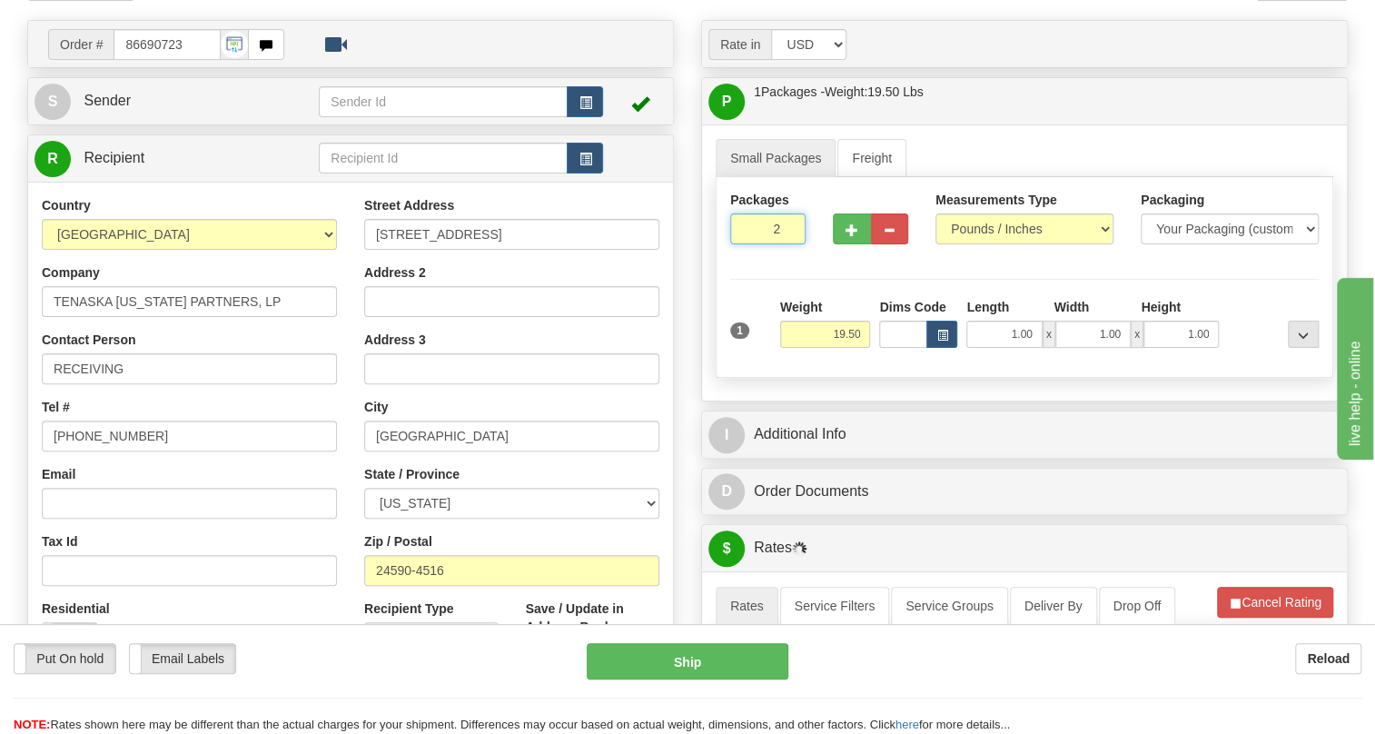
scroll to position [164, 0]
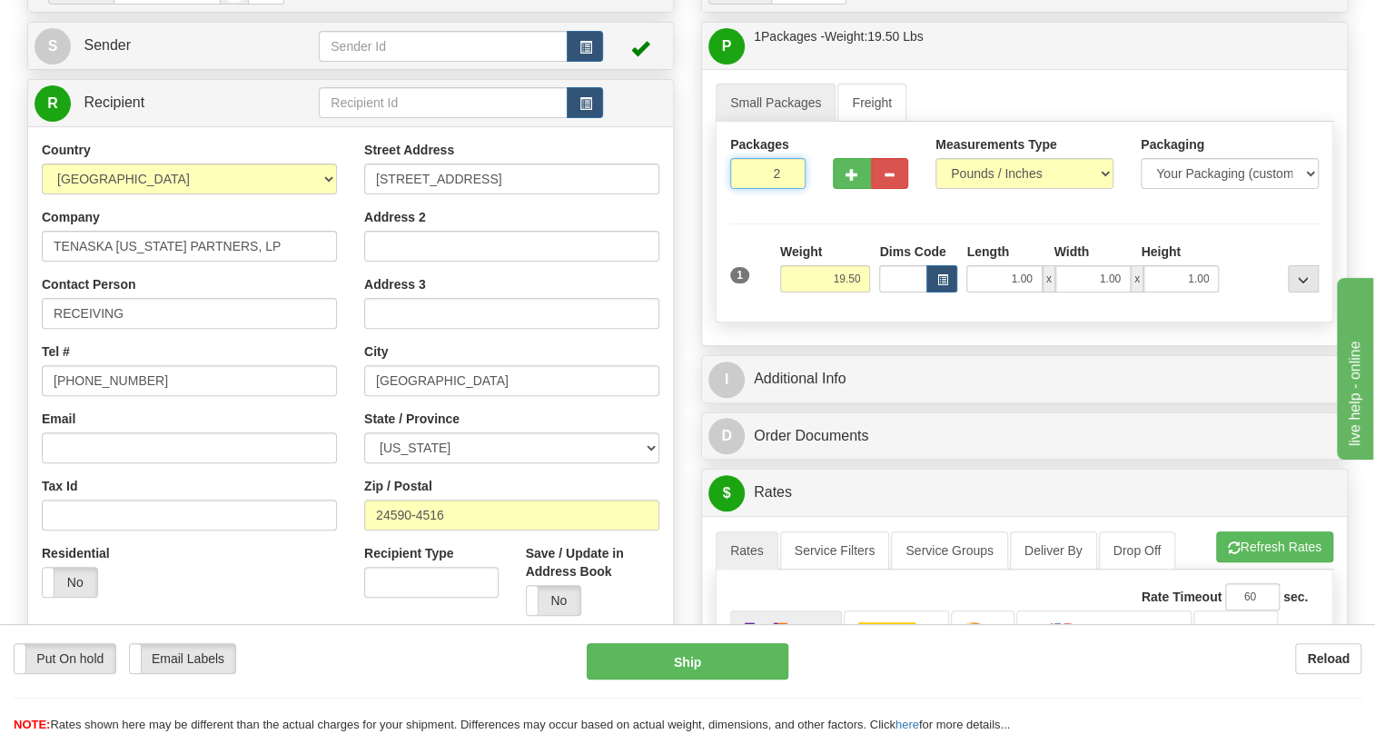
type input "2"
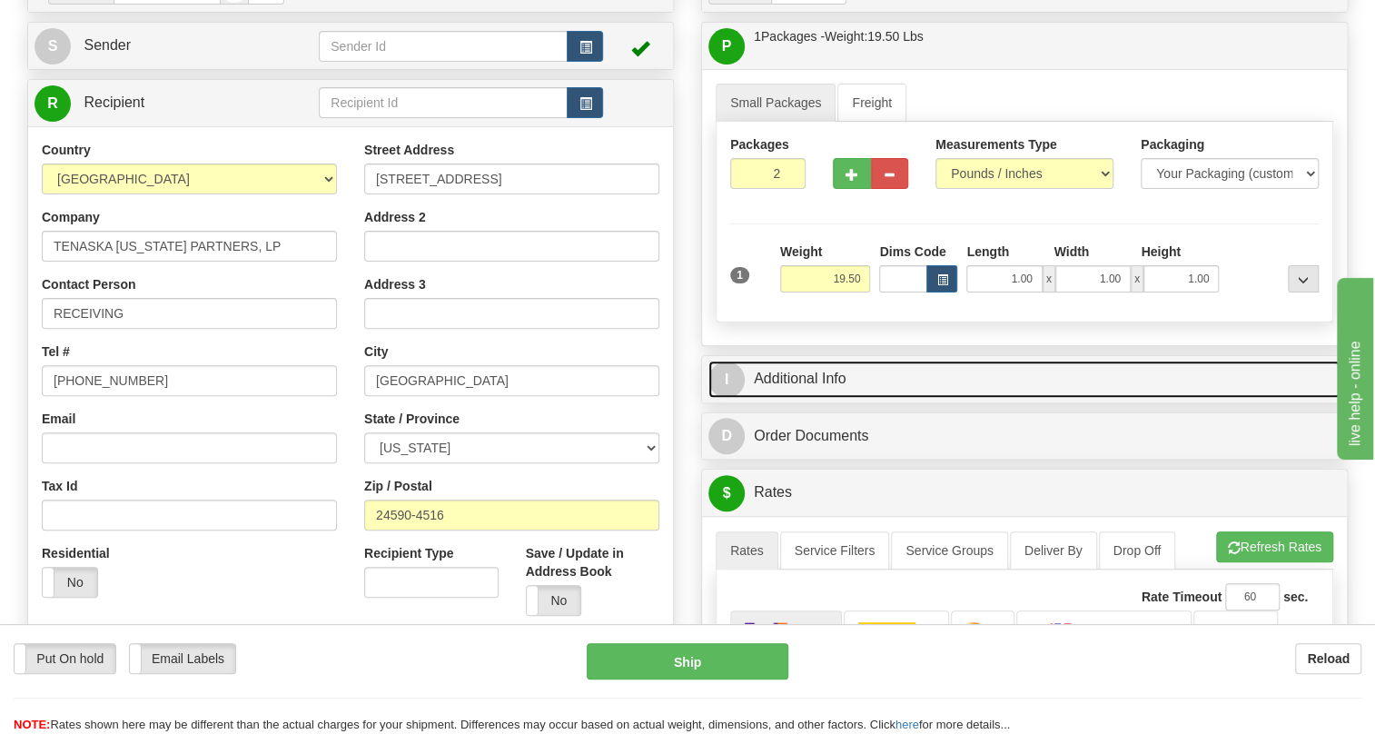
click at [833, 398] on link "I Additional Info" at bounding box center [1024, 378] width 632 height 37
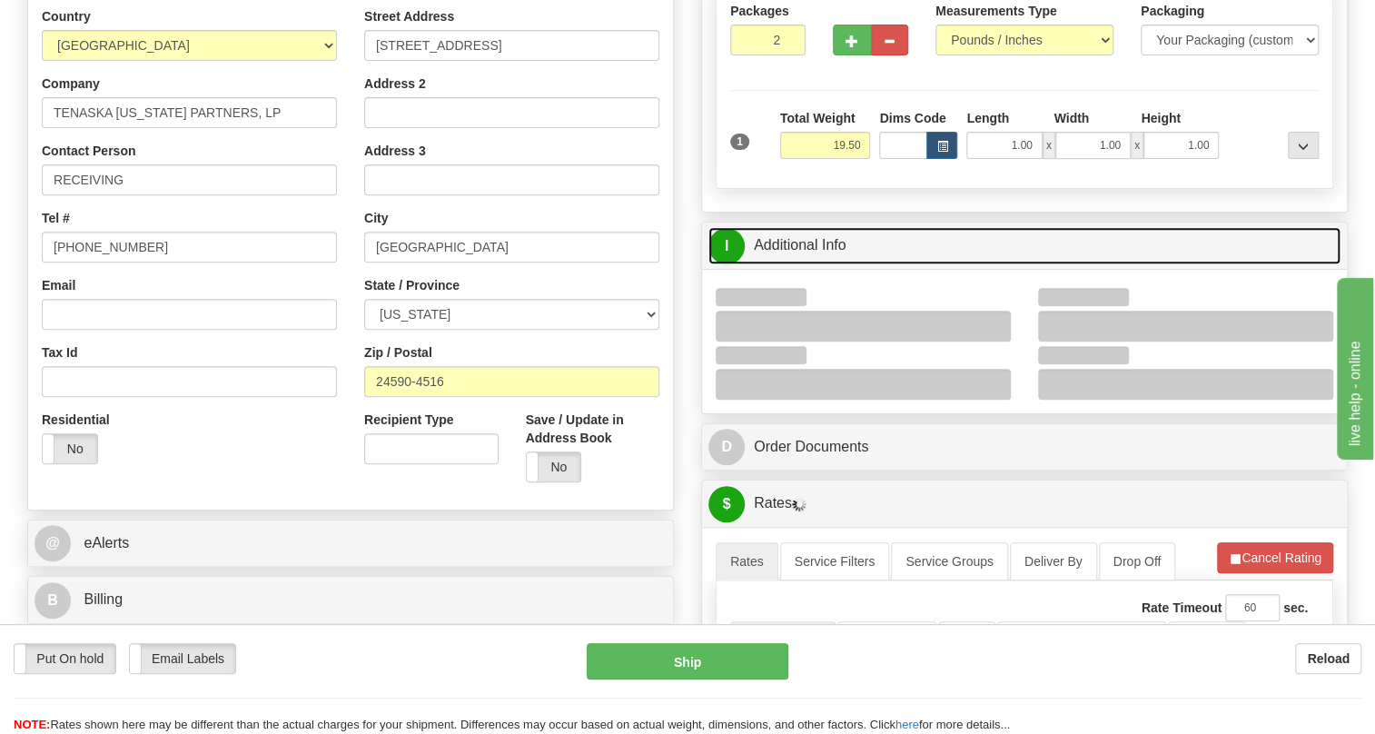
scroll to position [330, 0]
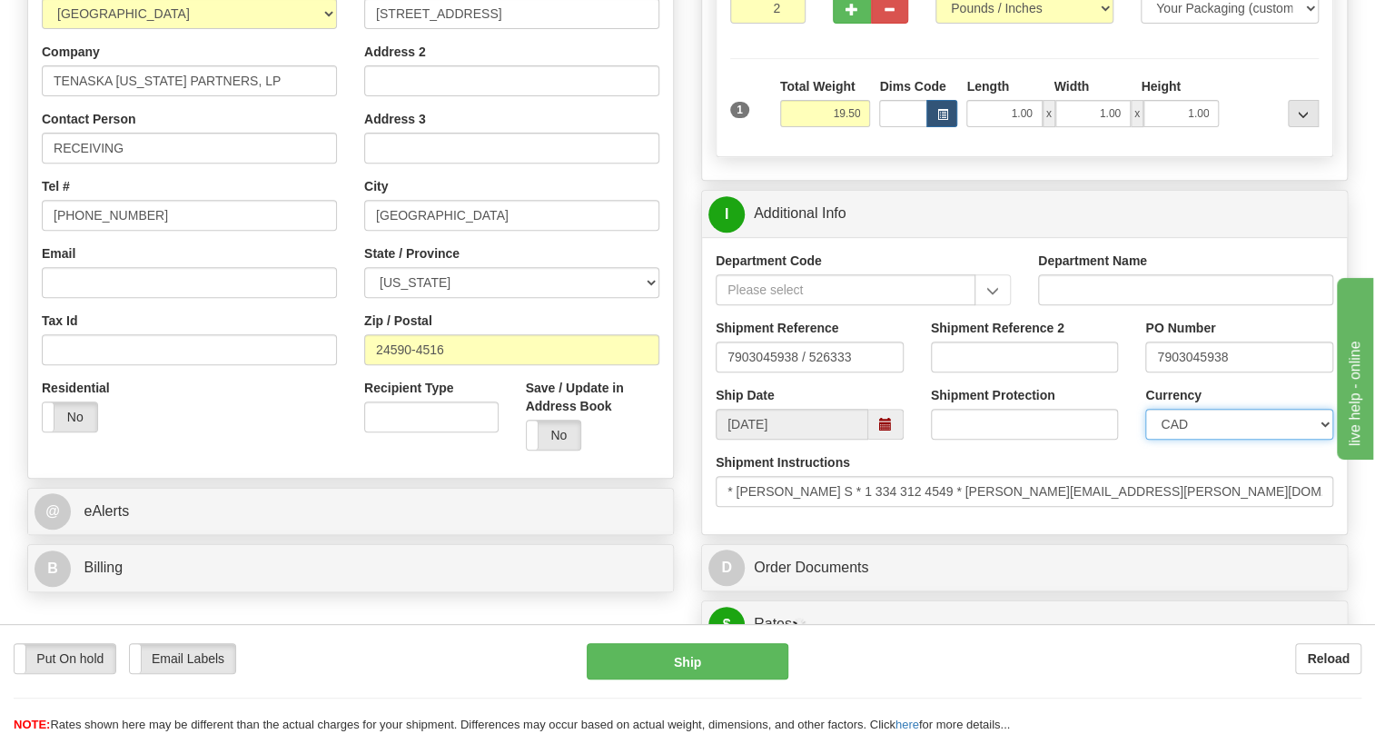
click at [1207, 439] on select "CAD USD EUR ZAR RON ANG ARN AUD AUS AWG BBD BFR BGN BHD BMD BND BRC BRL CHP CKZ…" at bounding box center [1239, 424] width 188 height 31
select select "1"
click at [1145, 439] on select "CAD USD EUR ZAR RON ANG ARN AUD AUS AWG BBD BFR BGN BHD BMD BND BRC BRL CHP CKZ…" at bounding box center [1239, 424] width 188 height 31
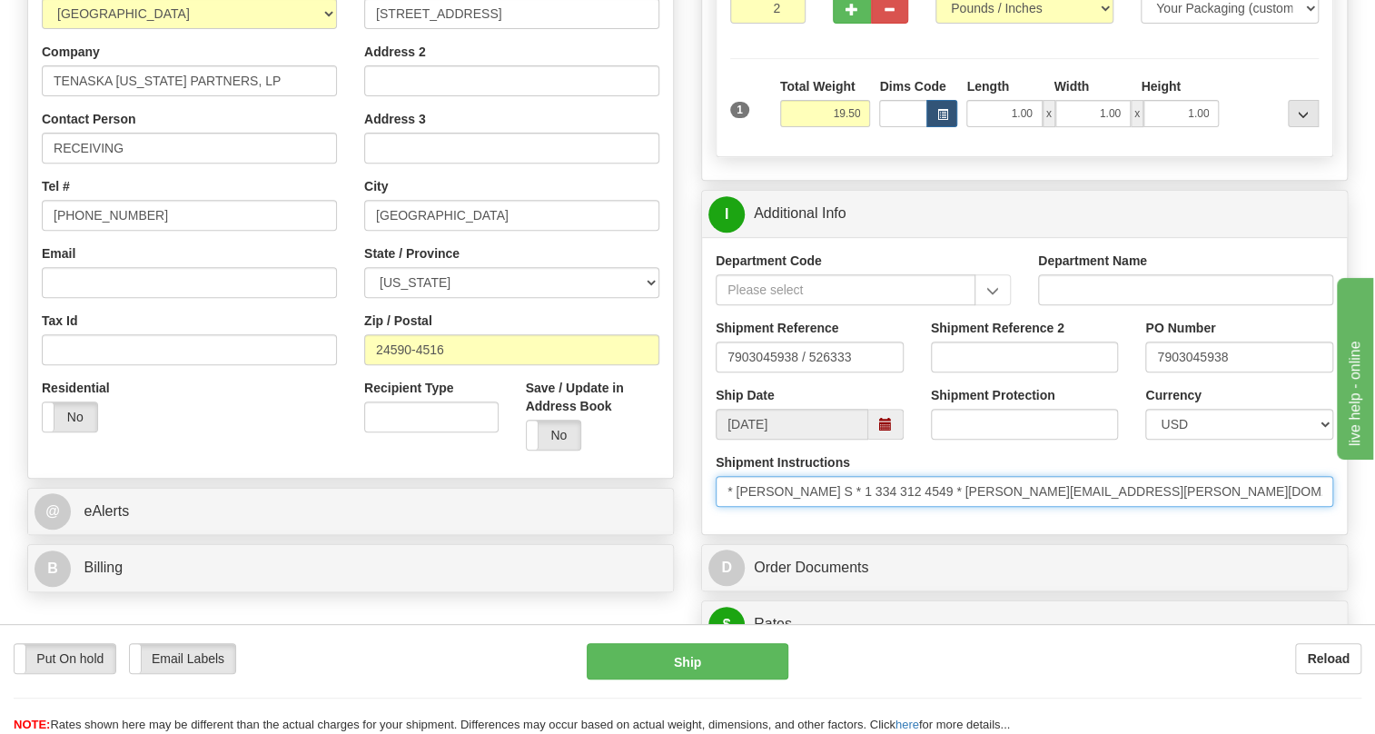
drag, startPoint x: 822, startPoint y: 536, endPoint x: 737, endPoint y: 551, distance: 85.8
click at [737, 520] on div "Shipment Instructions * Bandy, Floyd S * 1 334 312 4549 * floyd.bandy@ge.com * …" at bounding box center [1024, 486] width 645 height 67
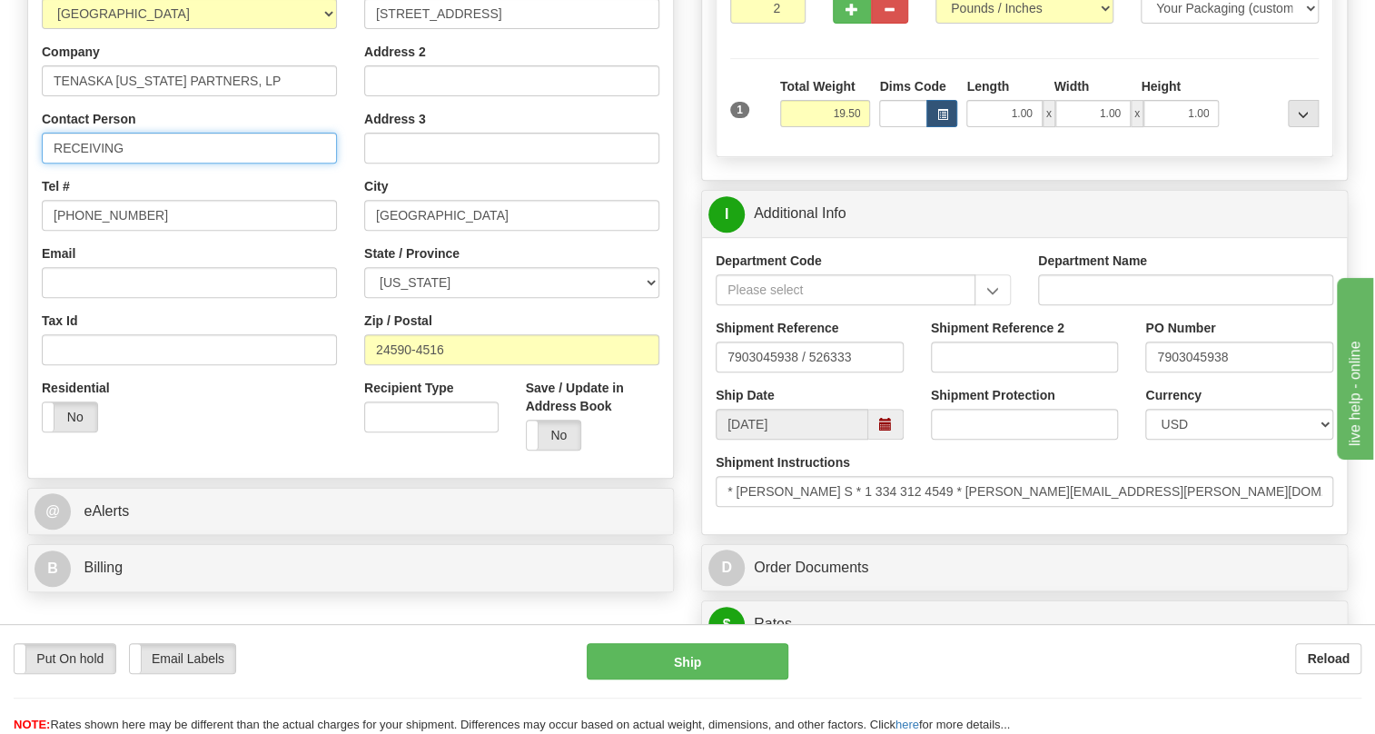
click at [101, 163] on input "RECEIVING" at bounding box center [189, 148] width 295 height 31
paste input "Bandy, Floyd S"
click at [1188, 372] on input "7903045938" at bounding box center [1239, 356] width 188 height 31
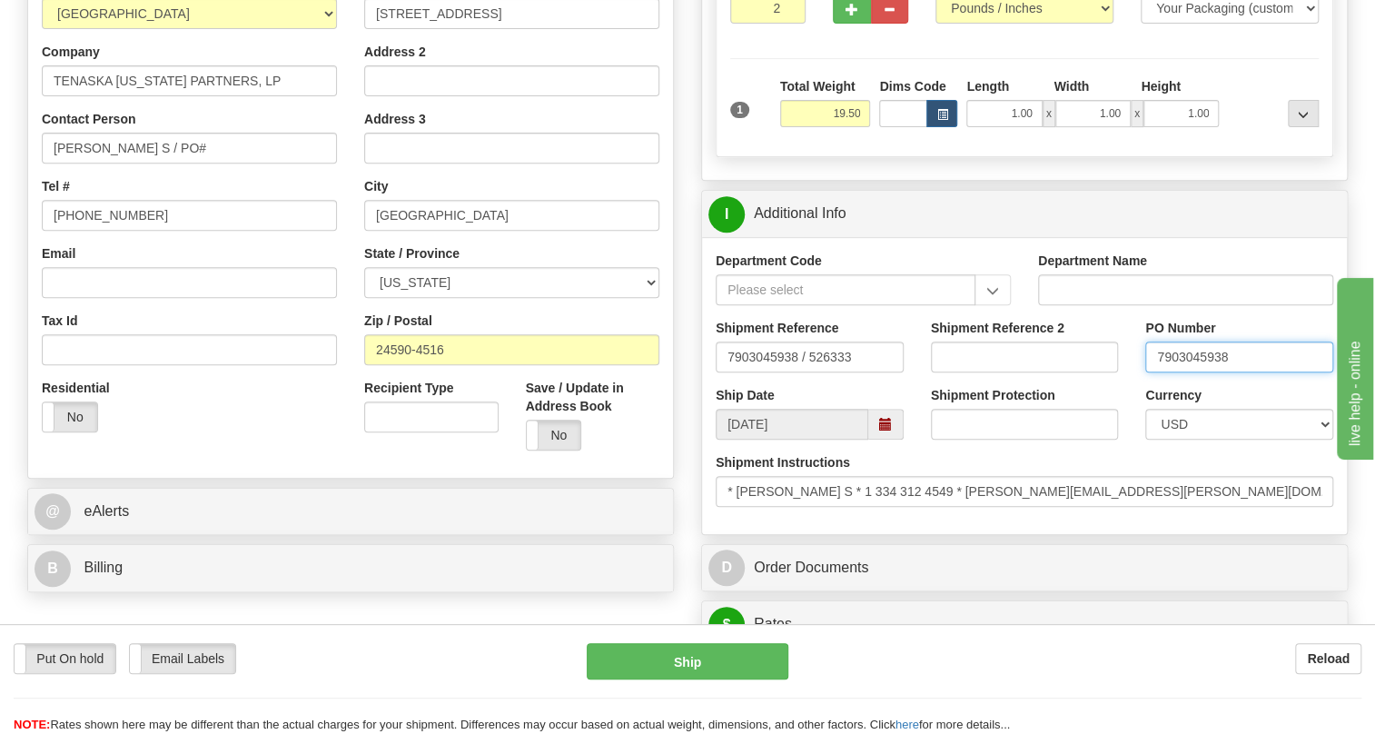
click at [1188, 372] on input "7903045938" at bounding box center [1239, 356] width 188 height 31
click at [188, 163] on input "Bandy, Floyd S / PO#" at bounding box center [189, 148] width 295 height 31
paste input "7903045938"
type input "Bandy, Floyd S / PO# 7903045938"
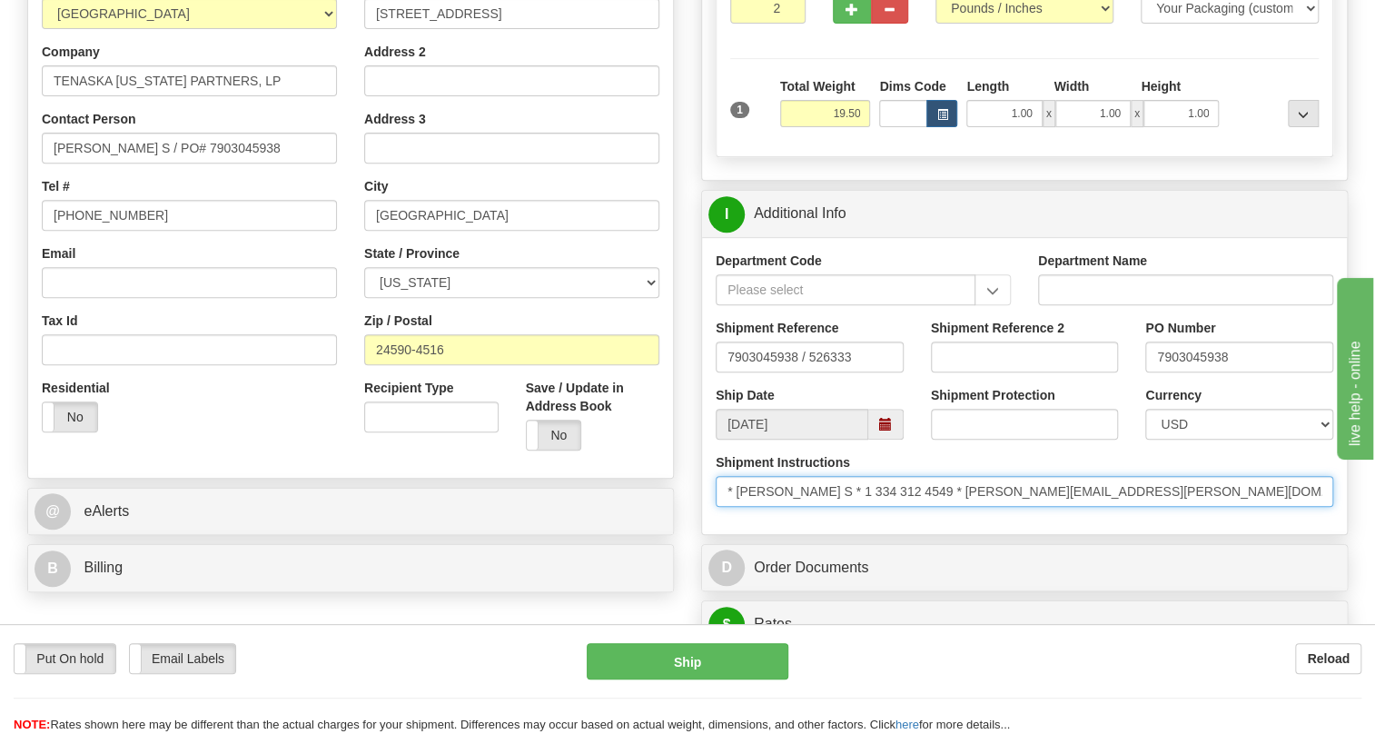
click at [923, 507] on input "* Bandy, Floyd S * 1 334 312 4549 * floyd.bandy@ge.com * * GE Vernova Supplier …" at bounding box center [1023, 491] width 617 height 31
drag, startPoint x: 924, startPoint y: 532, endPoint x: 837, endPoint y: 530, distance: 87.2
click at [837, 507] on input "* Bandy, Floyd S * 1 334 312 4549 * floyd.bandy@ge.com * * GE Vernova Supplier …" at bounding box center [1023, 491] width 617 height 31
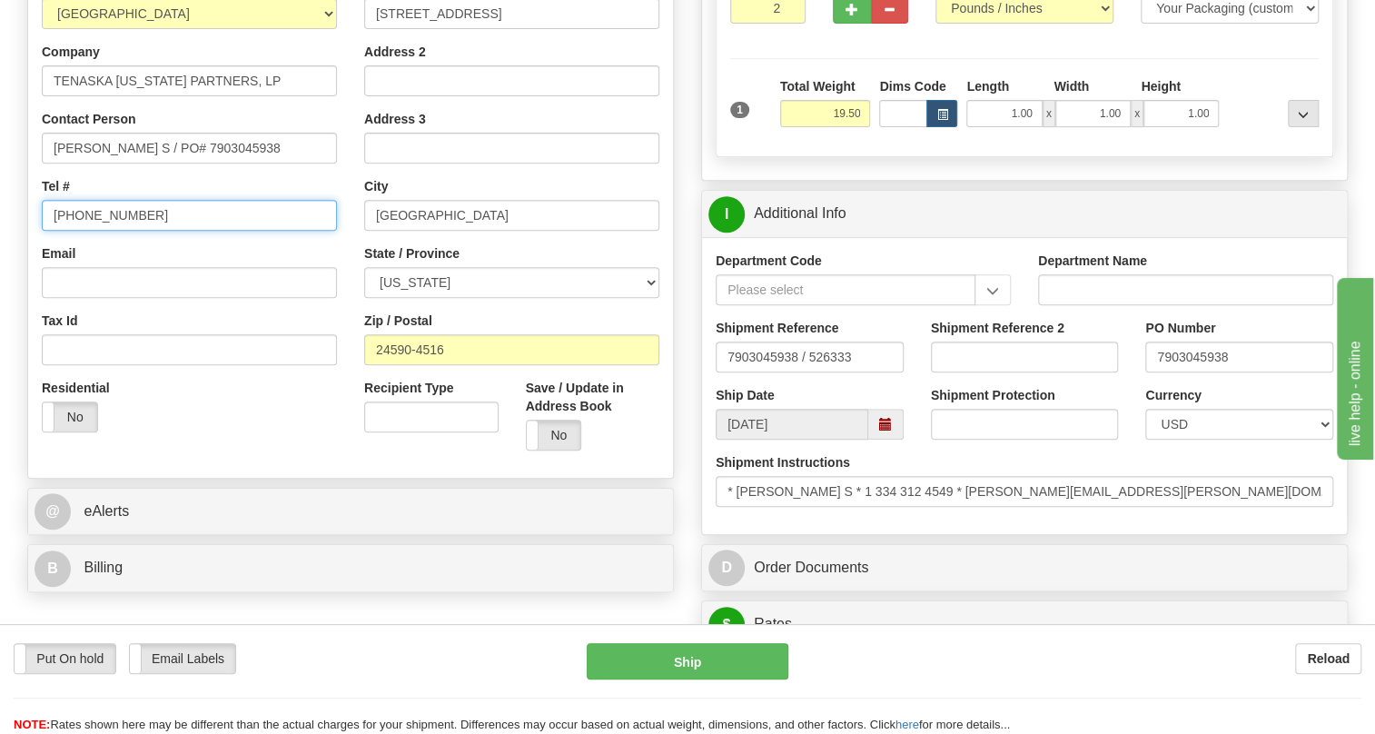
click at [102, 231] on input "(779)7960565" at bounding box center [189, 215] width 295 height 31
paste input "1 334 312 4549"
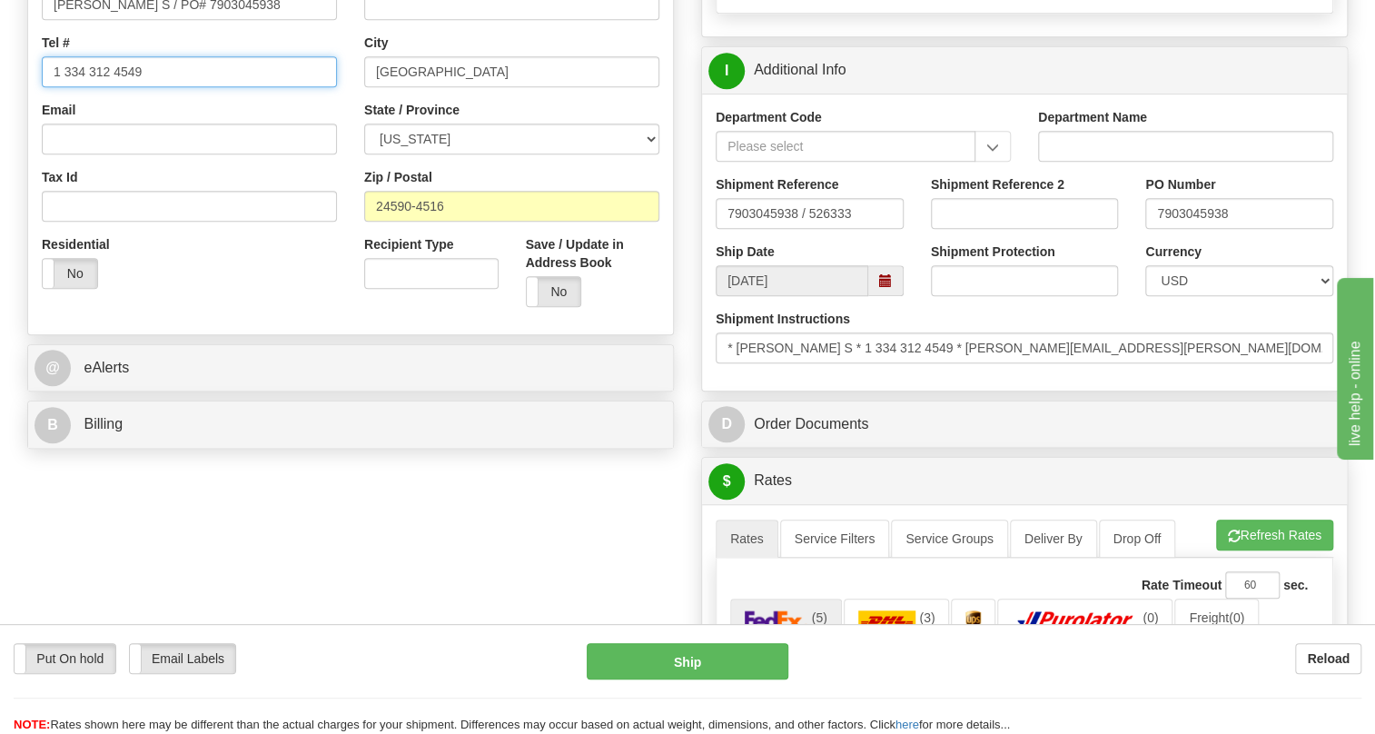
scroll to position [495, 0]
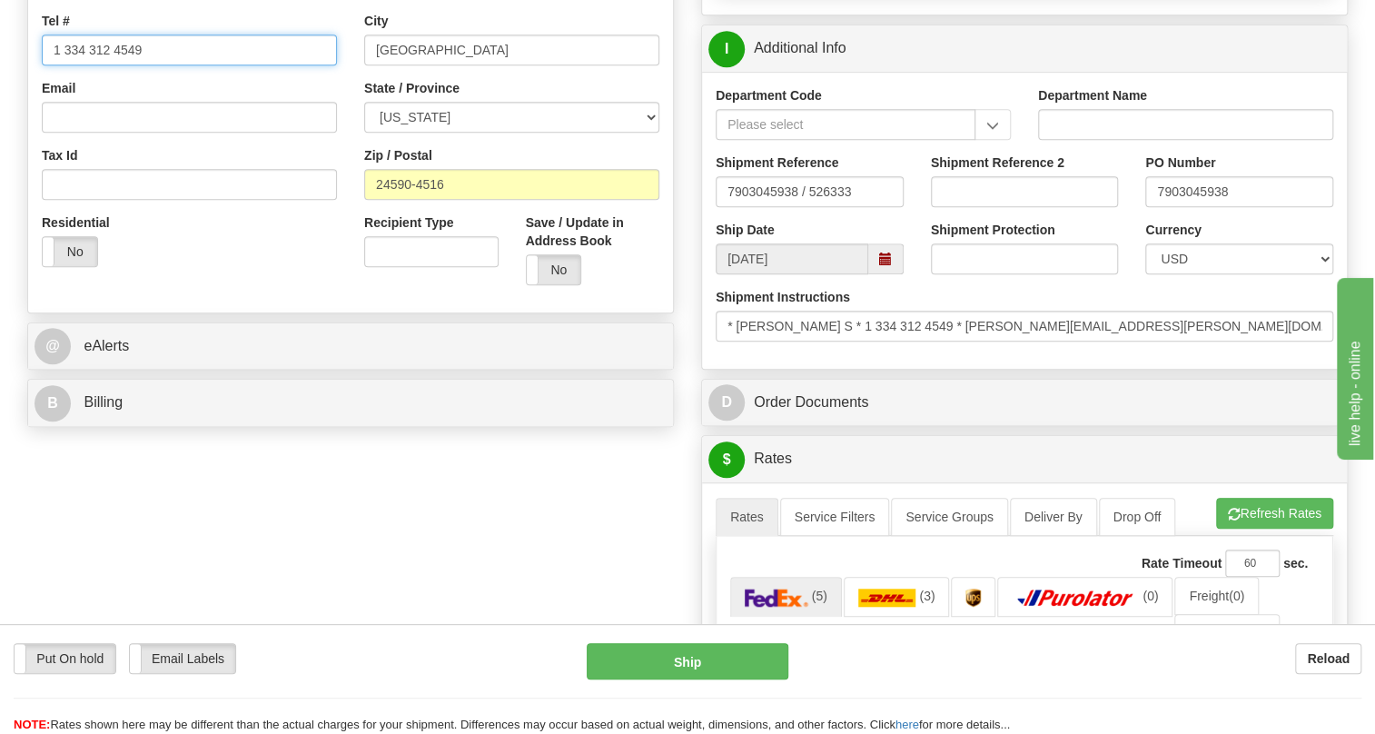
type input "1 334 312 4549"
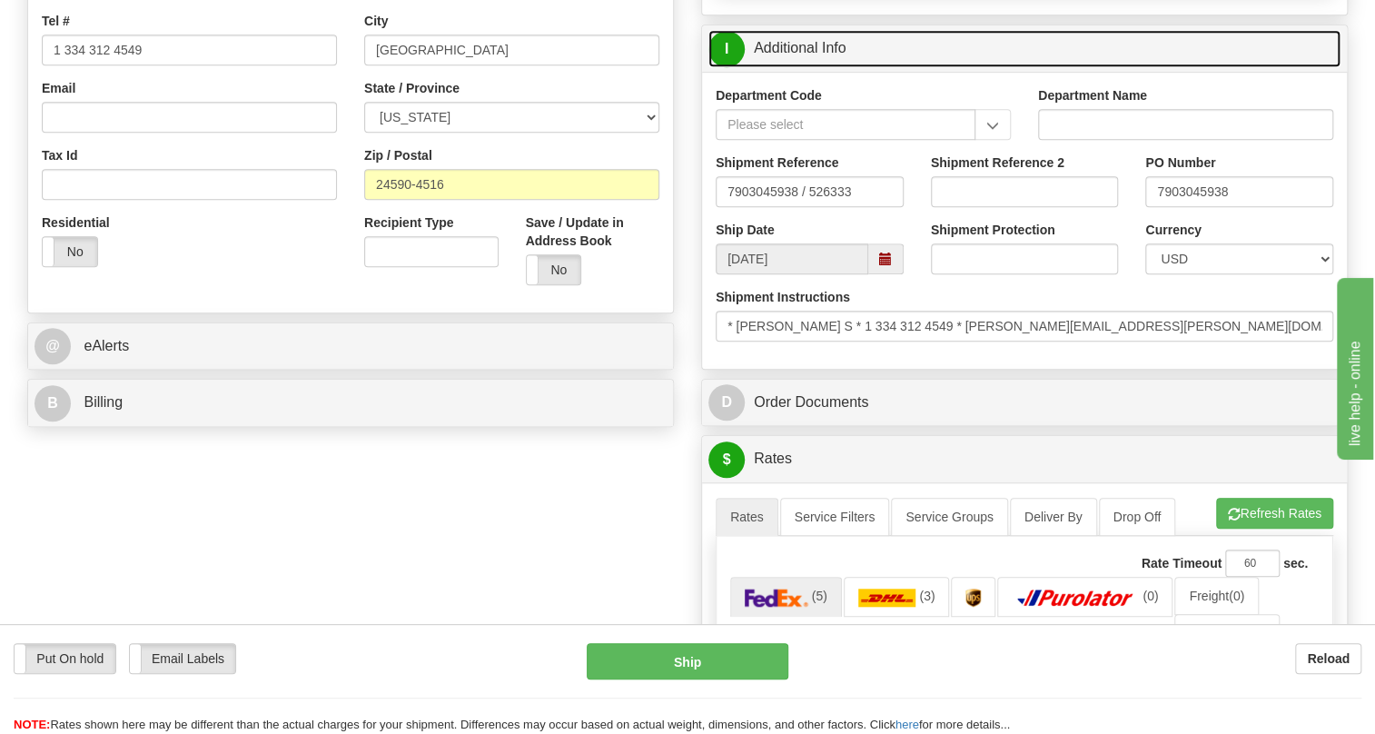
click at [830, 67] on link "I Additional Info" at bounding box center [1024, 48] width 632 height 37
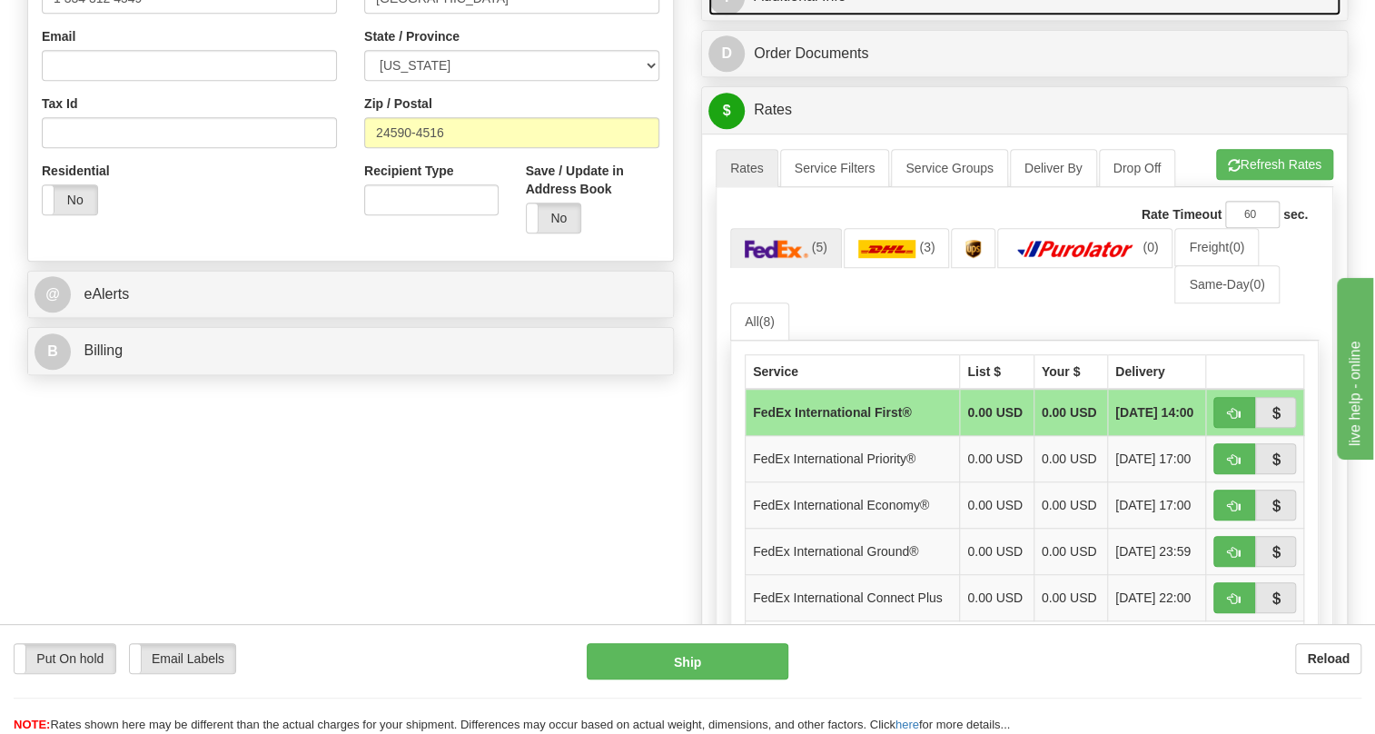
scroll to position [577, 0]
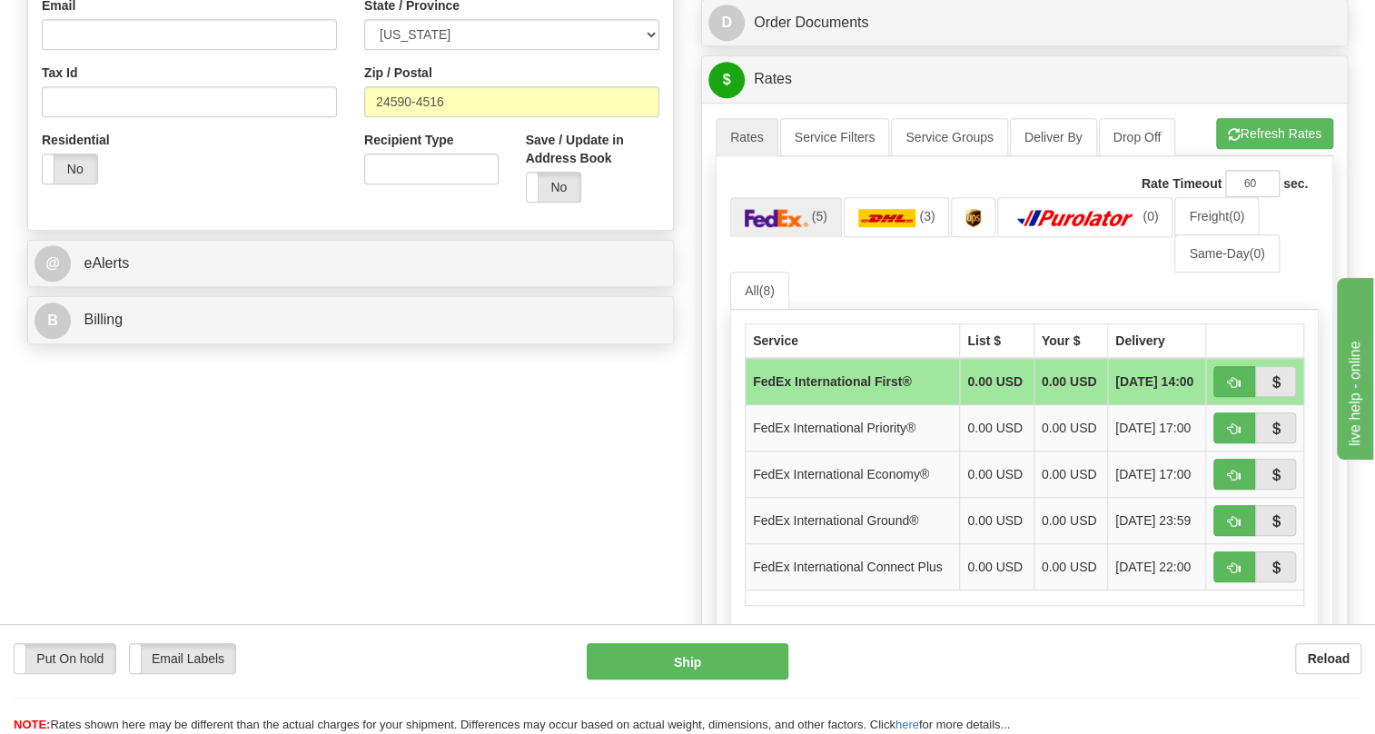
click at [279, 198] on div "Residential Yes No" at bounding box center [189, 164] width 322 height 67
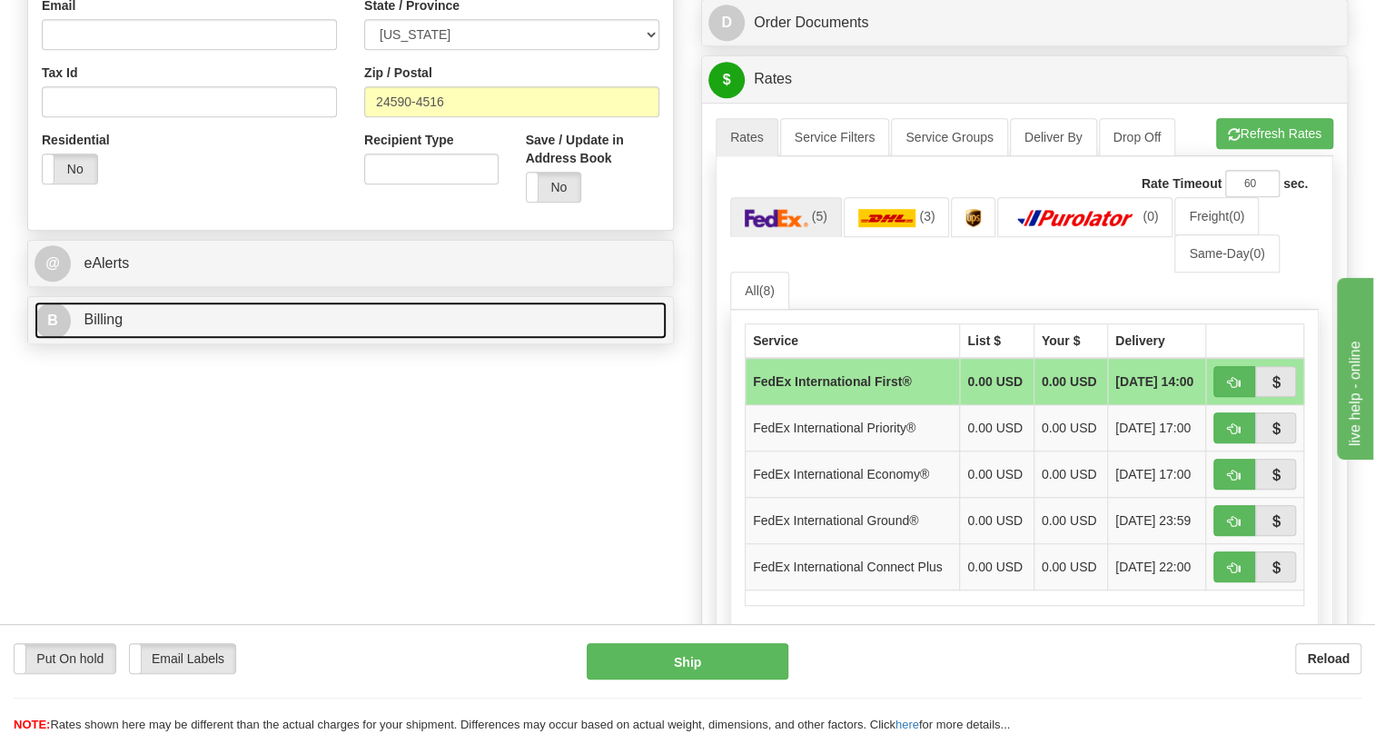
click at [101, 327] on span "Billing" at bounding box center [103, 318] width 39 height 15
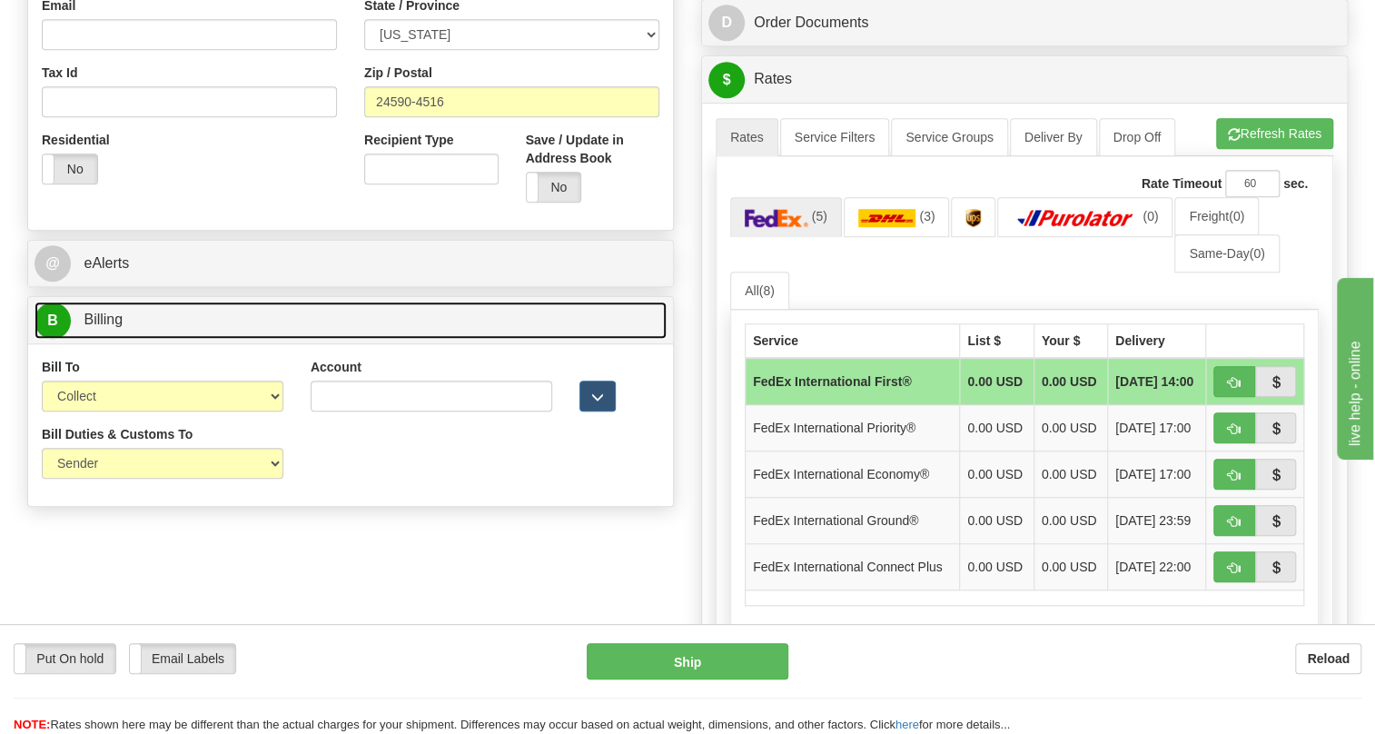
click at [101, 327] on span "Billing" at bounding box center [103, 318] width 39 height 15
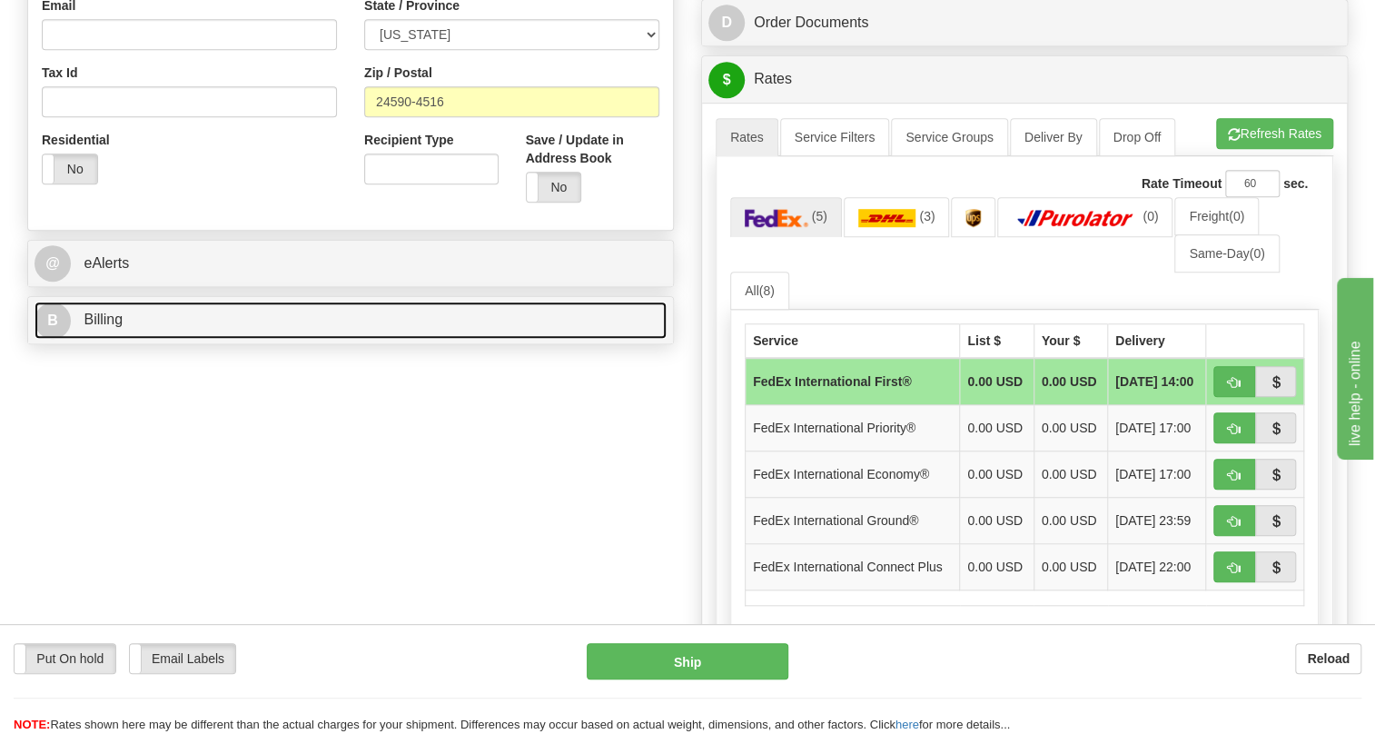
click at [117, 327] on span "Billing" at bounding box center [103, 318] width 39 height 15
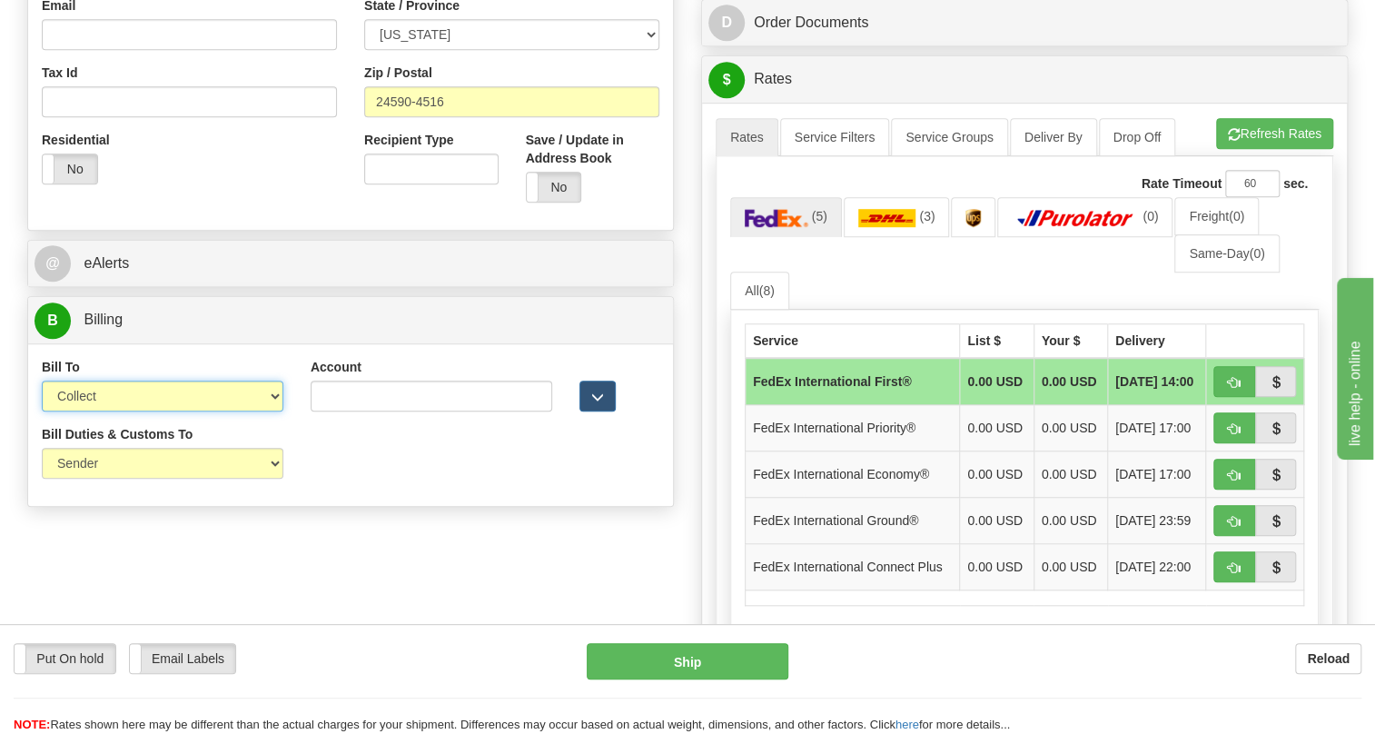
click at [191, 411] on select "Sender Recipient Third Party Collect" at bounding box center [163, 395] width 242 height 31
select select "2"
click at [42, 411] on select "Sender Recipient Third Party Collect" at bounding box center [163, 395] width 242 height 31
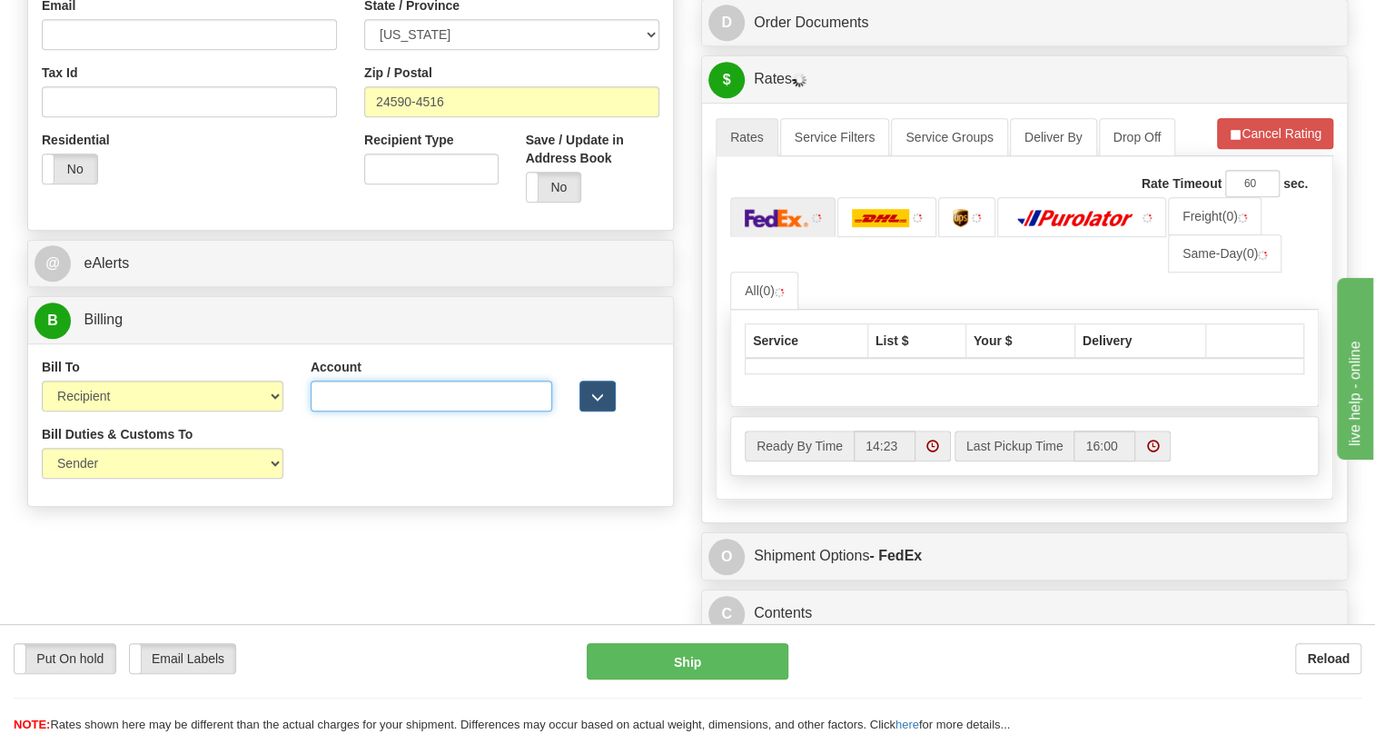
click at [315, 411] on input "Account" at bounding box center [432, 395] width 242 height 31
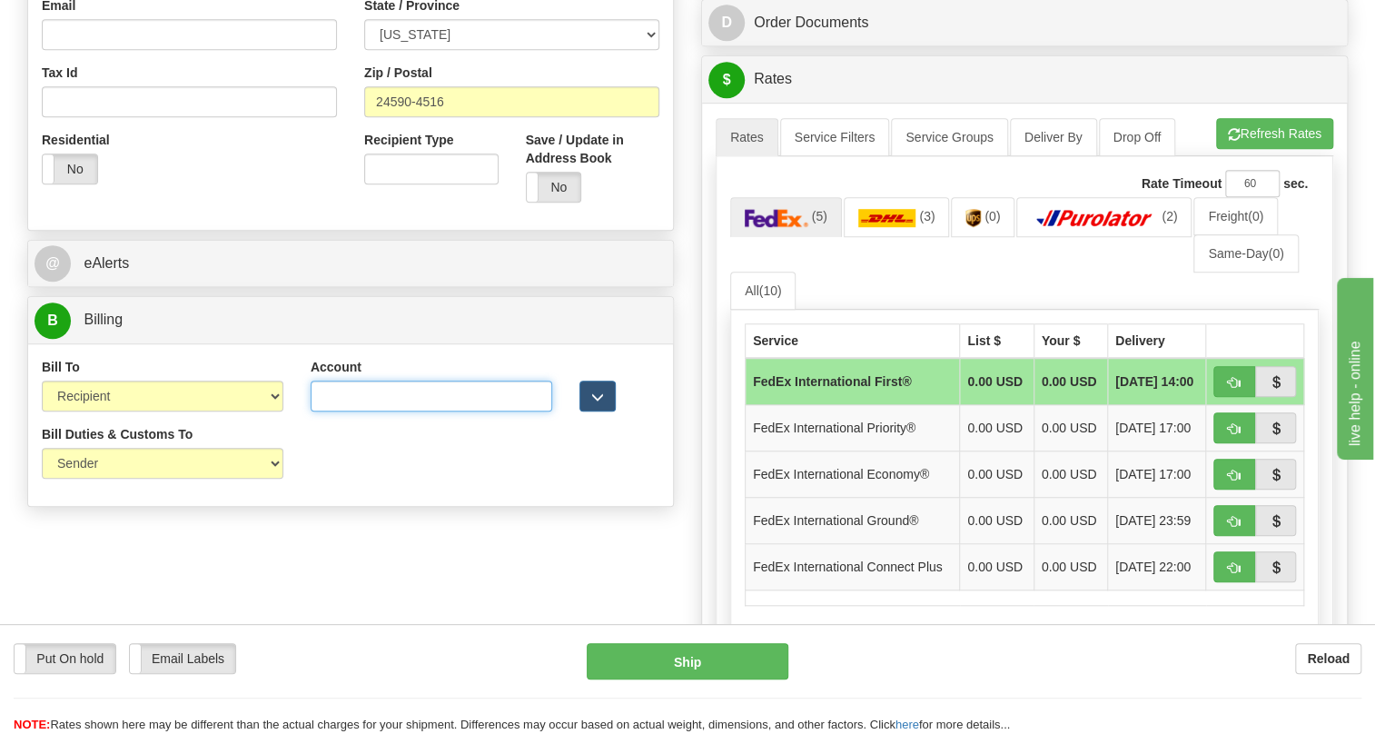
paste input "7903045937"
type input "7903045937"
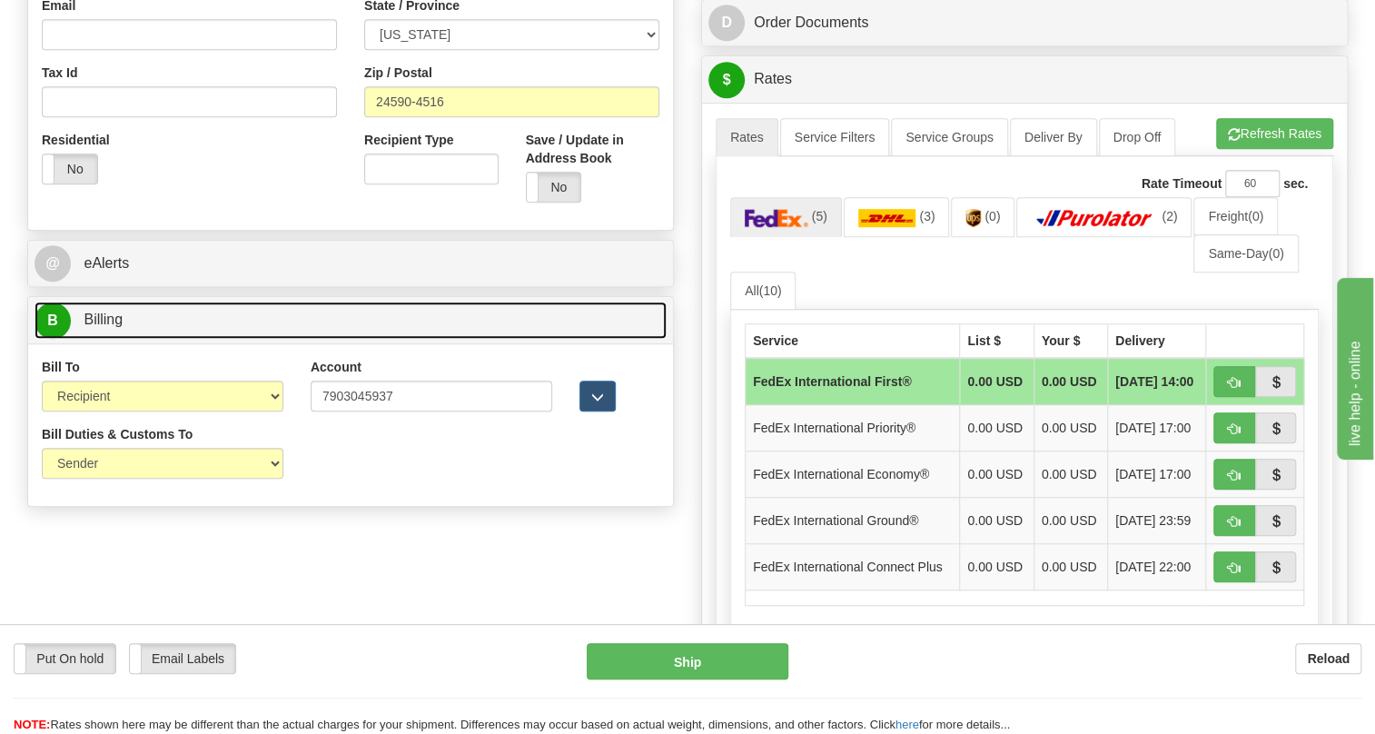
click at [95, 327] on span "Billing" at bounding box center [103, 318] width 39 height 15
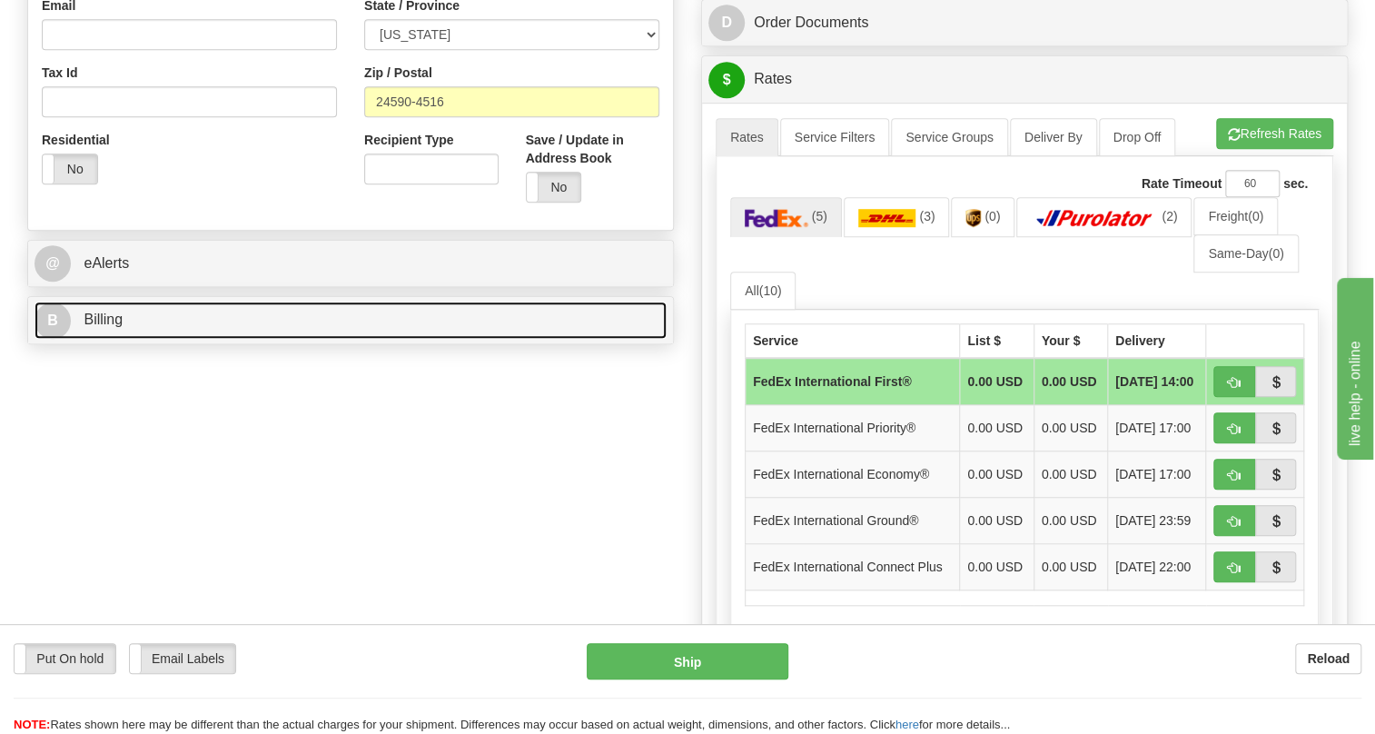
click at [93, 339] on link "B Billing" at bounding box center [351, 319] width 632 height 37
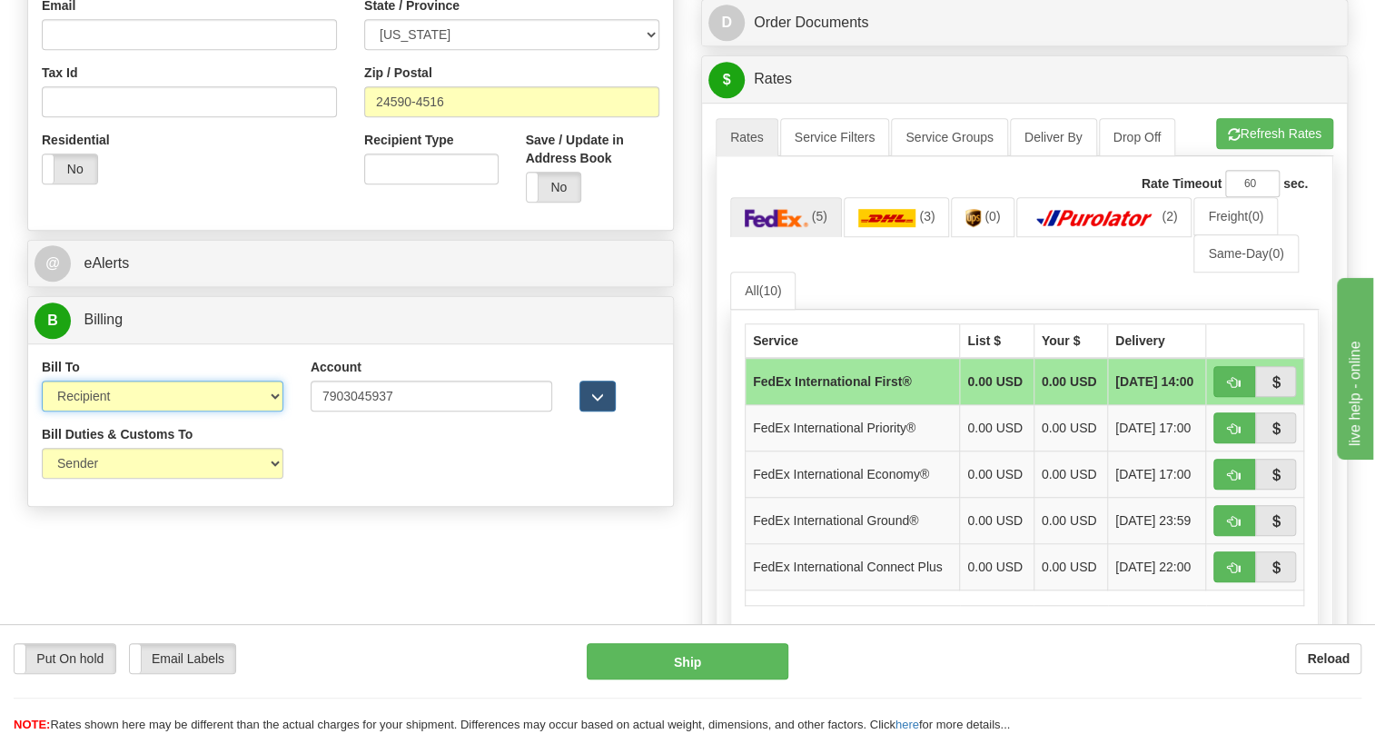
click at [108, 411] on select "Sender Recipient Third Party Collect" at bounding box center [163, 395] width 242 height 31
click at [42, 411] on select "Sender Recipient Third Party Collect" at bounding box center [163, 395] width 242 height 31
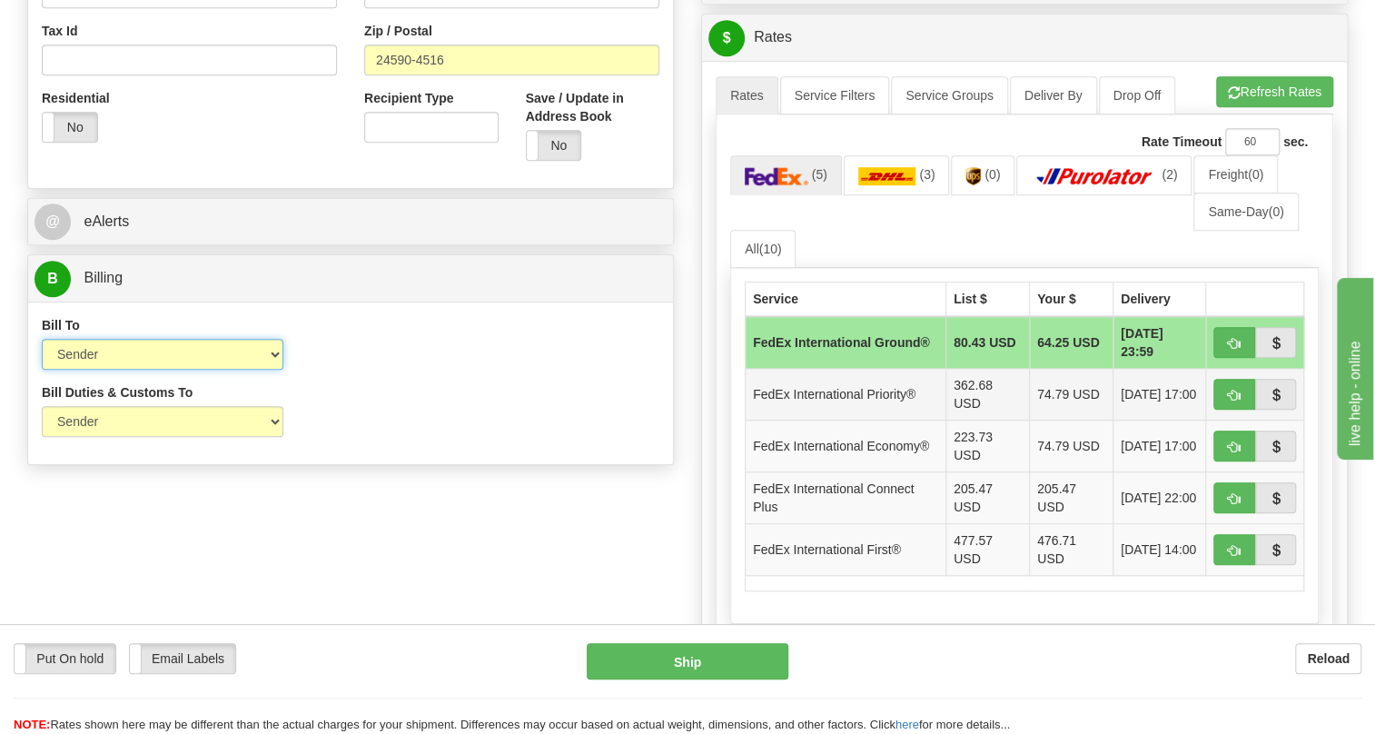
scroll to position [743, 0]
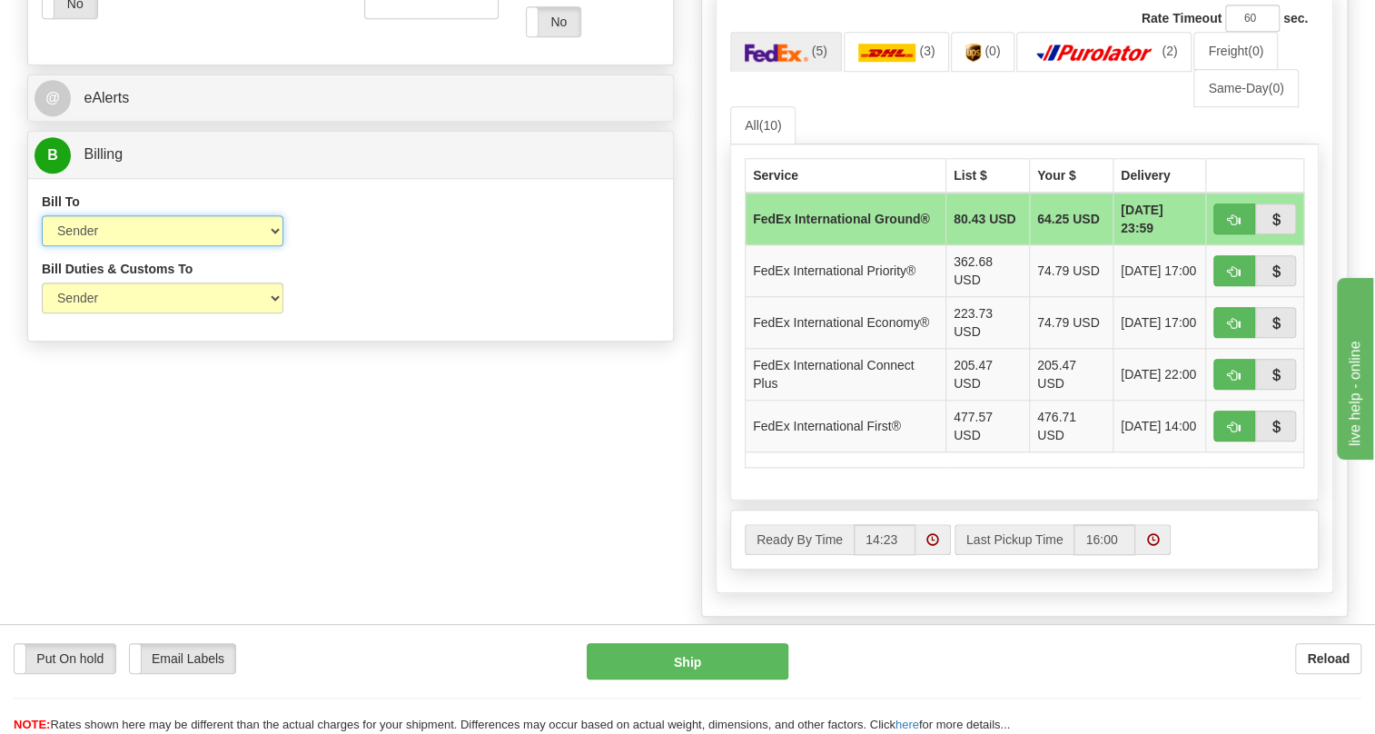
click at [137, 246] on select "Sender Recipient Third Party Collect" at bounding box center [163, 230] width 242 height 31
select select "2"
click at [42, 246] on select "Sender Recipient Third Party Collect" at bounding box center [163, 230] width 242 height 31
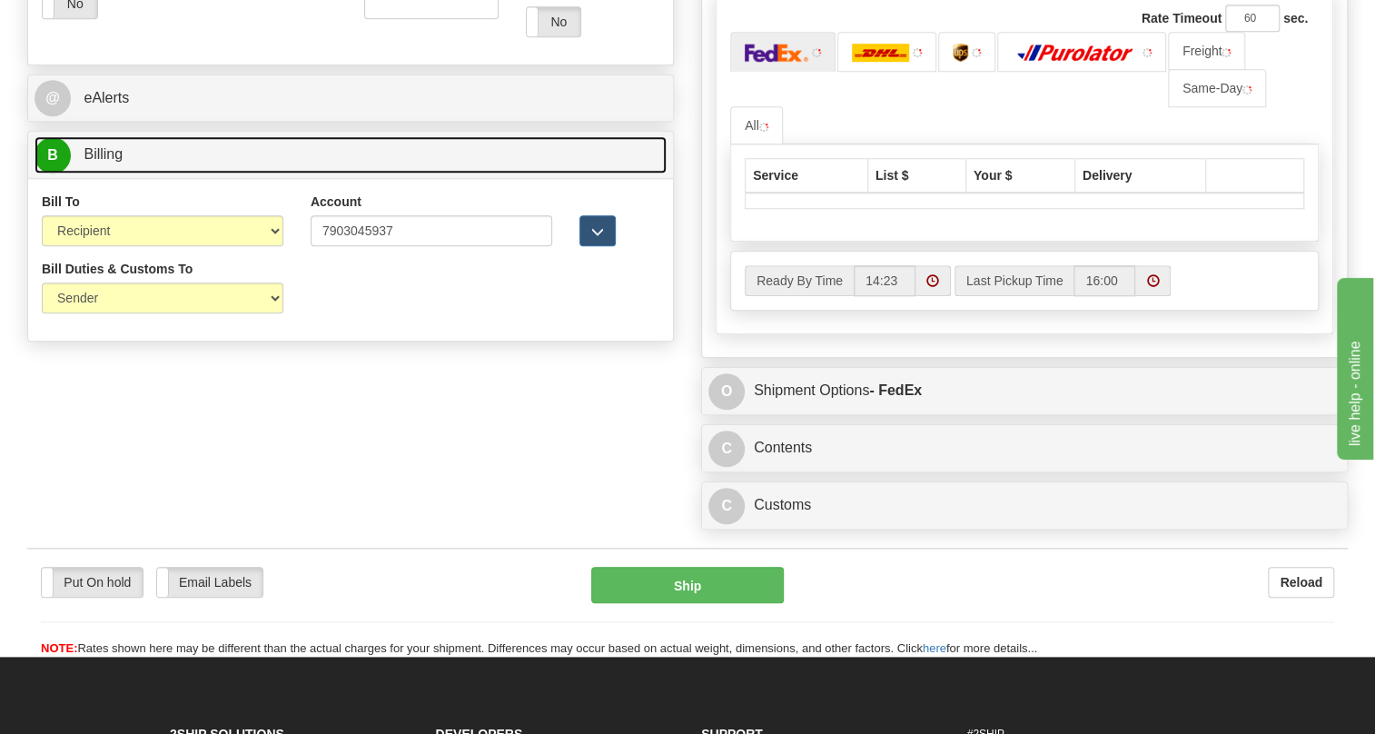
click at [119, 162] on span "Billing" at bounding box center [103, 153] width 39 height 15
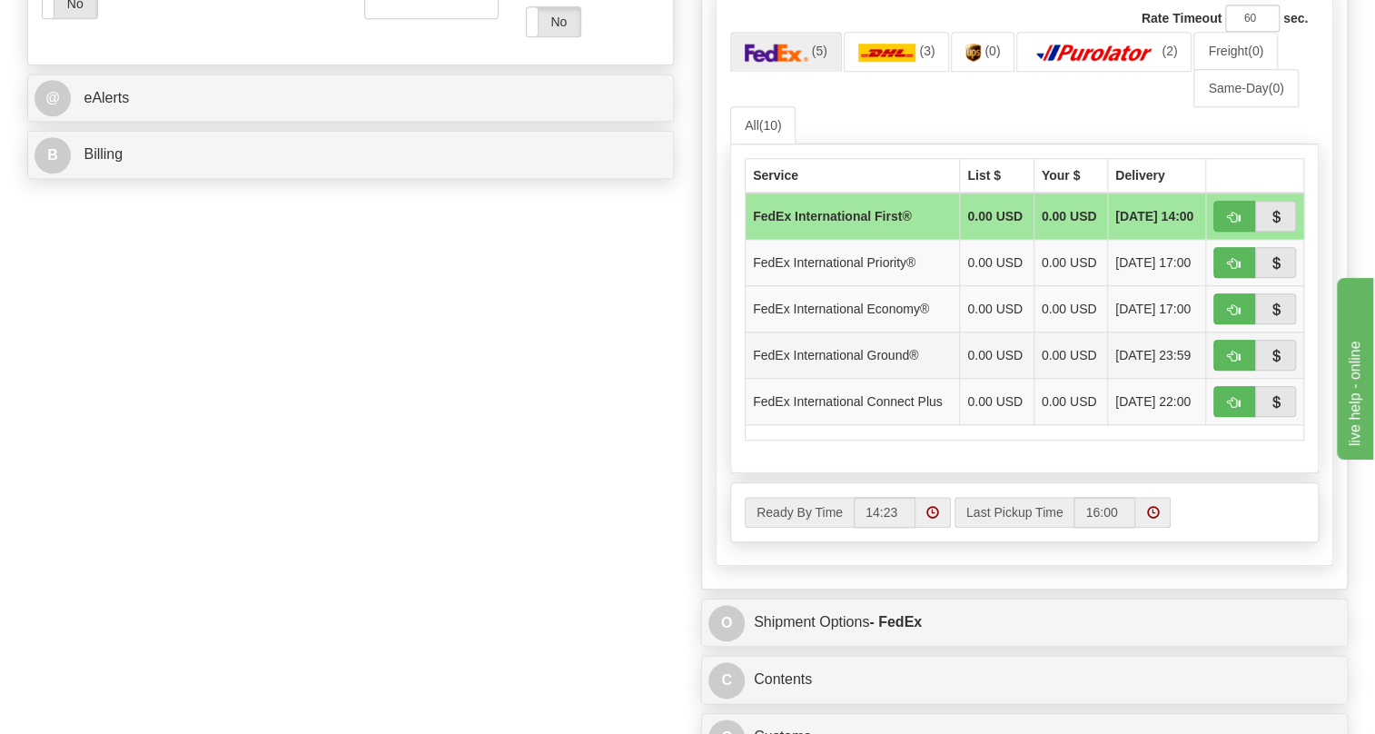
click at [894, 379] on td "FedEx International Ground®" at bounding box center [852, 355] width 214 height 46
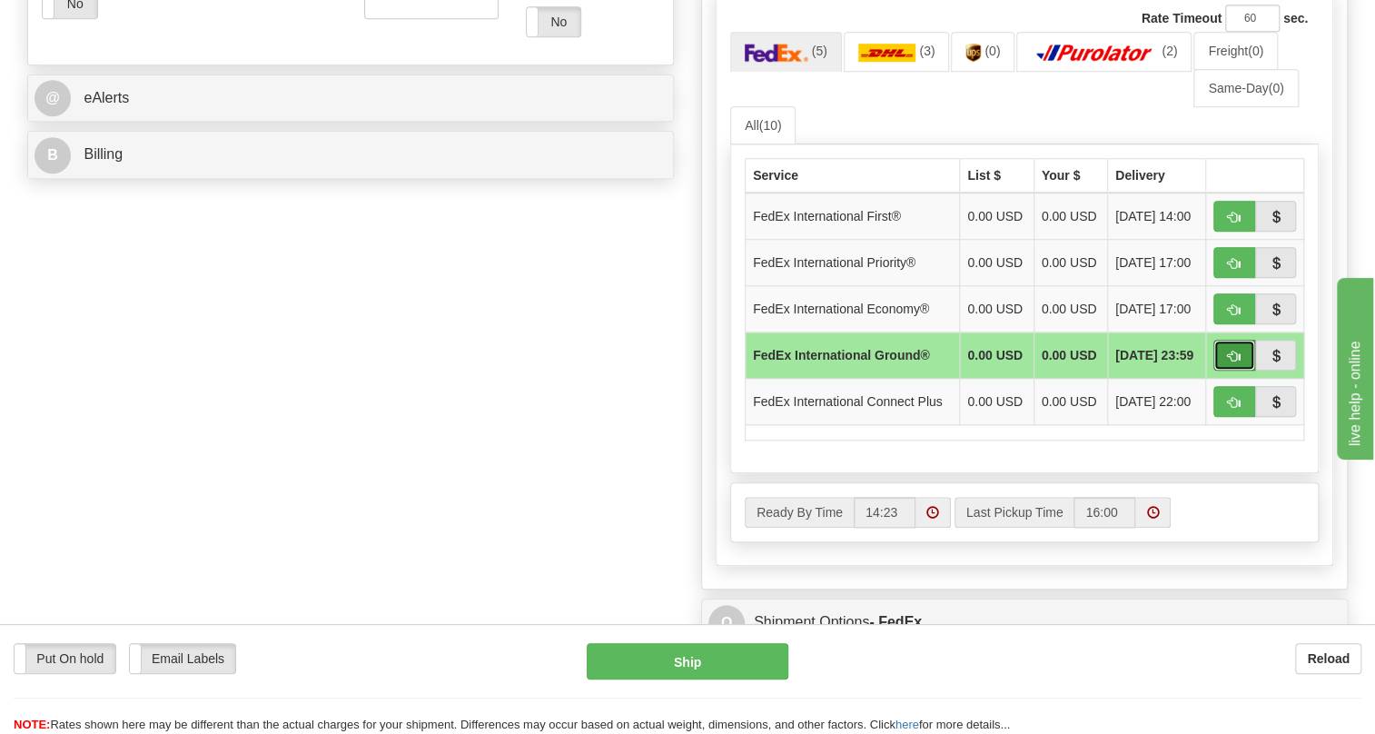
click at [1228, 362] on span "button" at bounding box center [1234, 356] width 13 height 12
type input "92"
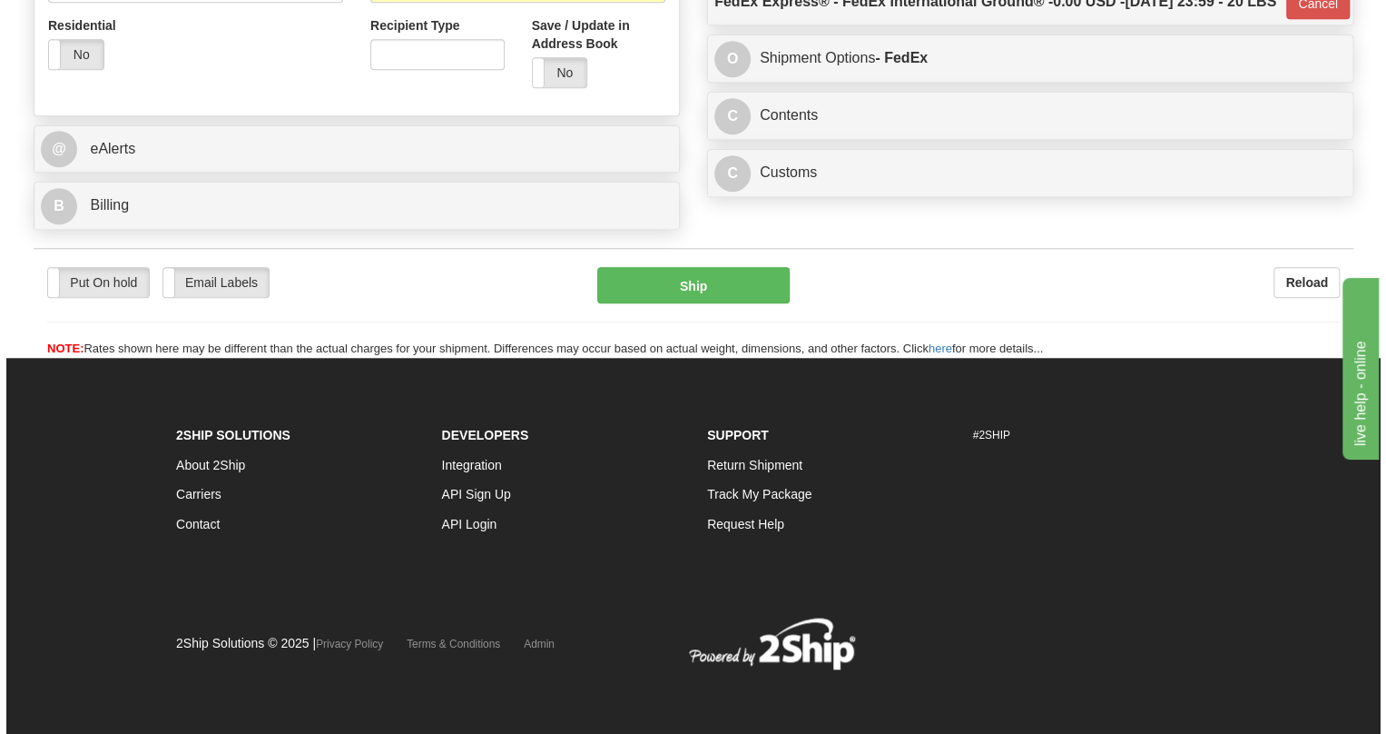
scroll to position [735, 0]
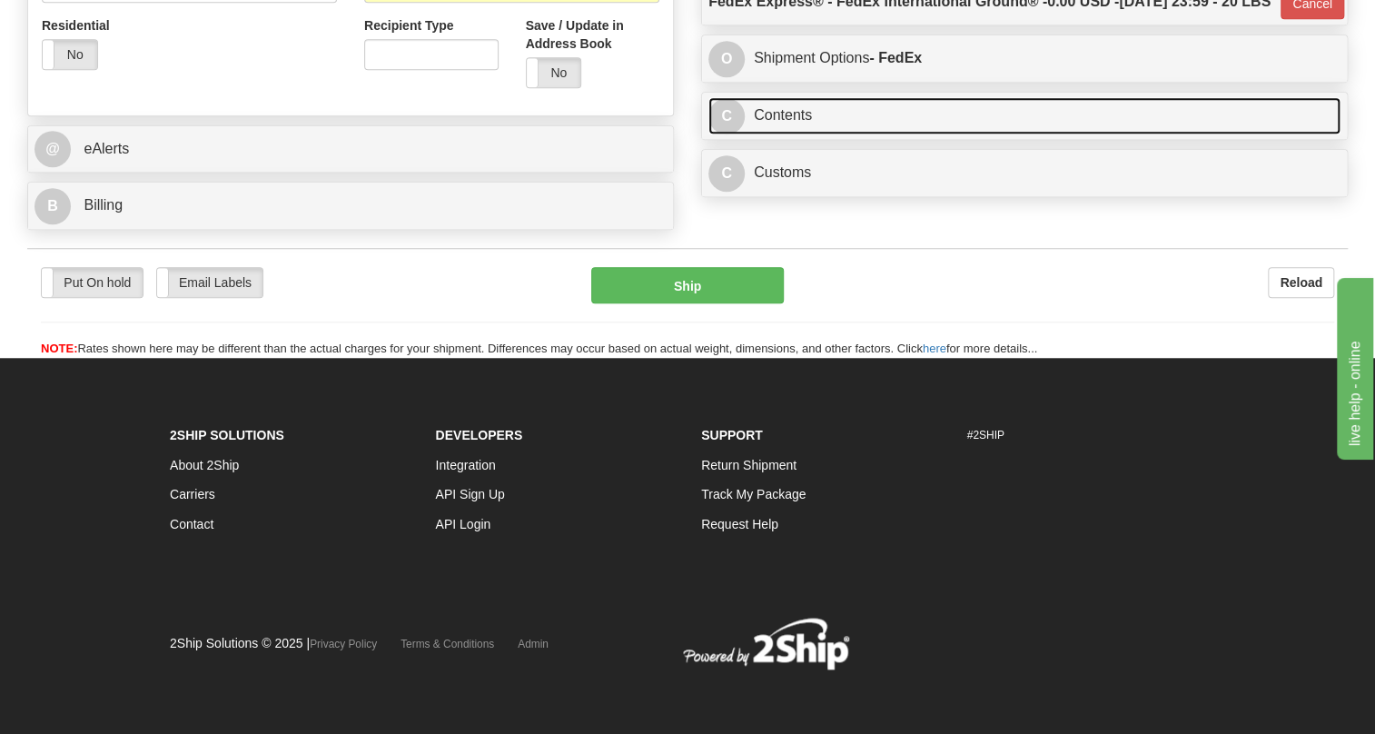
click at [788, 134] on link "C Contents" at bounding box center [1024, 115] width 632 height 37
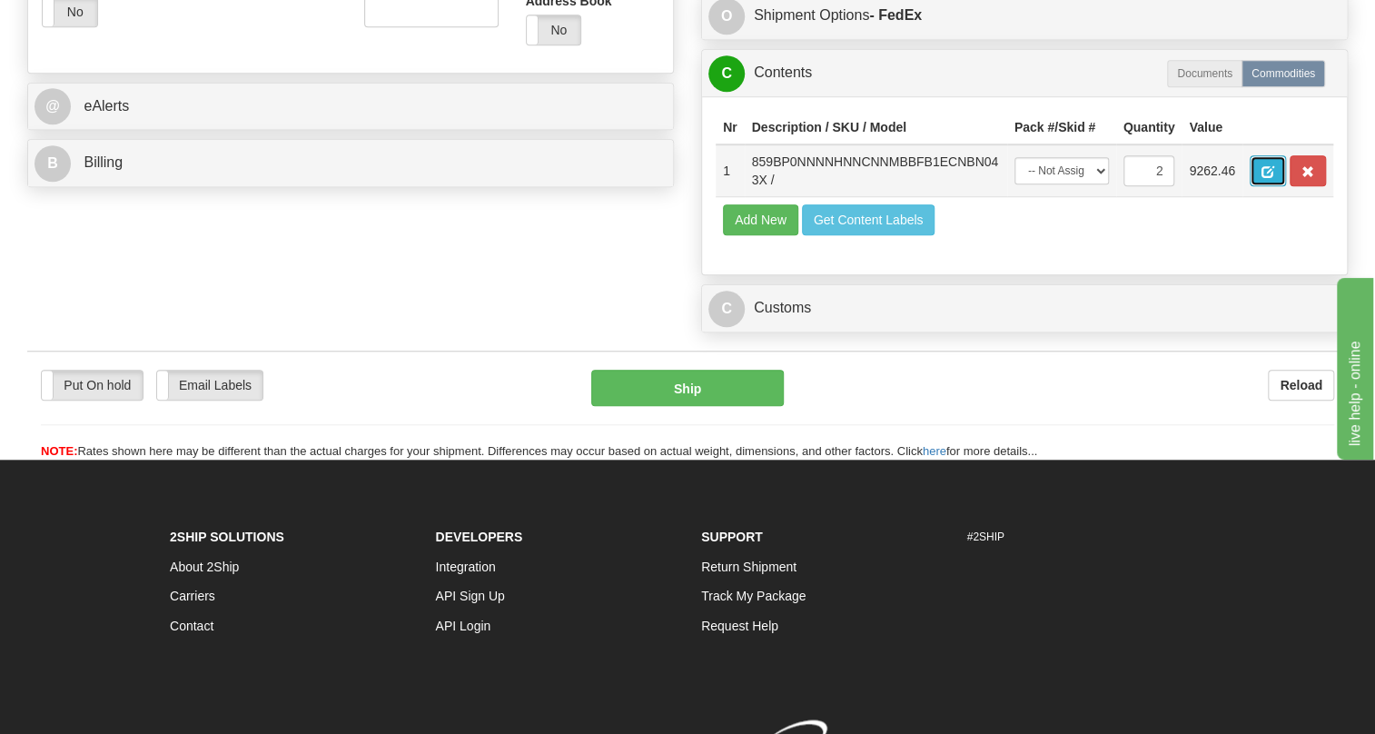
click at [1276, 186] on button "button" at bounding box center [1267, 170] width 36 height 31
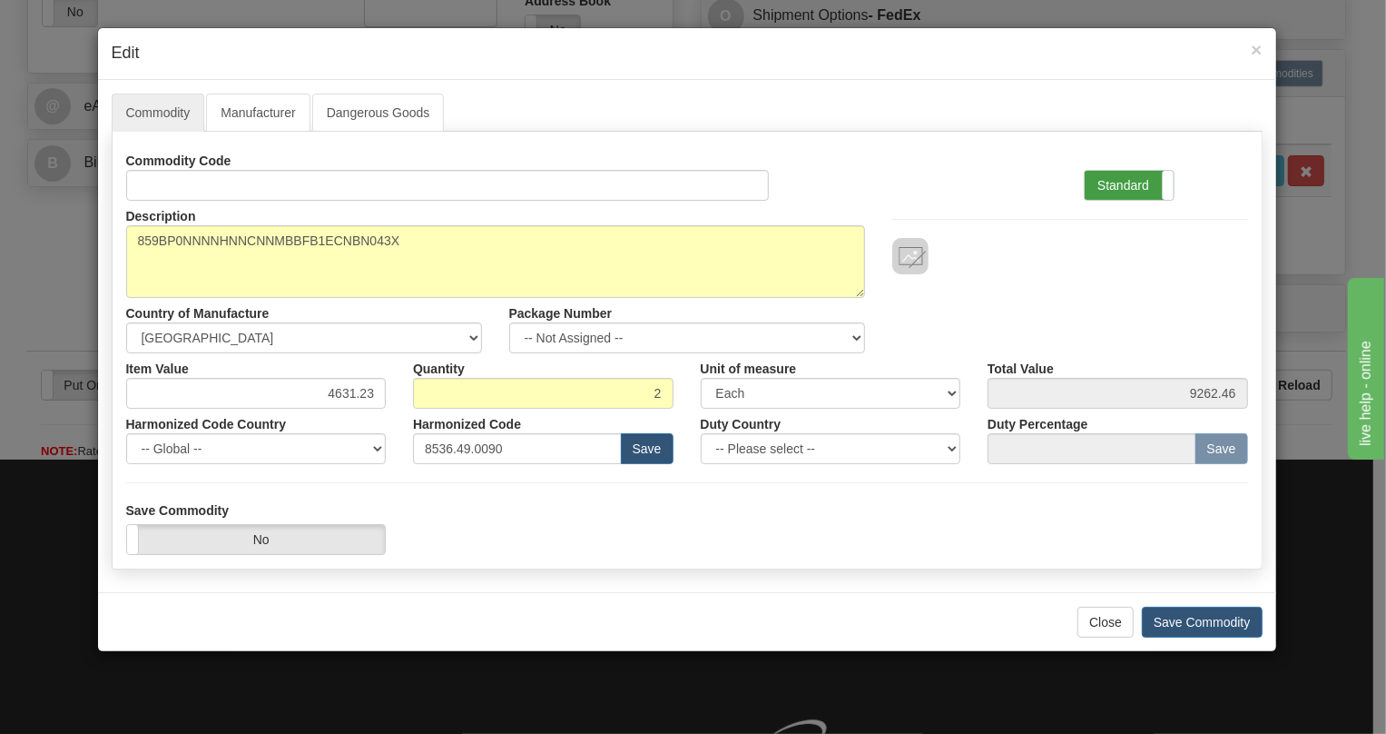
click at [1117, 173] on label "Standard" at bounding box center [1129, 185] width 89 height 29
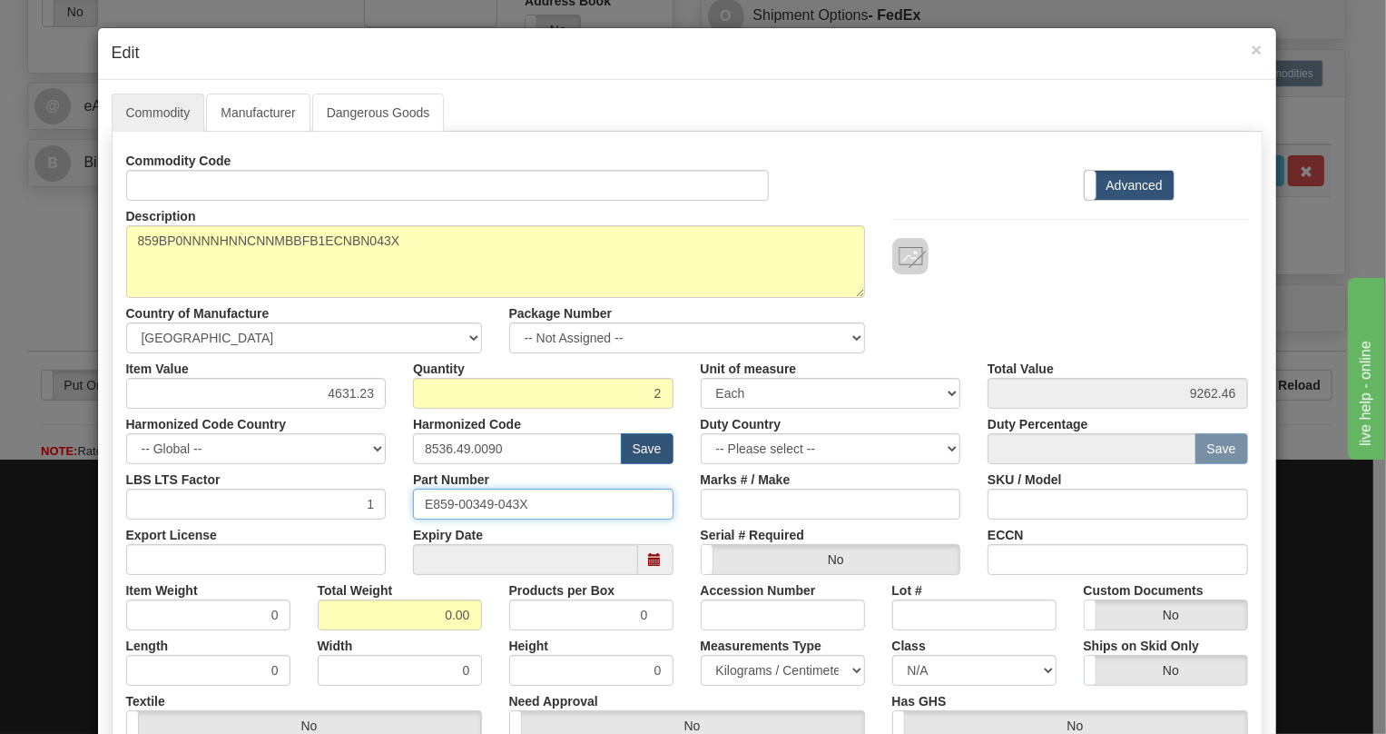
click at [501, 504] on input "E859-00349-043X" at bounding box center [543, 503] width 261 height 31
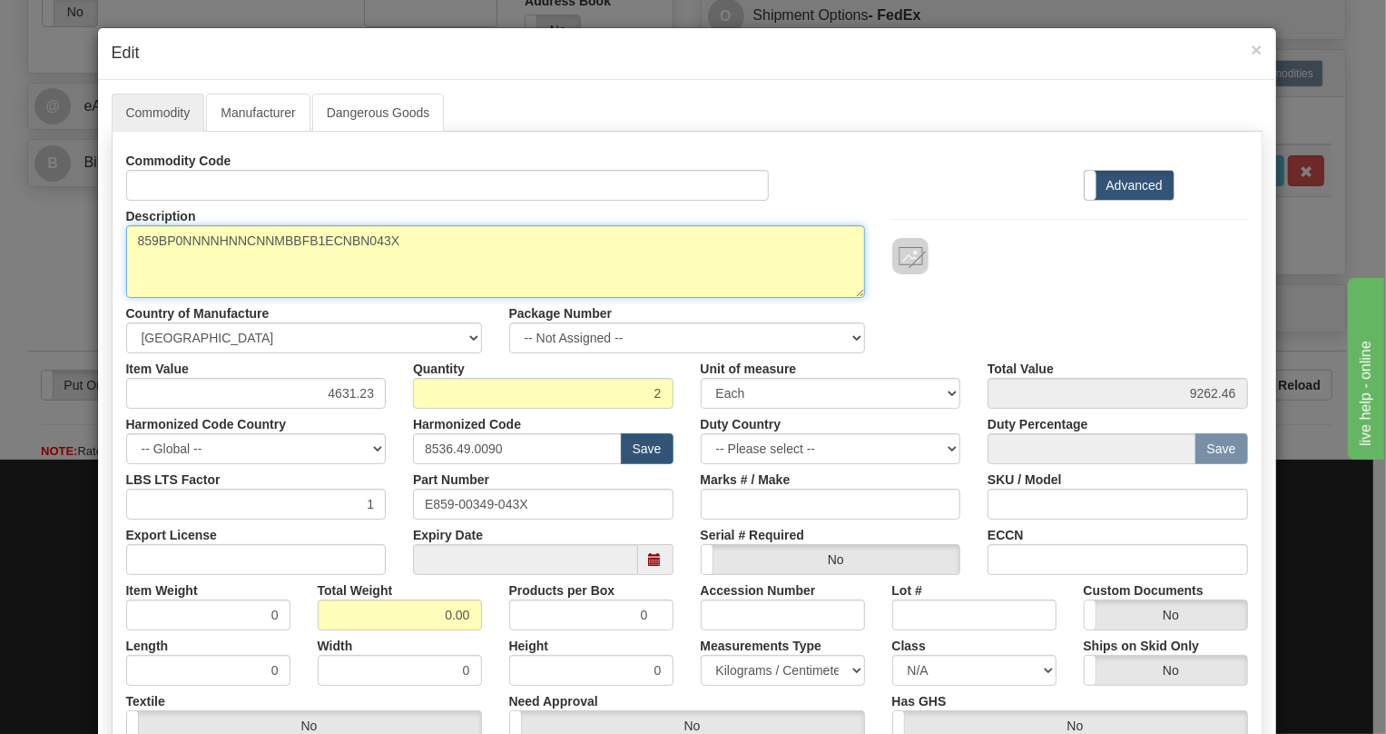
click at [298, 238] on textarea "859BP0NNNNHNNCNNMBBFB1ECNBN043X" at bounding box center [495, 261] width 739 height 73
paste textarea
type textarea "859BP0NNNNHNNCNNMBBFB1ECNBN"
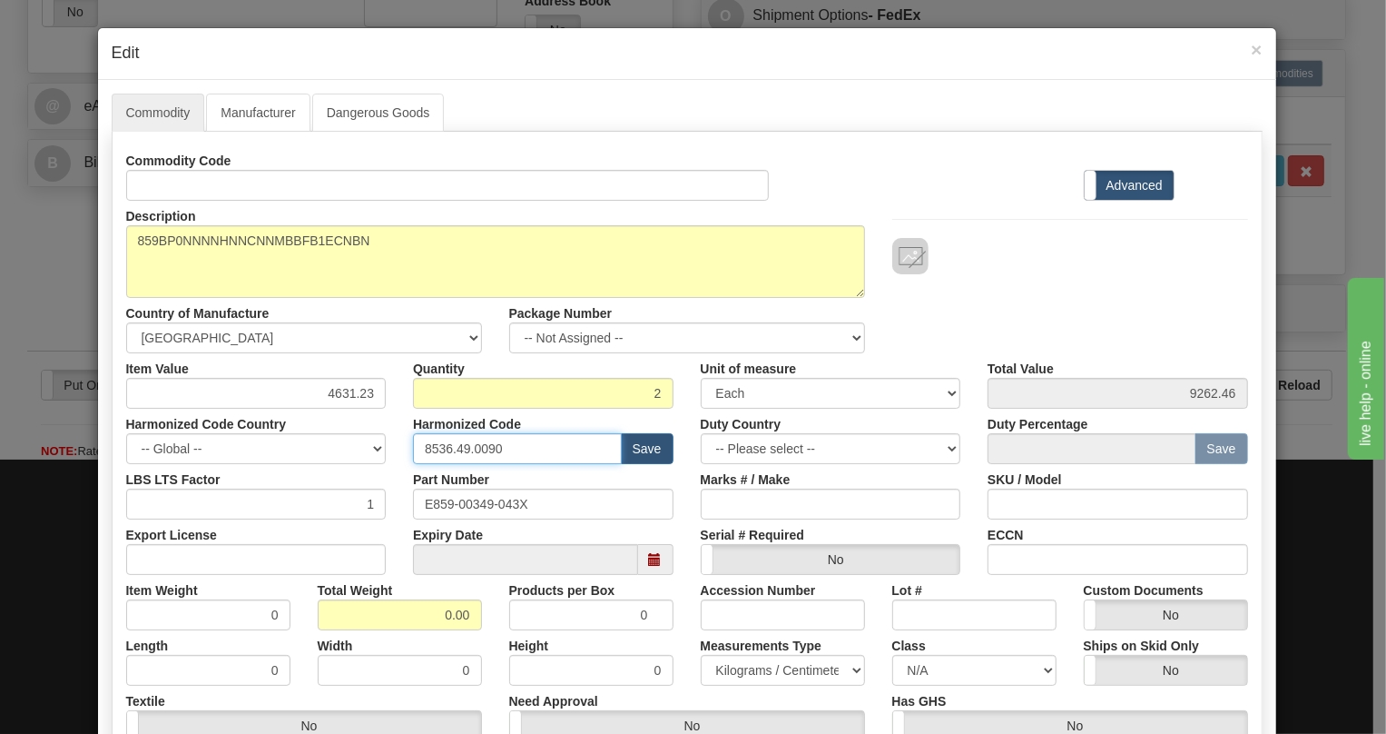
click at [467, 444] on input "8536.49.0090" at bounding box center [517, 448] width 209 height 31
paste input "7.10.916"
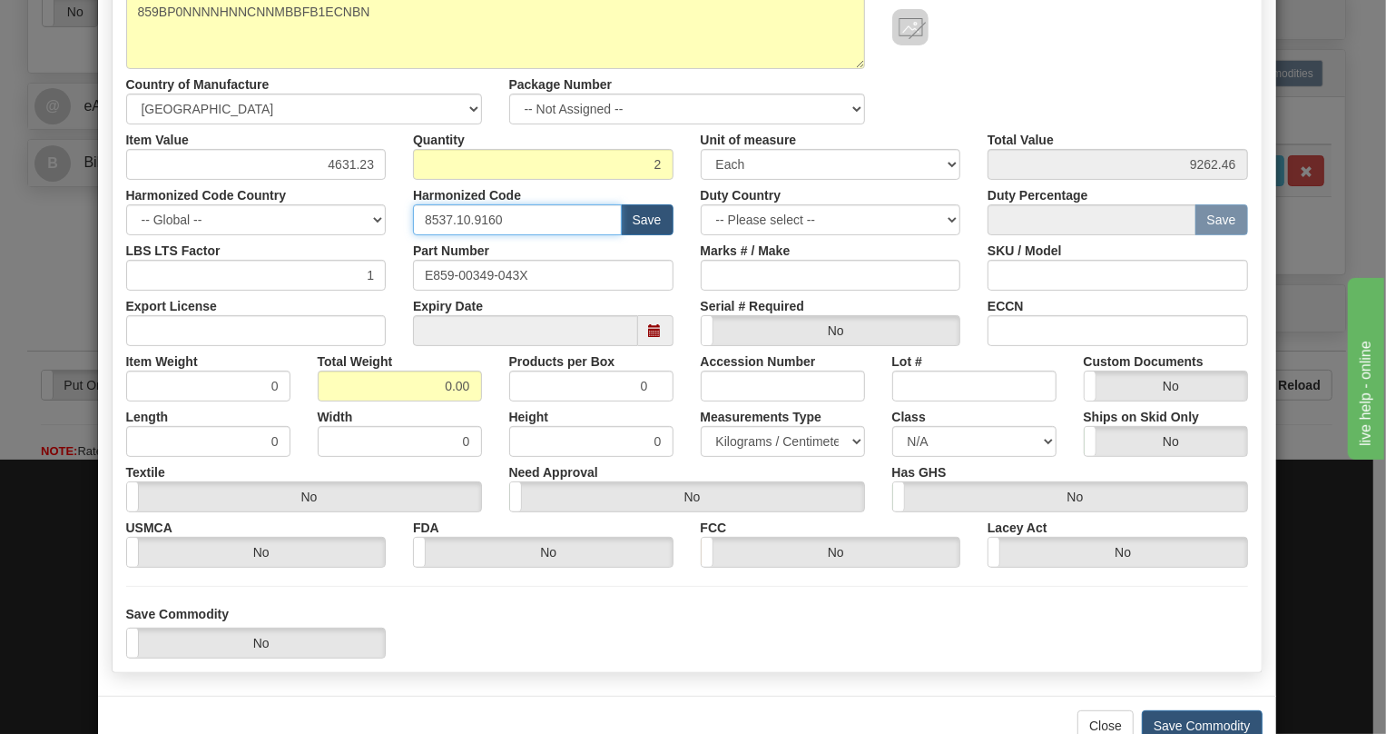
scroll to position [247, 0]
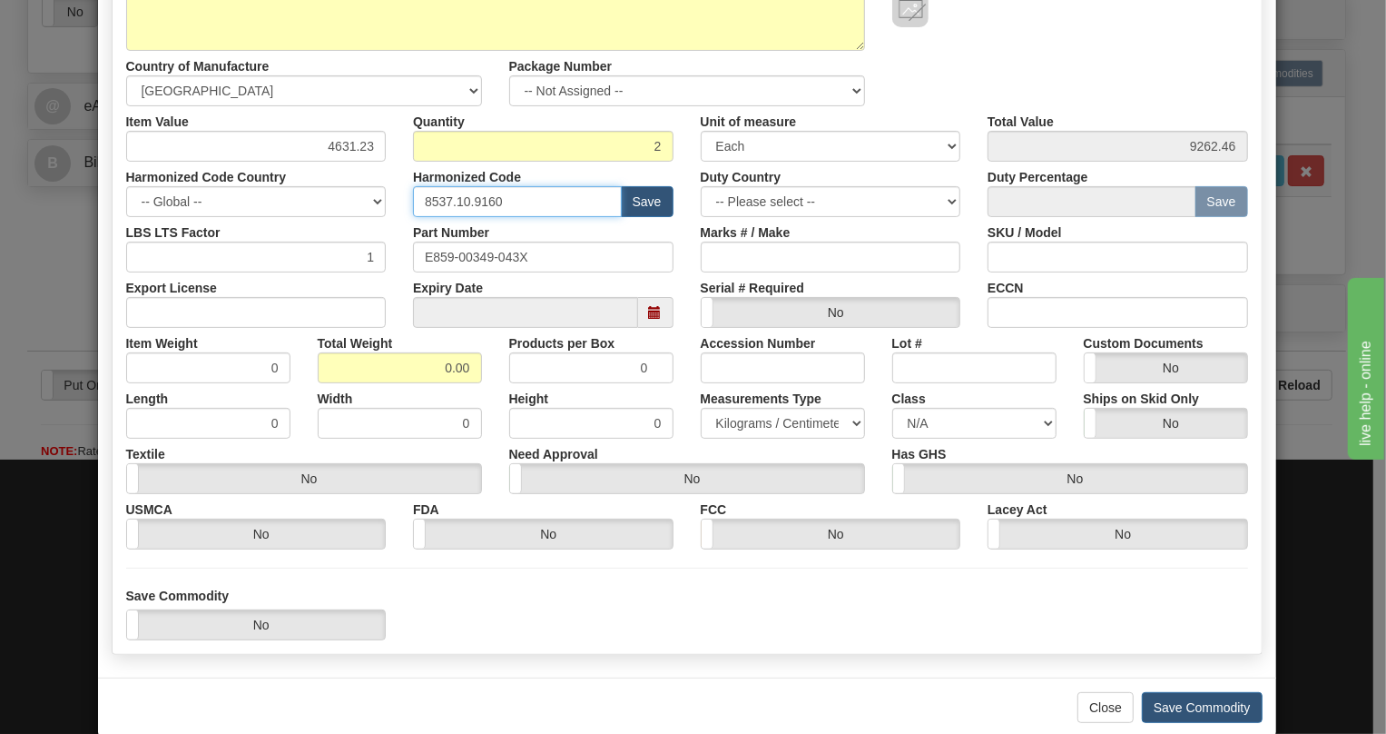
type input "8537.10.9160"
click at [426, 375] on input "0.00" at bounding box center [400, 367] width 164 height 31
click at [350, 145] on input "4631.23" at bounding box center [256, 146] width 261 height 31
type input "3591.07"
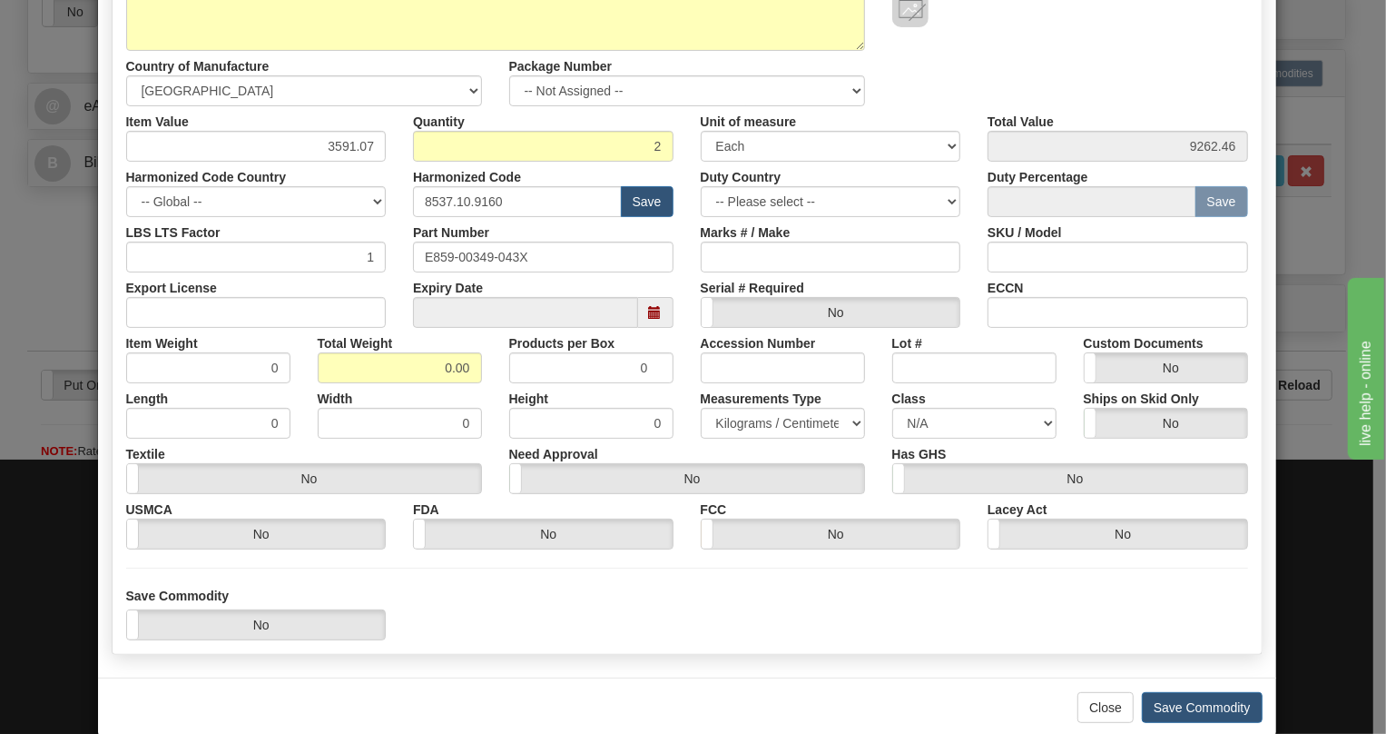
type input "7182.14"
click at [389, 186] on div "Harmonized Code Country -- Global -- AFGHANISTAN ALAND ISLANDS ALBANIA ALGERIA …" at bounding box center [257, 189] width 288 height 55
click at [417, 362] on input "0.00" at bounding box center [400, 367] width 164 height 31
type input "1.00"
type input "0.5000"
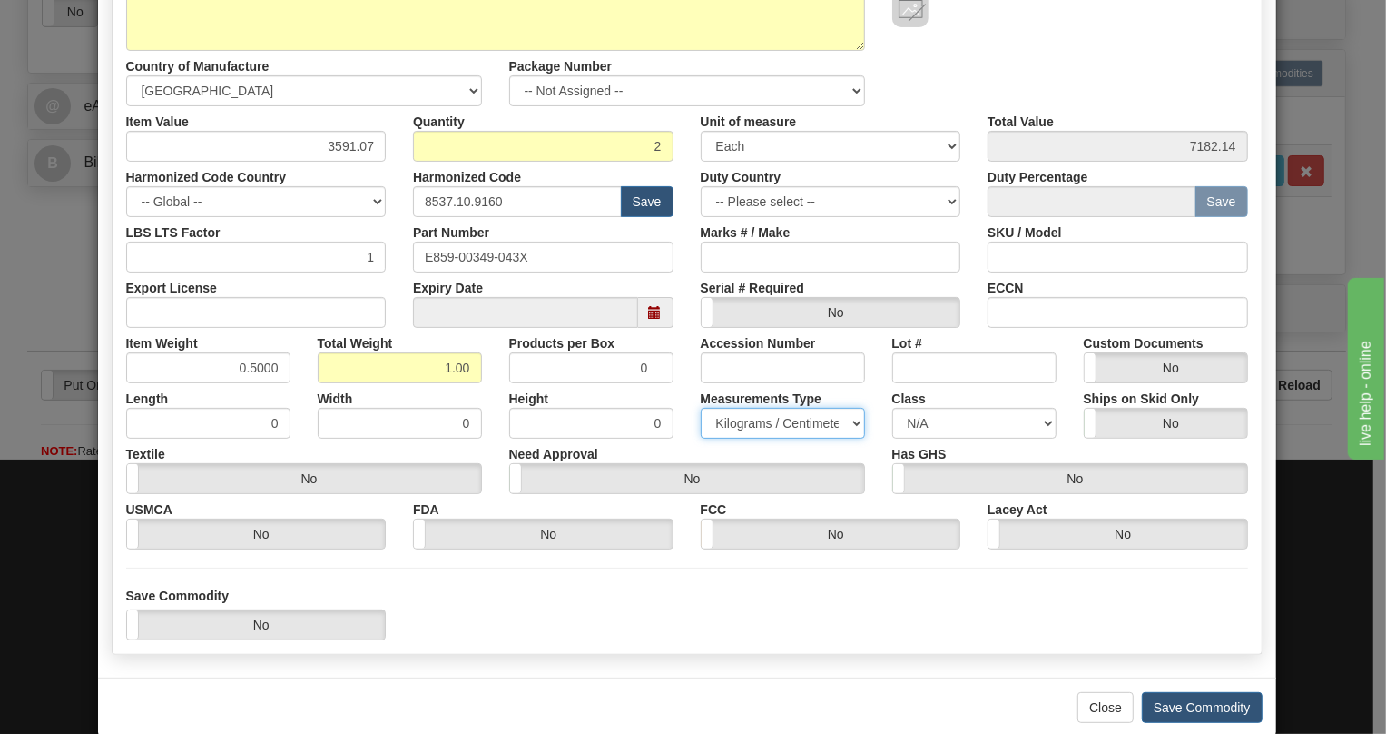
click at [746, 423] on select "Pounds / Inches Kilograms / Centimeters" at bounding box center [783, 423] width 164 height 31
select select "0"
click at [701, 408] on select "Pounds / Inches Kilograms / Centimeters" at bounding box center [783, 423] width 164 height 31
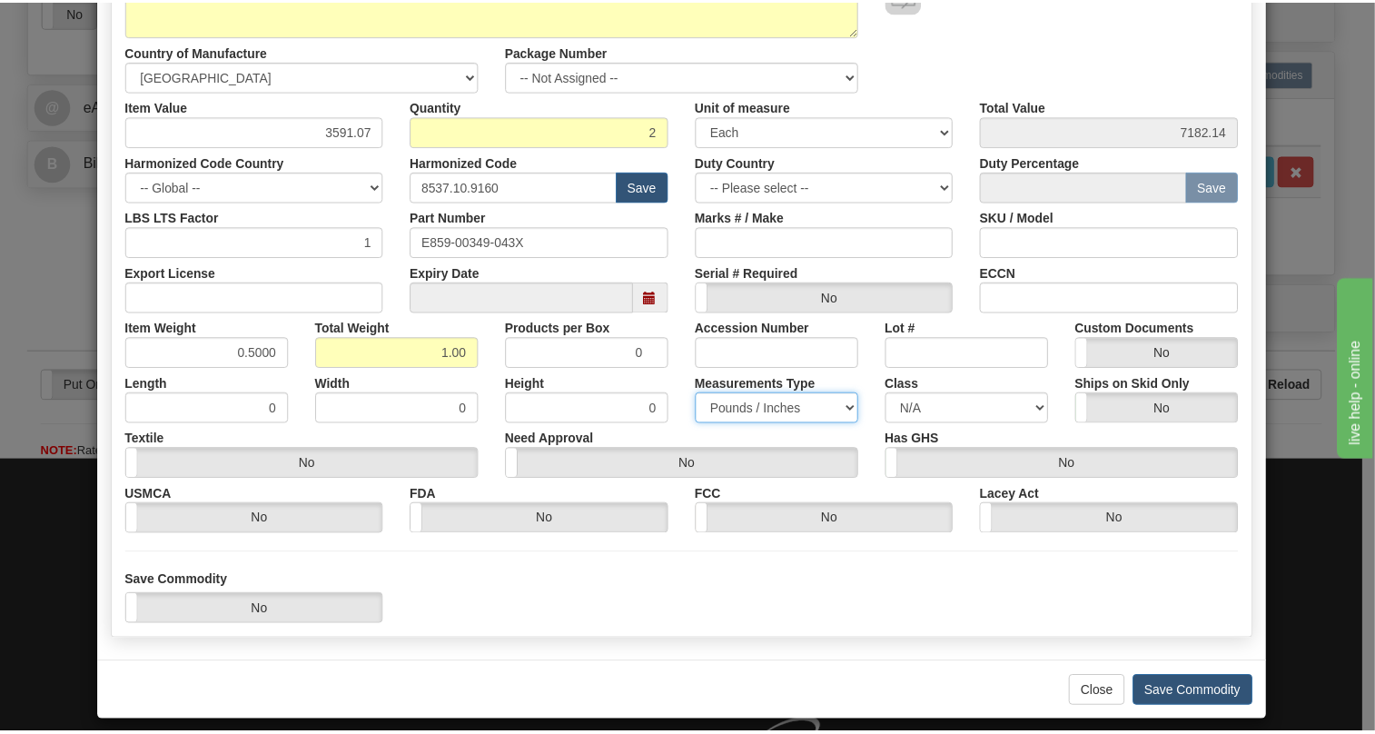
scroll to position [276, 0]
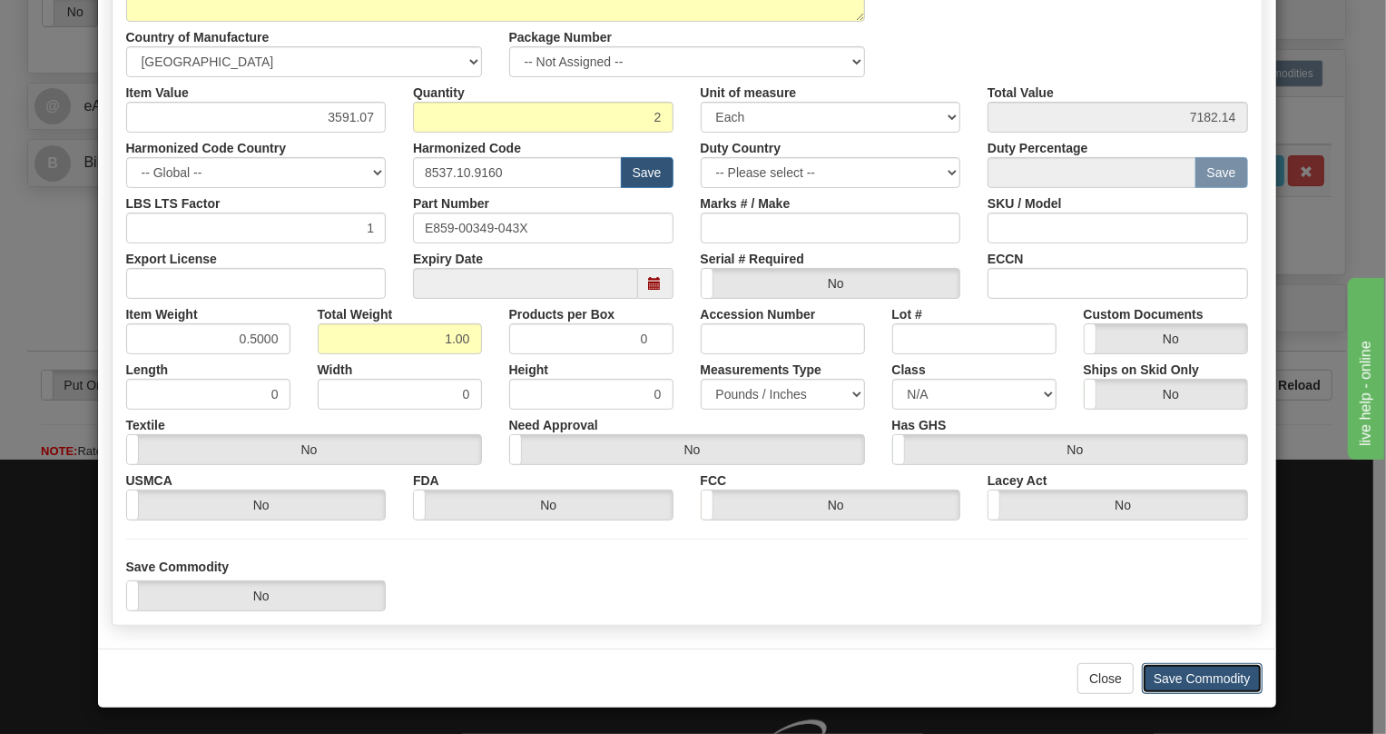
click at [1204, 677] on button "Save Commodity" at bounding box center [1202, 678] width 121 height 31
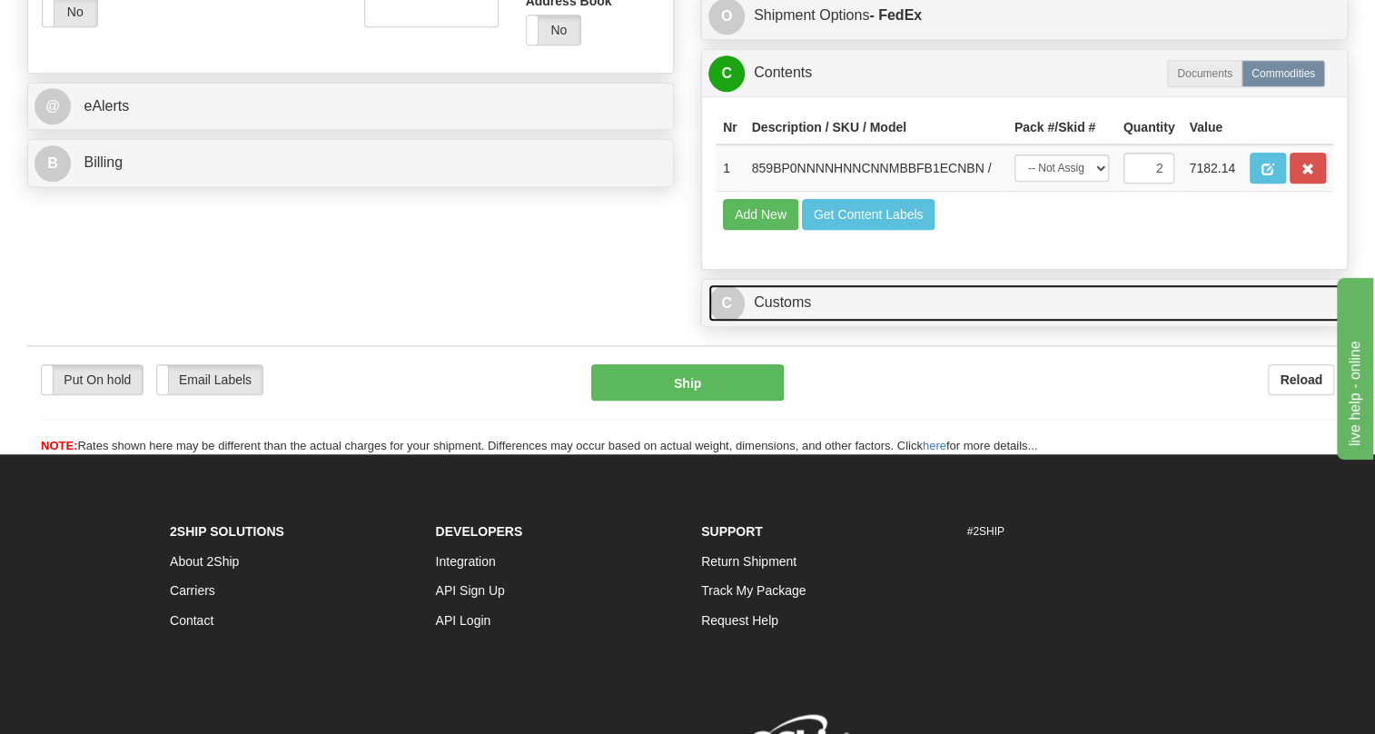
click at [789, 321] on link "C Customs" at bounding box center [1024, 302] width 632 height 37
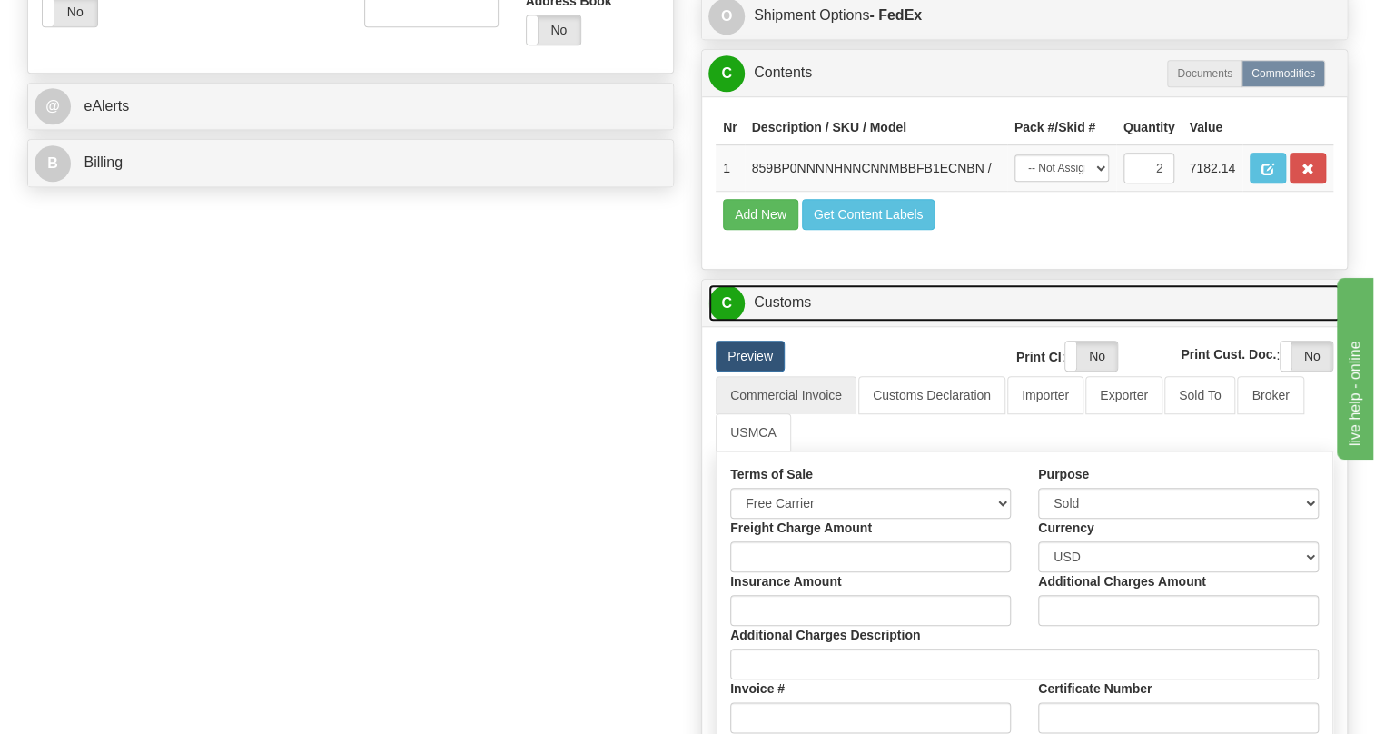
click at [783, 321] on link "C Customs" at bounding box center [1024, 302] width 632 height 37
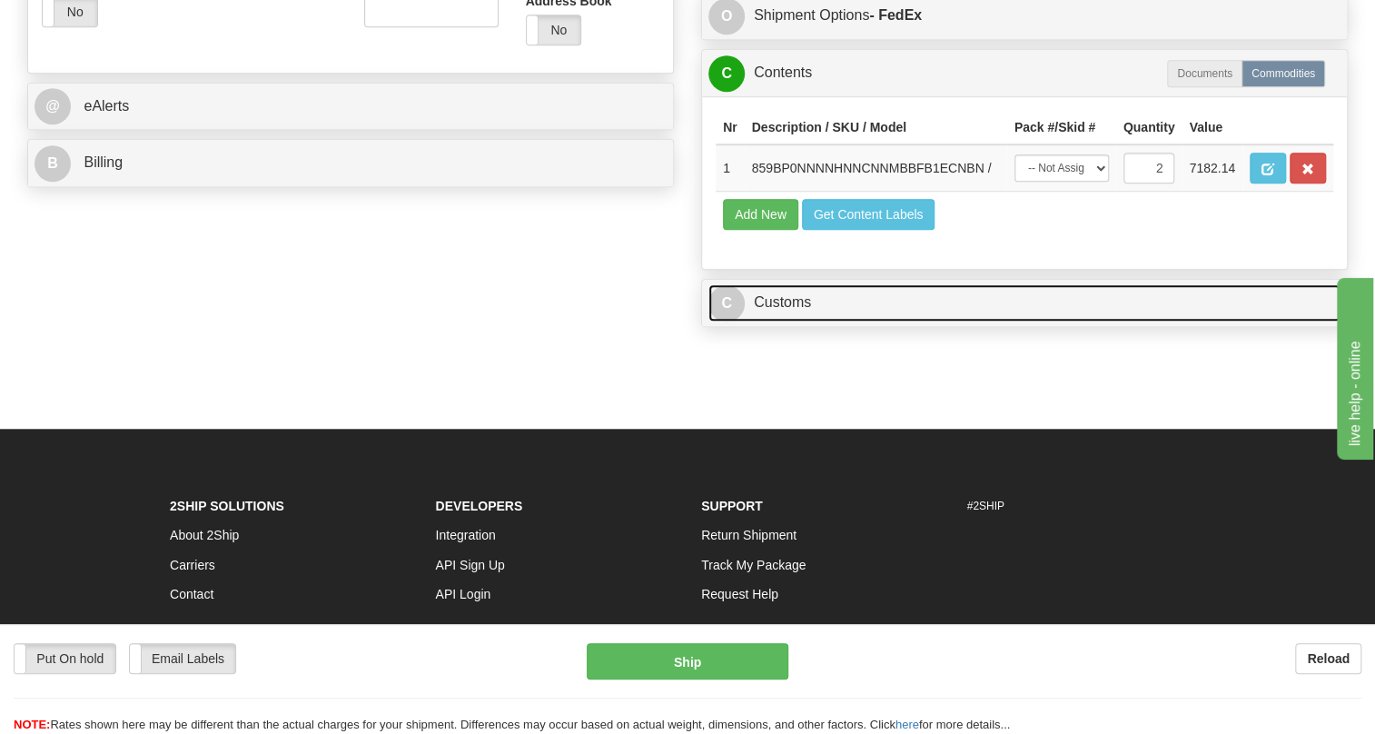
click at [776, 321] on link "C Customs" at bounding box center [1024, 302] width 632 height 37
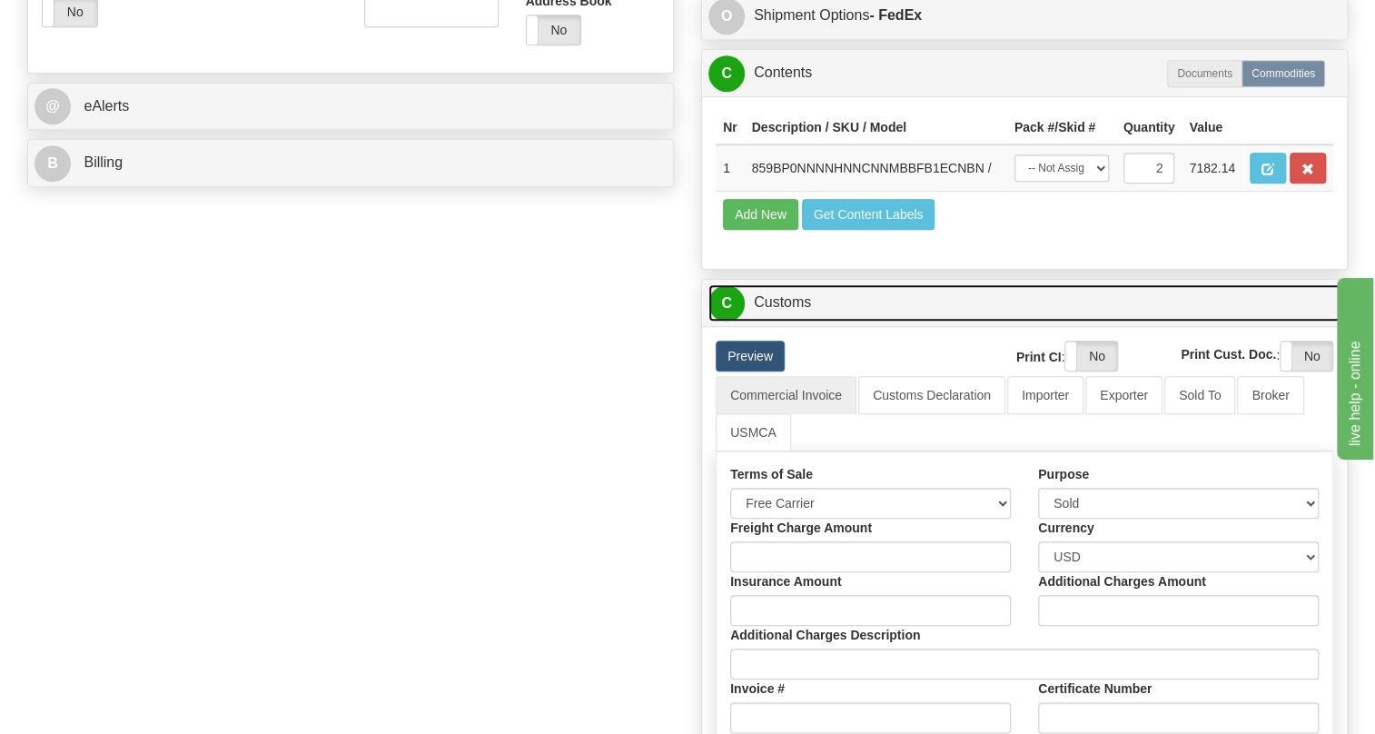
click at [776, 321] on link "C Customs" at bounding box center [1024, 302] width 632 height 37
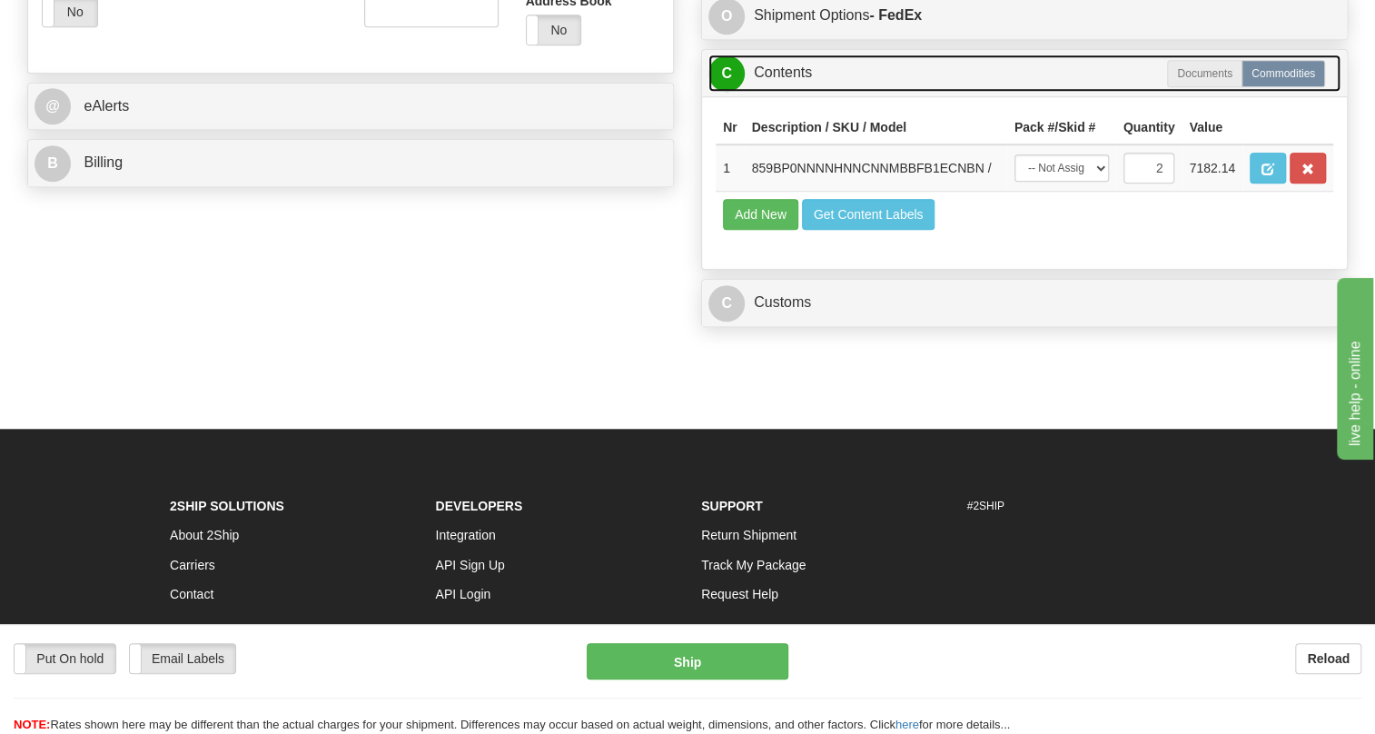
click at [796, 92] on link "C Contents" at bounding box center [1024, 72] width 632 height 37
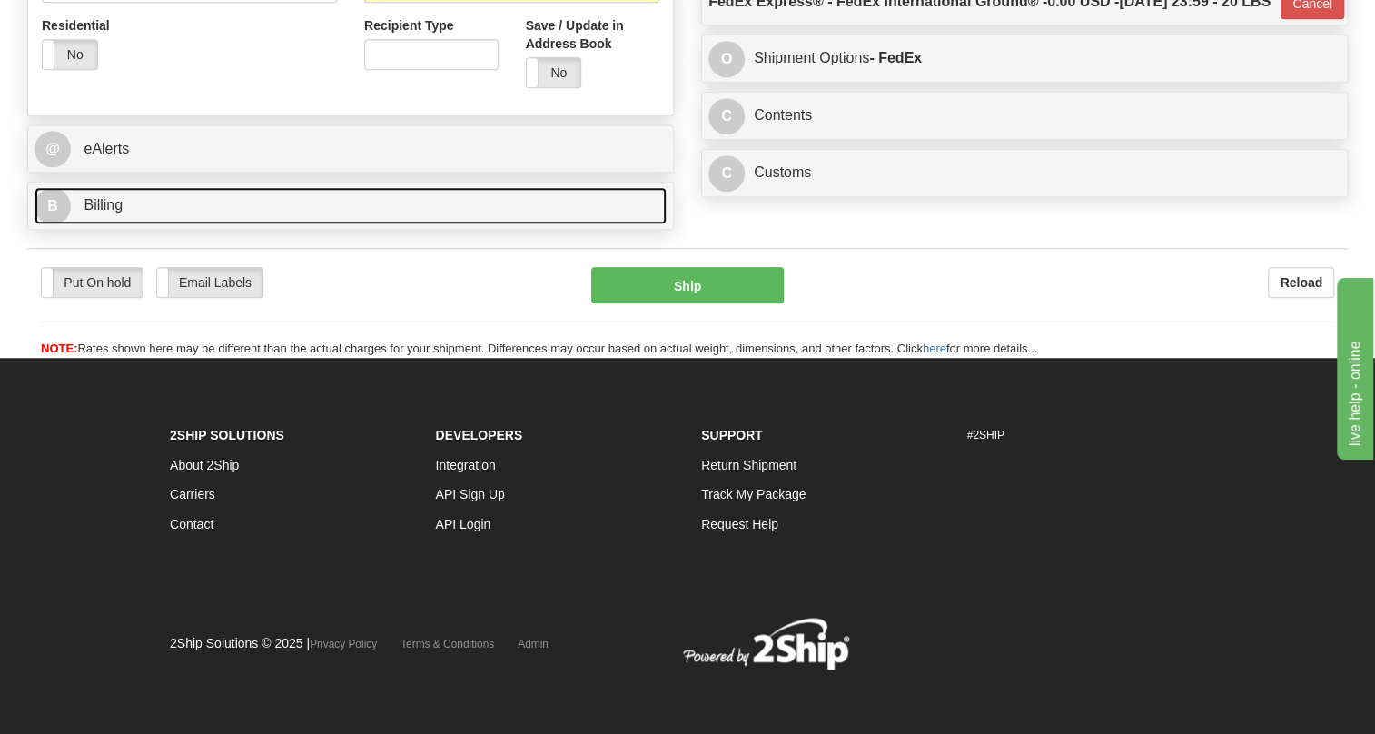
click at [107, 202] on span "Billing" at bounding box center [103, 204] width 39 height 15
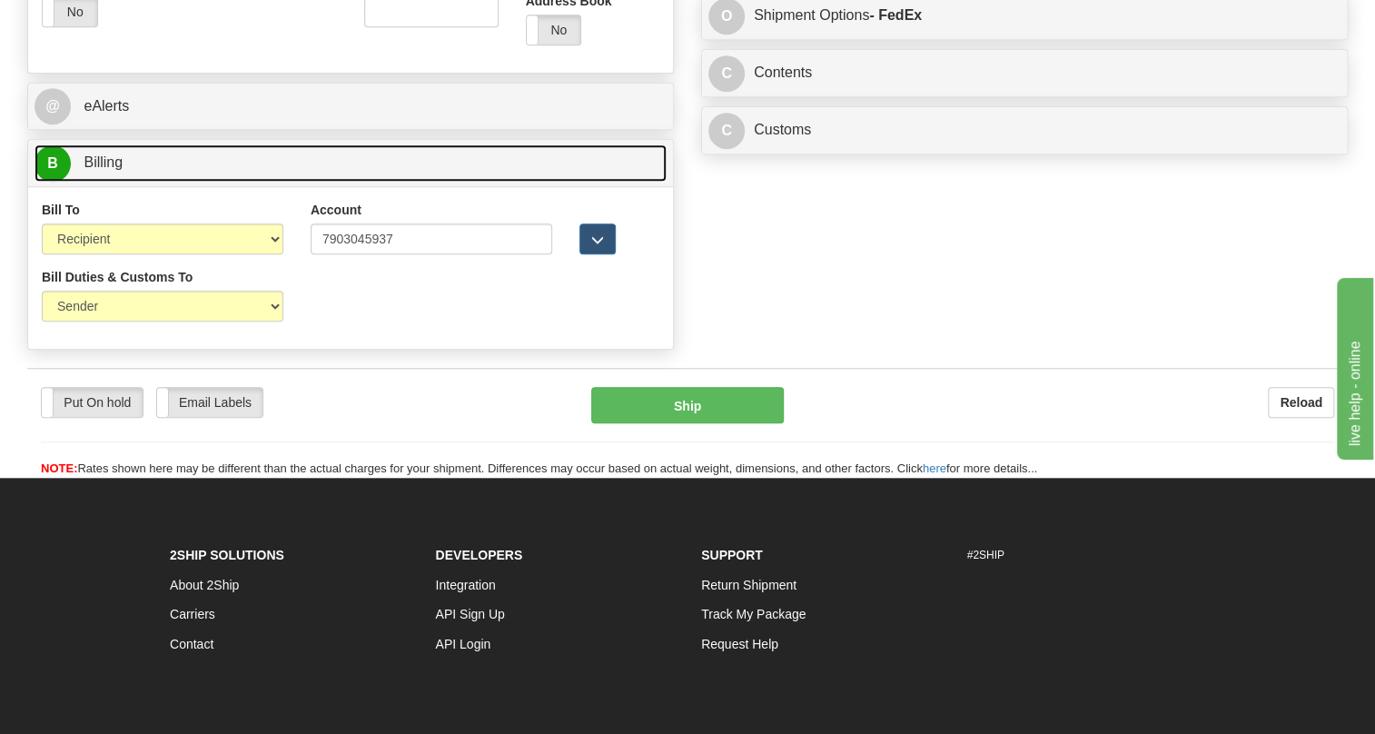
click at [107, 170] on span "Billing" at bounding box center [103, 161] width 39 height 15
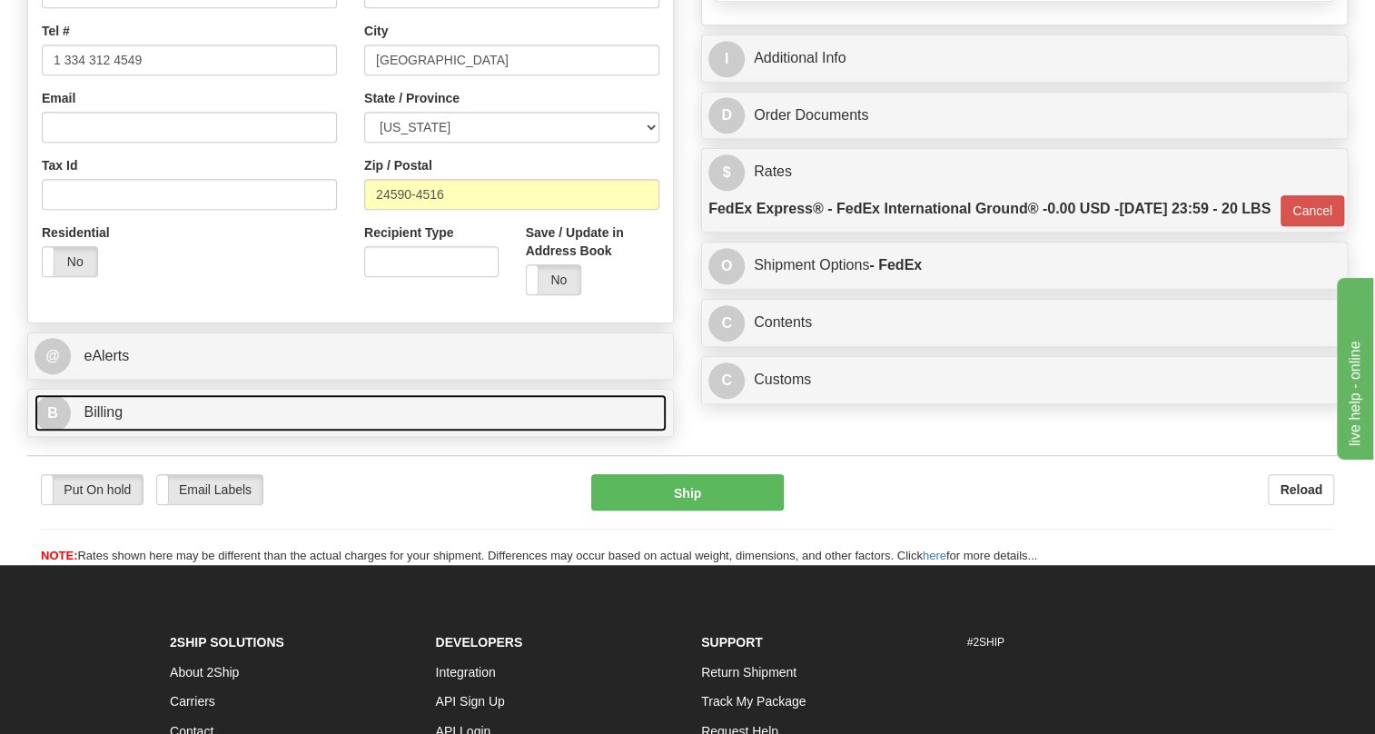
scroll to position [404, 0]
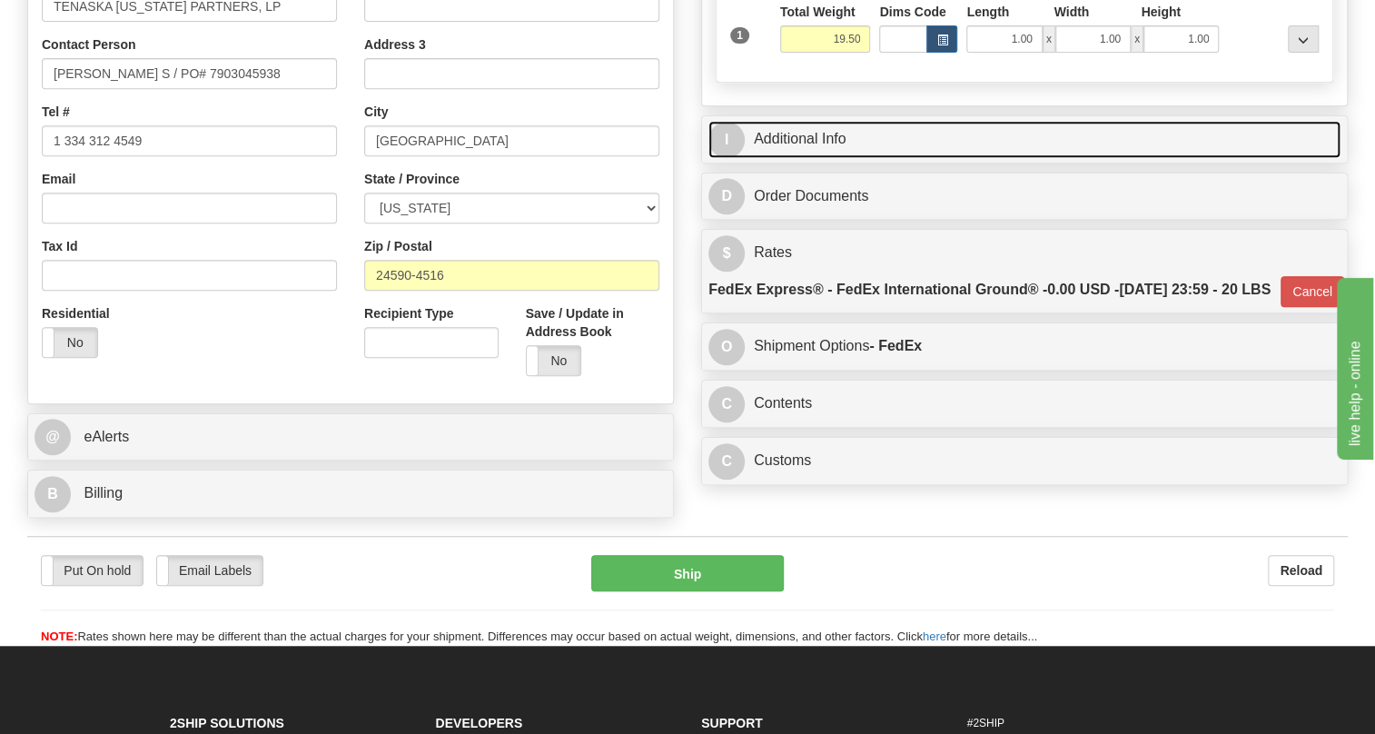
click at [797, 158] on link "I Additional Info" at bounding box center [1024, 139] width 632 height 37
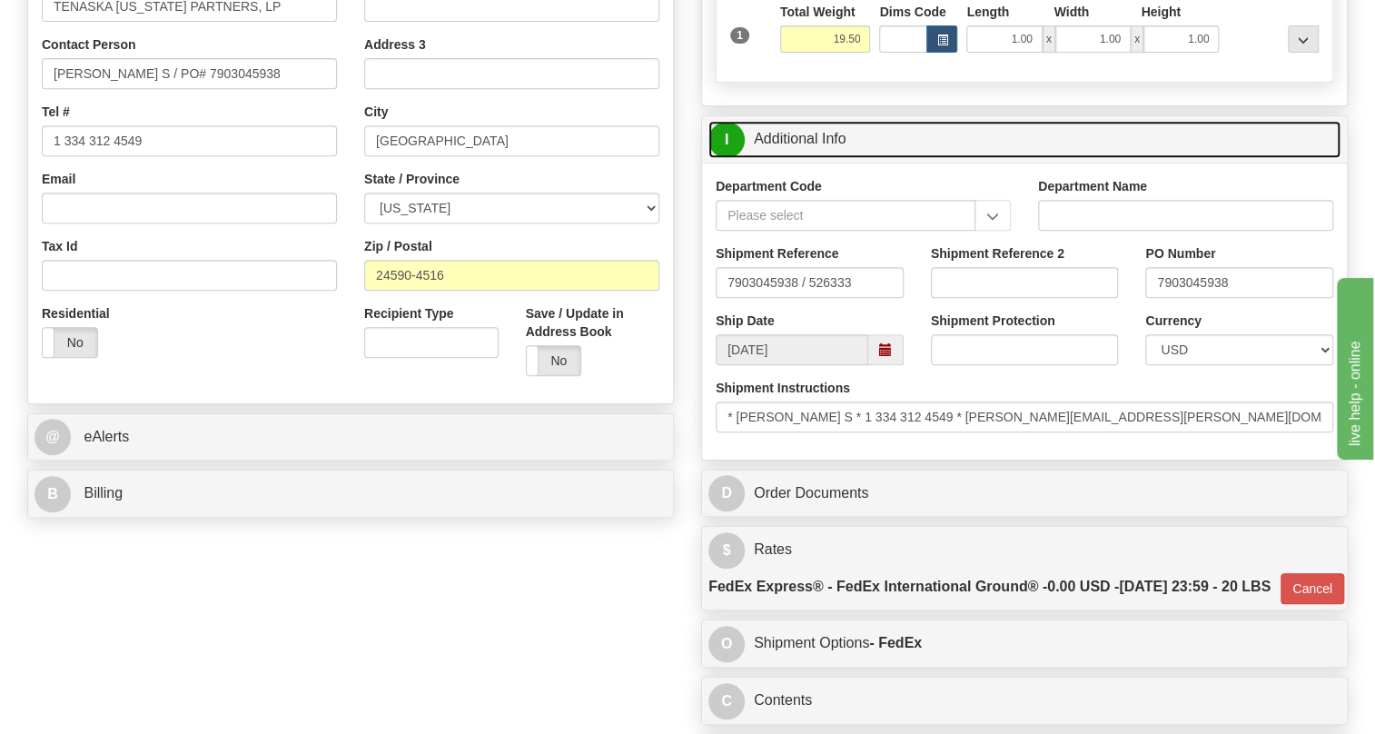
click at [797, 158] on link "I Additional Info" at bounding box center [1024, 139] width 632 height 37
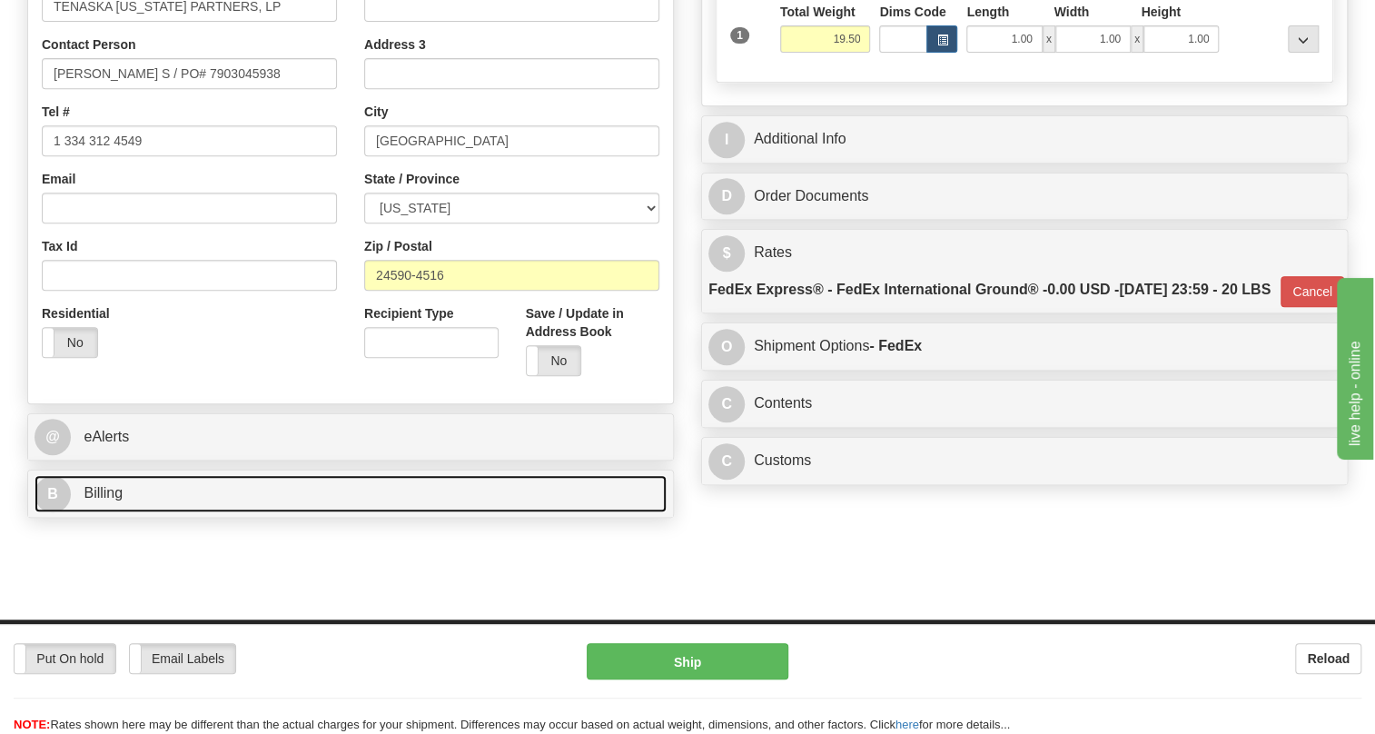
click at [103, 500] on span "Billing" at bounding box center [103, 492] width 39 height 15
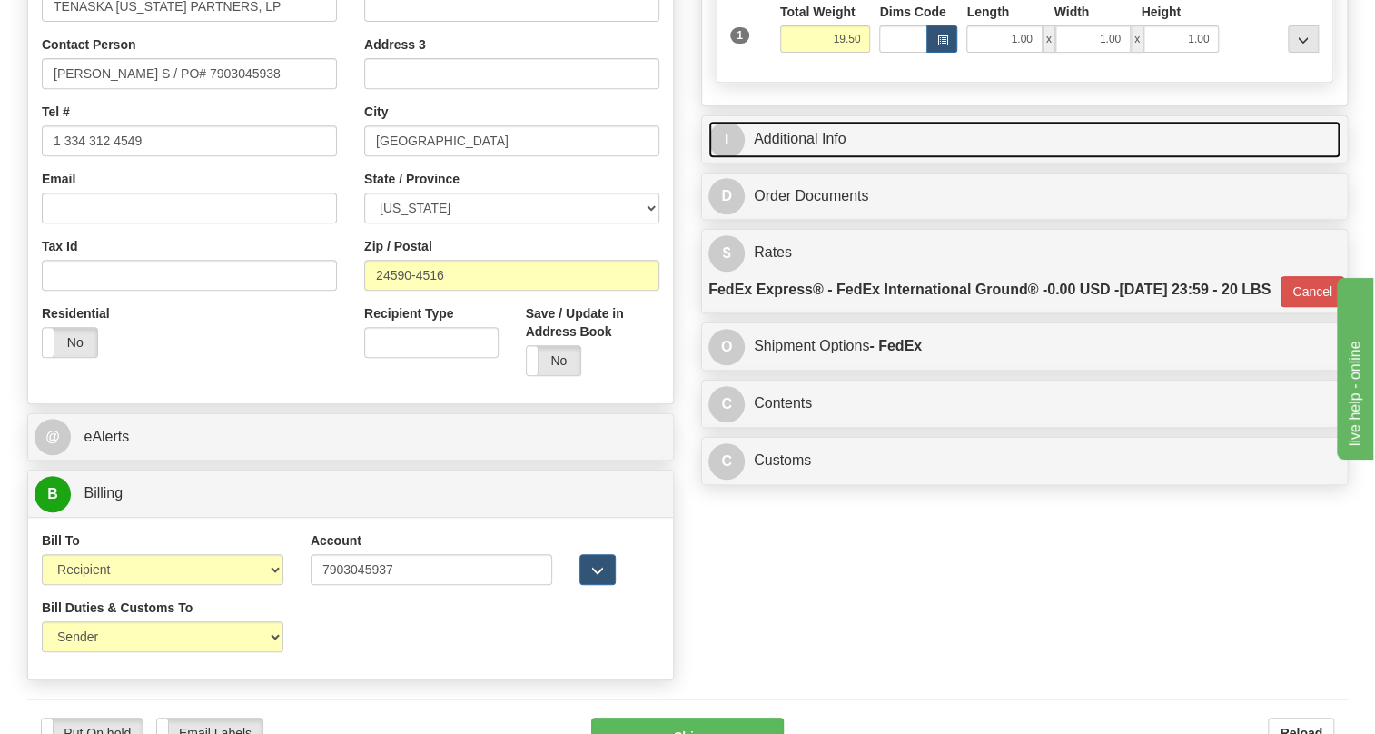
click at [808, 158] on link "I Additional Info" at bounding box center [1024, 139] width 632 height 37
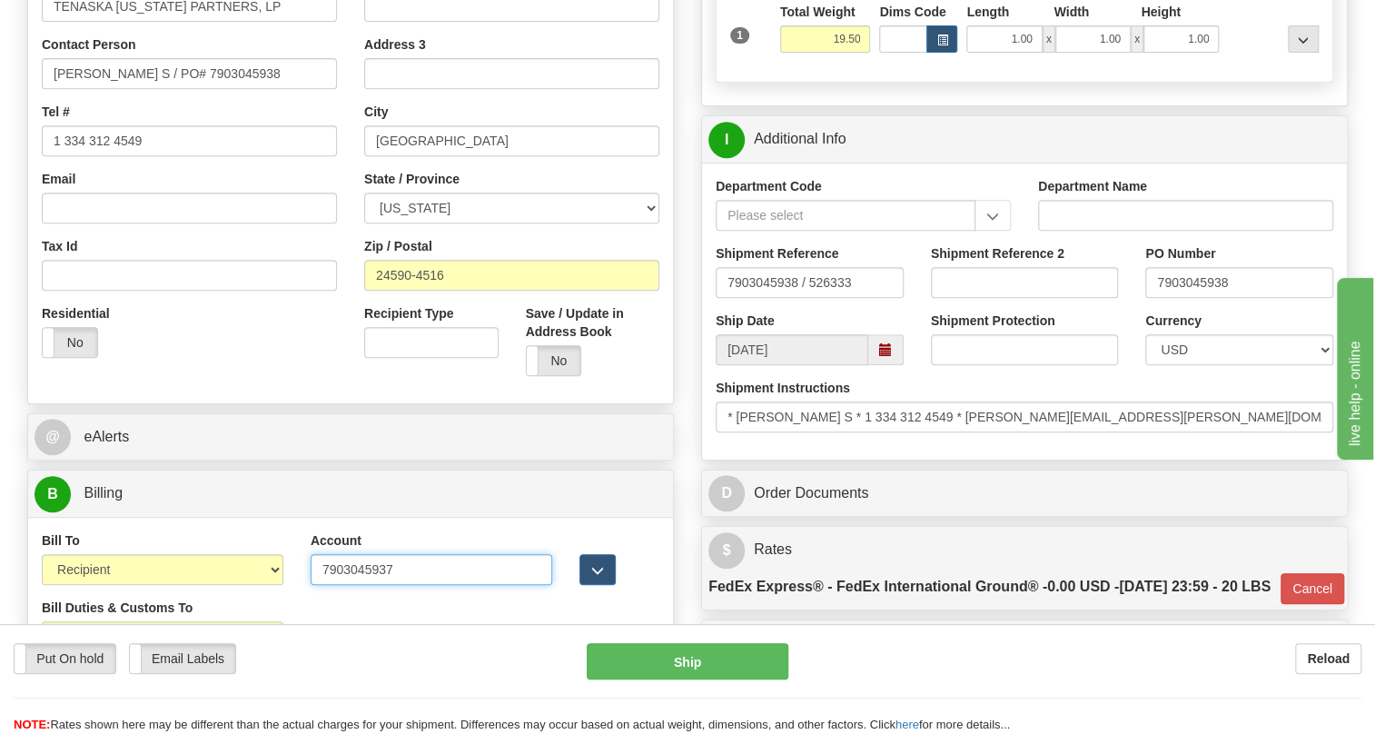
drag, startPoint x: 393, startPoint y: 613, endPoint x: 314, endPoint y: 622, distance: 79.5
click at [314, 585] on input "7903045937" at bounding box center [432, 569] width 242 height 31
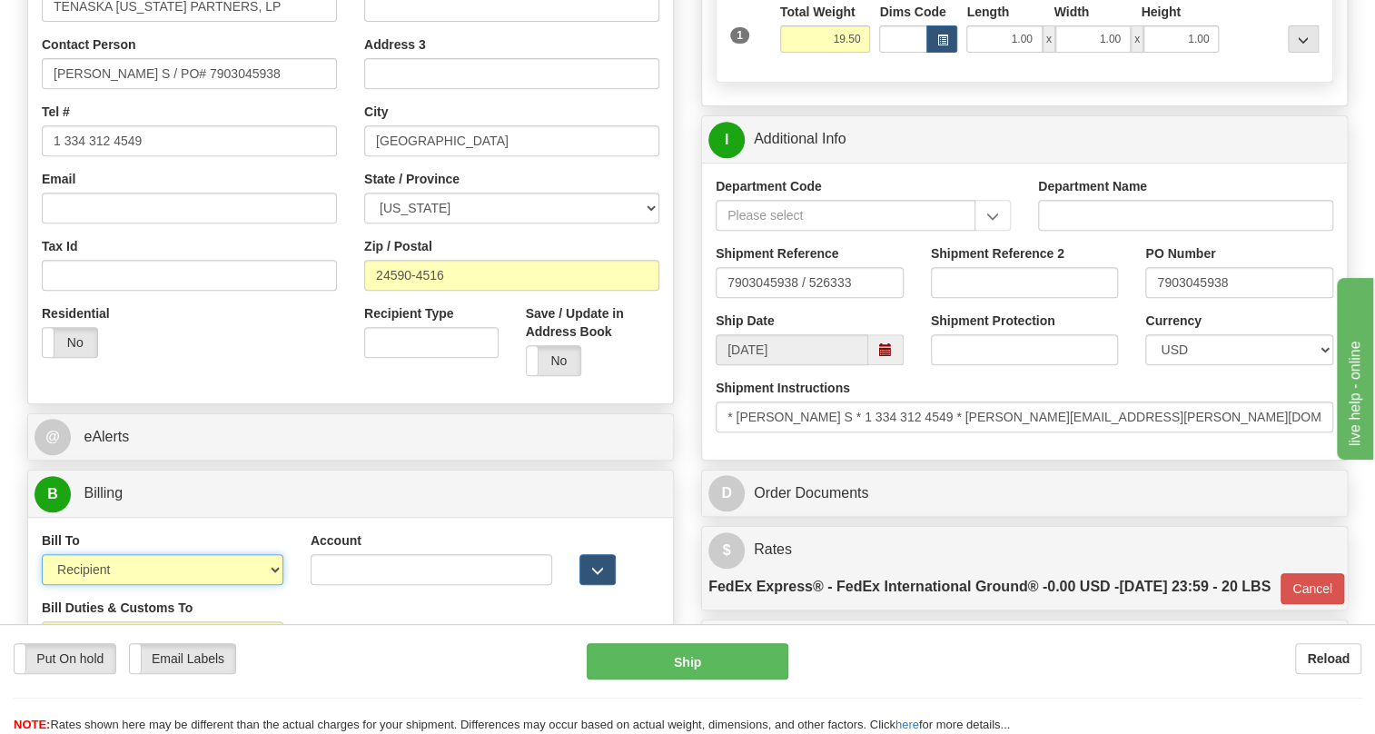
click at [175, 585] on select "Sender Recipient Third Party Collect" at bounding box center [163, 569] width 242 height 31
select select "1"
click at [42, 585] on select "Sender Recipient Third Party Collect" at bounding box center [163, 569] width 242 height 31
type input "92"
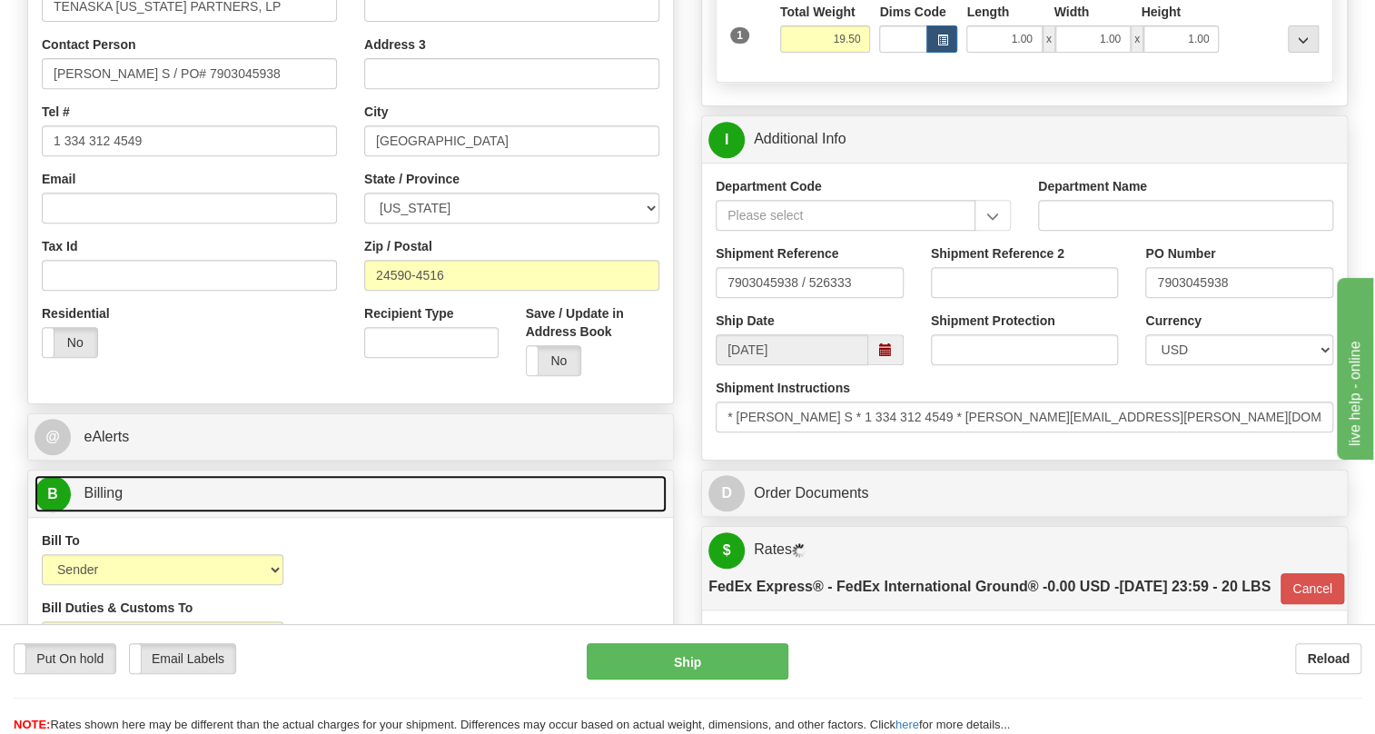
click at [105, 500] on span "Billing" at bounding box center [103, 492] width 39 height 15
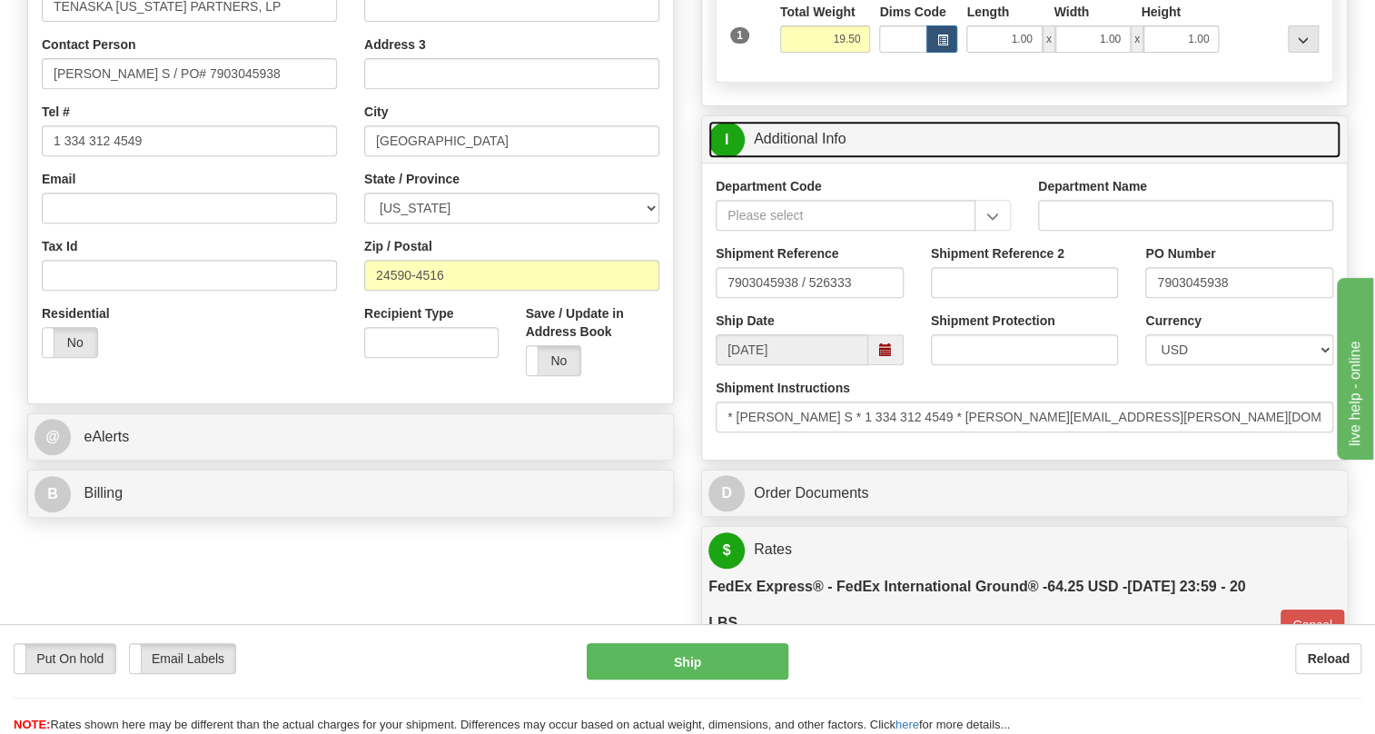
click at [820, 158] on link "I Additional Info" at bounding box center [1024, 139] width 632 height 37
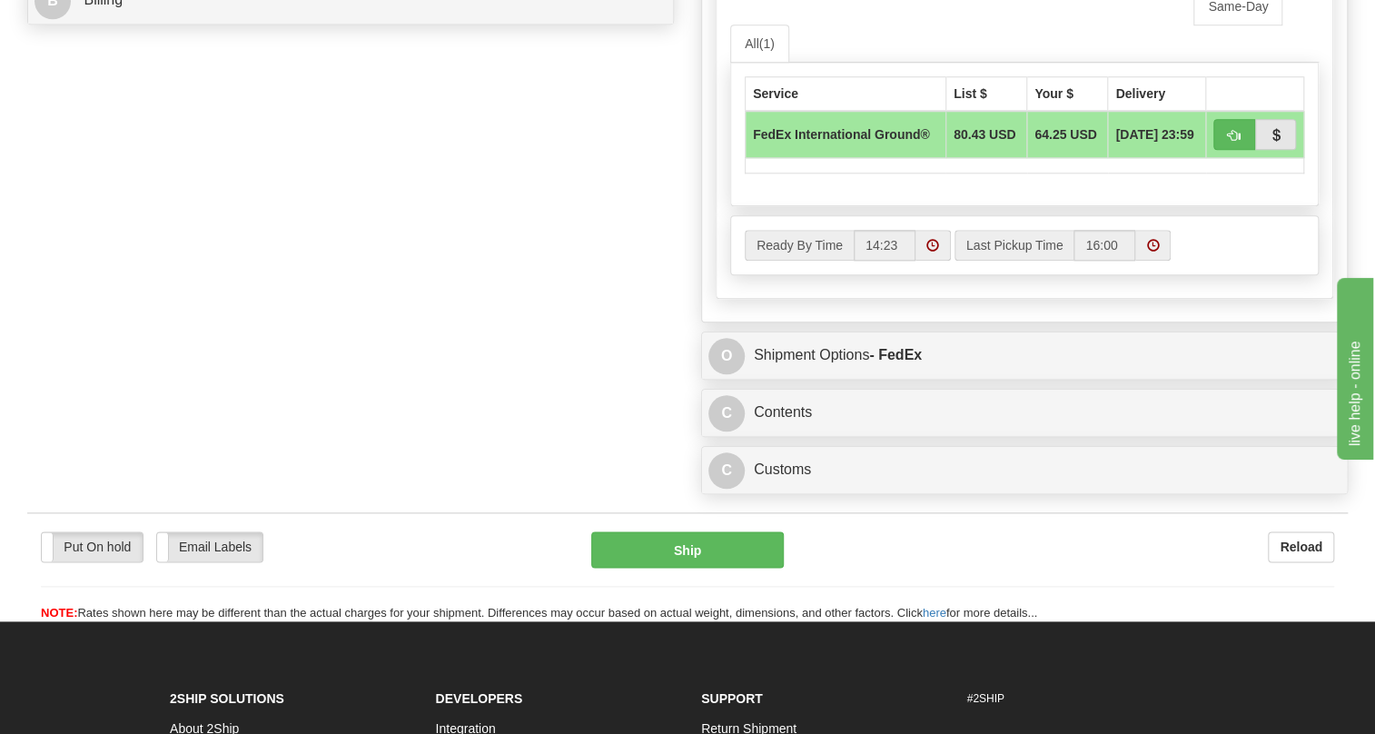
scroll to position [899, 0]
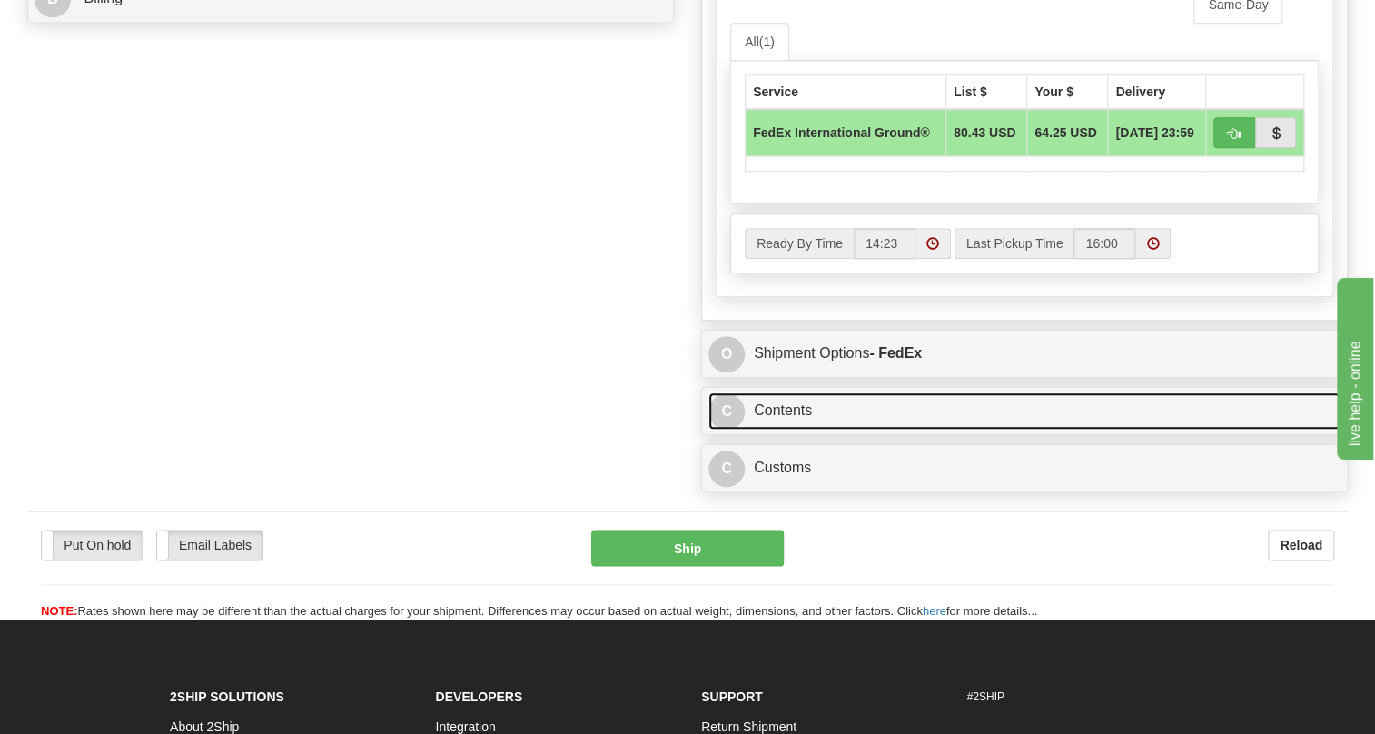
click at [792, 429] on link "C Contents" at bounding box center [1024, 410] width 632 height 37
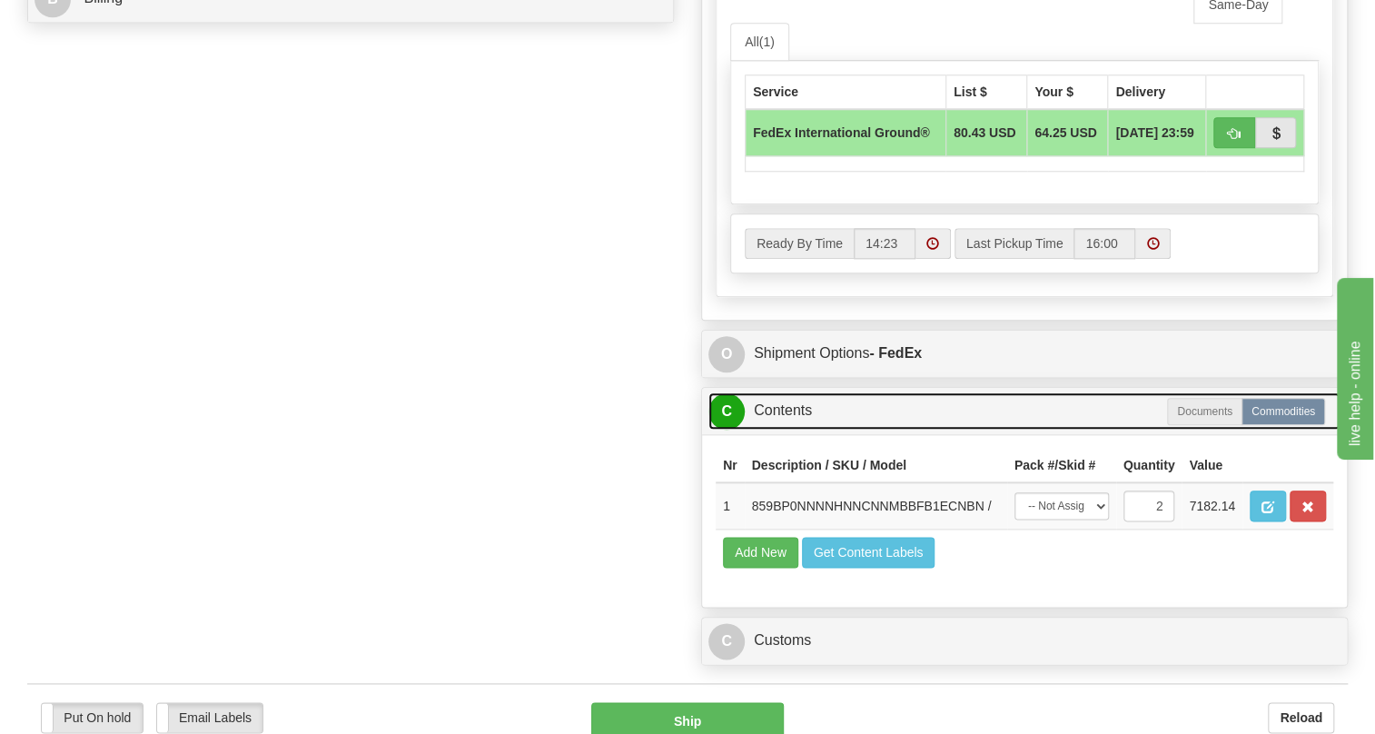
click at [792, 429] on link "C Contents" at bounding box center [1024, 410] width 632 height 37
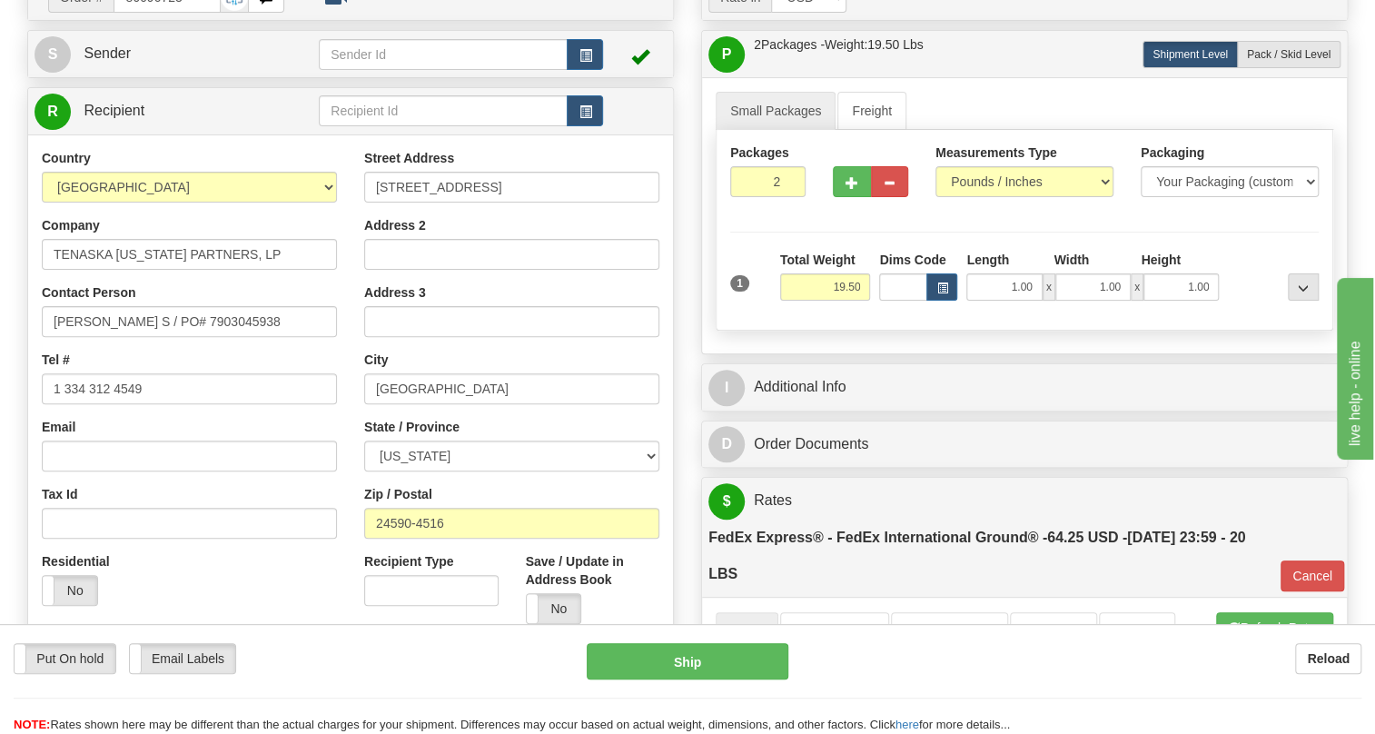
scroll to position [239, 0]
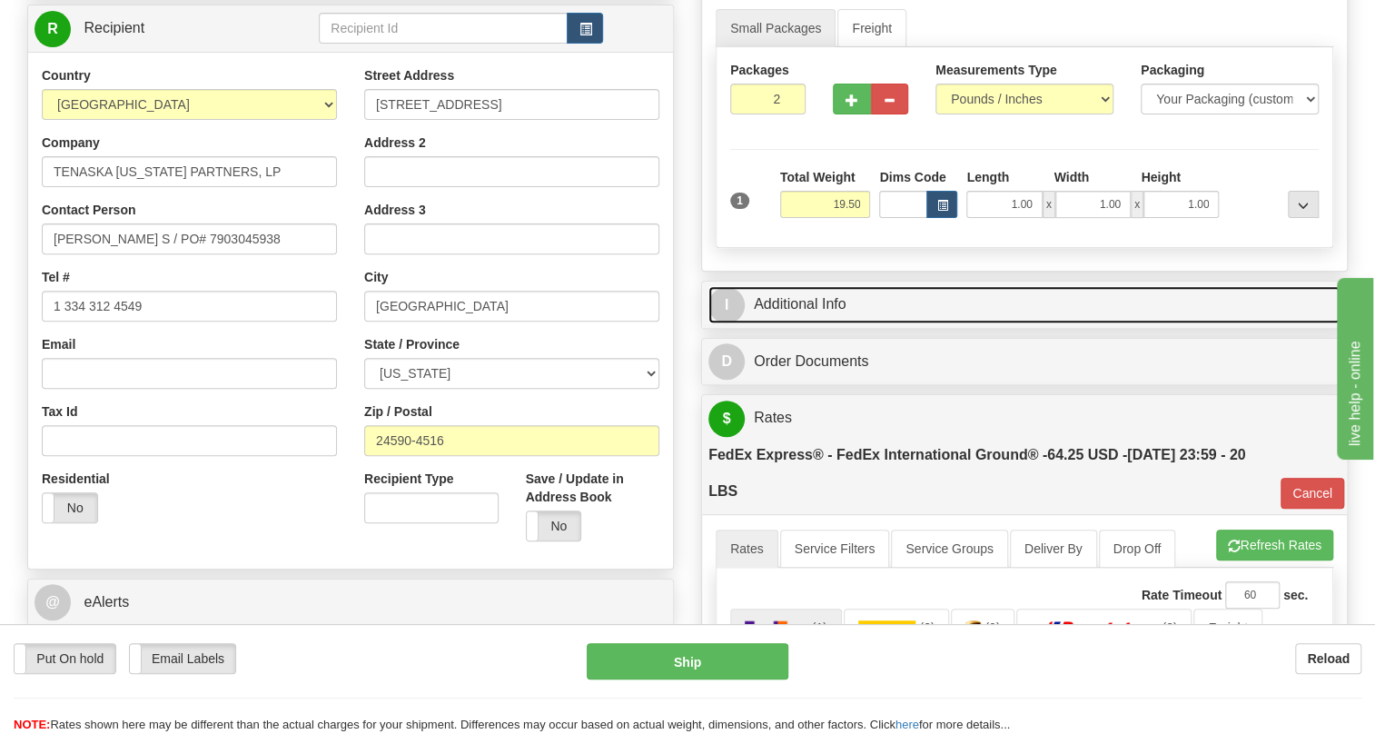
click at [814, 323] on link "I Additional Info" at bounding box center [1024, 304] width 632 height 37
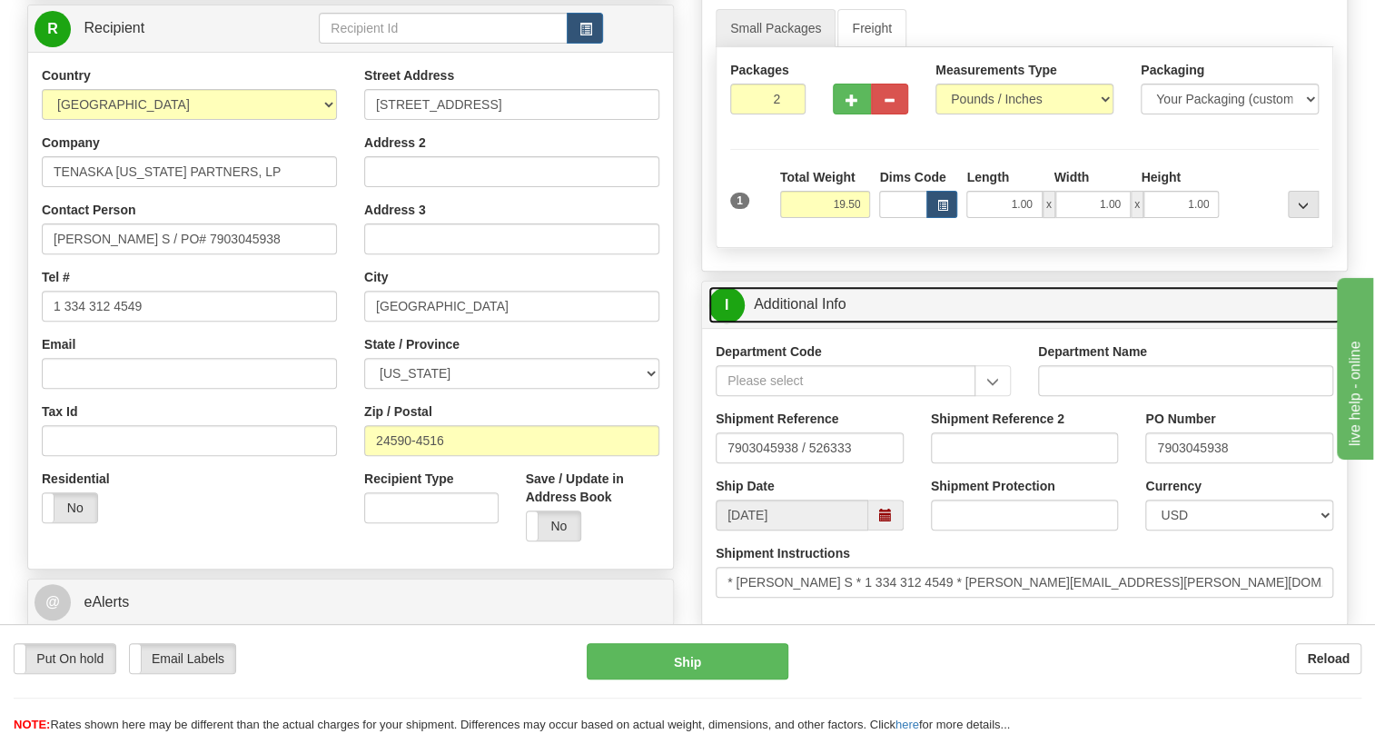
scroll to position [321, 0]
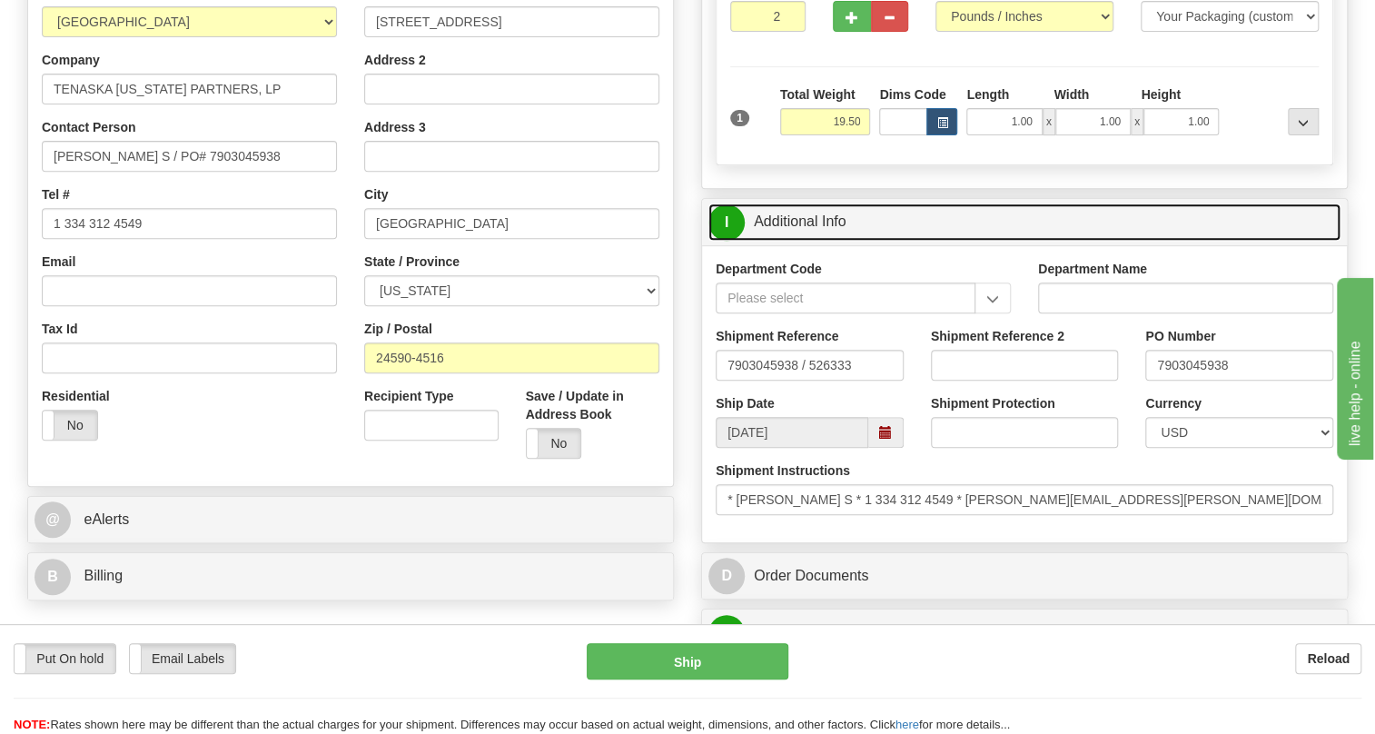
click at [819, 241] on link "I Additional Info" at bounding box center [1024, 221] width 632 height 37
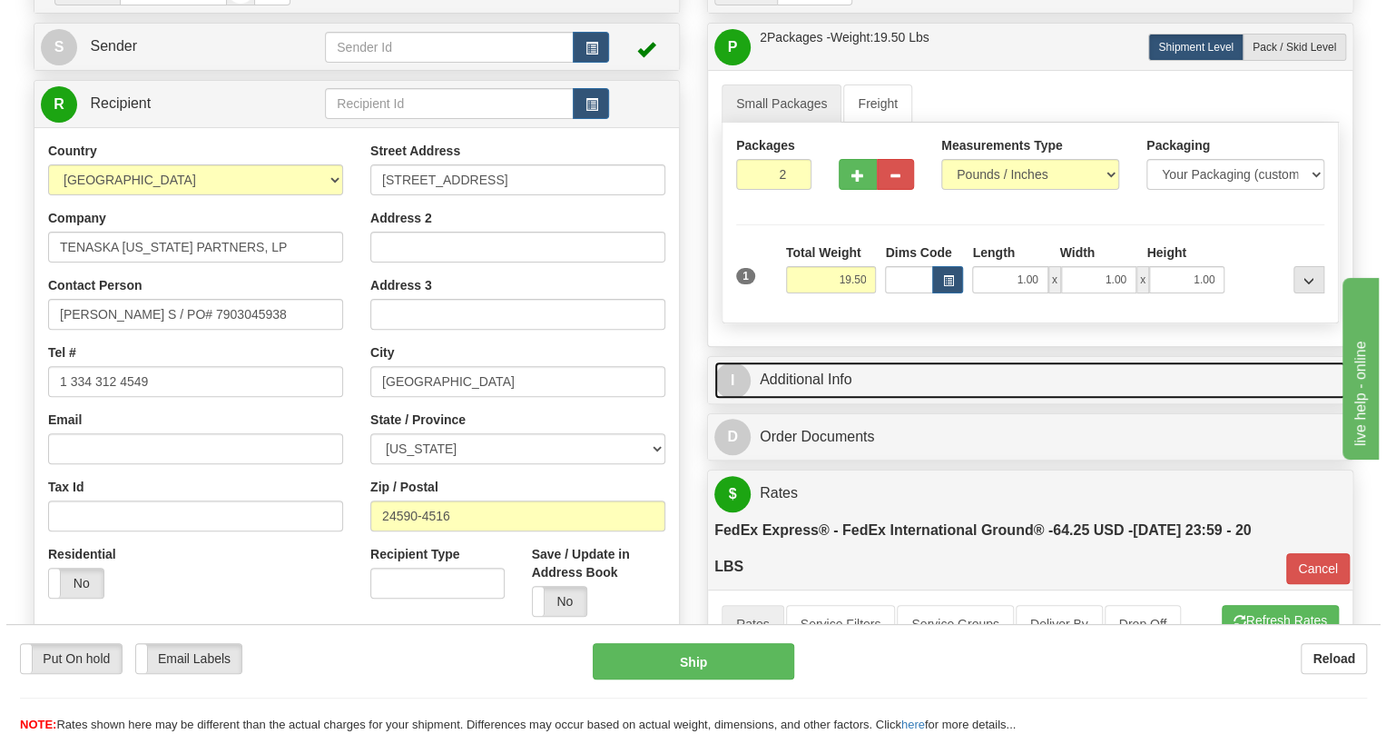
scroll to position [156, 0]
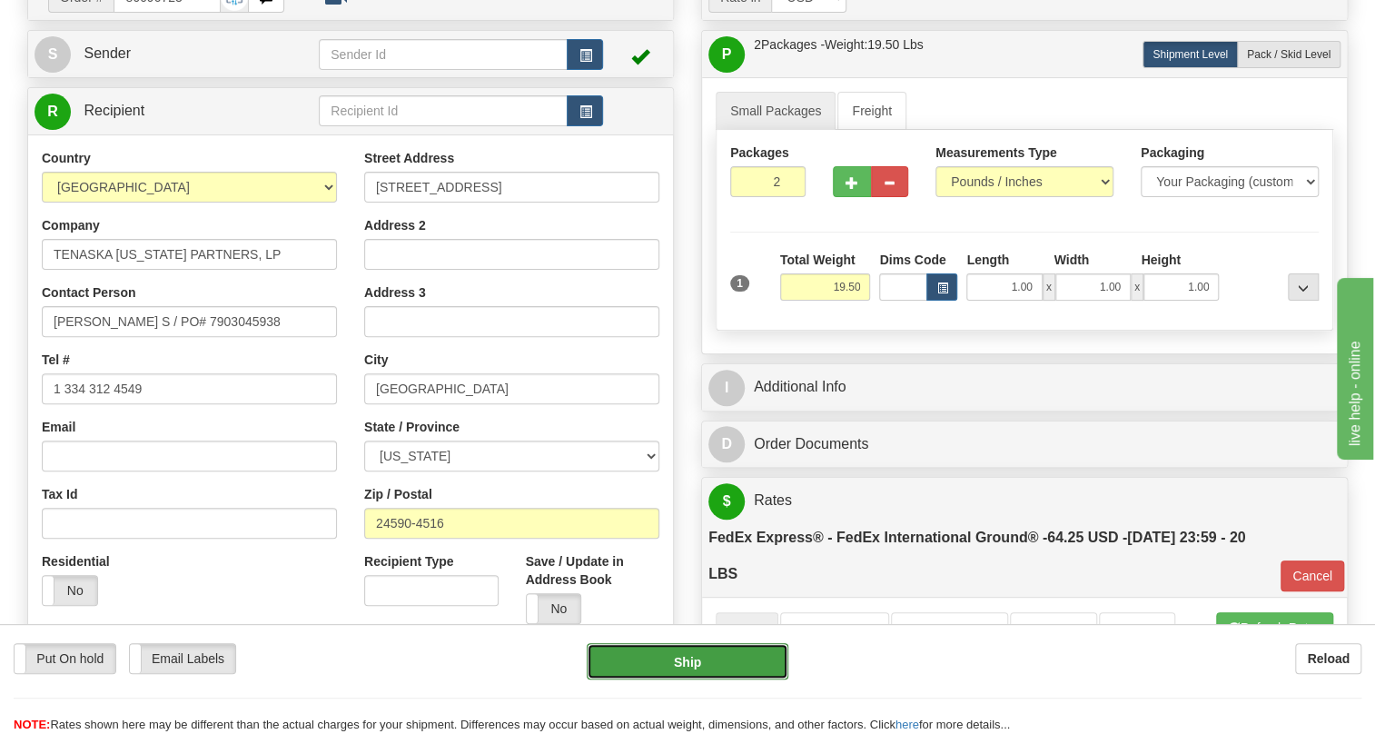
click at [694, 665] on button "Ship" at bounding box center [688, 661] width 202 height 36
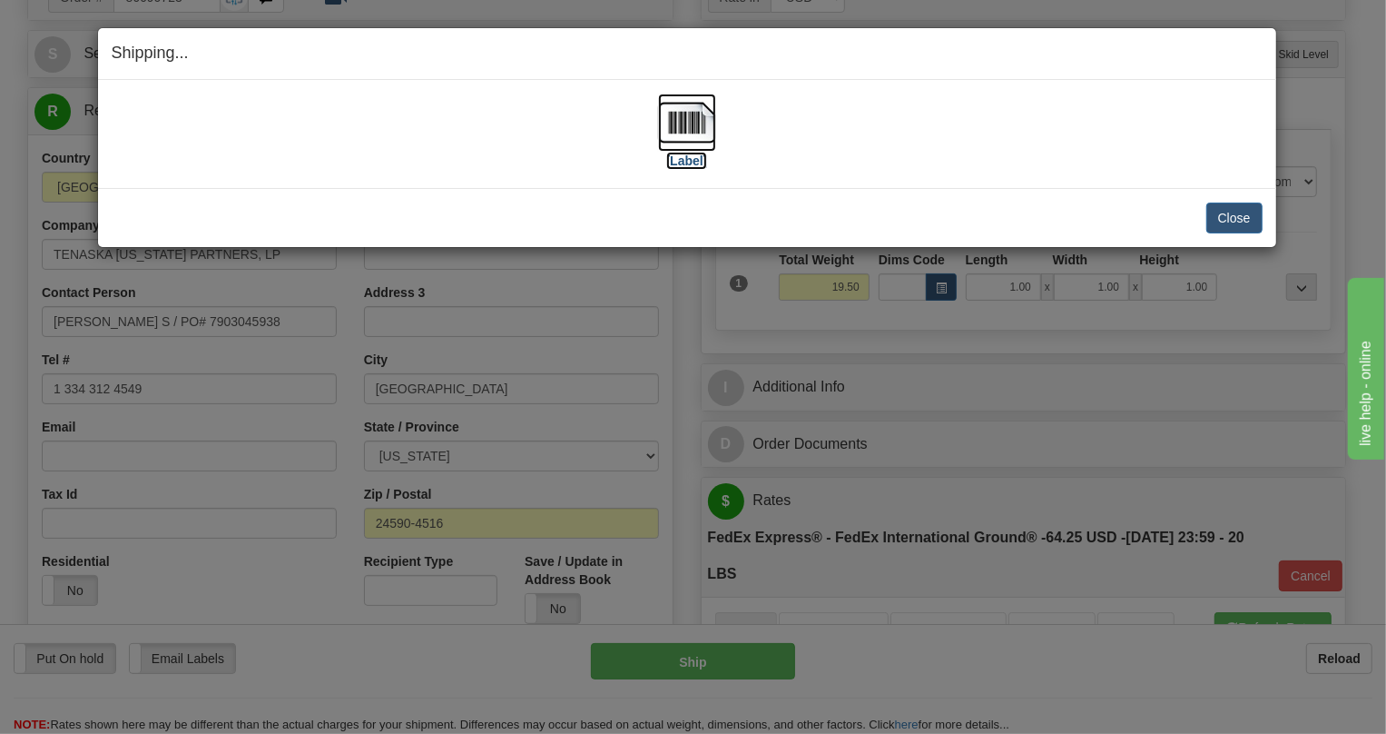
click at [692, 127] on img at bounding box center [687, 123] width 58 height 58
click at [1234, 220] on button "Close" at bounding box center [1235, 217] width 56 height 31
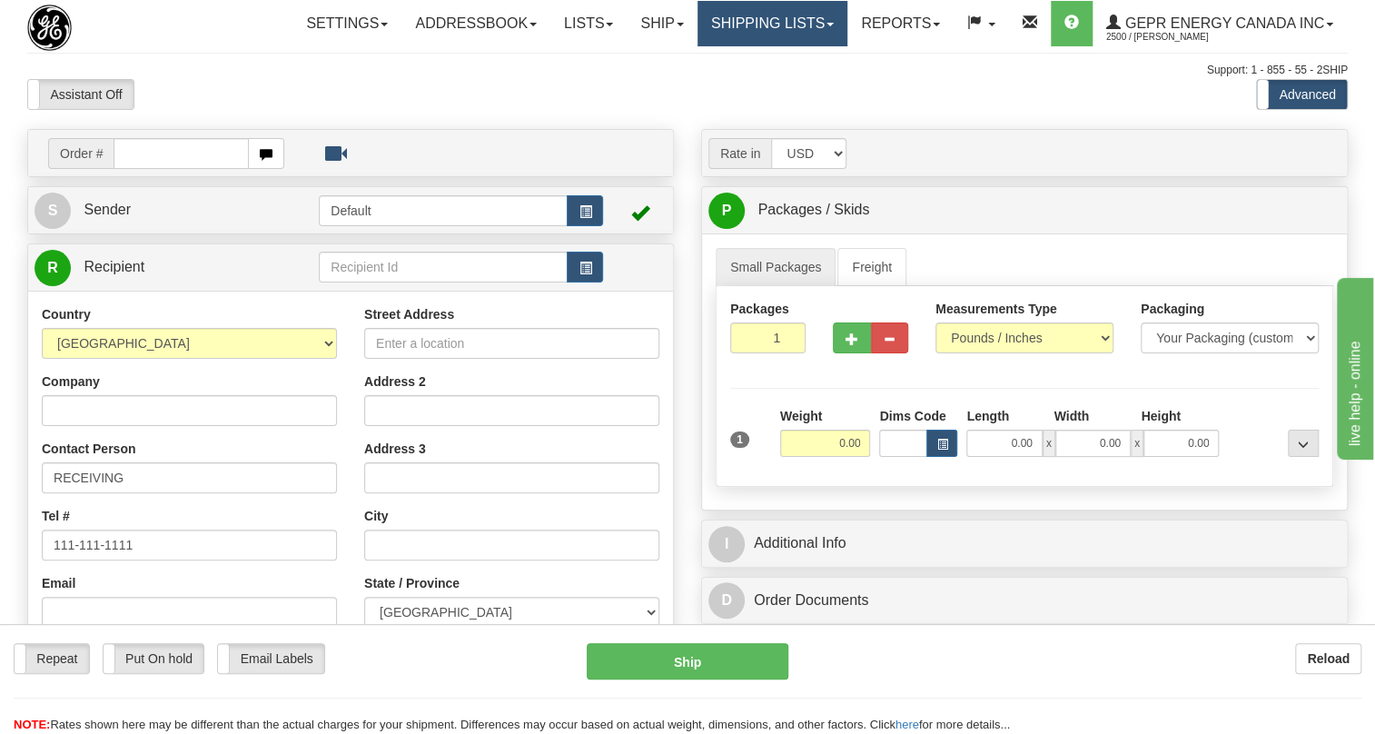
click at [831, 23] on span at bounding box center [829, 25] width 7 height 4
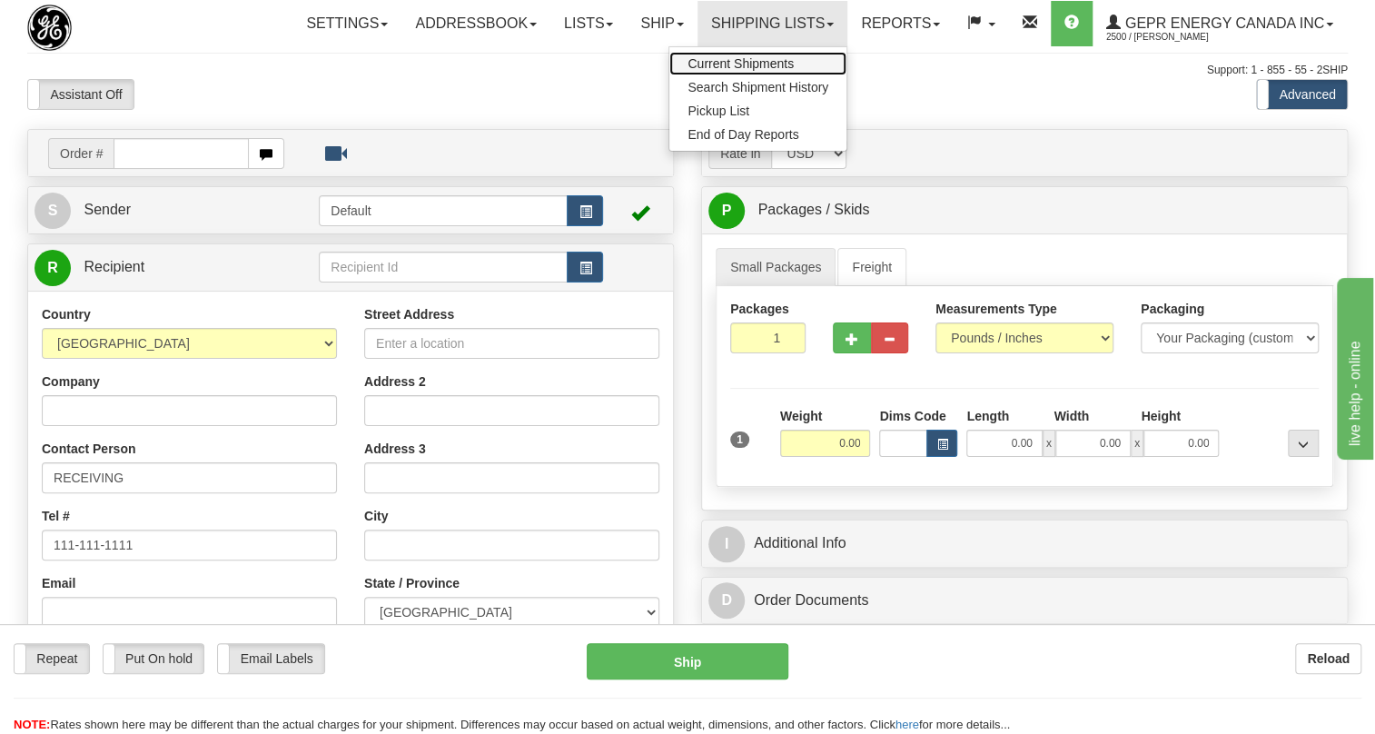
click at [758, 64] on span "Current Shipments" at bounding box center [740, 63] width 106 height 15
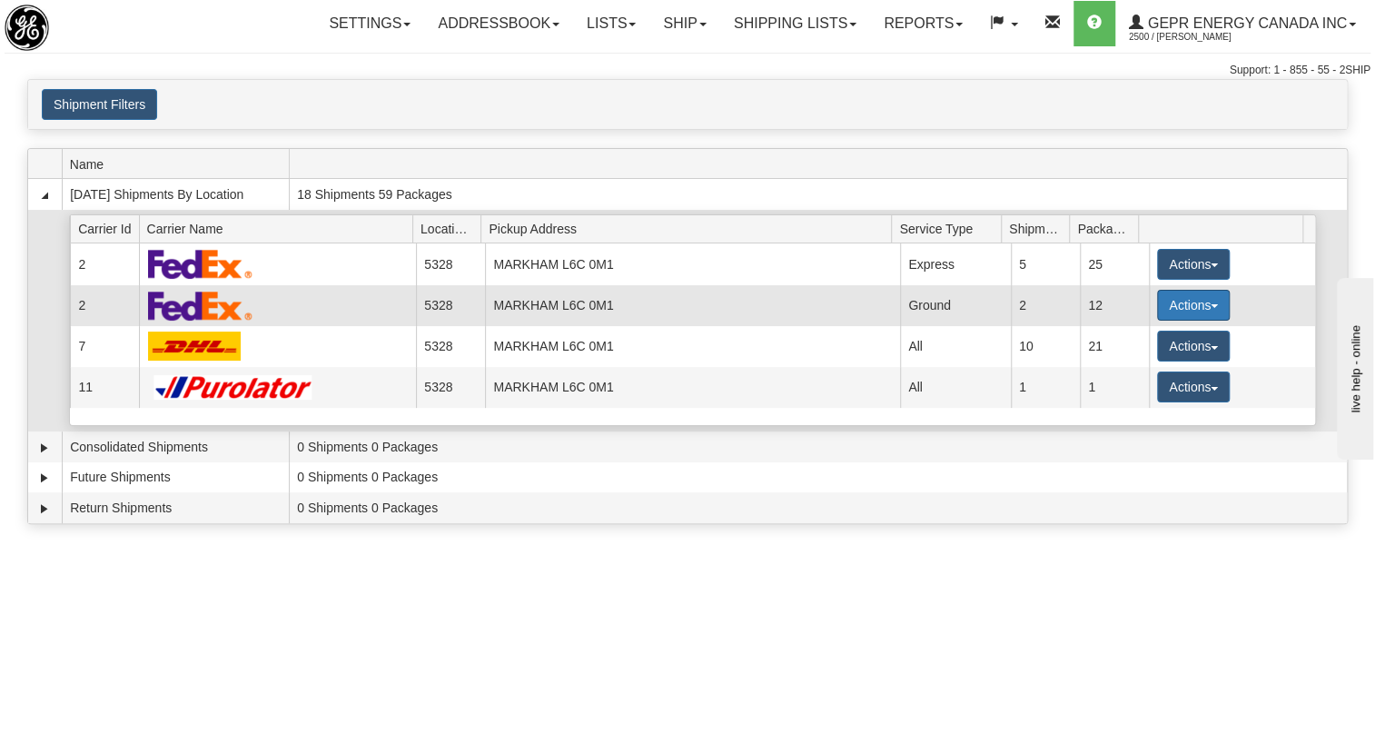
click at [1204, 301] on button "Actions" at bounding box center [1193, 305] width 73 height 31
click at [1132, 340] on span "Details" at bounding box center [1125, 338] width 49 height 13
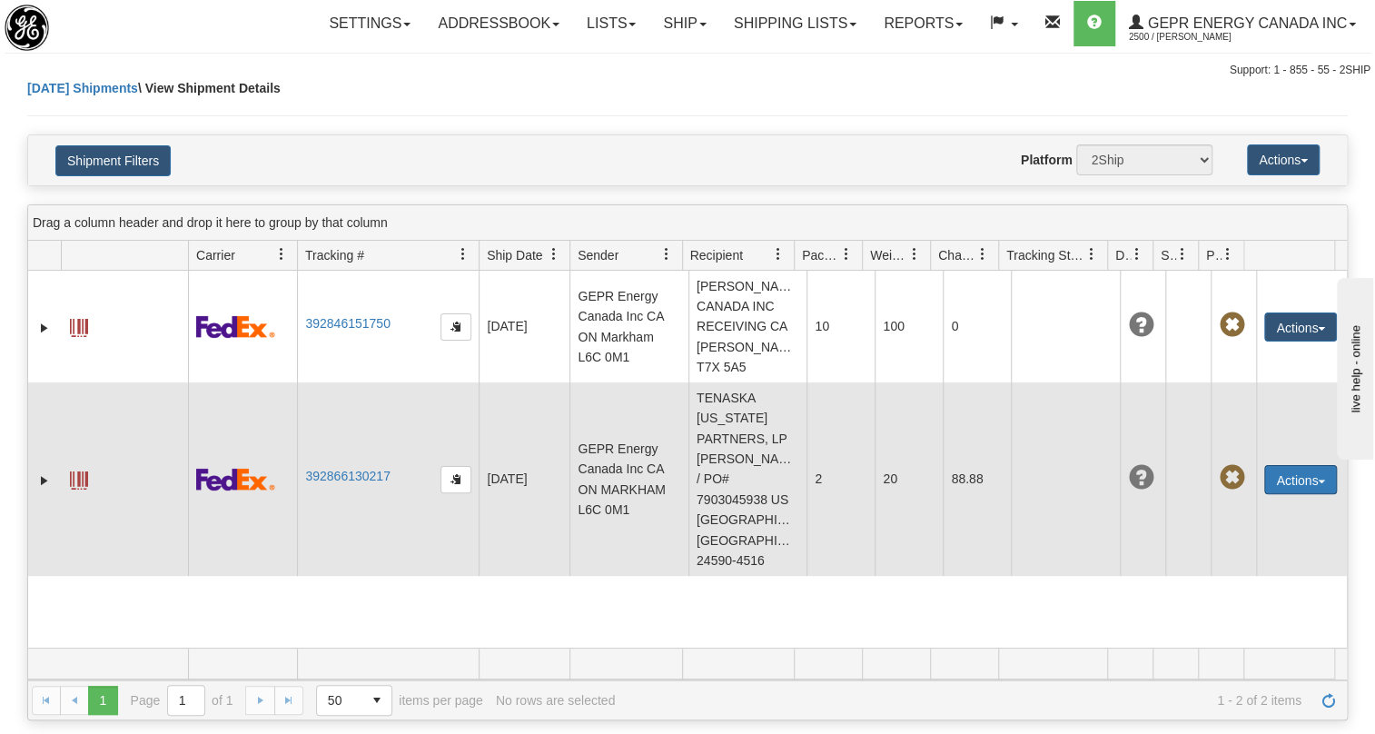
click at [1317, 480] on span "button" at bounding box center [1320, 481] width 7 height 4
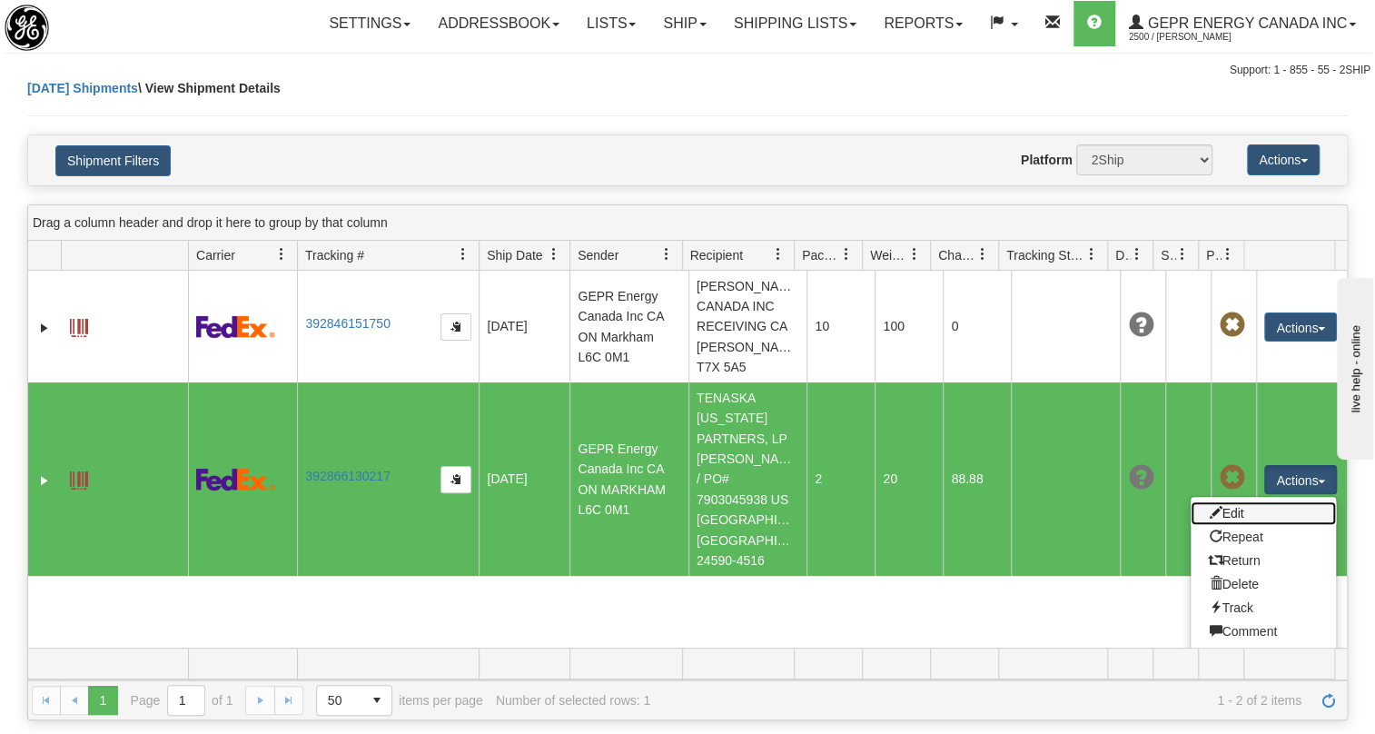
click at [1230, 511] on link "Edit" at bounding box center [1262, 513] width 145 height 24
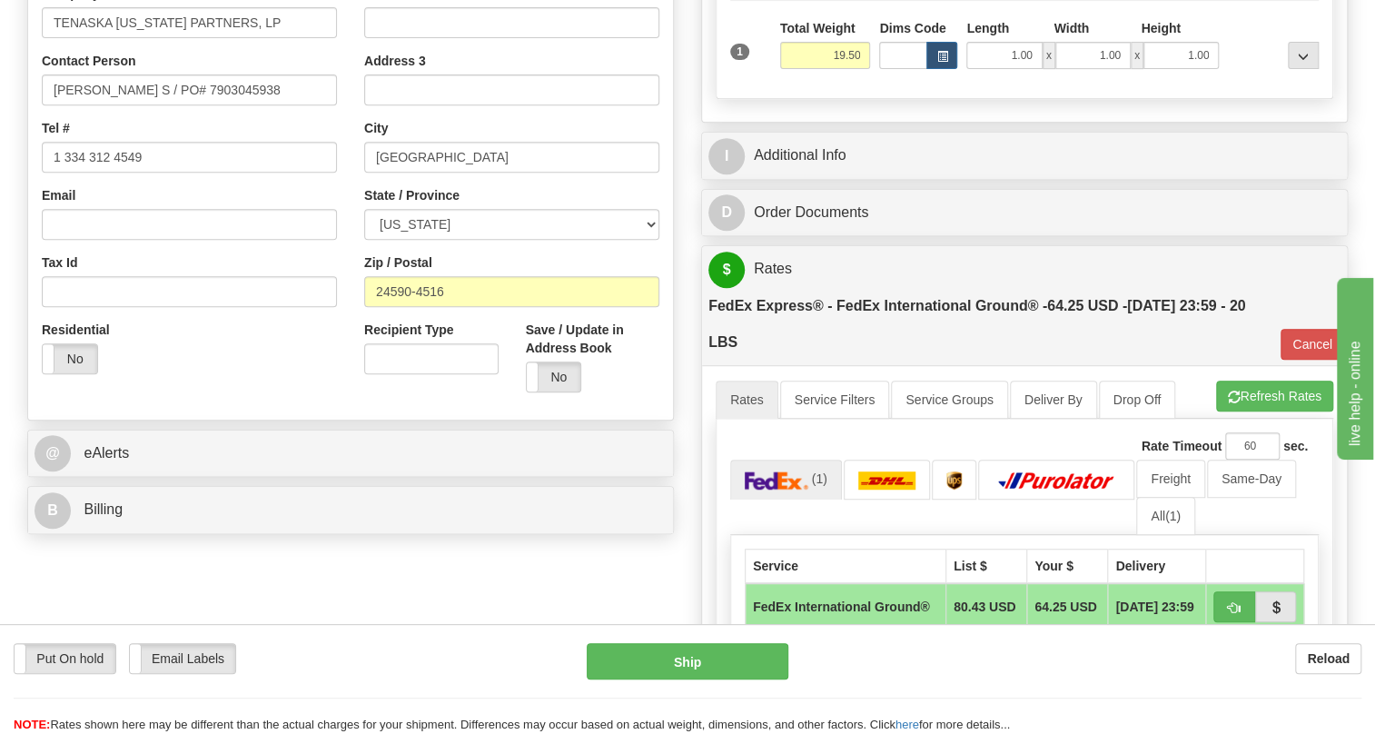
scroll to position [412, 0]
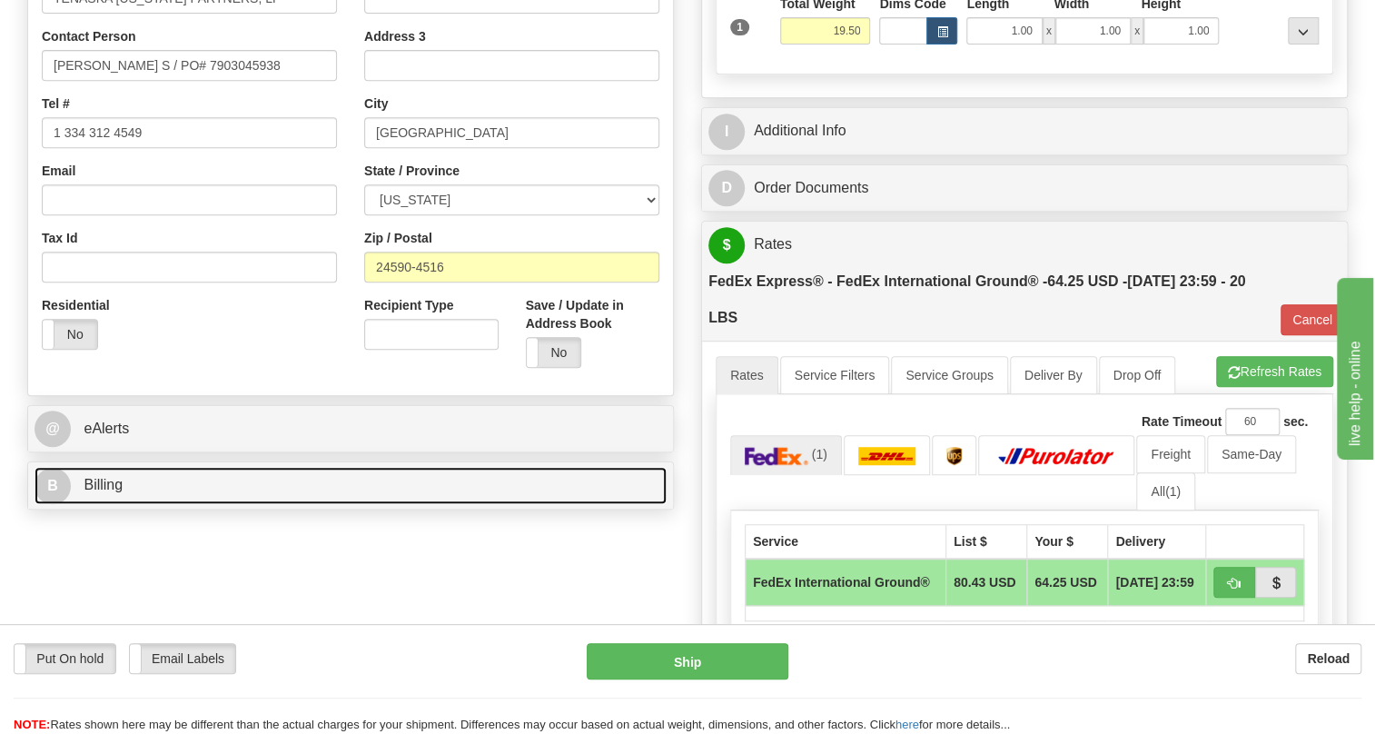
click at [101, 492] on span "Billing" at bounding box center [103, 484] width 39 height 15
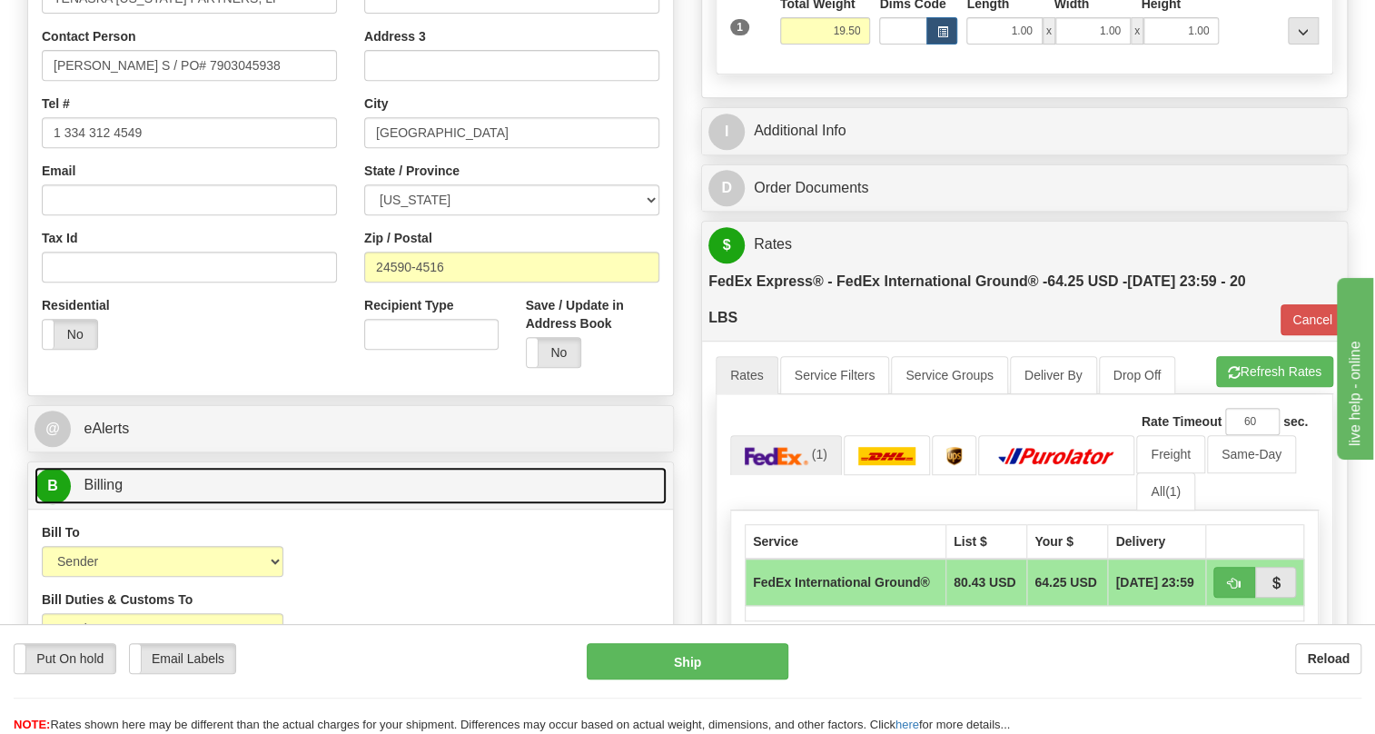
click at [101, 492] on span "Billing" at bounding box center [103, 484] width 39 height 15
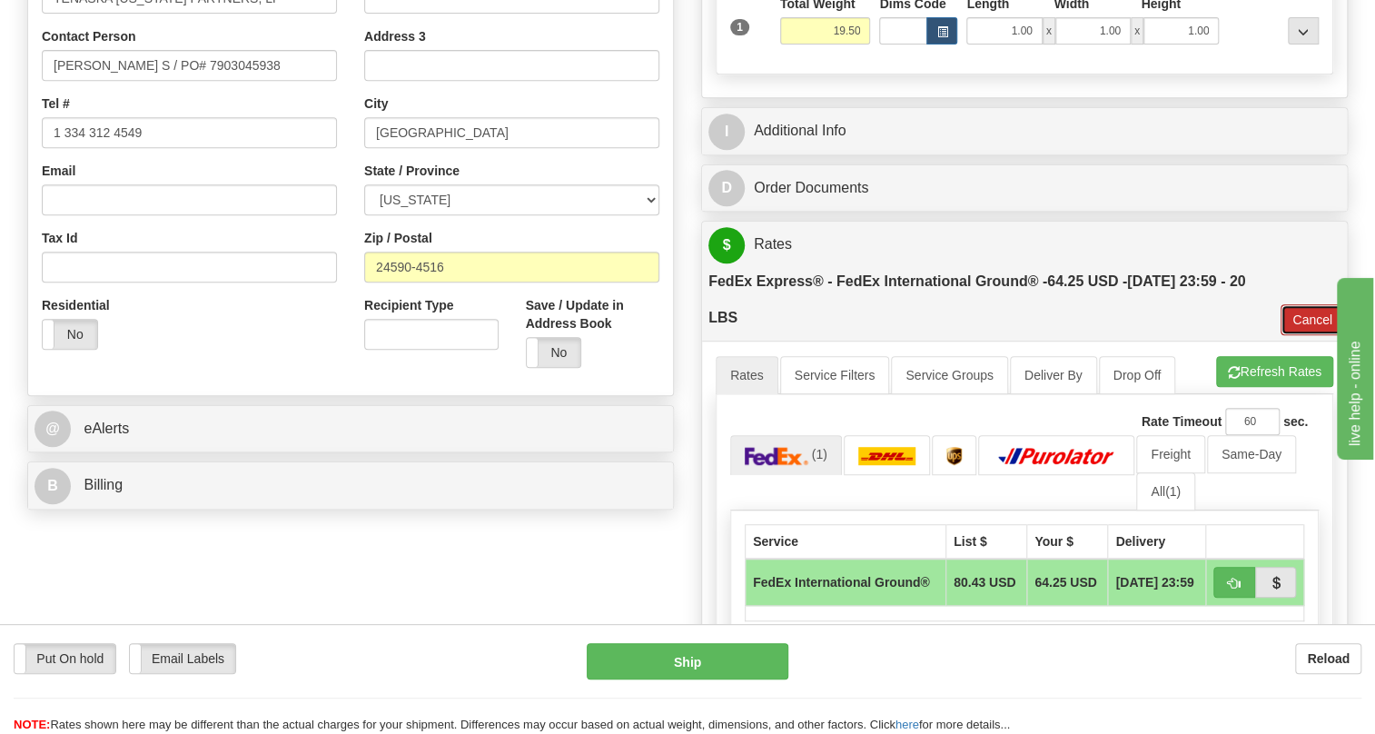
click at [1298, 335] on button "Cancel" at bounding box center [1312, 319] width 64 height 31
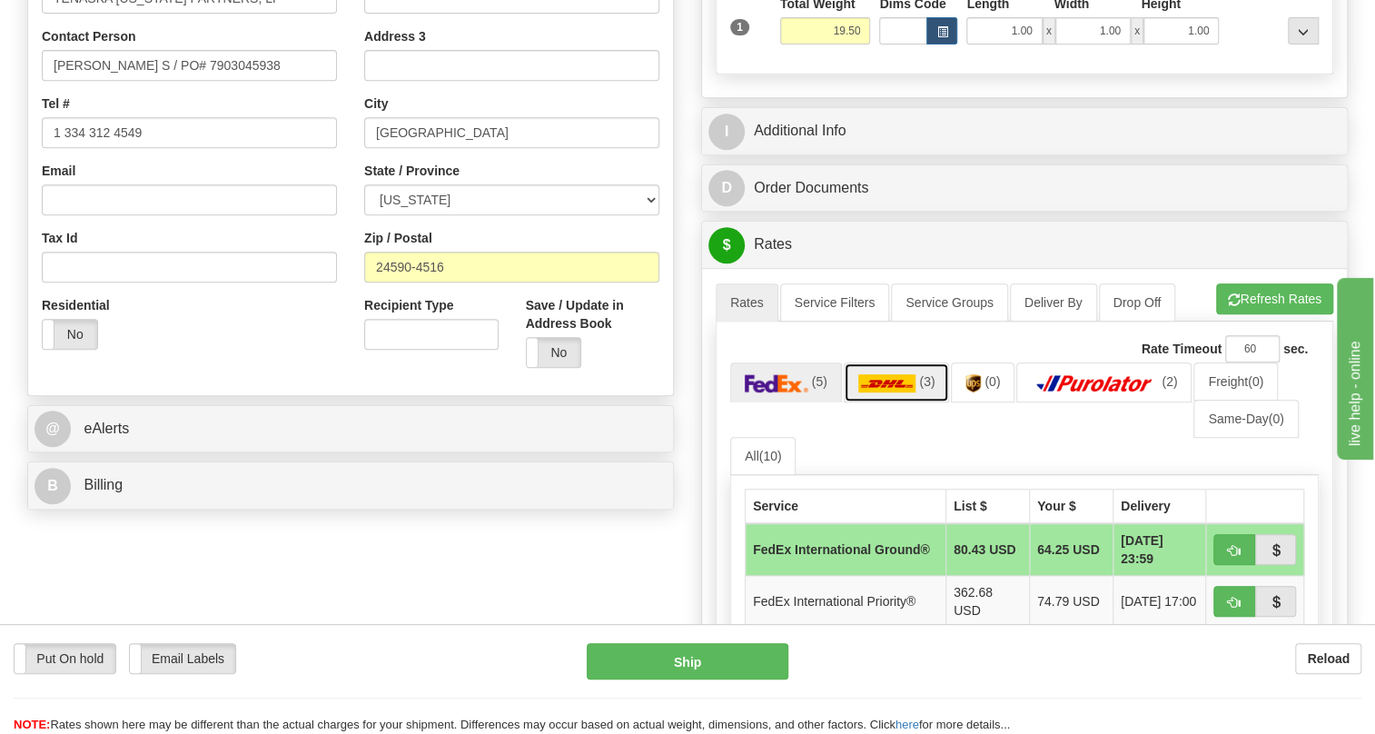
click at [887, 392] on img at bounding box center [887, 383] width 58 height 18
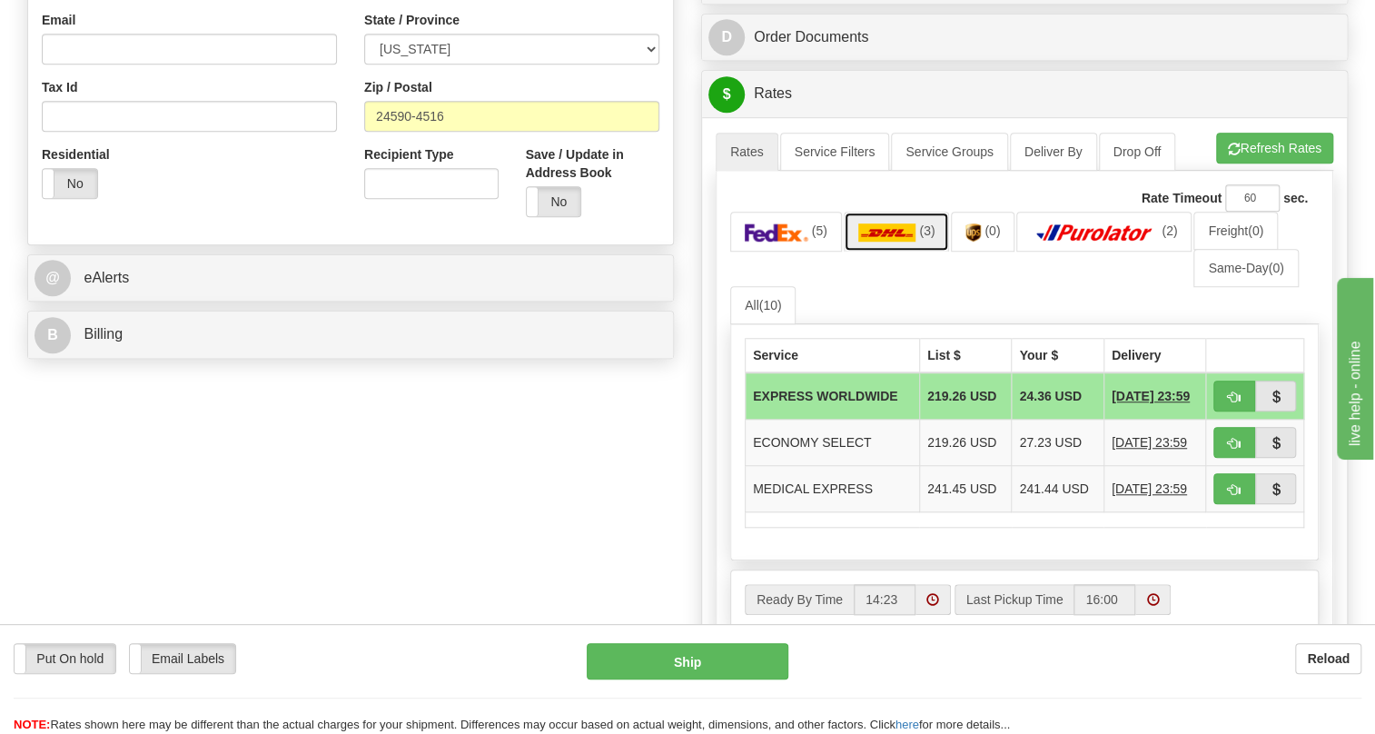
scroll to position [577, 0]
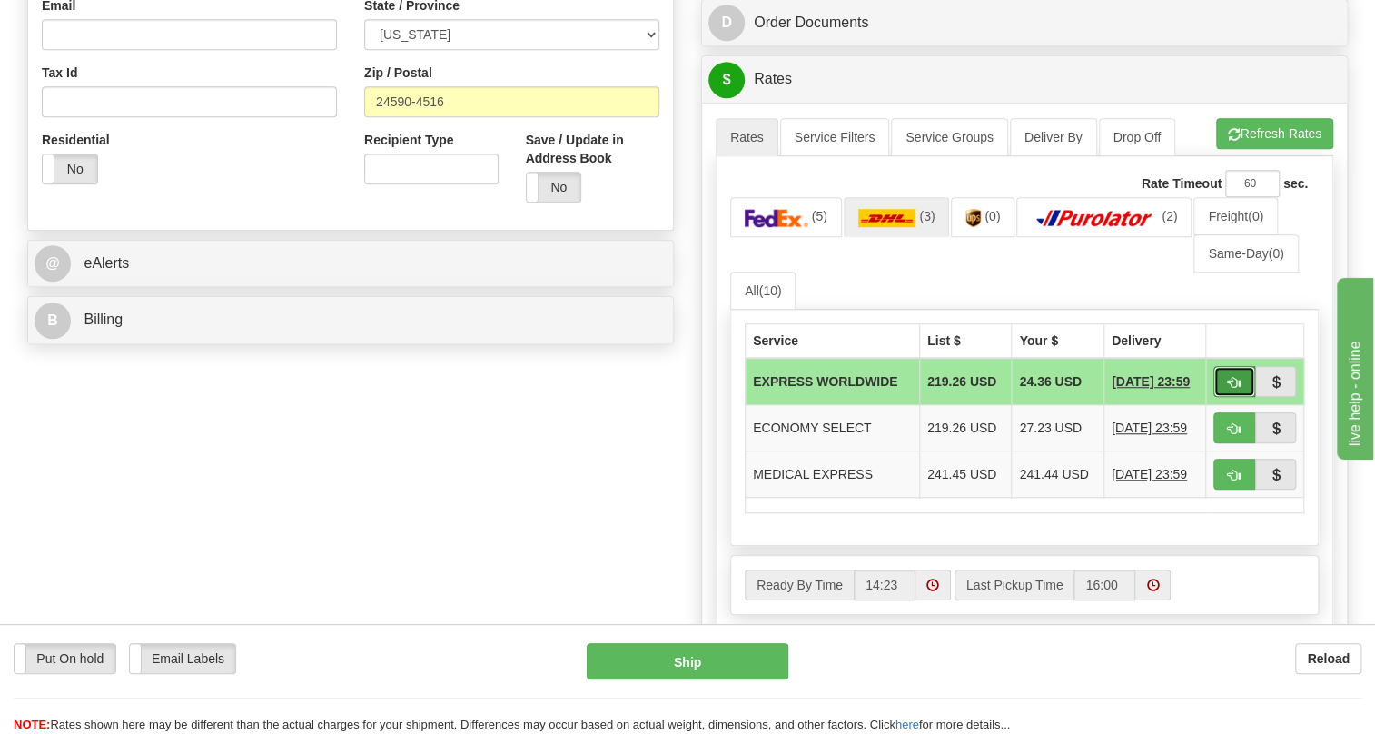
click at [1234, 389] on span "button" at bounding box center [1234, 383] width 13 height 12
type input "P"
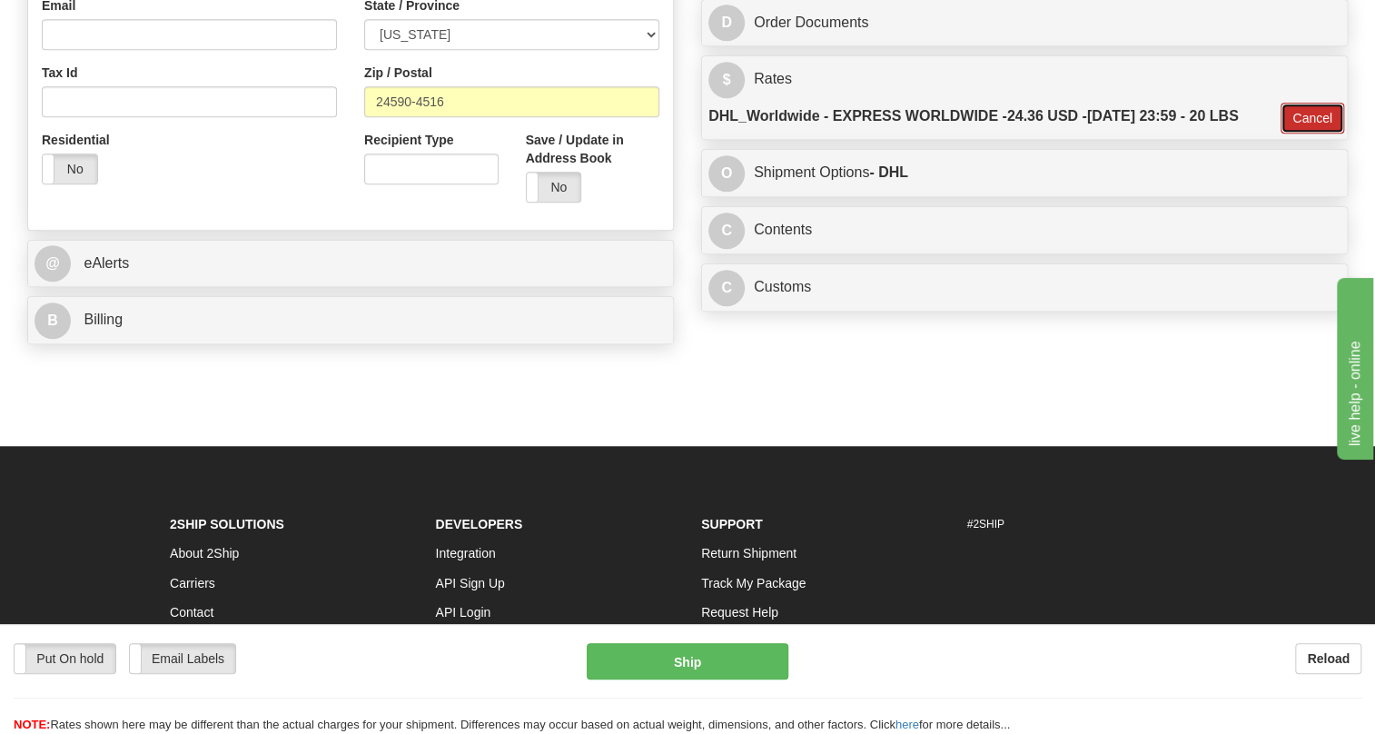
click at [1309, 133] on button "Cancel" at bounding box center [1312, 118] width 64 height 31
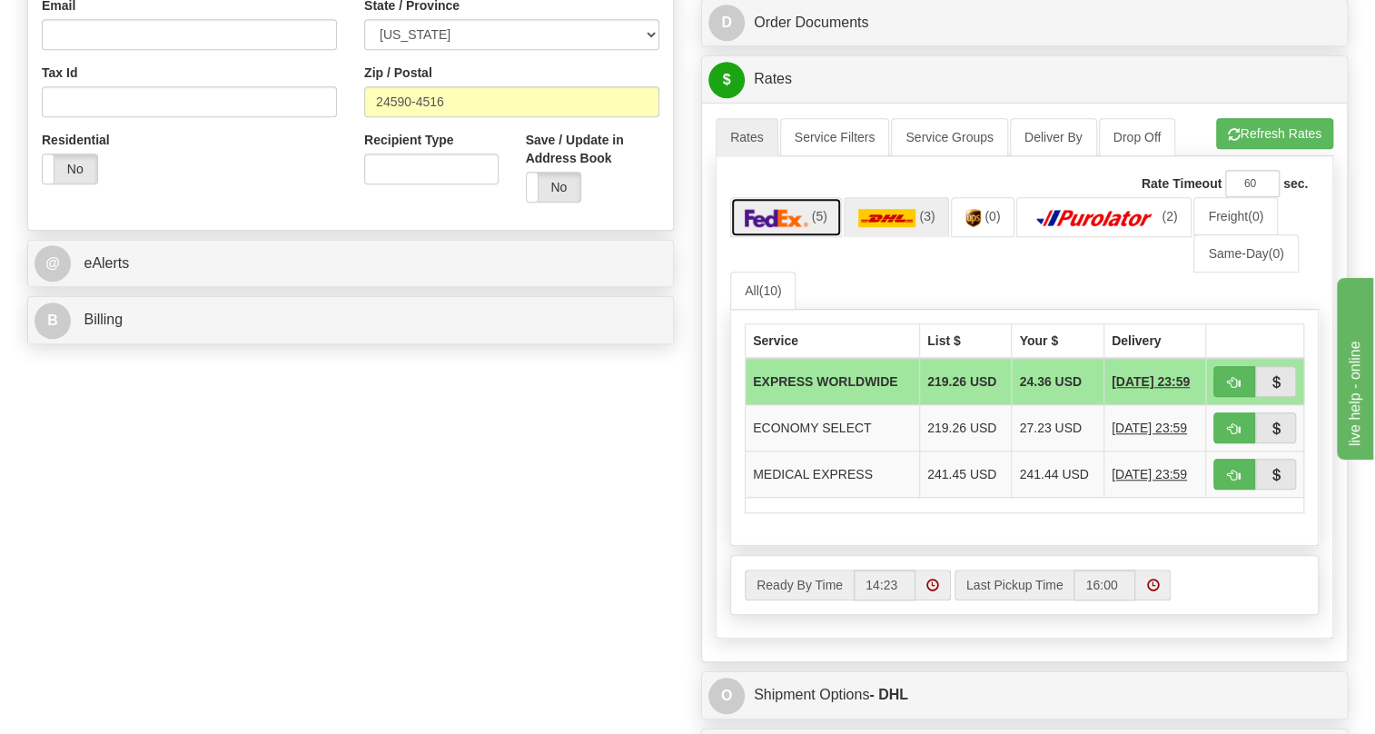
click at [783, 227] on img at bounding box center [777, 218] width 64 height 18
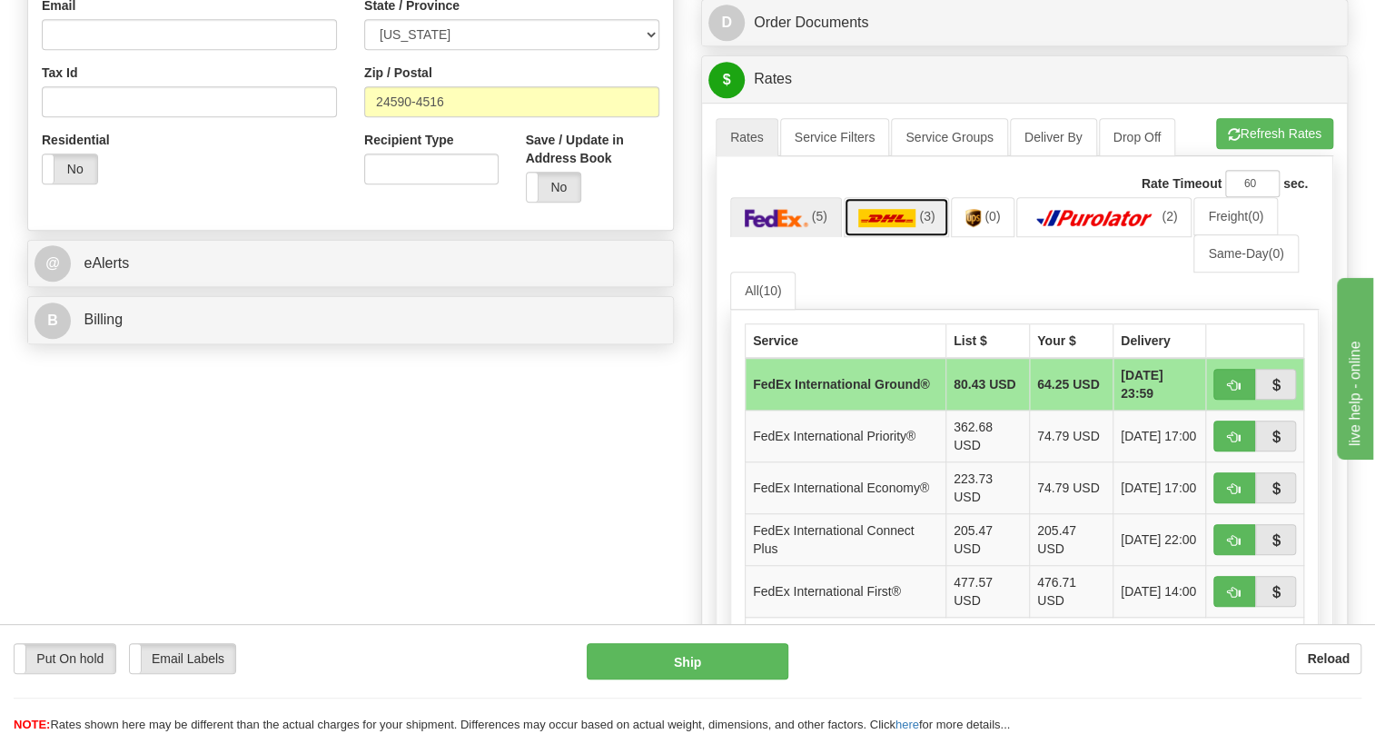
click at [887, 227] on img at bounding box center [887, 218] width 58 height 18
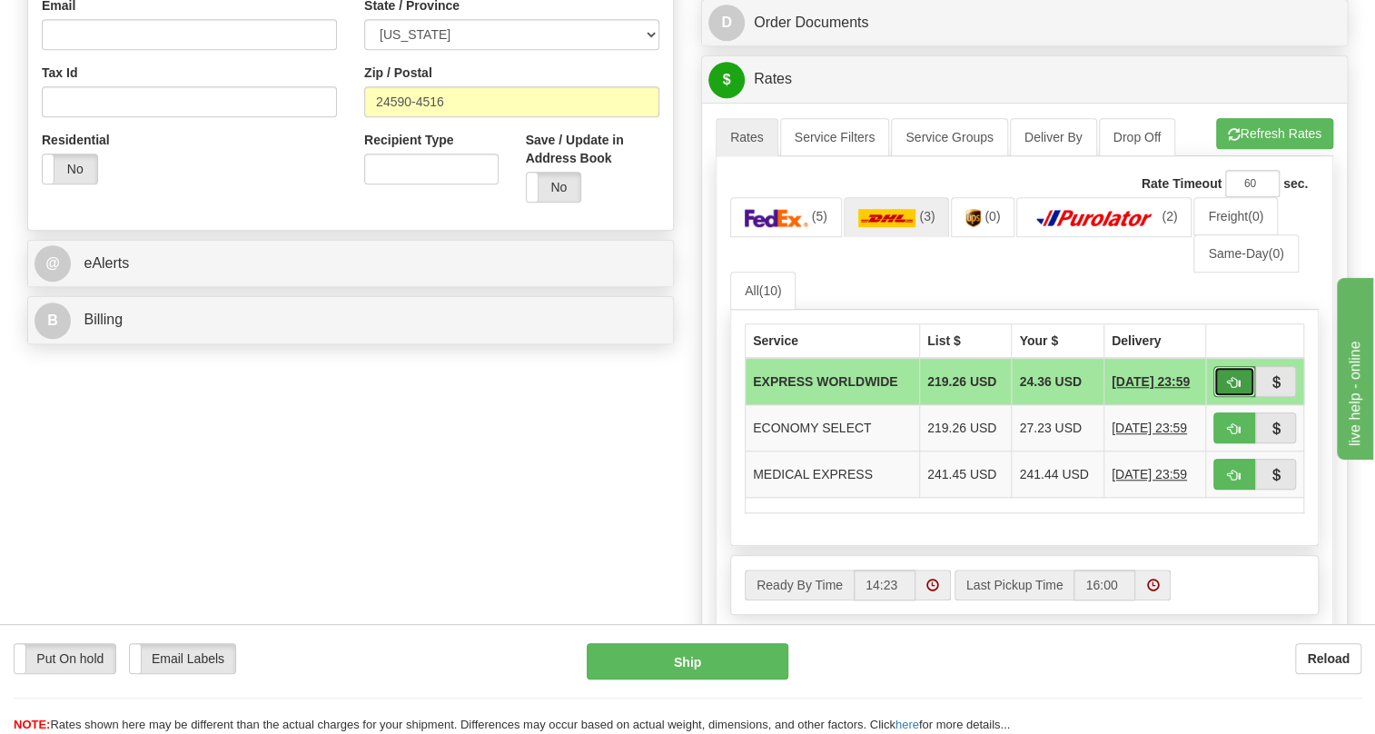
click at [1229, 389] on span "button" at bounding box center [1234, 383] width 13 height 12
type input "P"
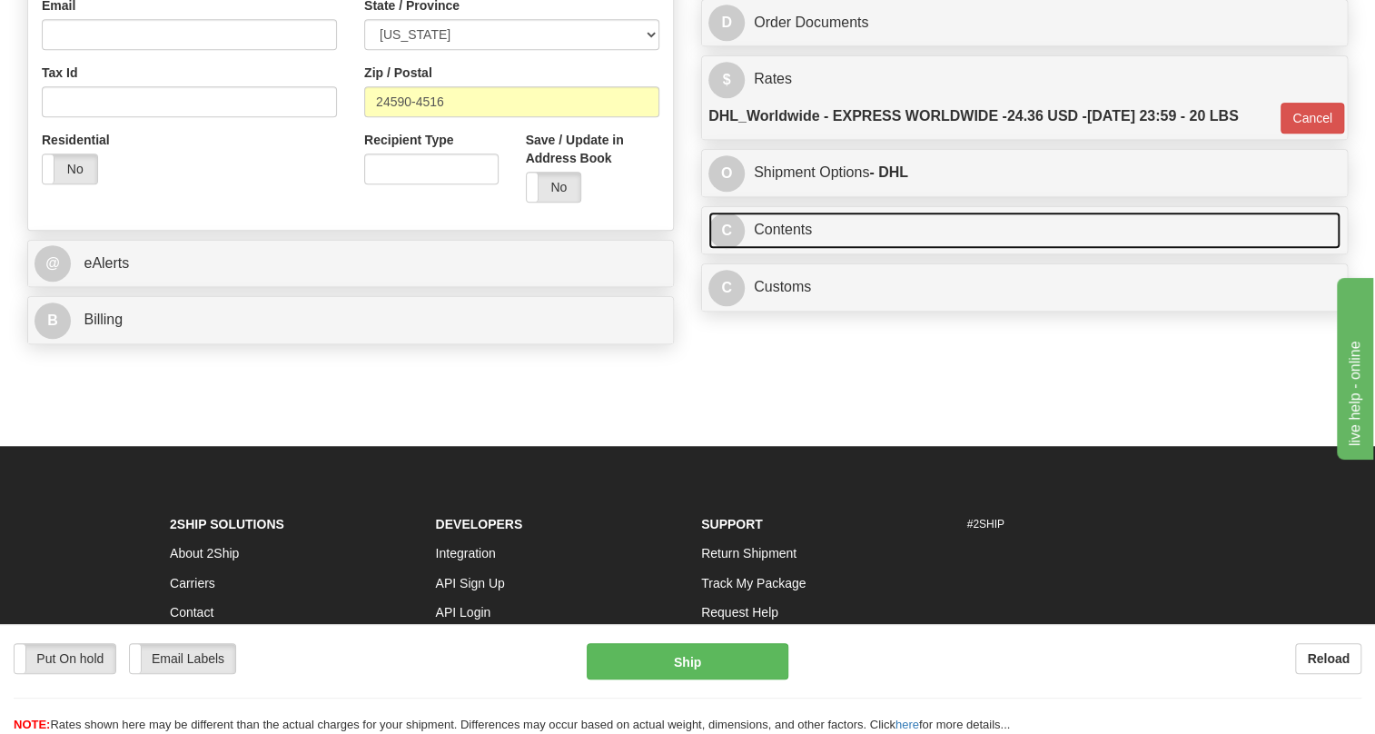
click at [779, 249] on link "C Contents" at bounding box center [1024, 230] width 632 height 37
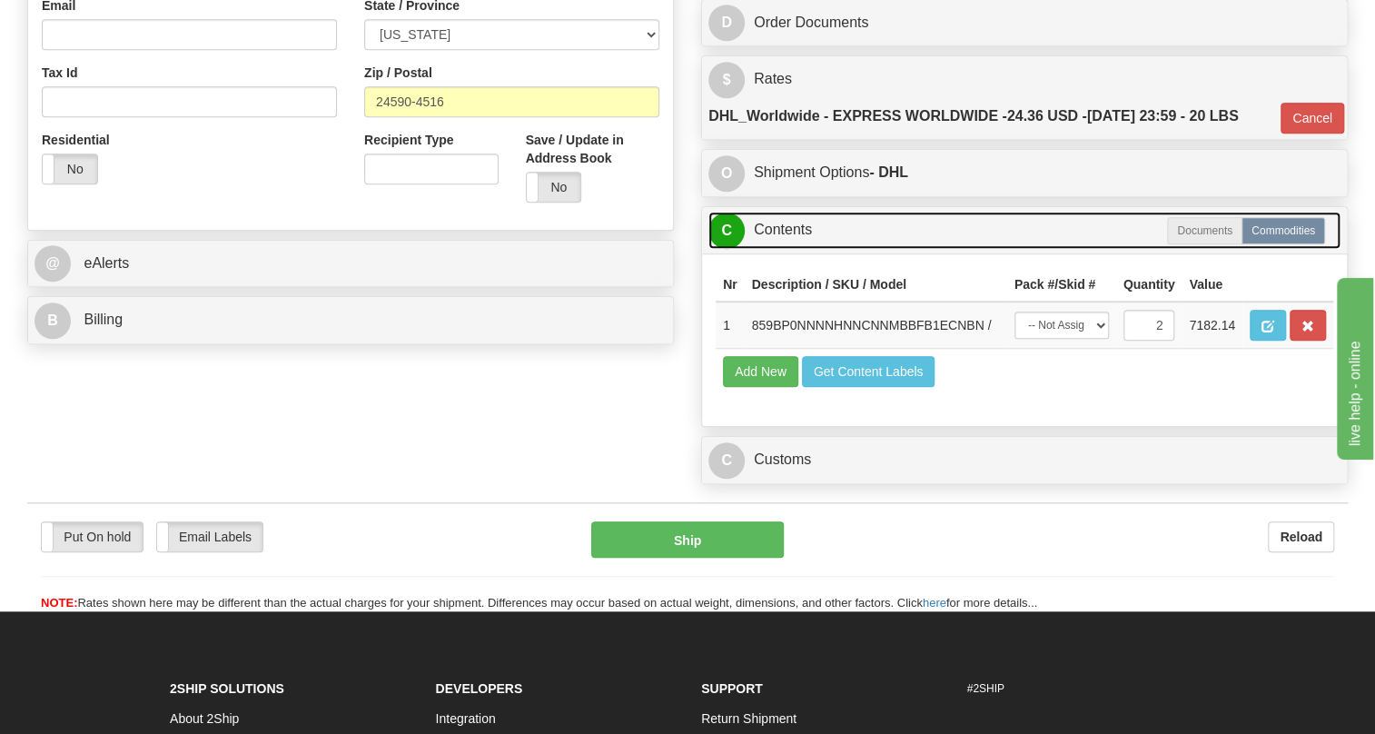
click at [790, 249] on link "C Contents" at bounding box center [1024, 230] width 632 height 37
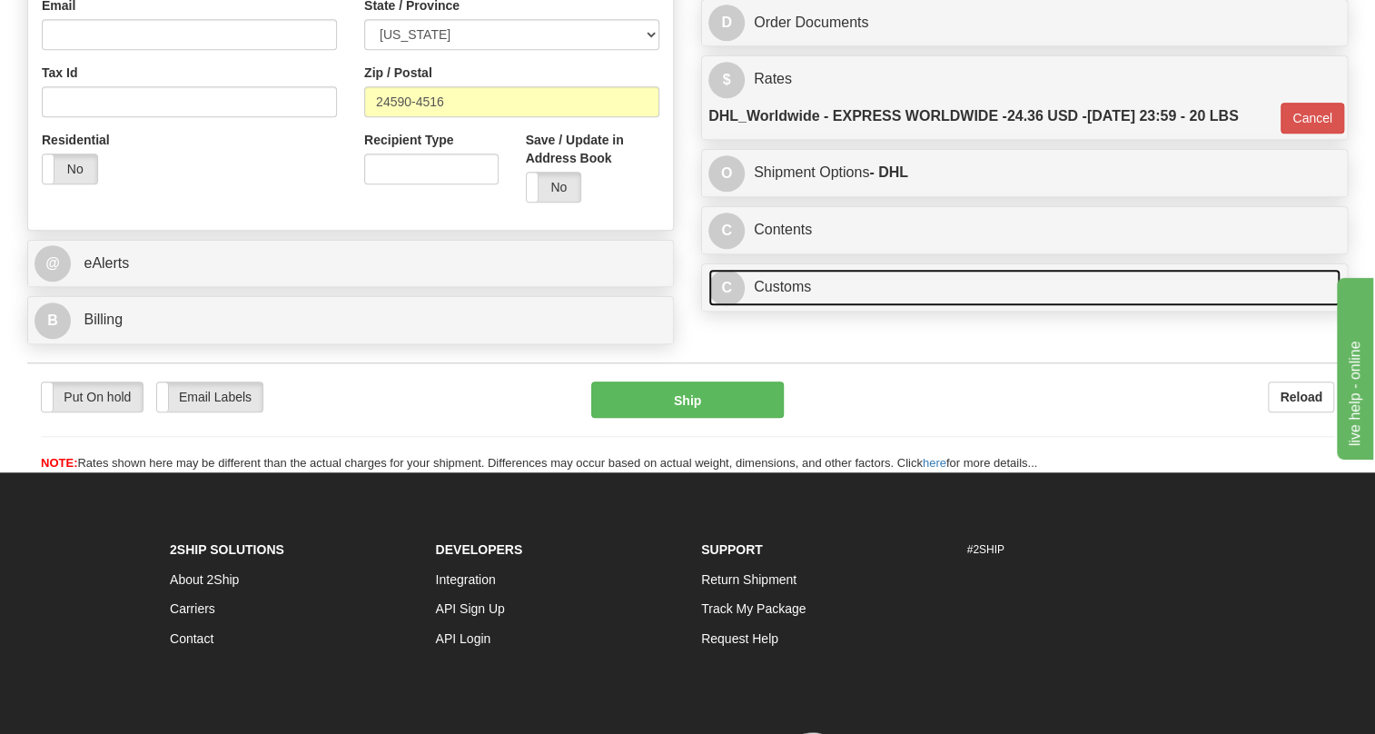
click at [793, 306] on link "C Customs" at bounding box center [1024, 287] width 632 height 37
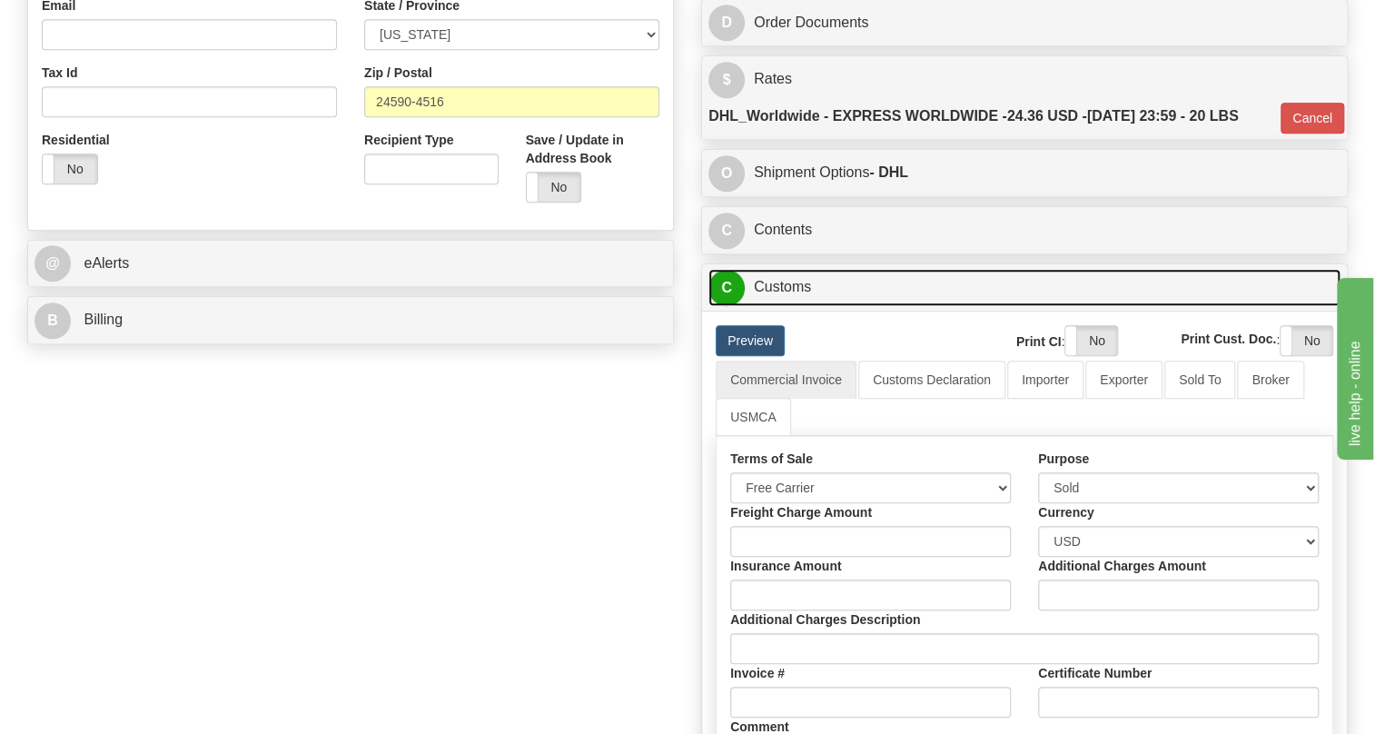
click at [793, 306] on link "C Customs" at bounding box center [1024, 287] width 632 height 37
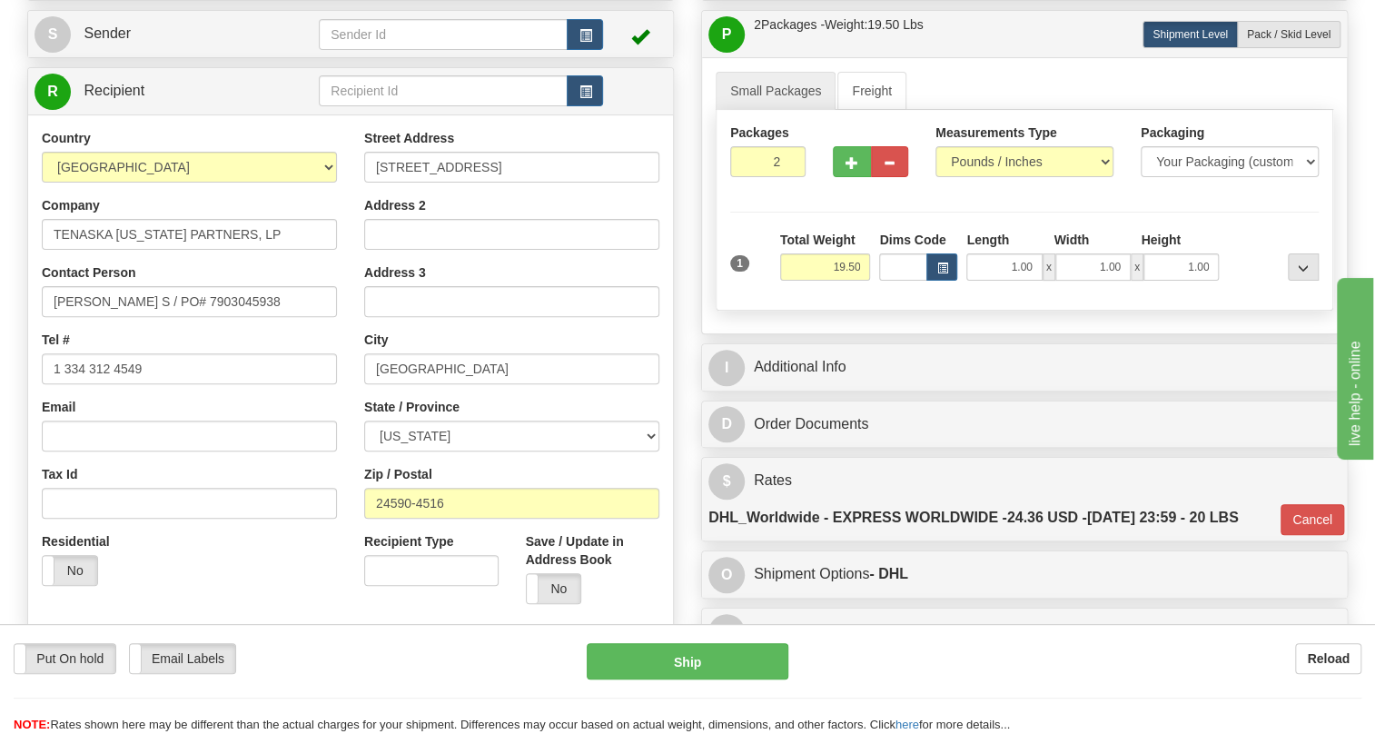
scroll to position [164, 0]
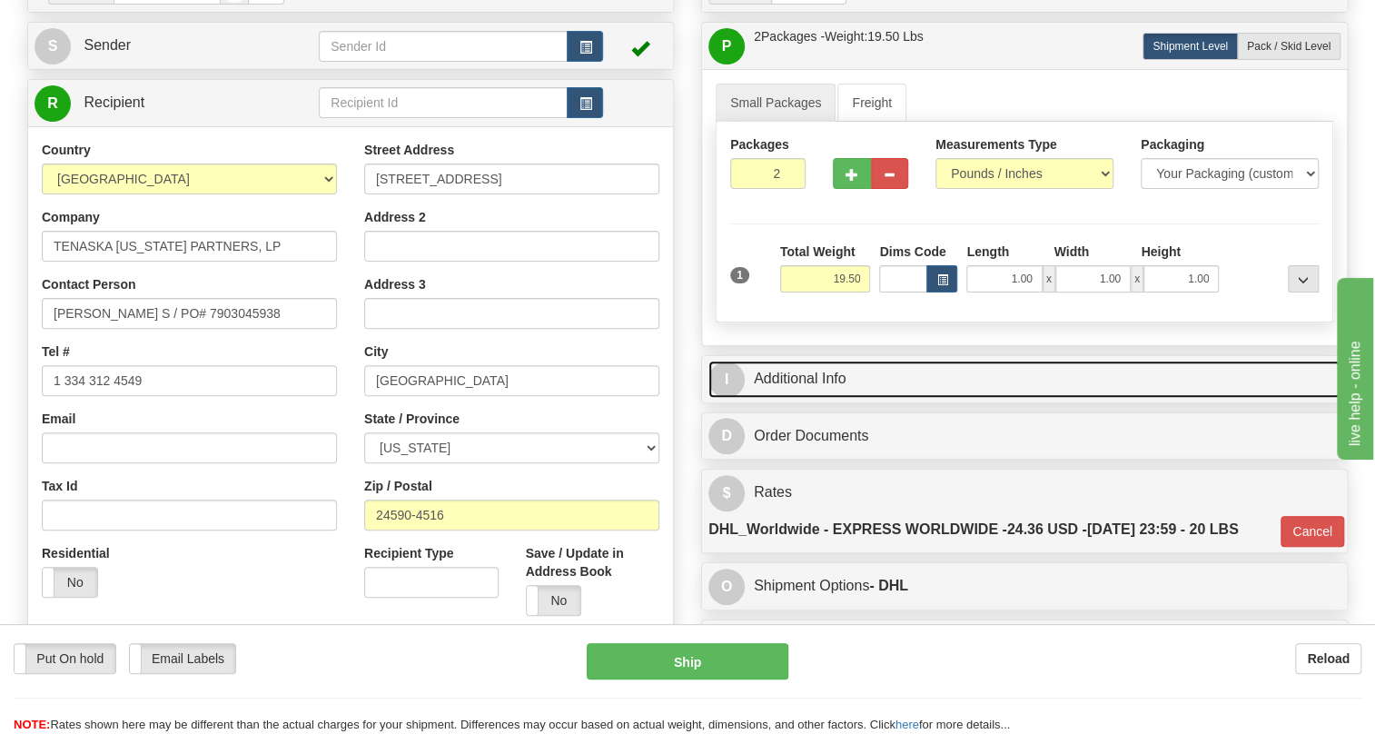
click at [817, 398] on link "I Additional Info" at bounding box center [1024, 378] width 632 height 37
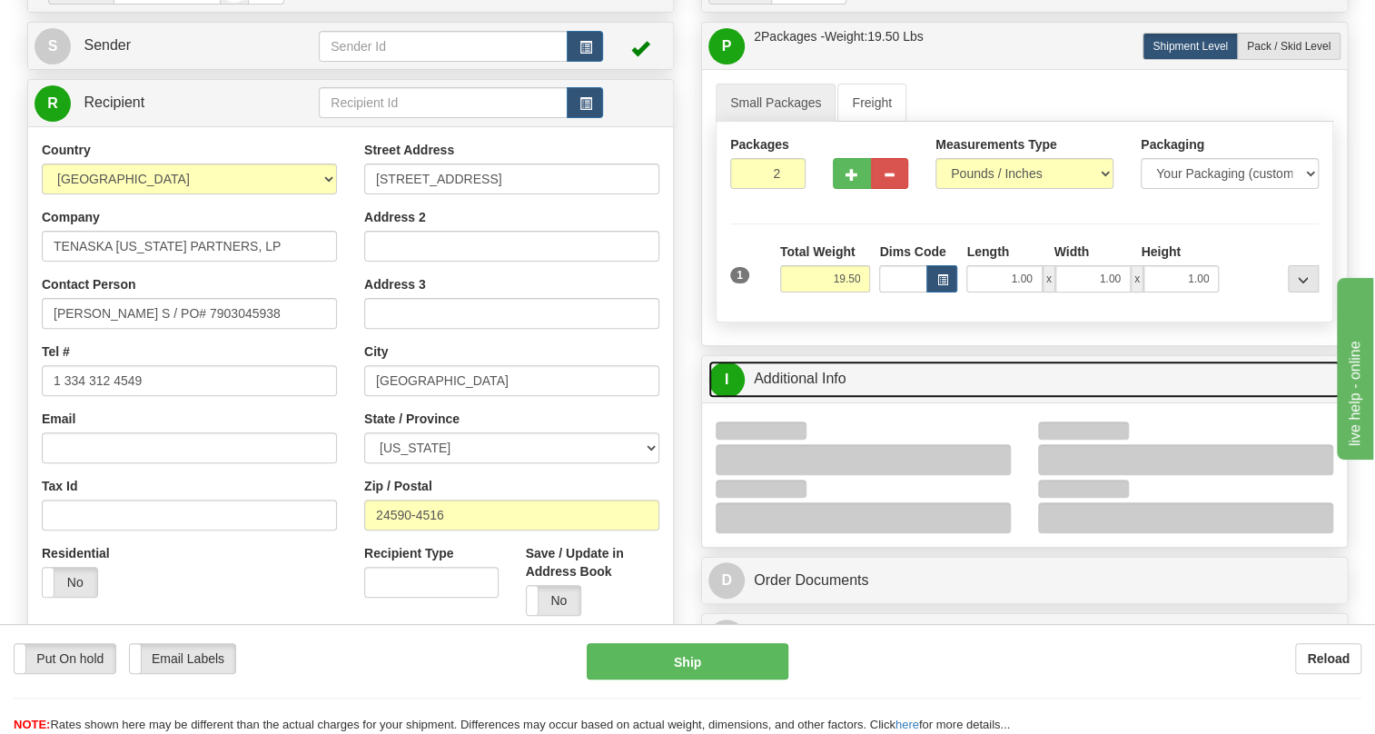
scroll to position [247, 0]
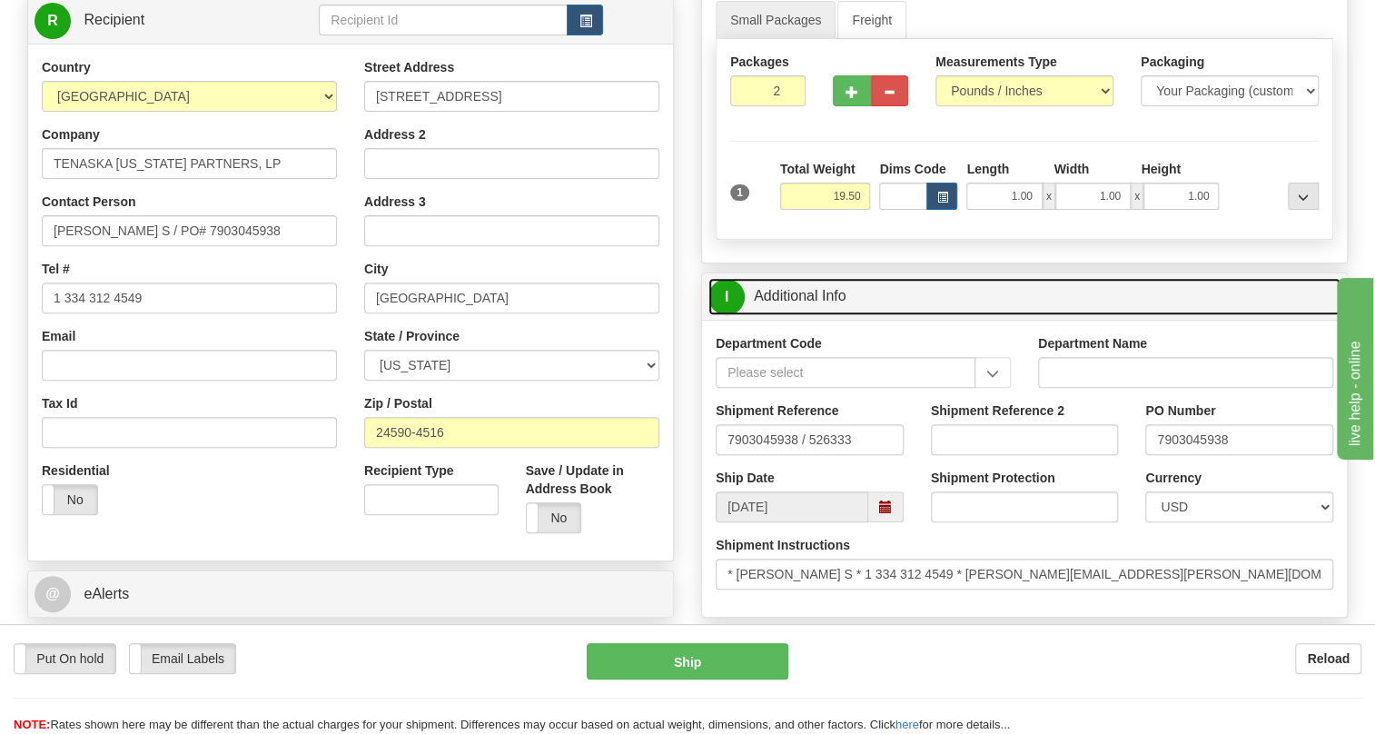
click at [800, 315] on link "I Additional Info" at bounding box center [1024, 296] width 632 height 37
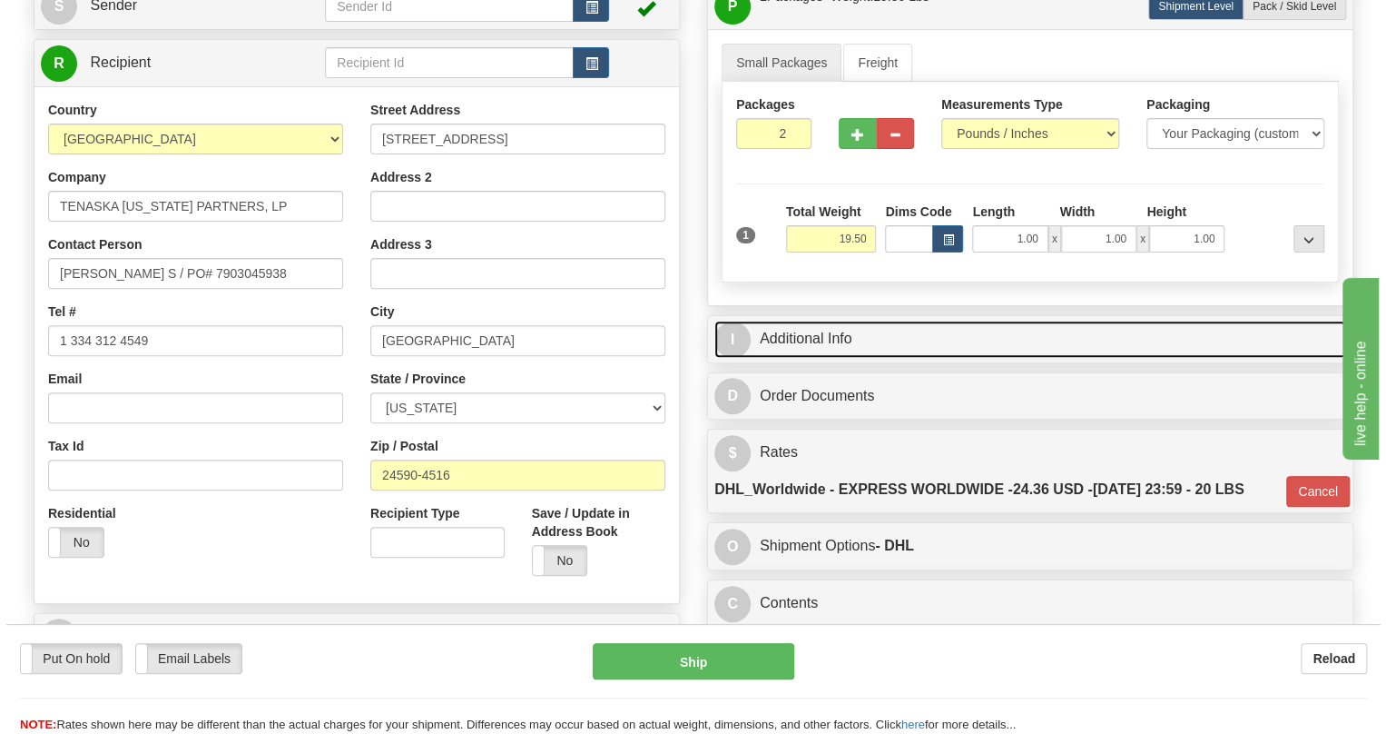
scroll to position [164, 0]
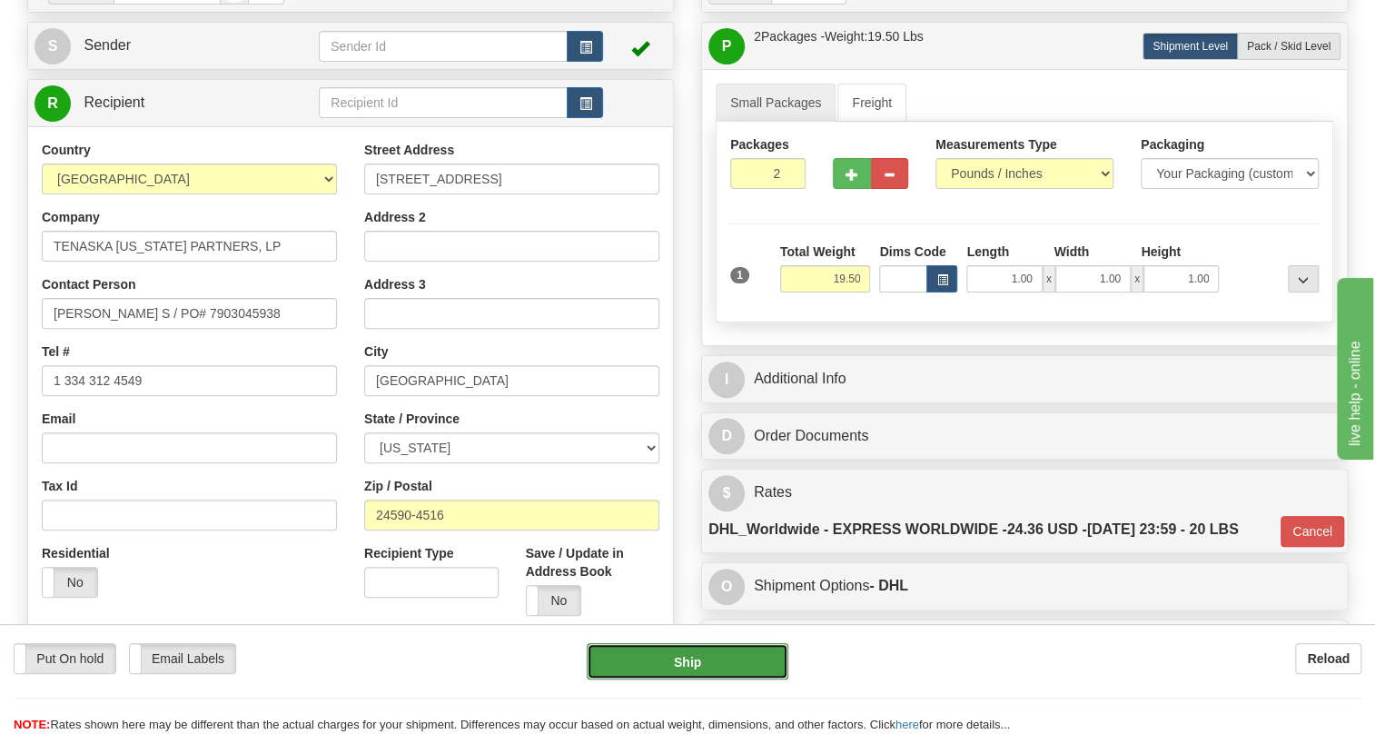
click at [695, 661] on button "Ship" at bounding box center [688, 661] width 202 height 36
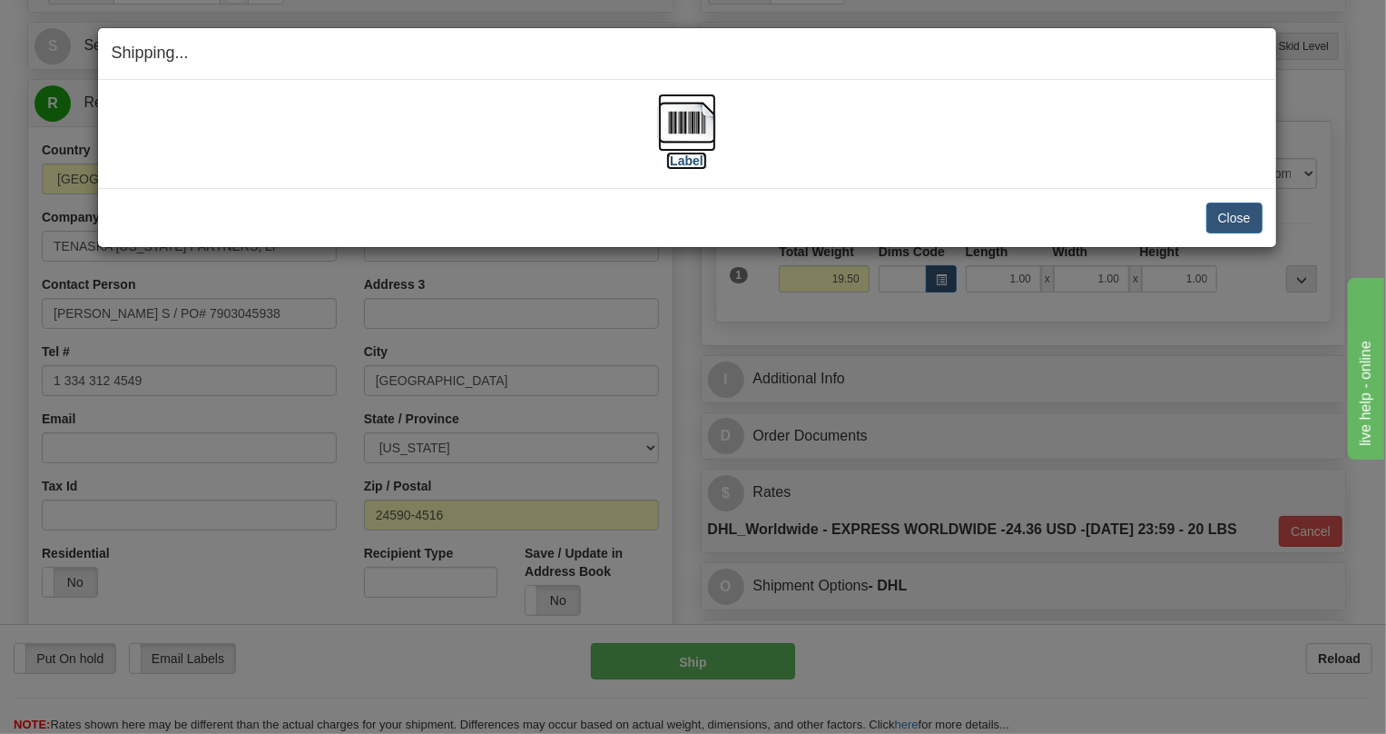
click at [695, 118] on img at bounding box center [687, 123] width 58 height 58
click at [1240, 217] on button "Close" at bounding box center [1235, 217] width 56 height 31
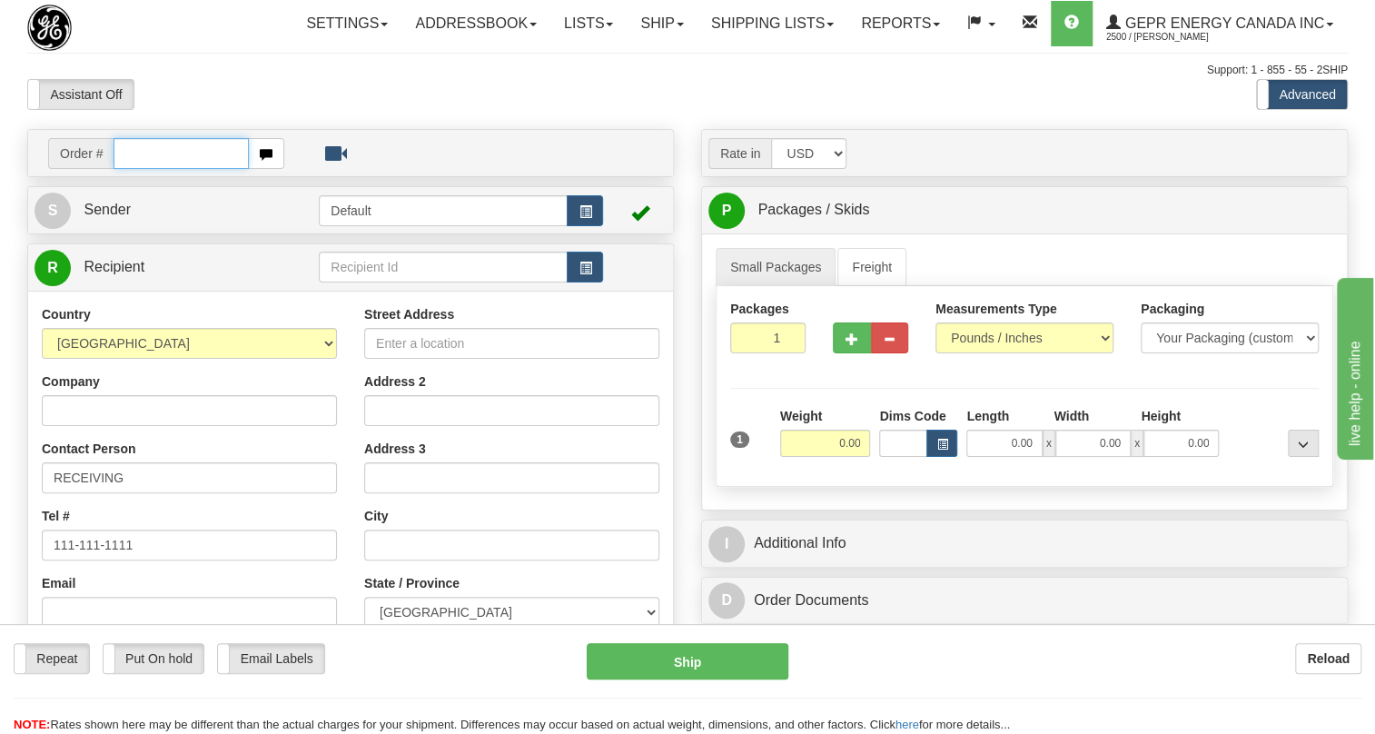
click at [157, 169] on input "text" at bounding box center [180, 153] width 135 height 31
paste input "0086690785"
click at [140, 169] on input "0086690785" at bounding box center [180, 153] width 135 height 31
type input "86690785"
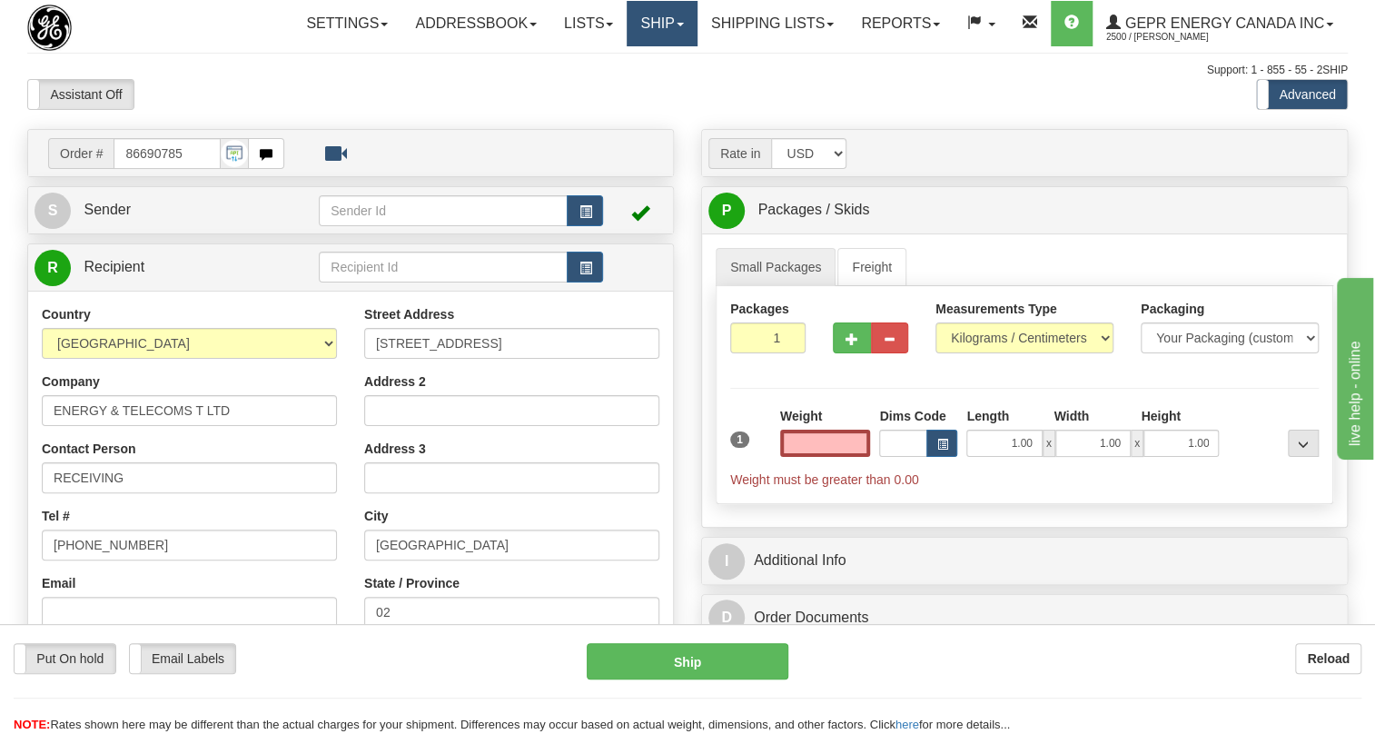
type input "0.00"
click at [664, 25] on link "Ship" at bounding box center [661, 23] width 70 height 45
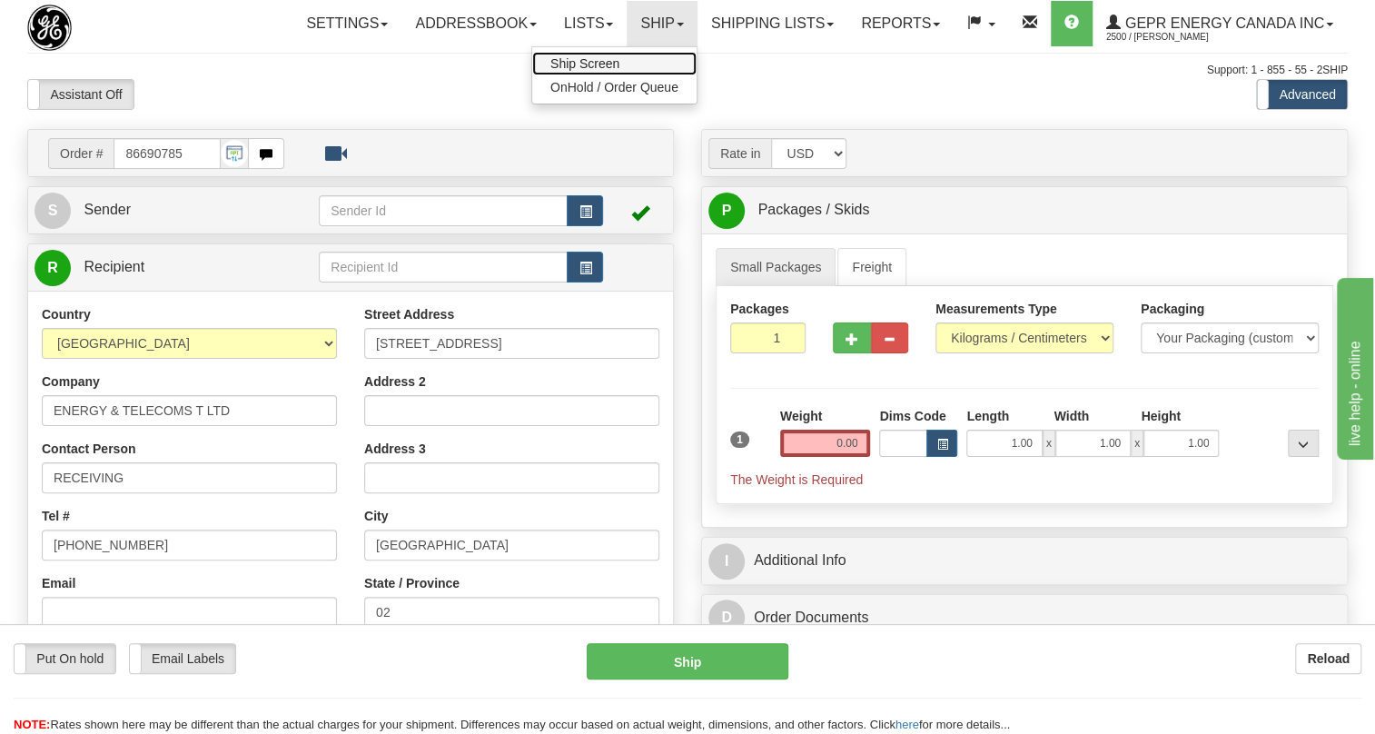
click at [589, 64] on span "Ship Screen" at bounding box center [584, 63] width 69 height 15
